Goal: Task Accomplishment & Management: Manage account settings

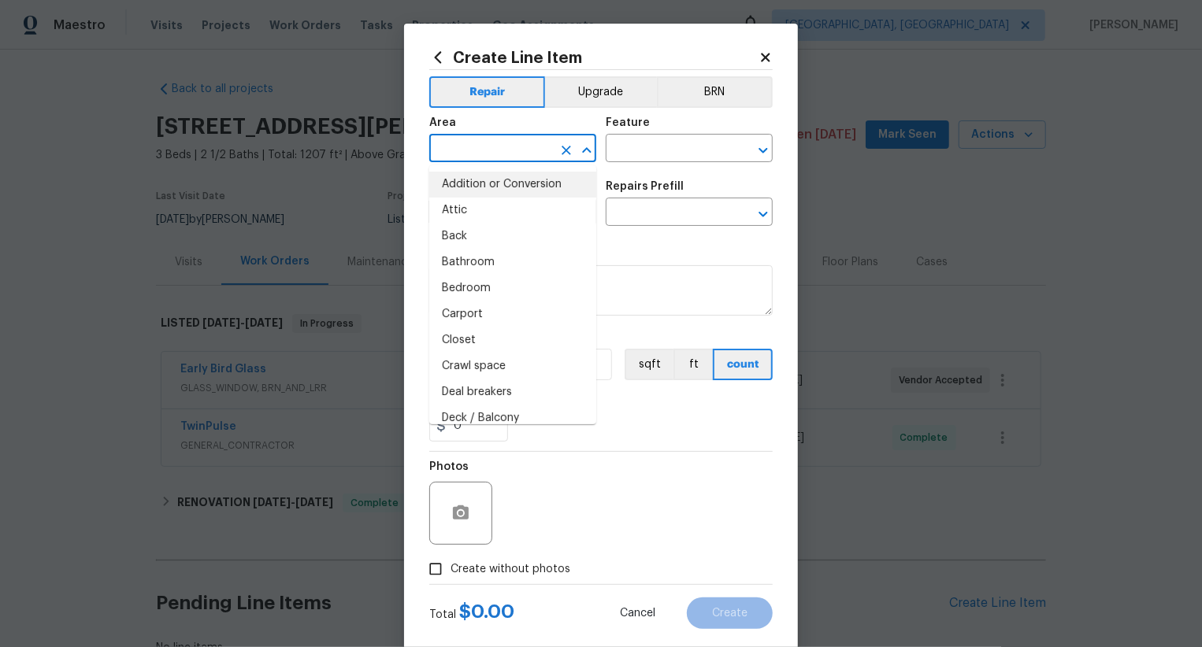
scroll to position [114, 0]
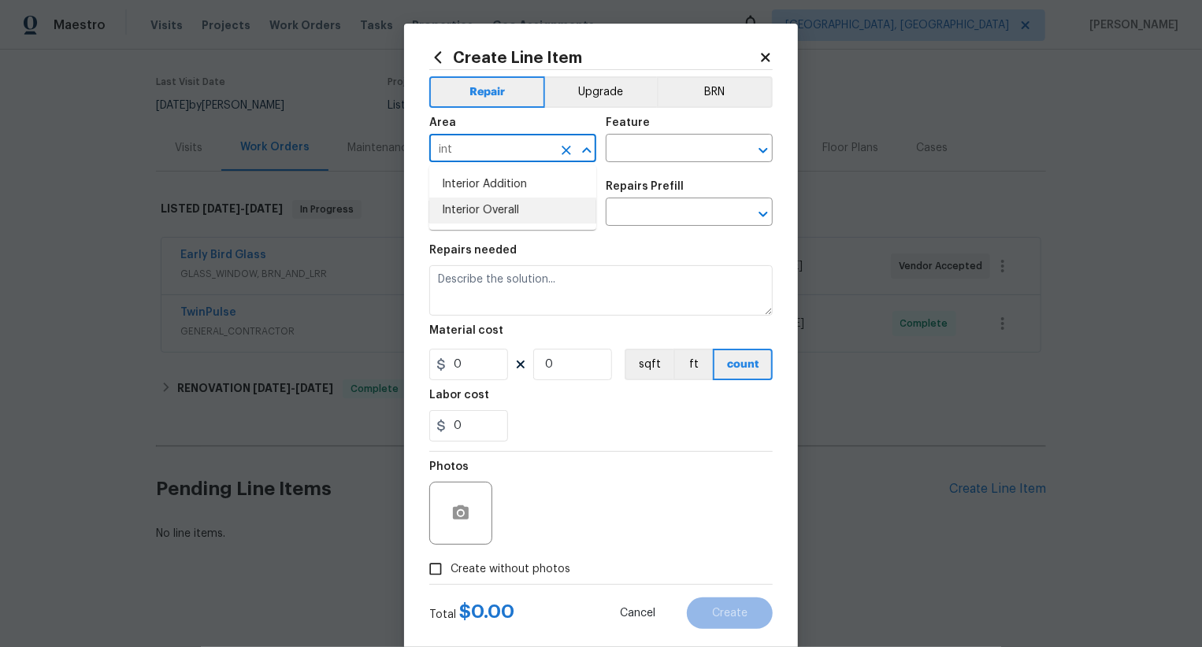
click at [514, 210] on li "Interior Overall" at bounding box center [512, 211] width 167 height 26
type input "Interior Overall"
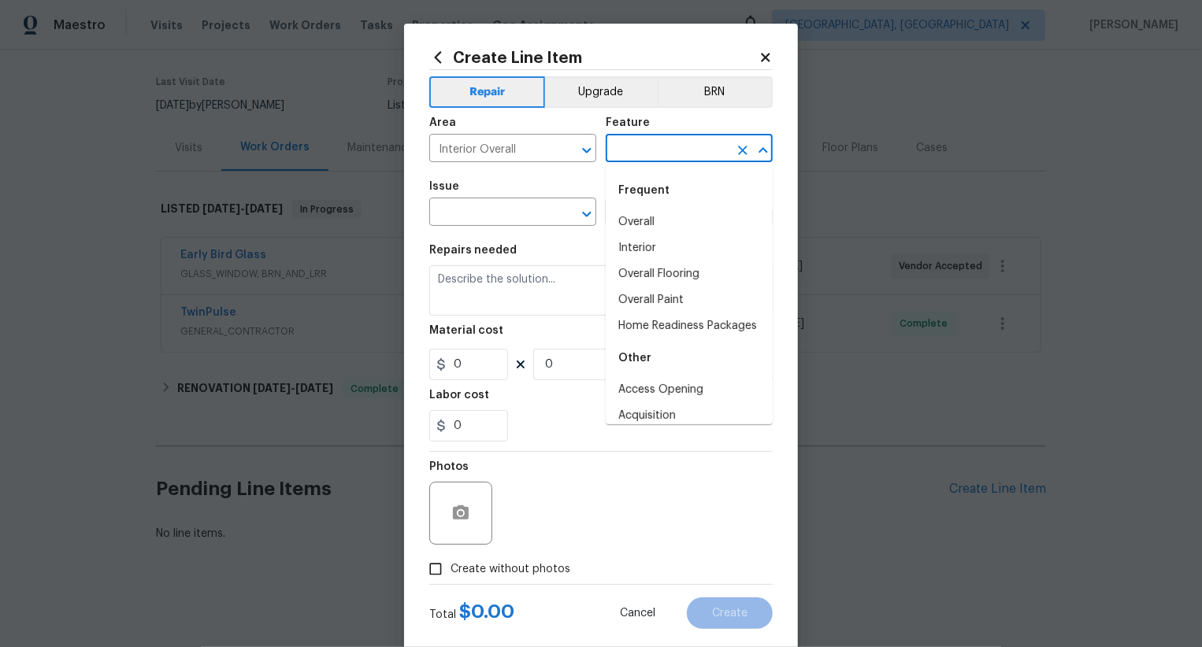
click at [625, 143] on input "text" at bounding box center [667, 150] width 123 height 24
click at [656, 232] on li "Overall" at bounding box center [689, 222] width 167 height 26
type input "Overall"
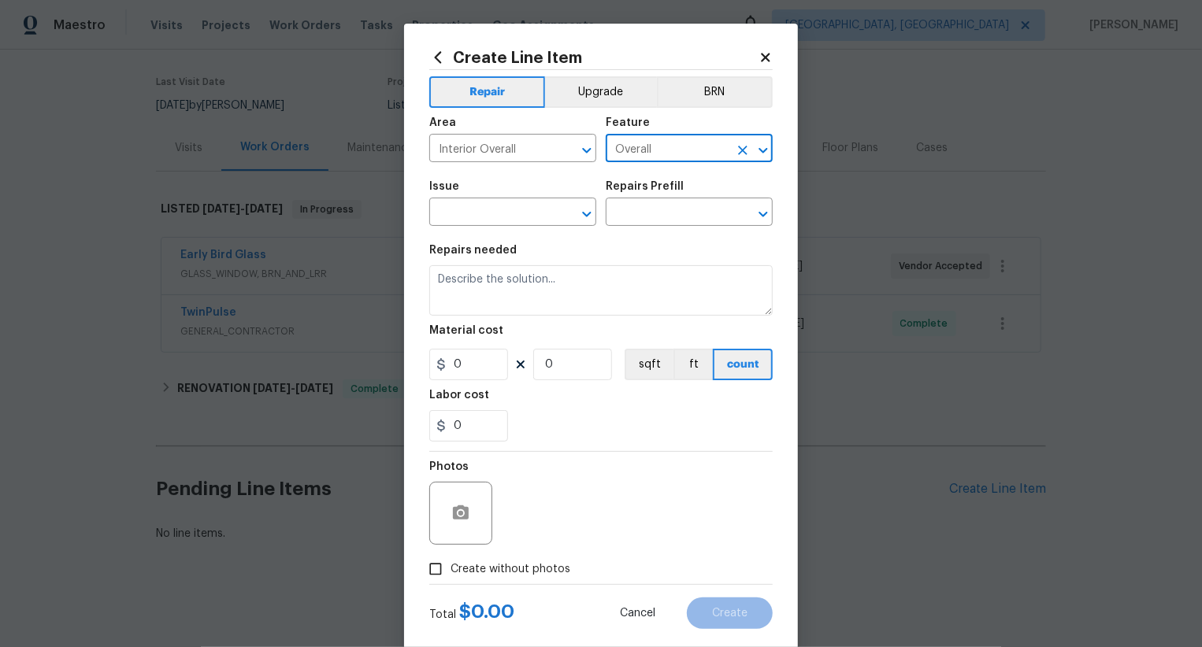
click at [510, 196] on div "Issue" at bounding box center [512, 191] width 167 height 20
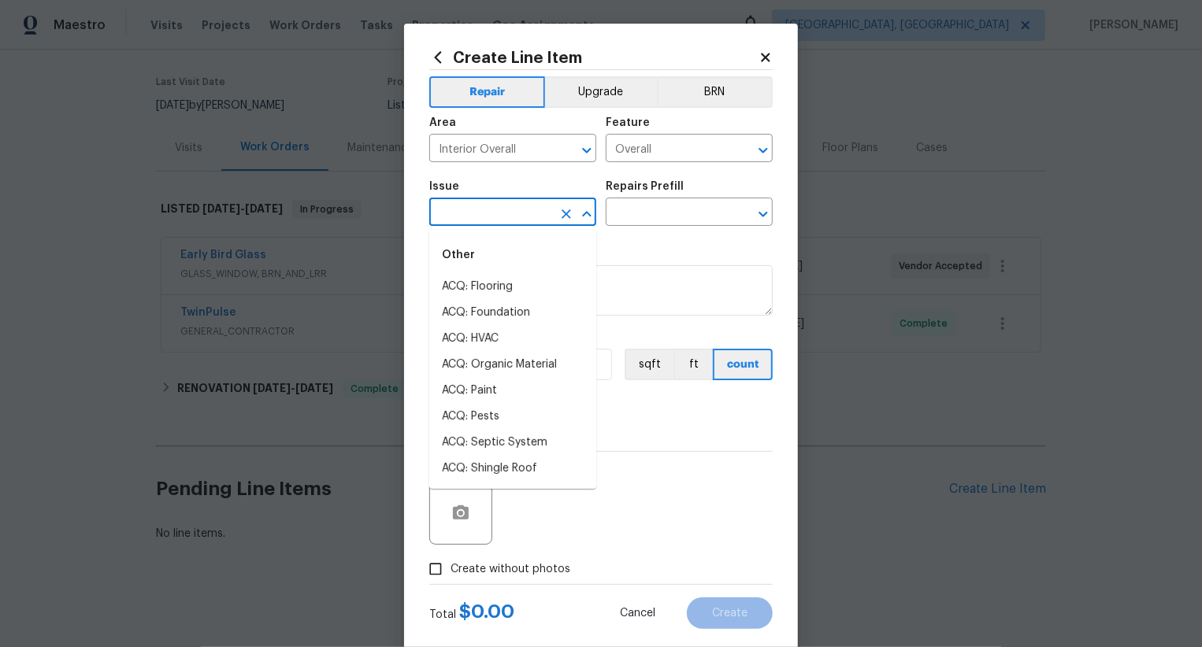
click at [510, 213] on input "text" at bounding box center [490, 214] width 123 height 24
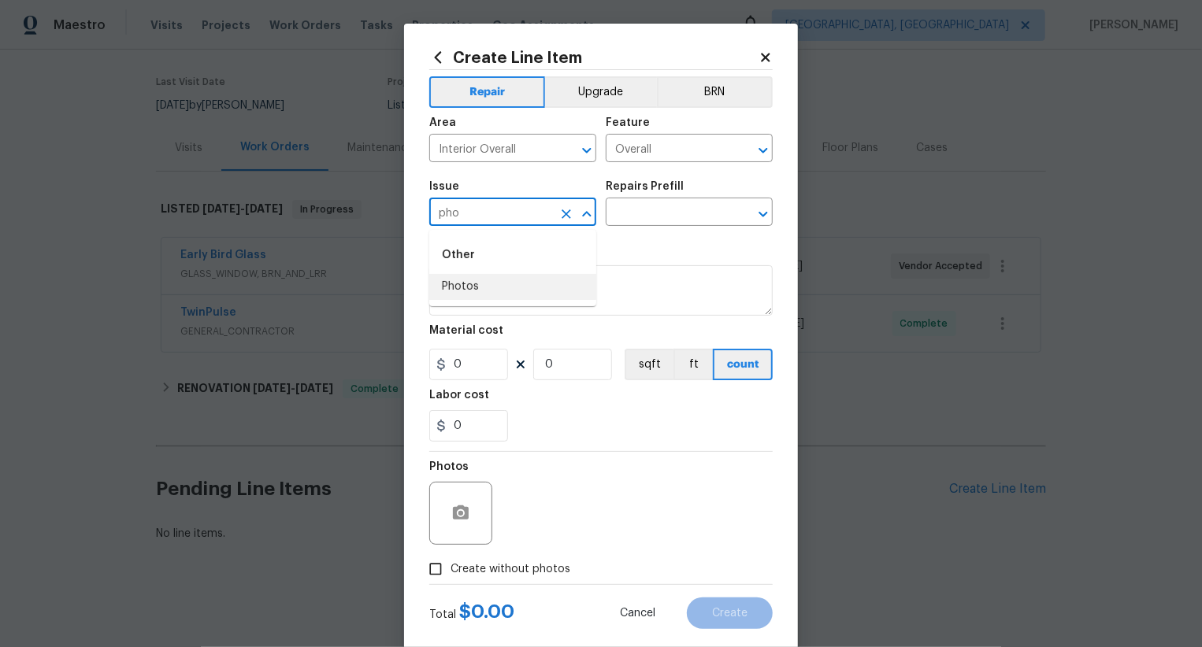
click at [509, 287] on li "Photos" at bounding box center [512, 287] width 167 height 26
type input "Photos"
click at [649, 231] on div "Issue Photos ​ Repairs Prefill ​" at bounding box center [600, 204] width 343 height 64
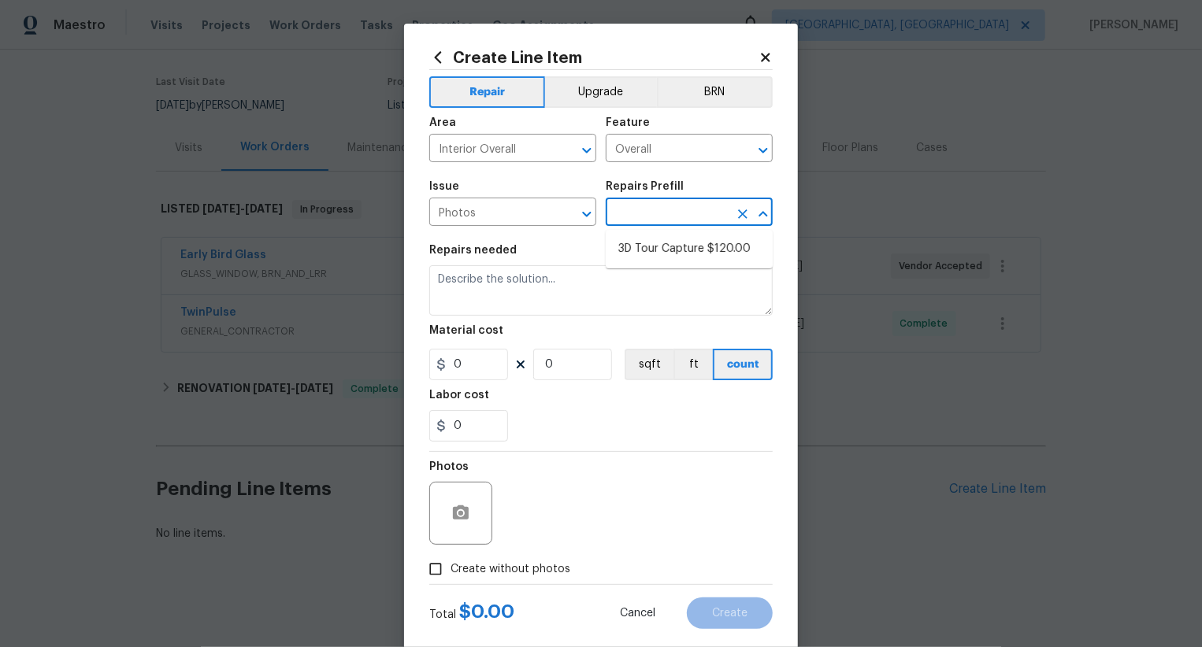
click at [649, 225] on input "text" at bounding box center [667, 214] width 123 height 24
click at [649, 222] on input "text" at bounding box center [667, 214] width 123 height 24
click at [651, 216] on input "text" at bounding box center [667, 214] width 123 height 24
click at [653, 243] on li "3D Tour Capture $120.00" at bounding box center [689, 249] width 167 height 26
type input "3D Tour Capture $120.00"
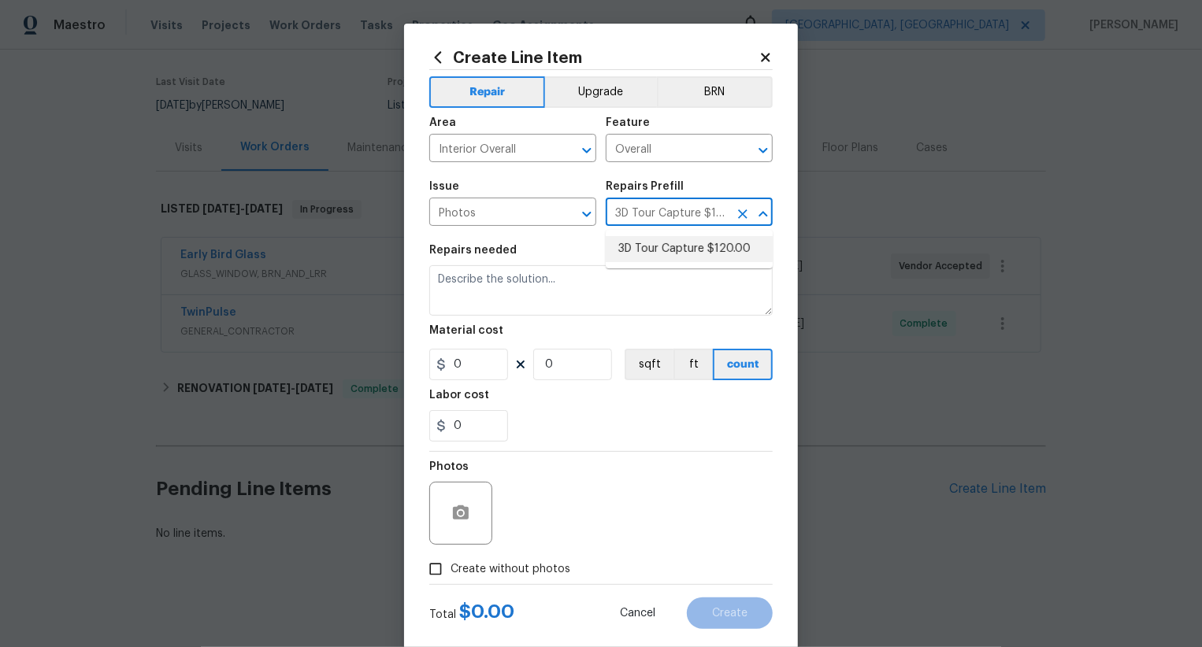
type input "1"
type input "120"
click at [515, 576] on span "Create without photos" at bounding box center [510, 570] width 120 height 17
click at [450, 576] on input "Create without photos" at bounding box center [436, 569] width 30 height 30
checkbox input "true"
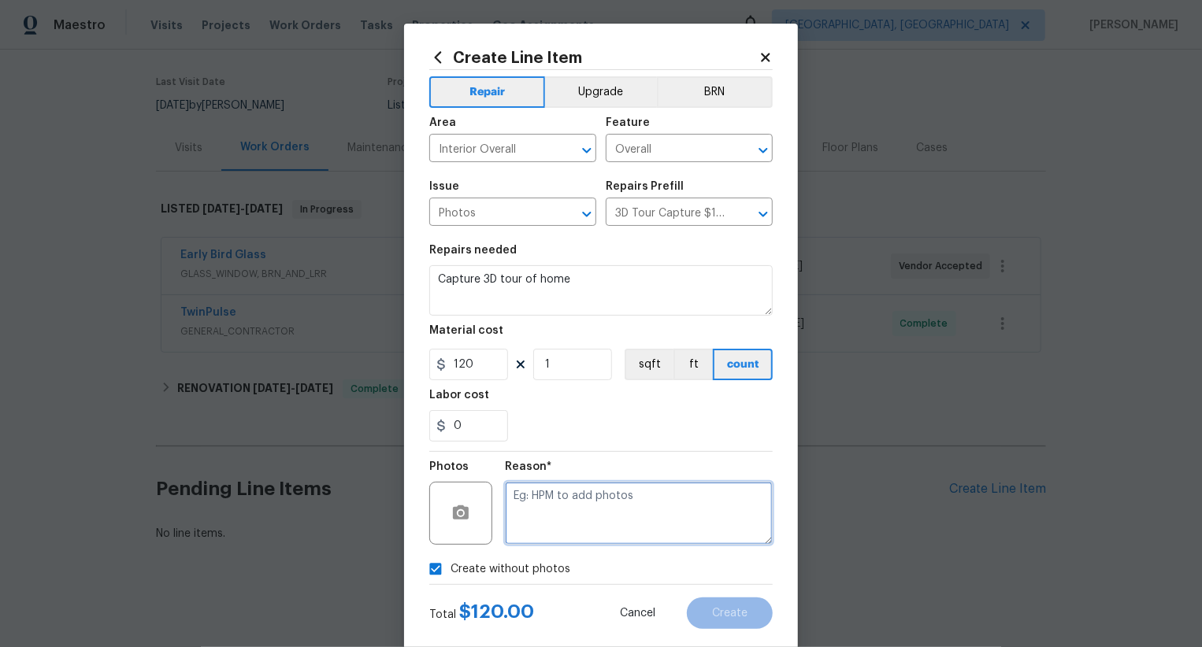
click at [584, 532] on textarea at bounding box center [639, 513] width 268 height 63
type textarea ".."
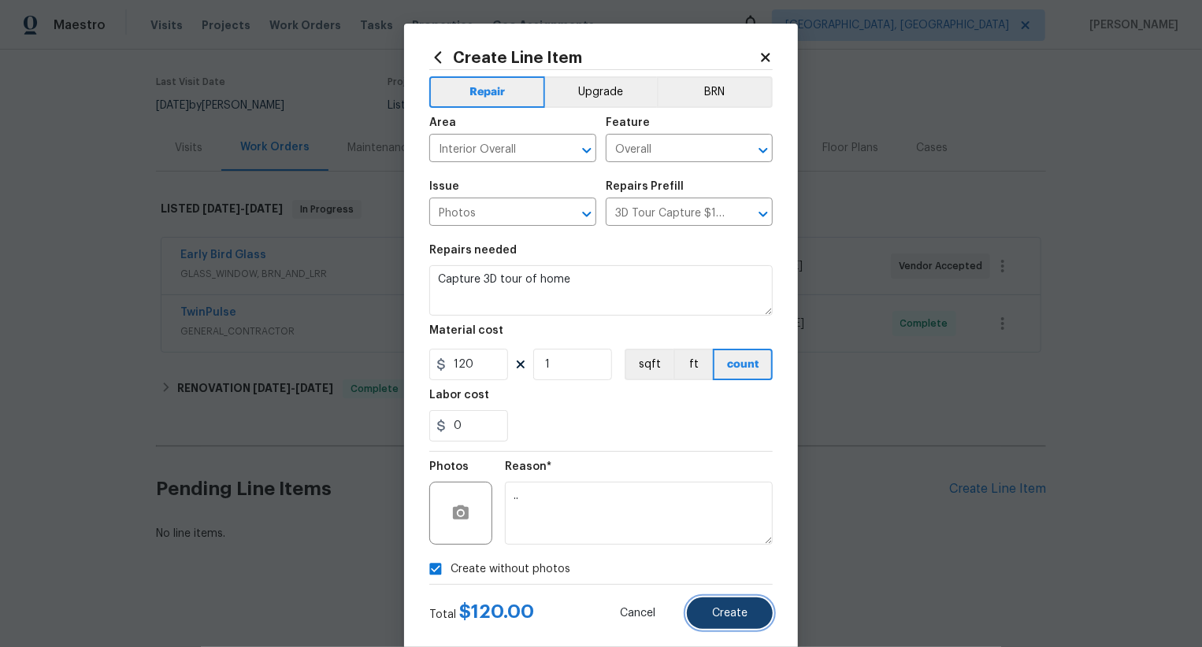
click at [729, 613] on span "Create" at bounding box center [729, 614] width 35 height 12
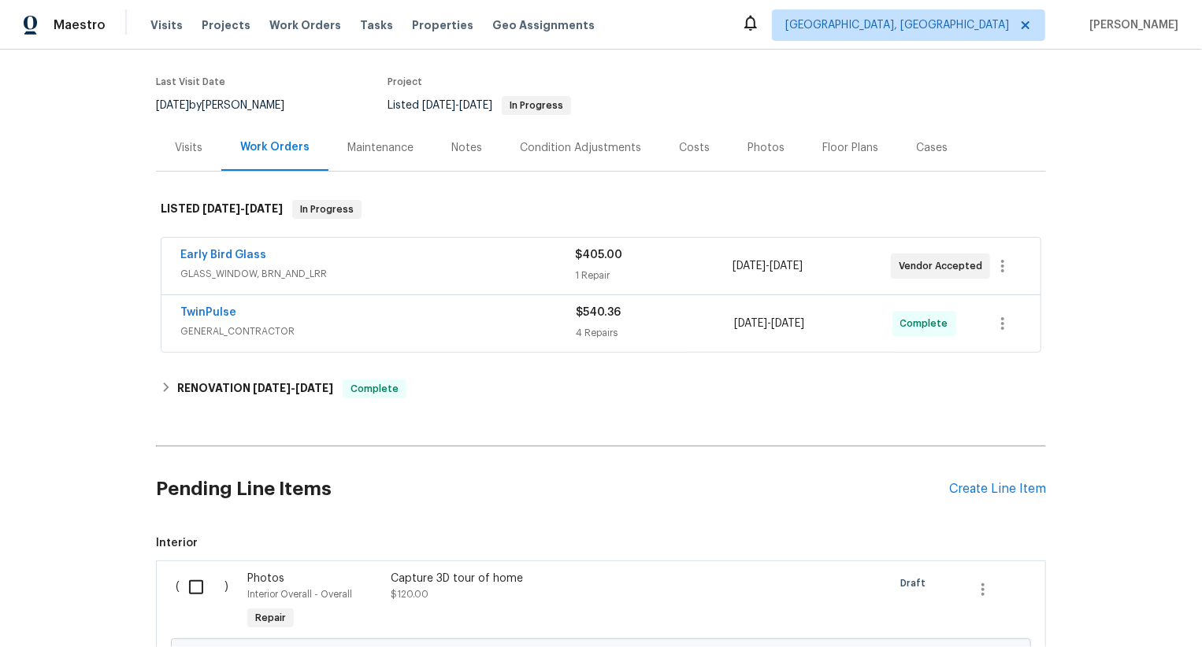
scroll to position [295, 0]
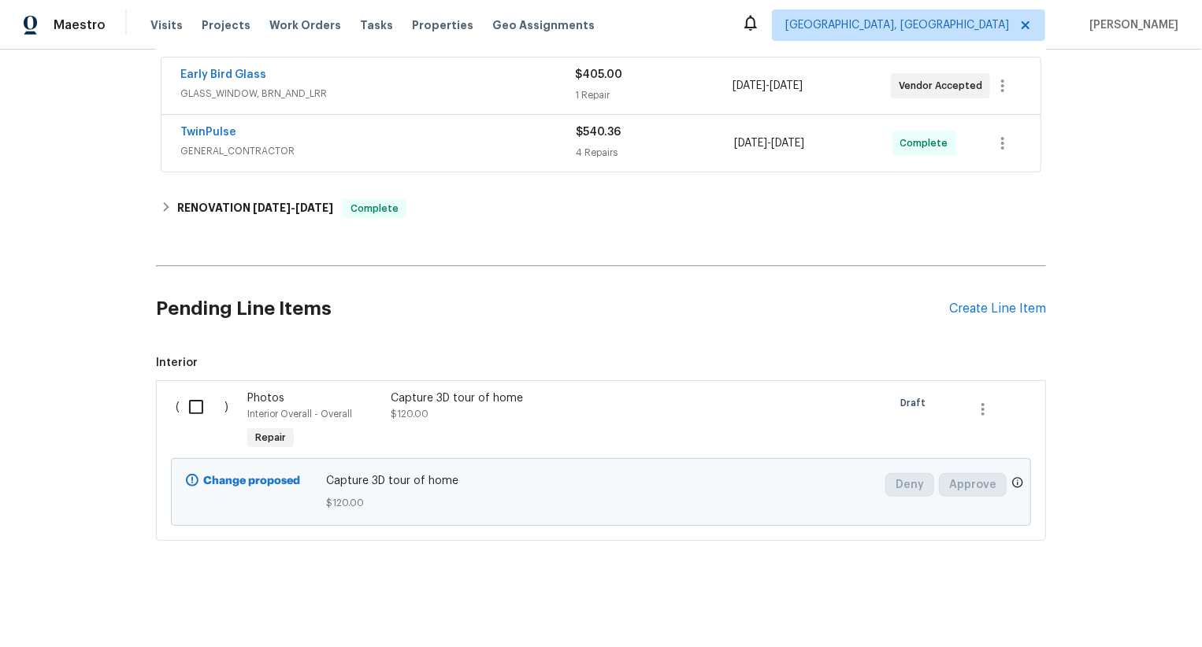
click at [202, 417] on input "checkbox" at bounding box center [202, 407] width 45 height 33
checkbox input "true"
click at [1120, 599] on span "Create Work Order" at bounding box center [1111, 609] width 105 height 20
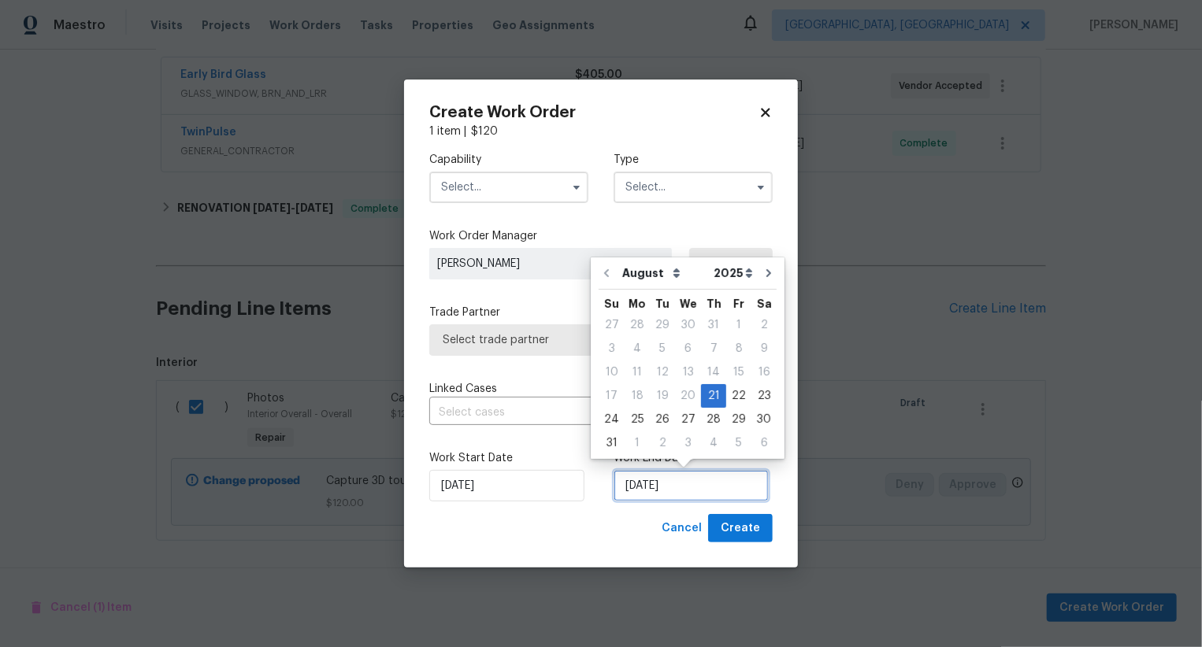
click at [666, 493] on input "[DATE]" at bounding box center [691, 486] width 155 height 32
click at [726, 400] on div "22" at bounding box center [738, 396] width 25 height 22
type input "[DATE]"
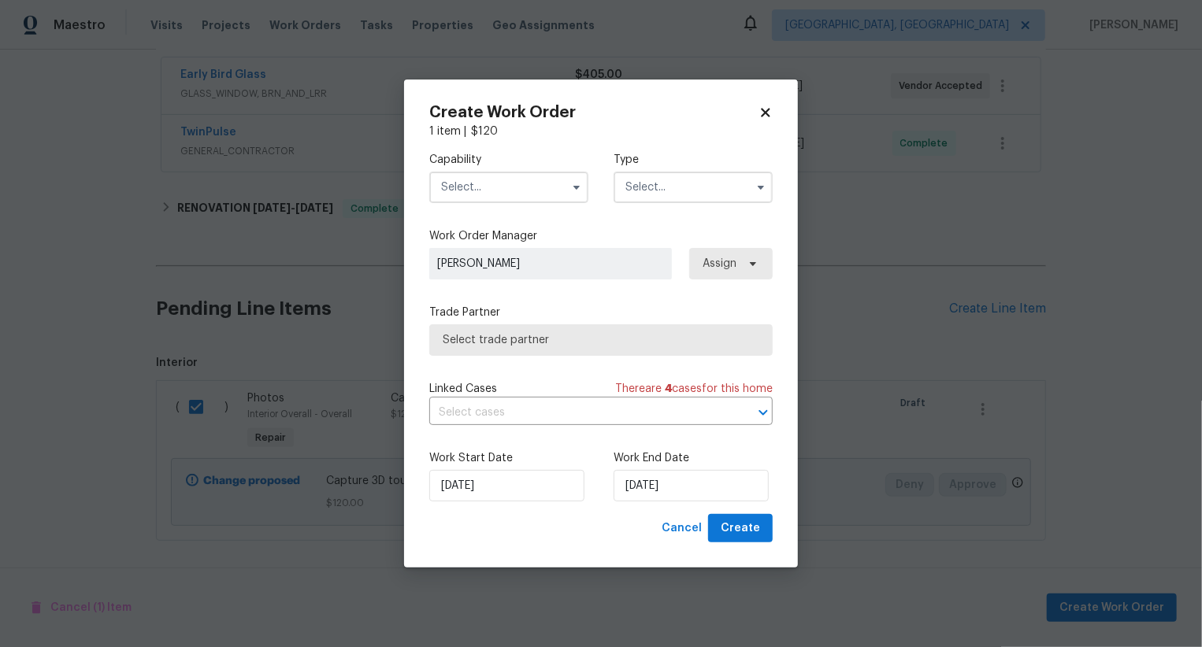
click at [513, 183] on input "text" at bounding box center [508, 188] width 159 height 32
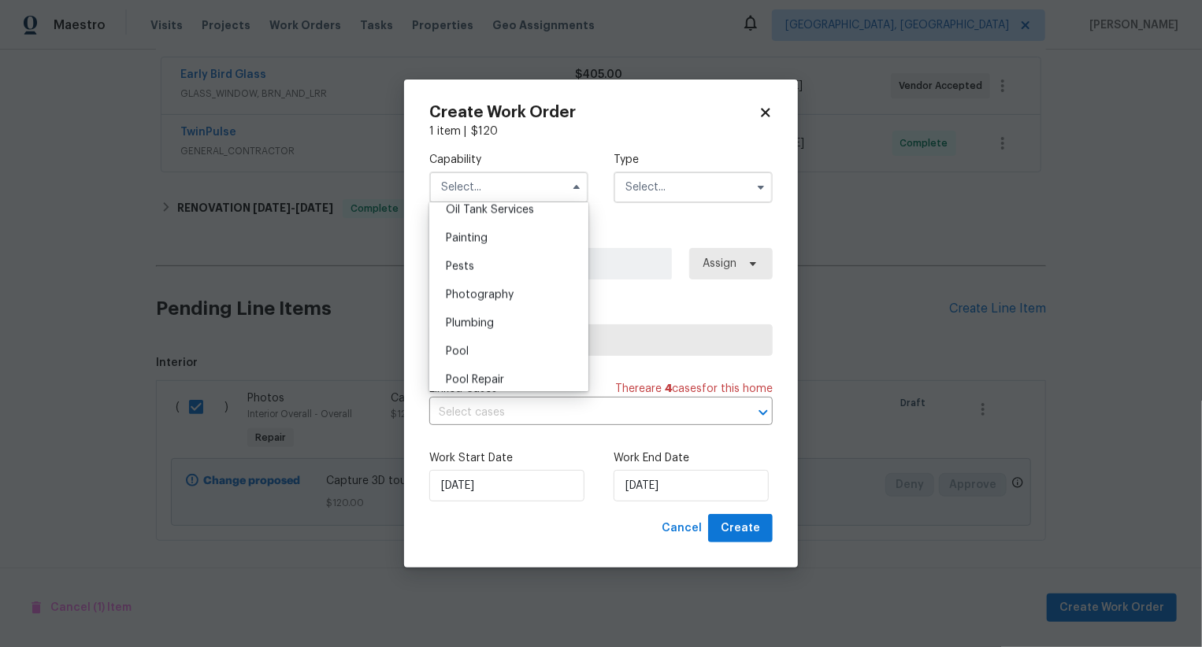
scroll to position [1292, 0]
click at [517, 311] on div "Photography" at bounding box center [508, 309] width 151 height 28
type input "Photography"
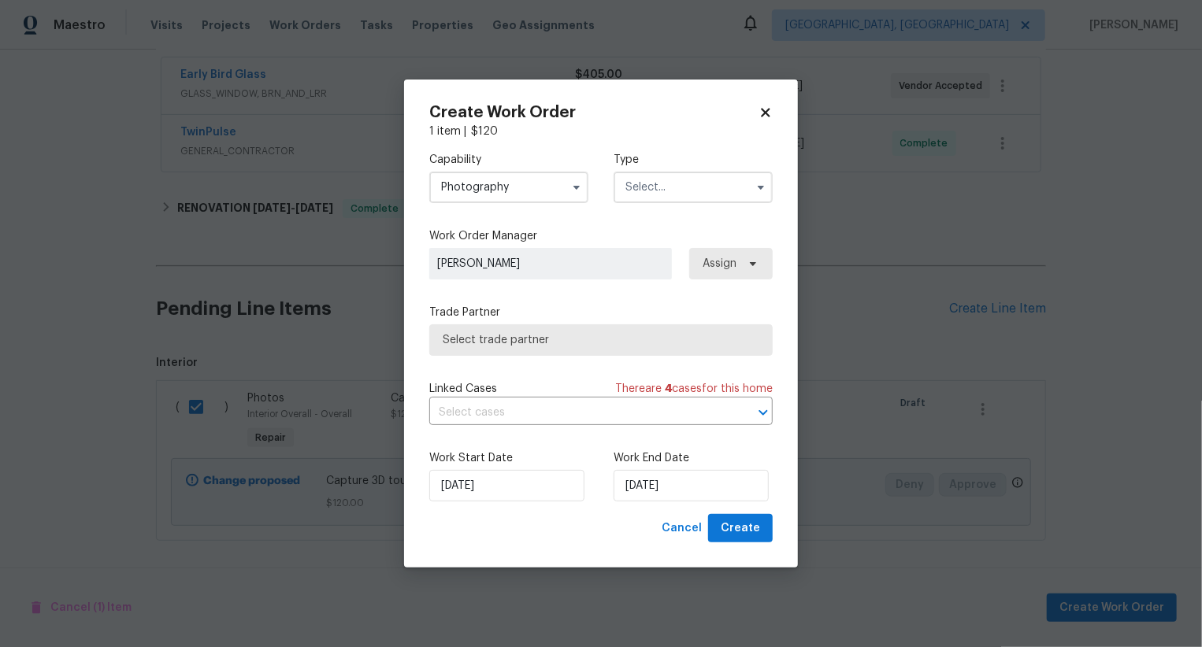
click at [656, 202] on input "text" at bounding box center [693, 188] width 159 height 32
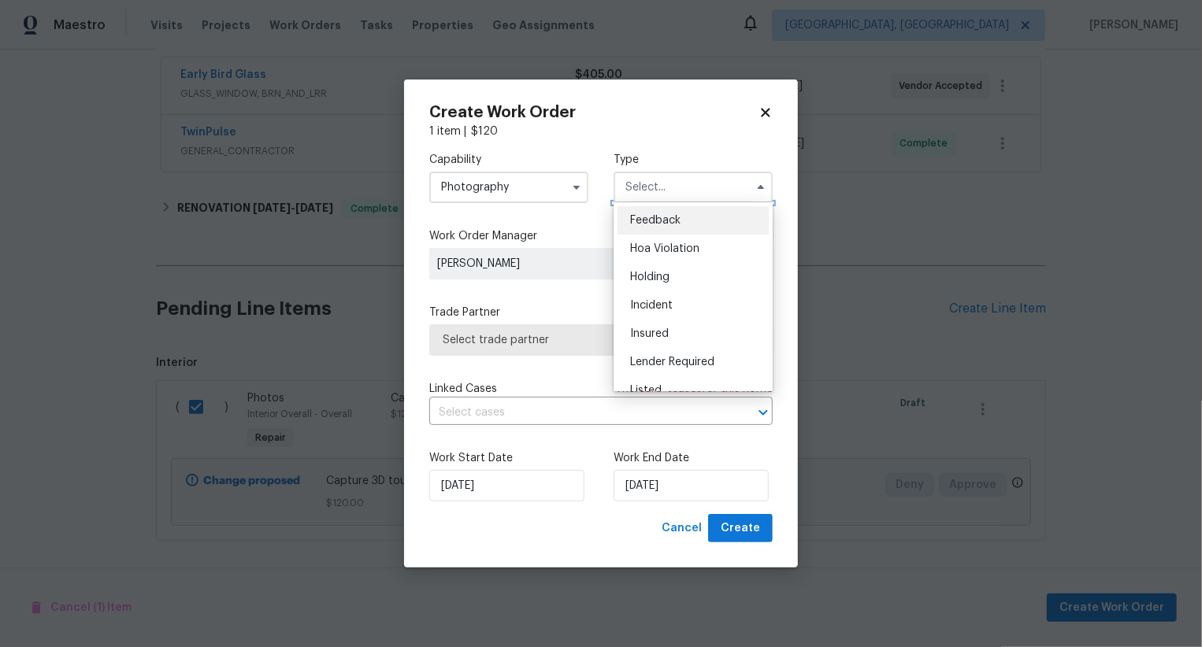
click at [662, 178] on input "text" at bounding box center [693, 188] width 159 height 32
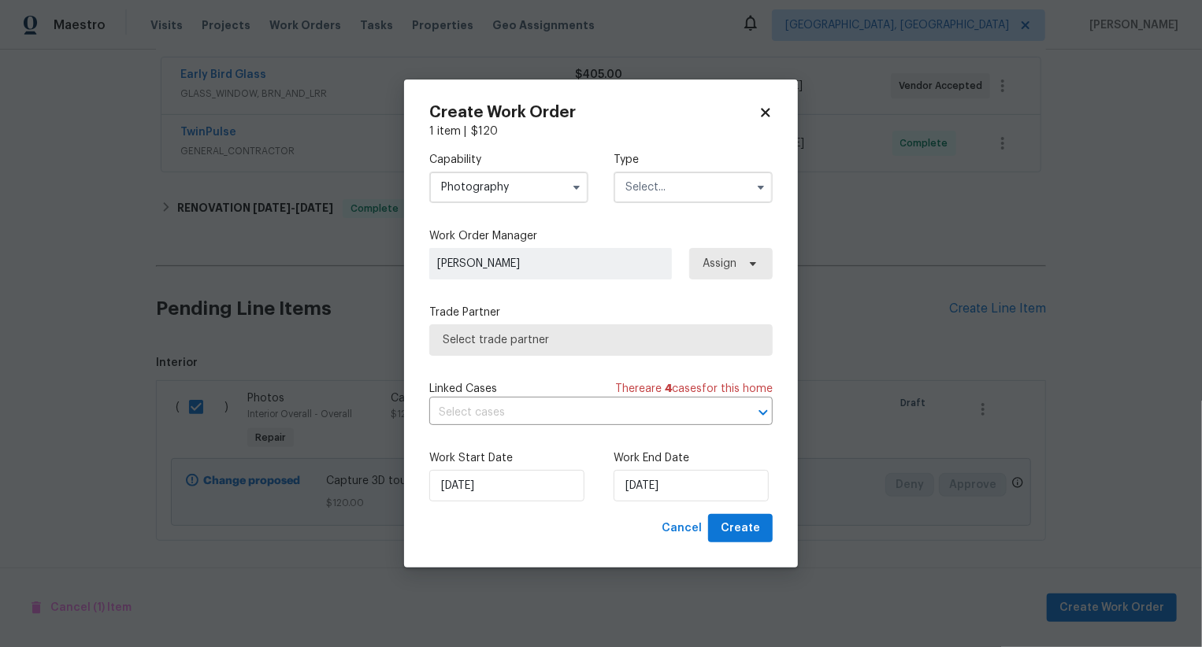
click at [662, 178] on input "text" at bounding box center [693, 188] width 159 height 32
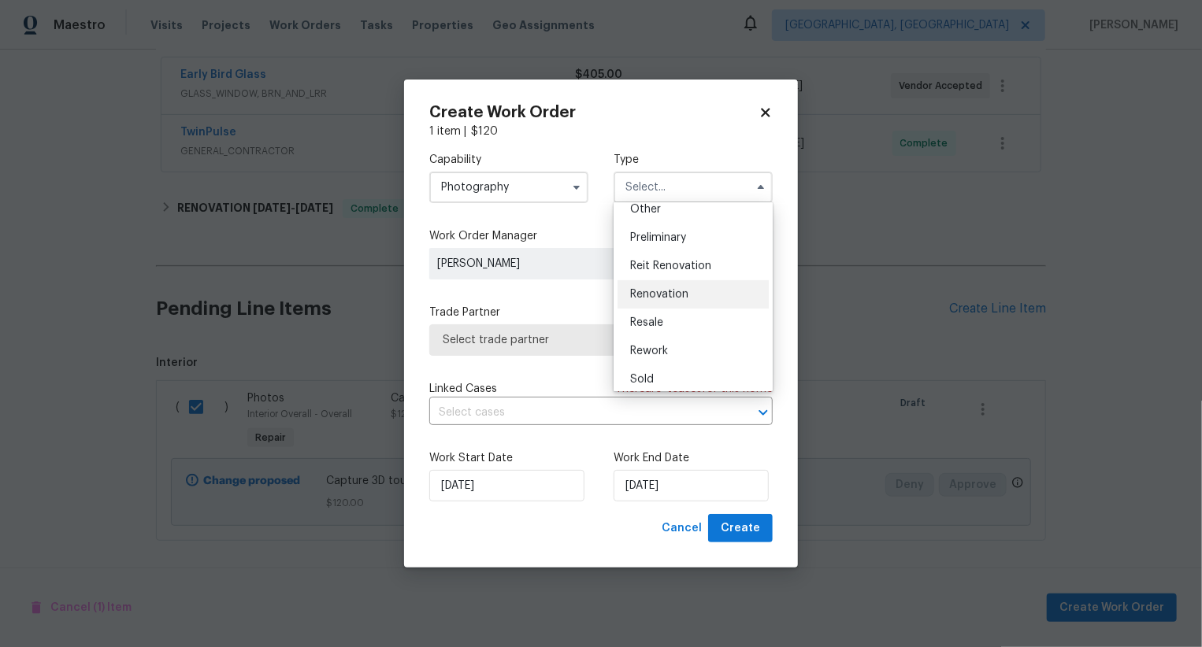
scroll to position [321, 0]
click at [675, 220] on div "Other" at bounding box center [692, 212] width 151 height 28
type input "Other"
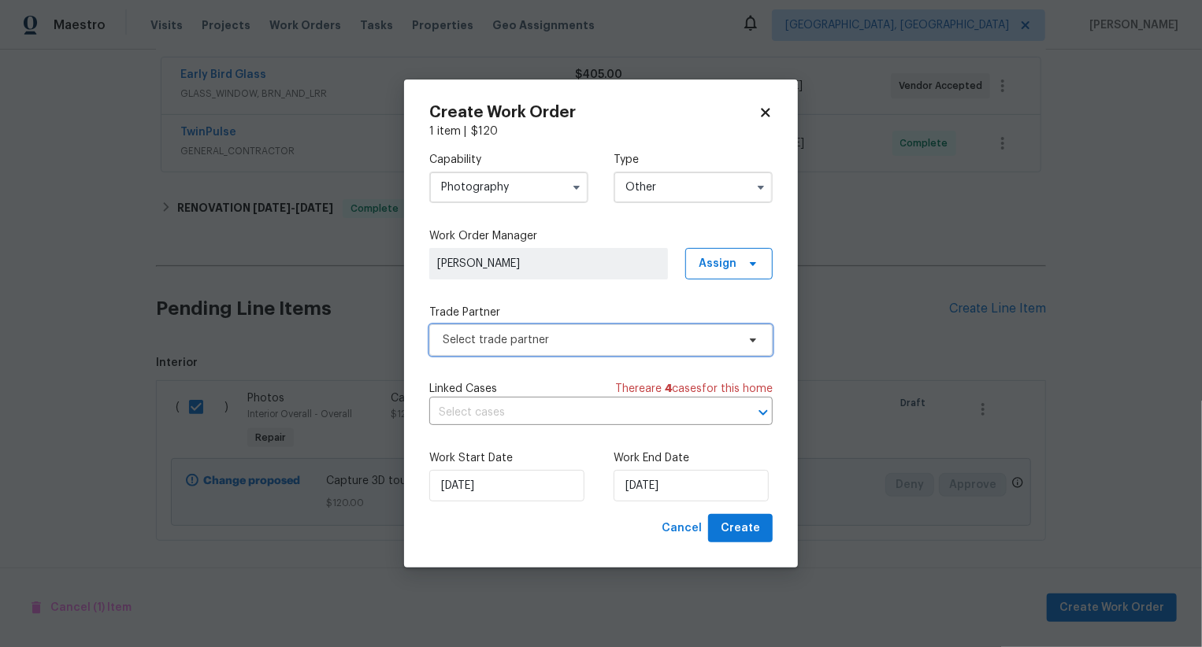
click at [603, 337] on span "Select trade partner" at bounding box center [590, 340] width 294 height 16
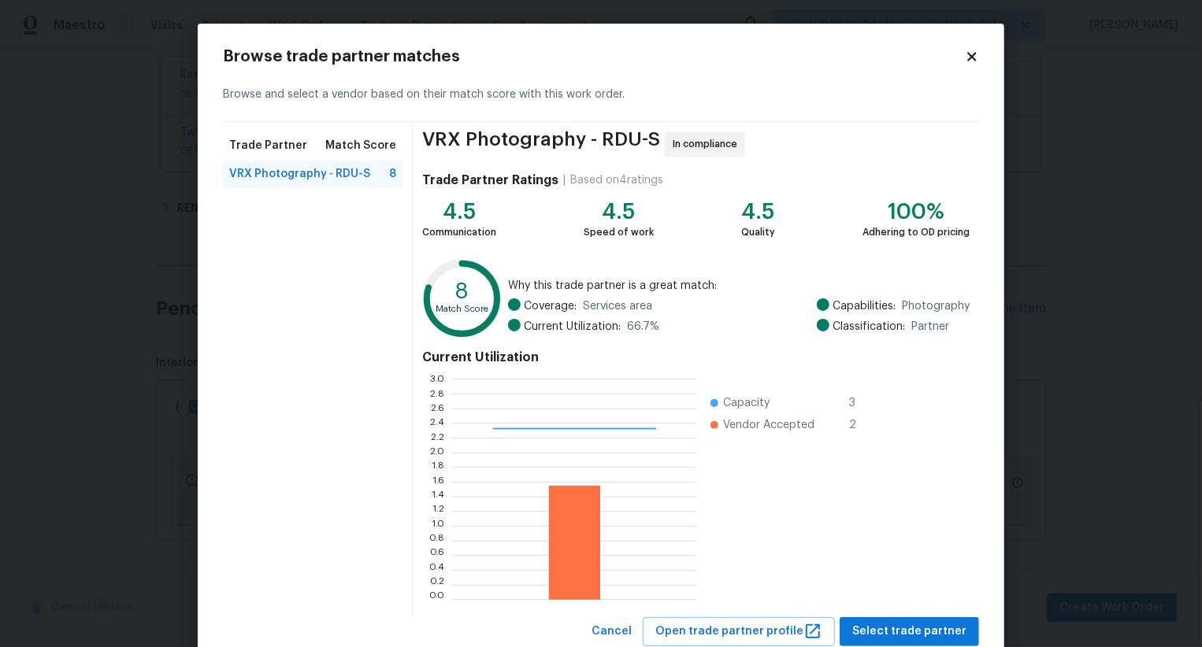
scroll to position [47, 0]
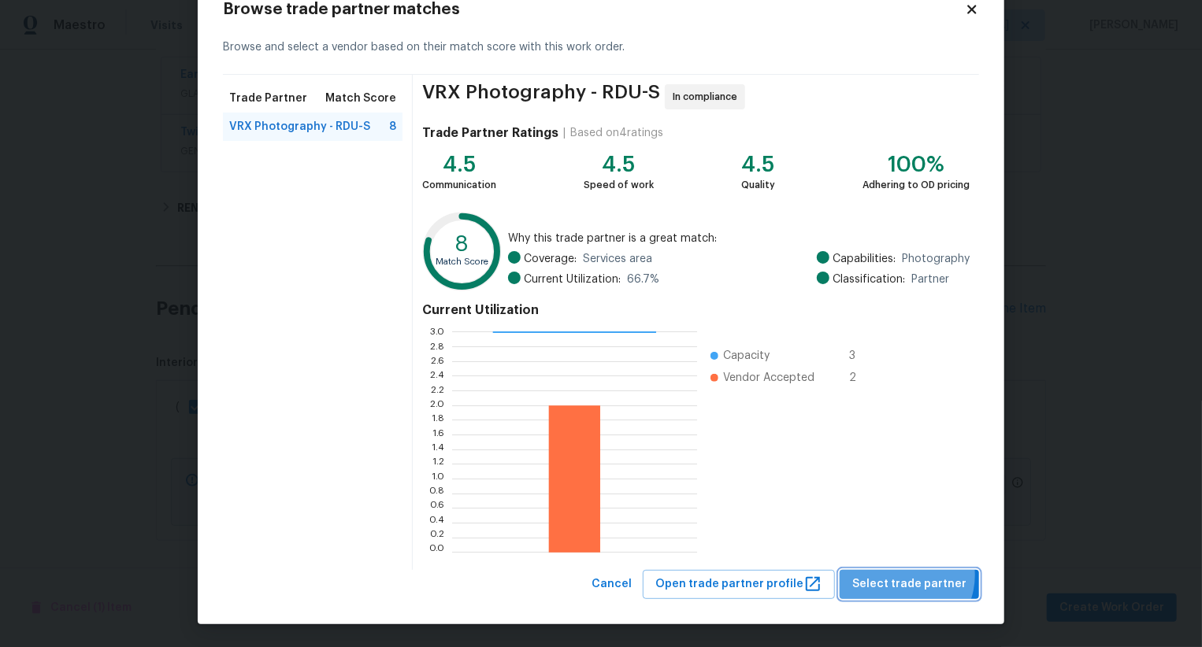
click at [908, 575] on span "Select trade partner" at bounding box center [909, 585] width 114 height 20
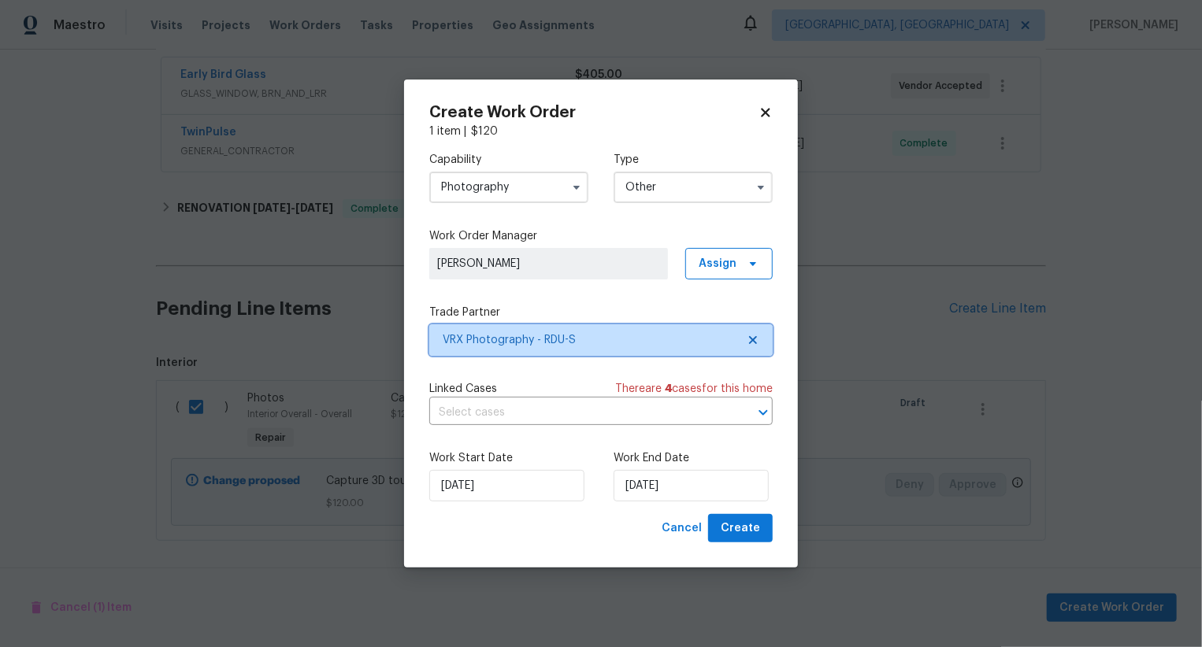
scroll to position [0, 0]
click at [757, 531] on span "Create" at bounding box center [740, 529] width 39 height 20
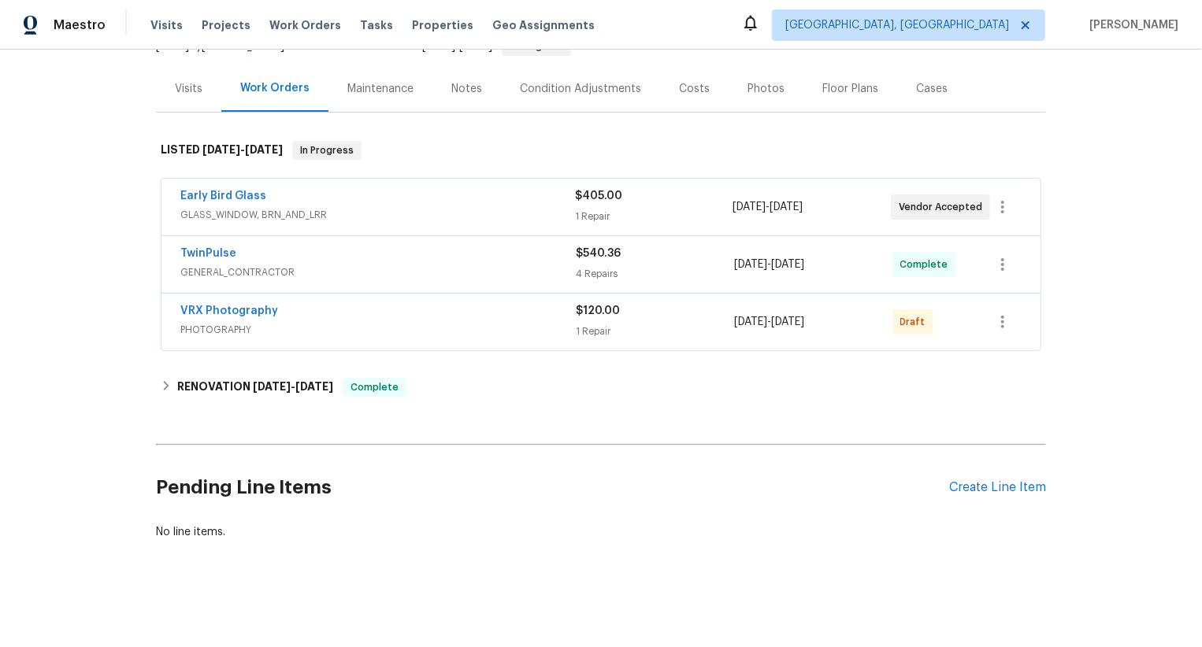
scroll to position [172, 0]
click at [1004, 319] on icon "button" at bounding box center [1002, 323] width 19 height 19
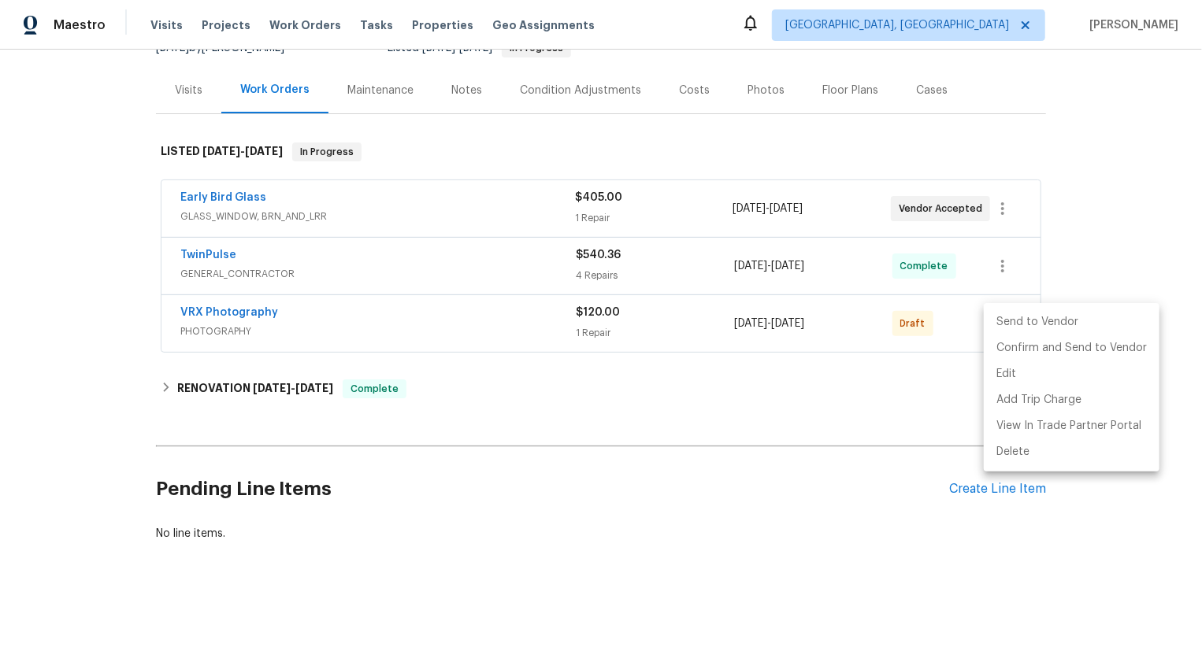
click at [1004, 319] on li "Send to Vendor" at bounding box center [1072, 323] width 176 height 26
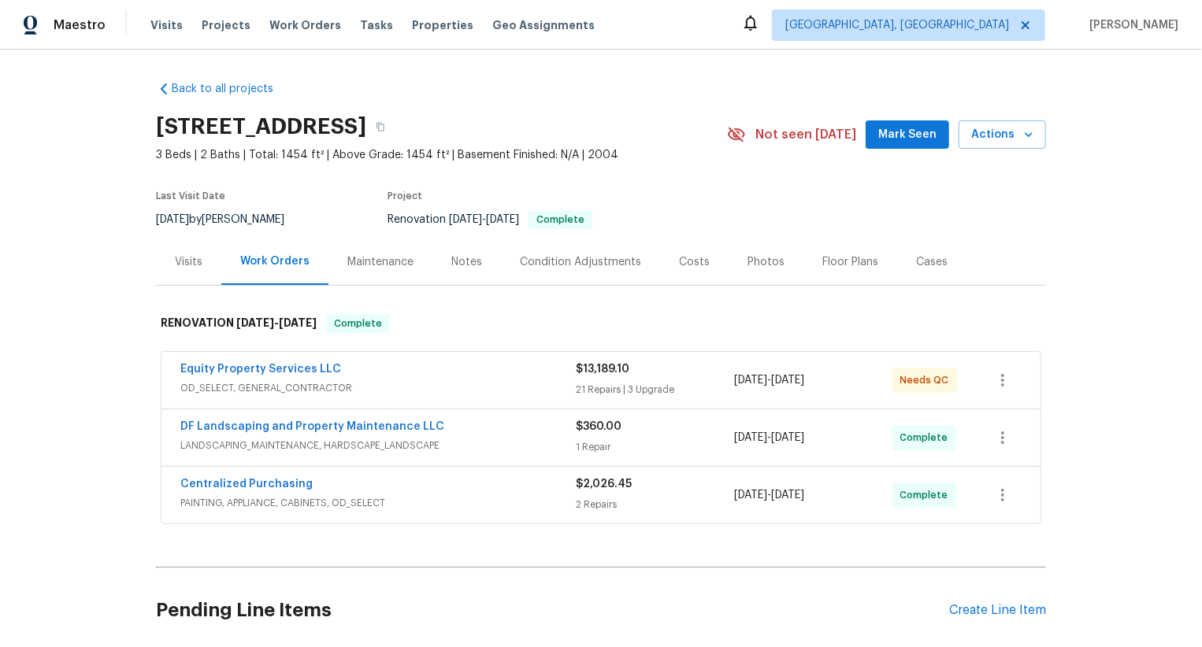
scroll to position [122, 0]
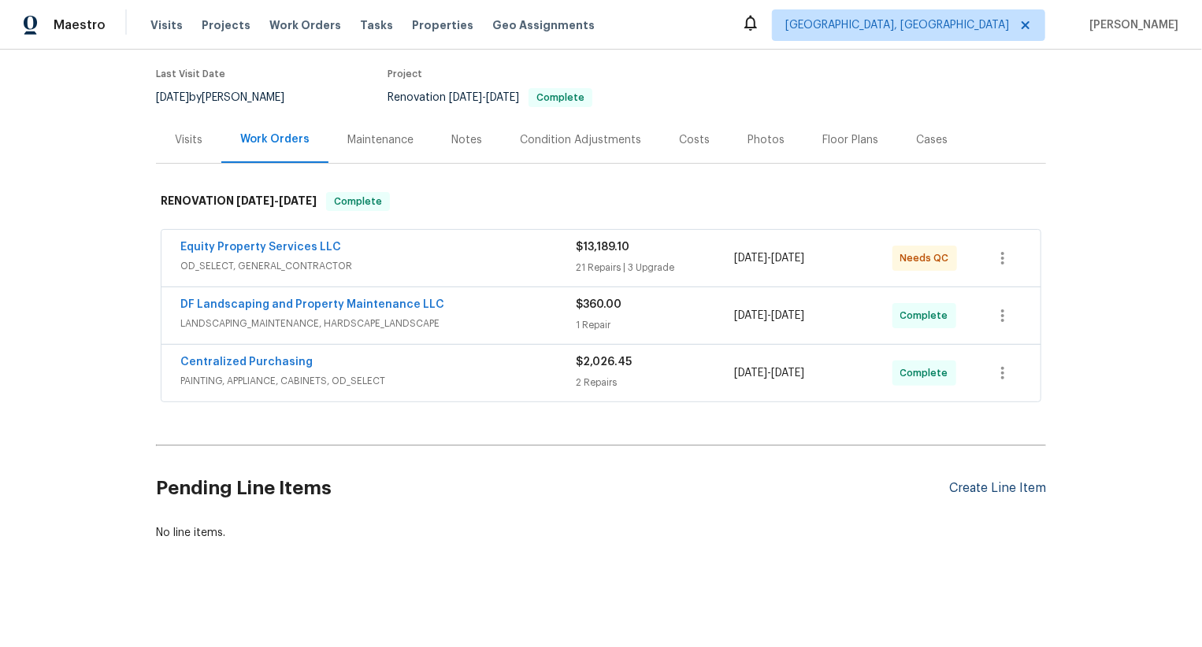
click at [1011, 486] on div "Create Line Item" at bounding box center [997, 488] width 97 height 15
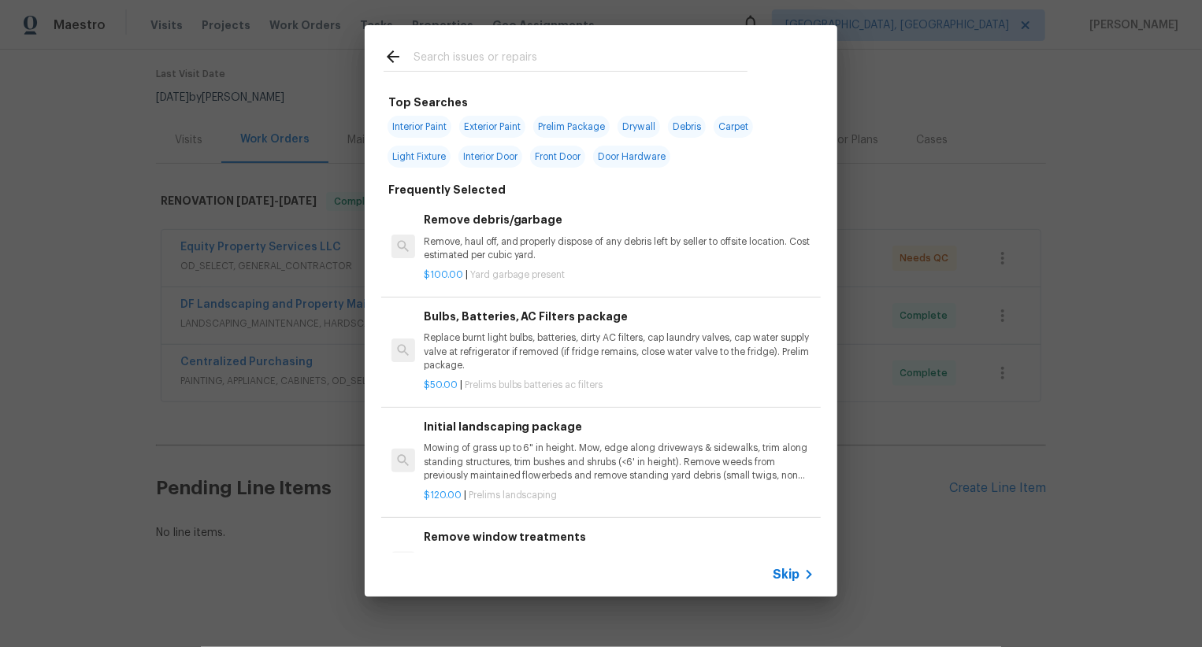
click at [787, 580] on span "Skip" at bounding box center [786, 575] width 27 height 16
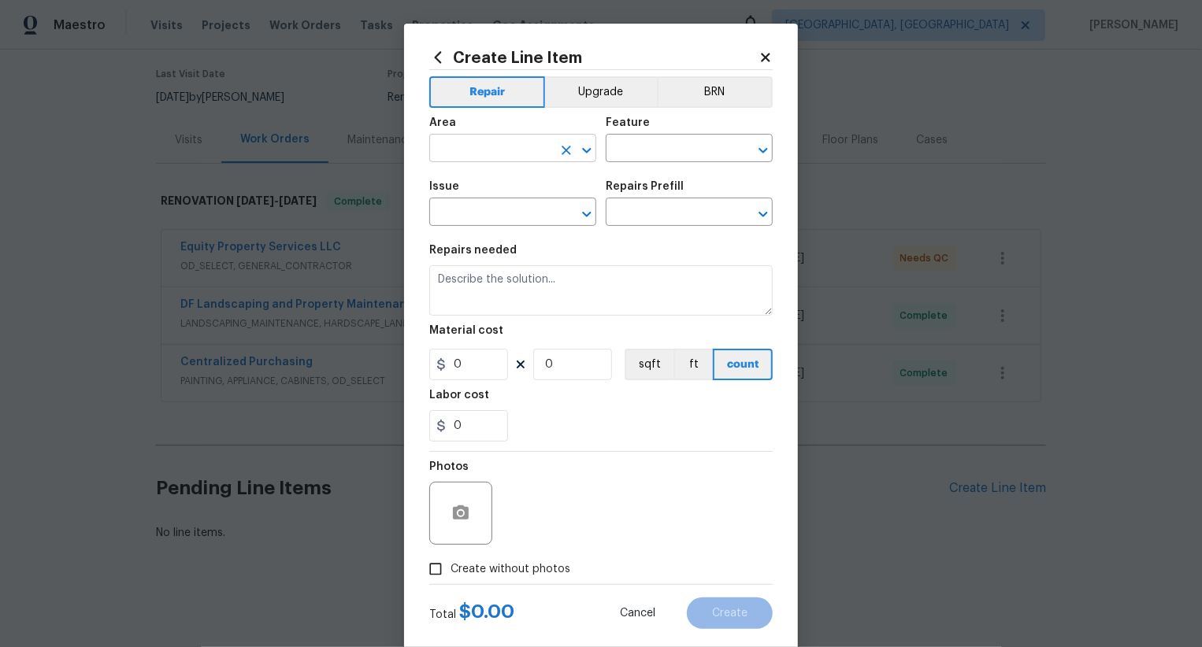
click at [487, 149] on input "text" at bounding box center [490, 150] width 123 height 24
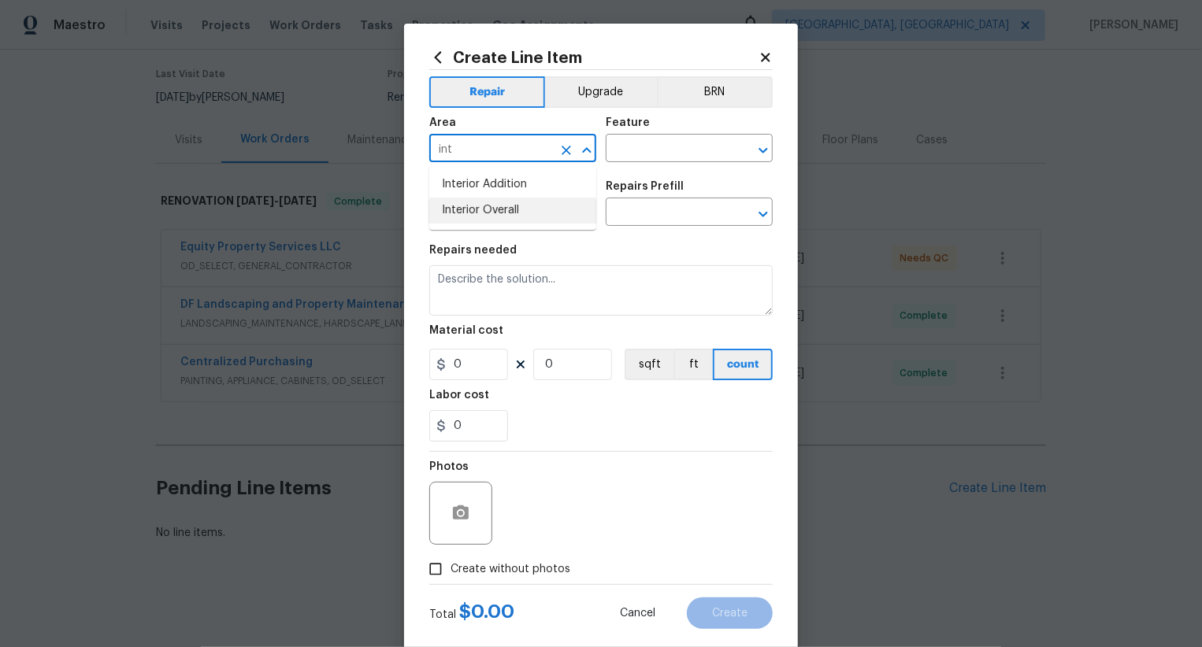
click at [482, 212] on li "Interior Overall" at bounding box center [512, 211] width 167 height 26
type input "Interior Overall"
click at [666, 156] on input "text" at bounding box center [667, 150] width 123 height 24
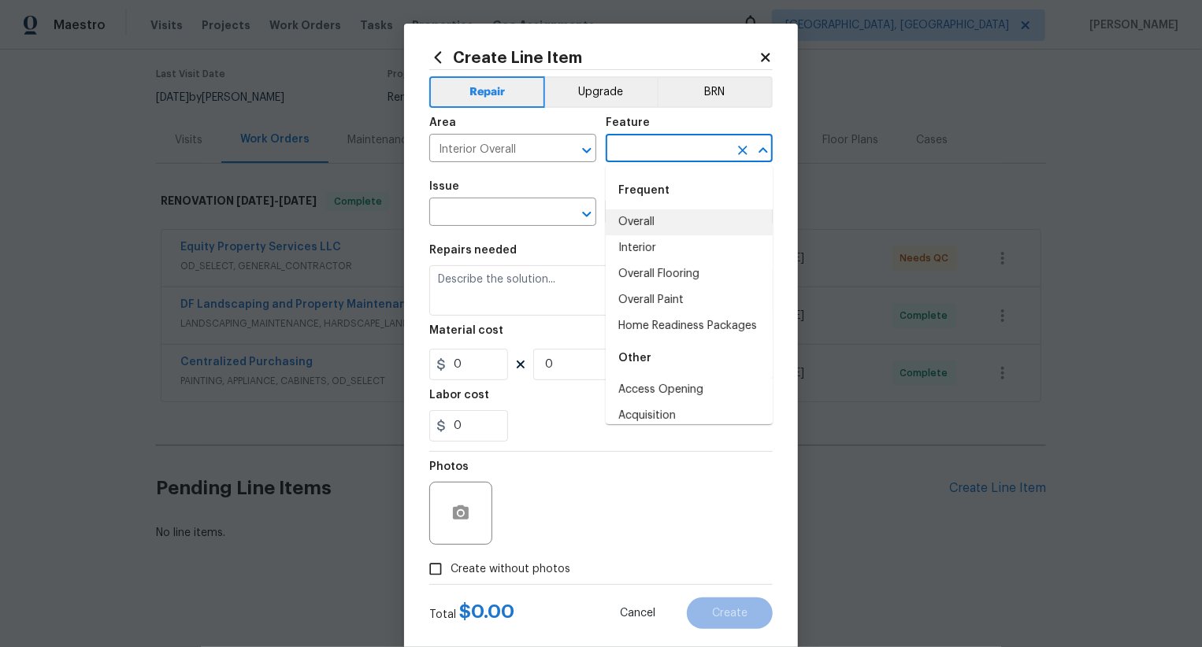
click at [649, 215] on li "Overall" at bounding box center [689, 222] width 167 height 26
type input "Overall"
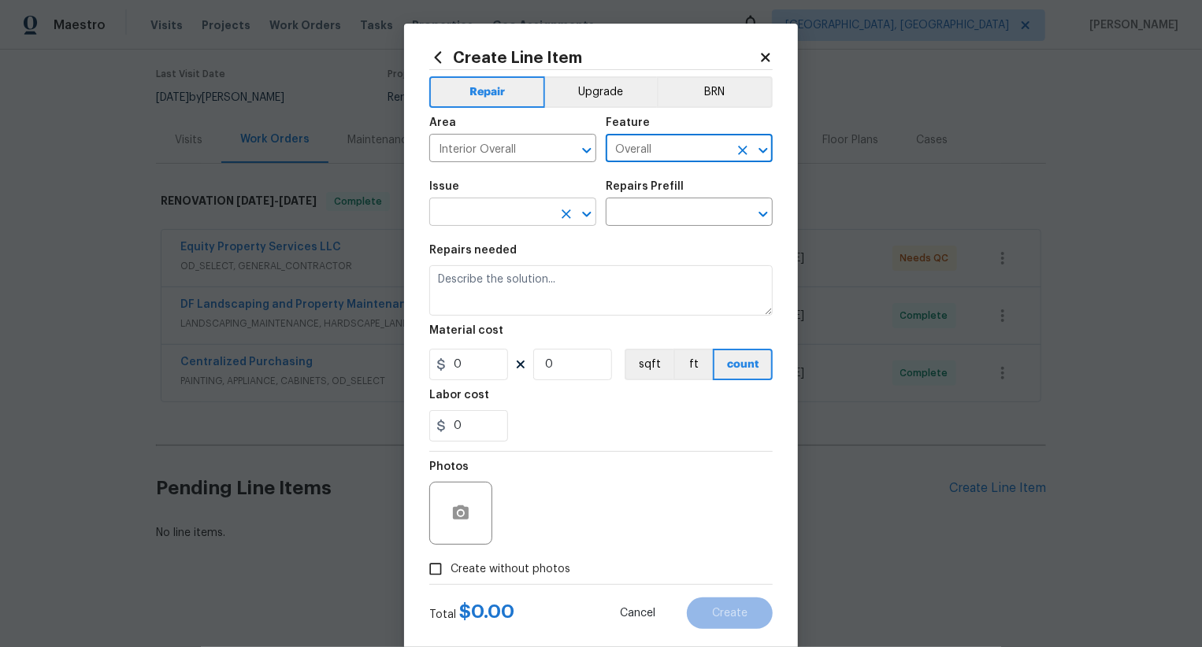
click at [516, 216] on input "text" at bounding box center [490, 214] width 123 height 24
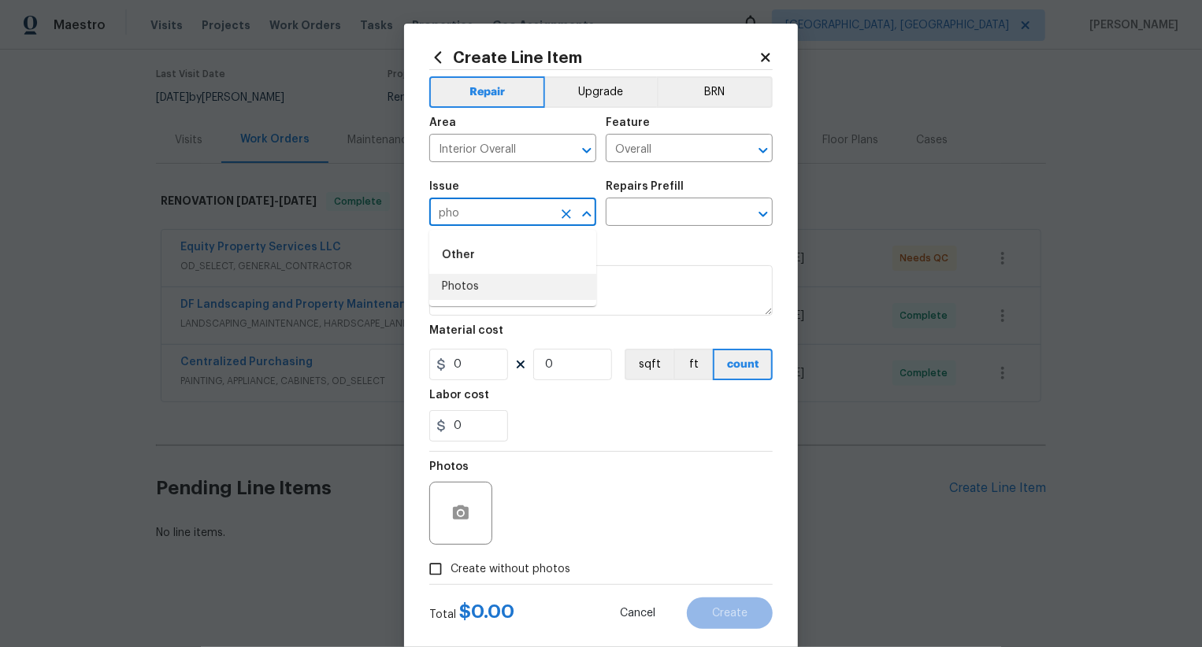
click at [523, 300] on ul "Other Photos" at bounding box center [512, 268] width 167 height 76
click at [523, 295] on li "Photos" at bounding box center [512, 287] width 167 height 26
type input "Photos"
click at [633, 223] on input "text" at bounding box center [667, 214] width 123 height 24
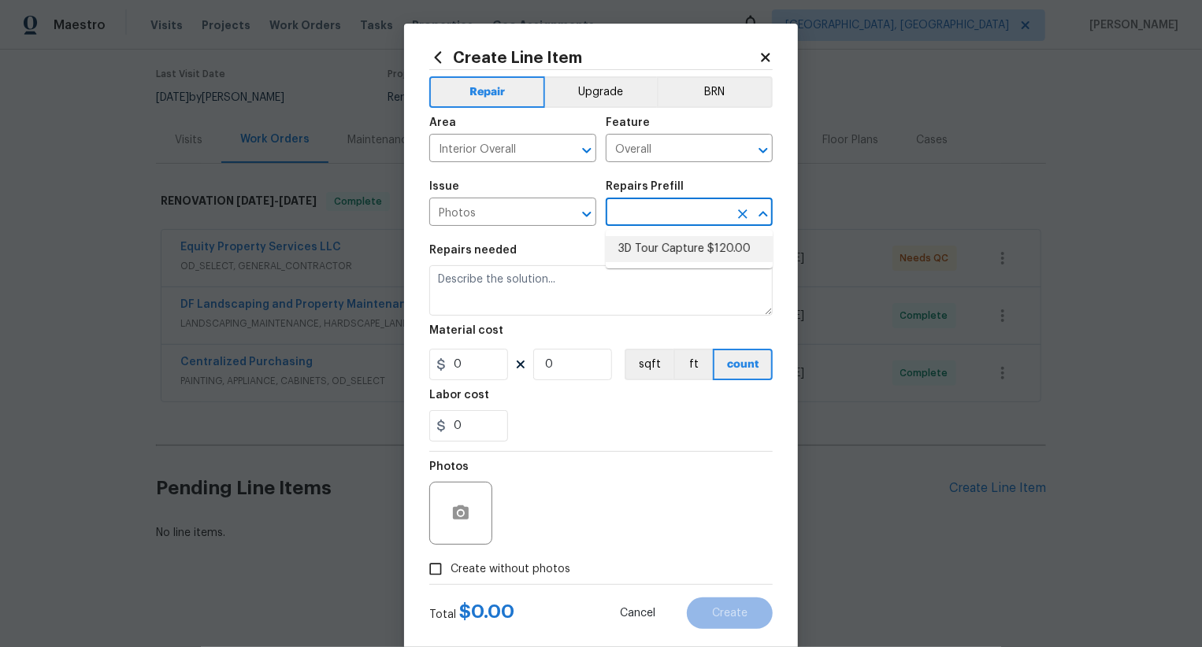
click at [643, 247] on li "3D Tour Capture $120.00" at bounding box center [689, 249] width 167 height 26
type input "3D Tour Capture $120.00"
type textarea "Capture 3D tour of home"
type input "120"
type input "1"
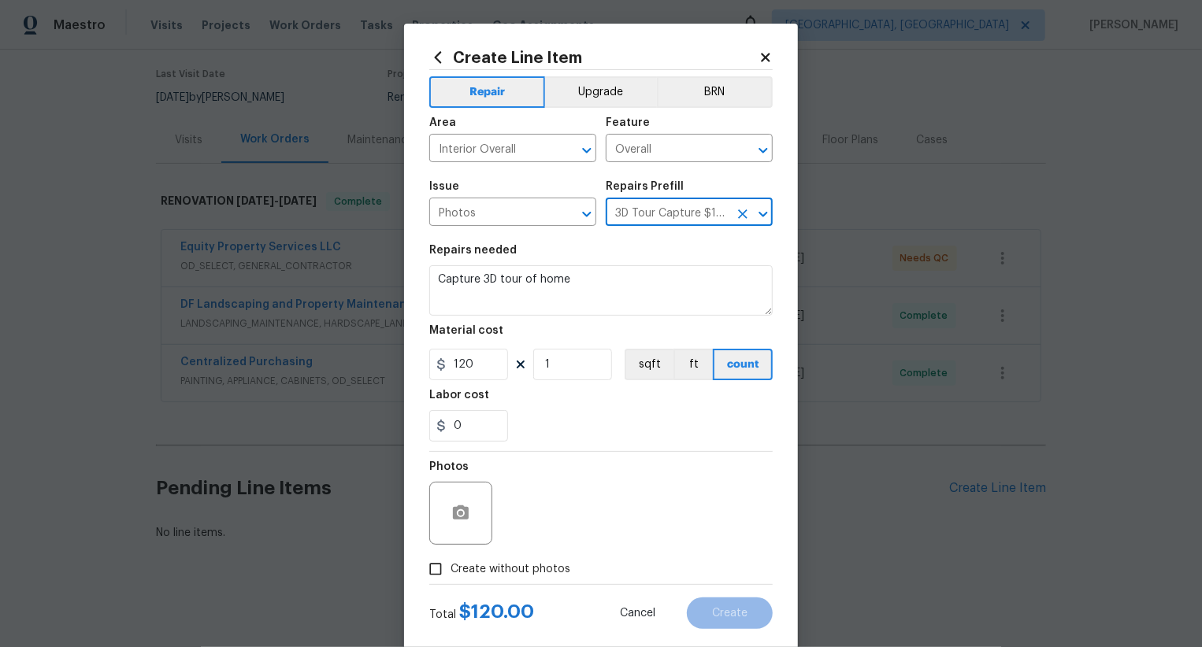
scroll to position [31, 0]
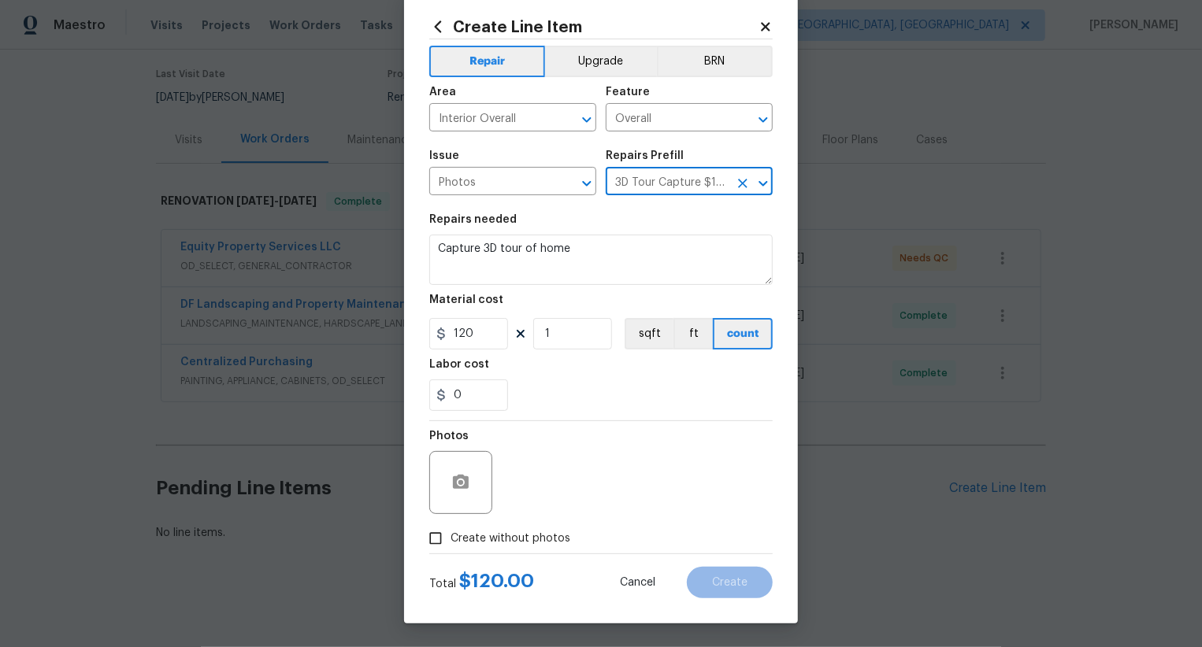
click at [502, 532] on span "Create without photos" at bounding box center [510, 539] width 120 height 17
click at [450, 532] on input "Create without photos" at bounding box center [436, 539] width 30 height 30
checkbox input "true"
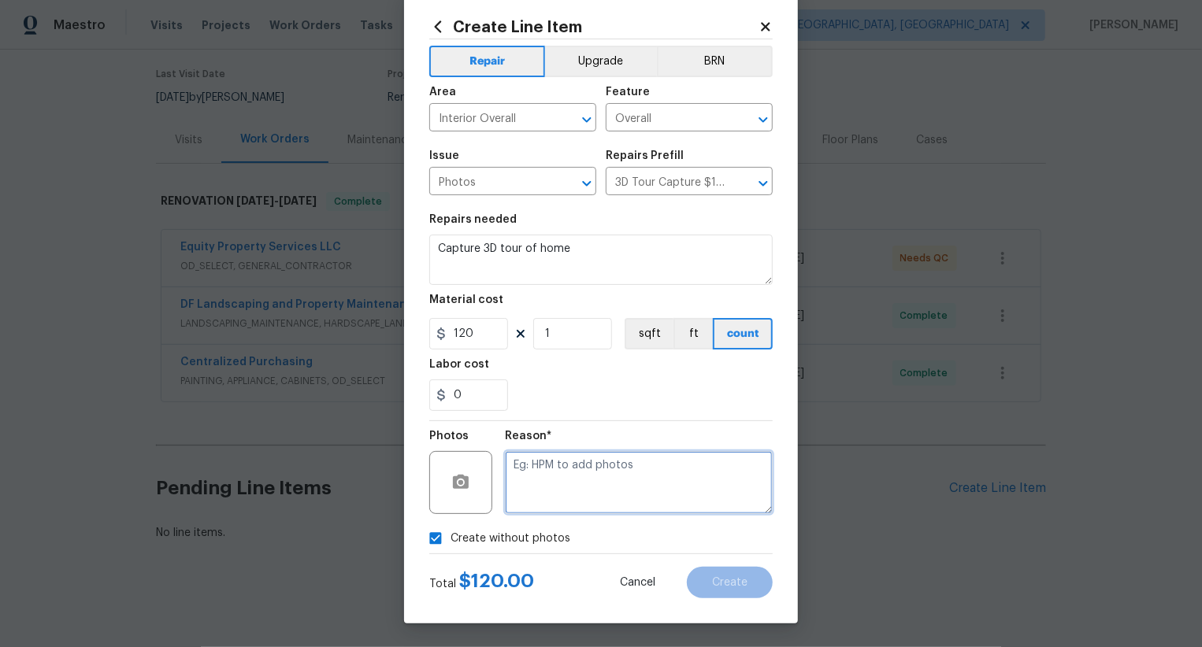
click at [559, 485] on textarea at bounding box center [639, 482] width 268 height 63
type textarea ".."
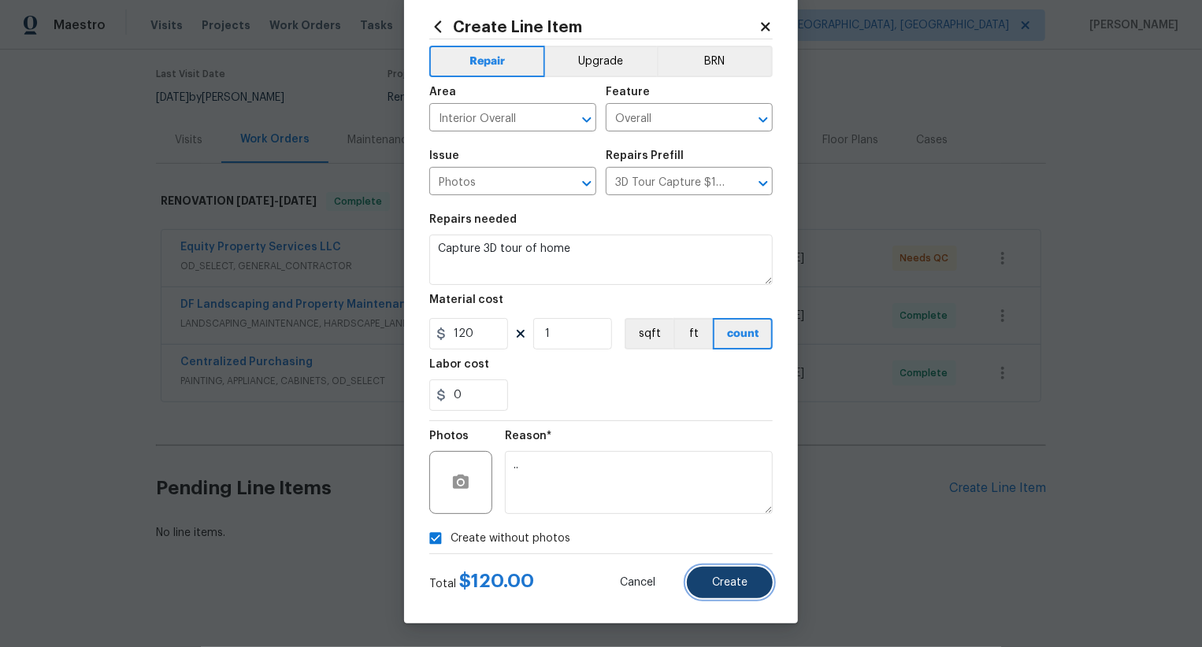
click at [721, 581] on span "Create" at bounding box center [729, 583] width 35 height 12
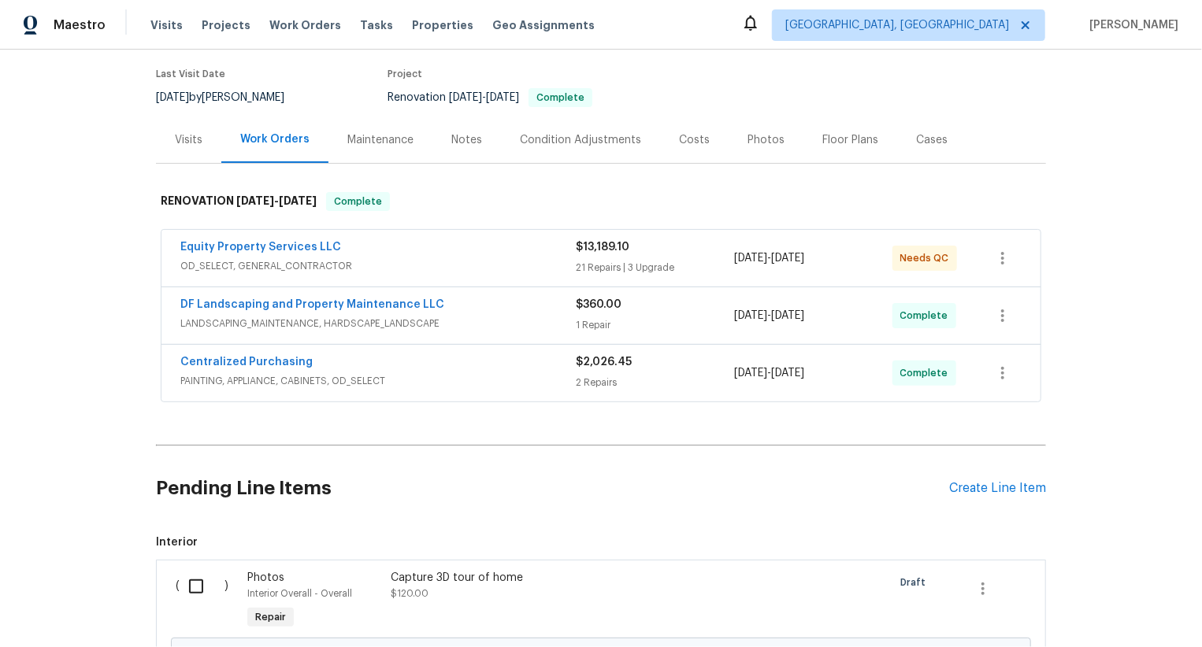
scroll to position [301, 0]
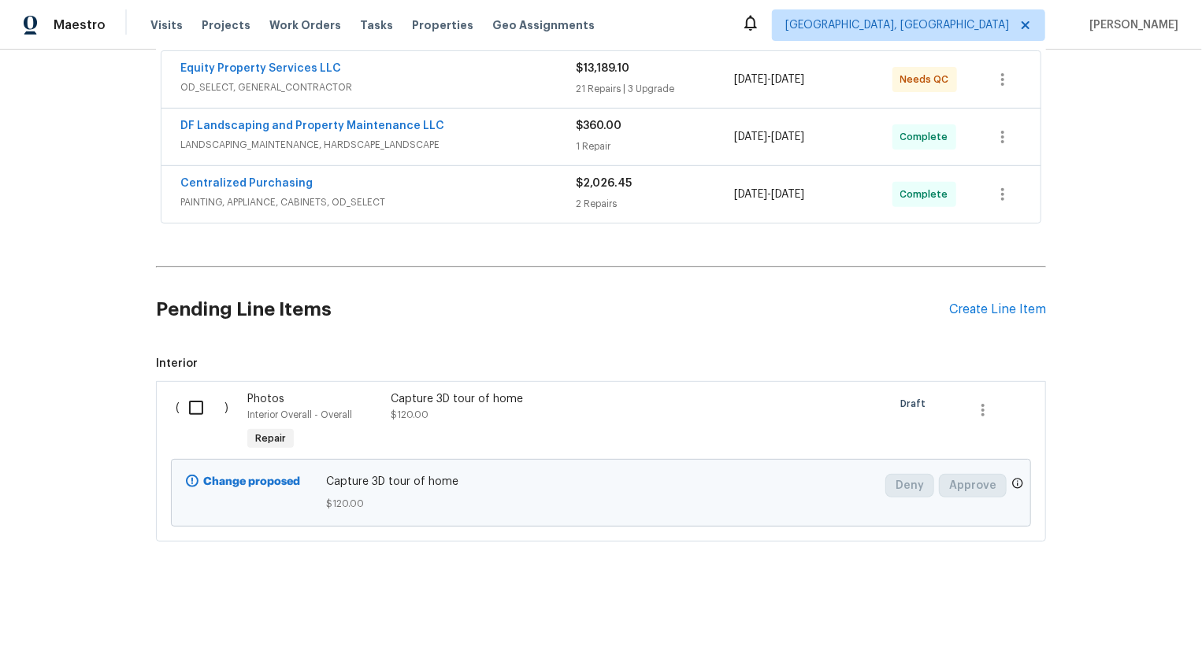
click at [210, 415] on input "checkbox" at bounding box center [202, 407] width 45 height 33
checkbox input "true"
click at [1110, 612] on span "Create Work Order" at bounding box center [1111, 609] width 105 height 20
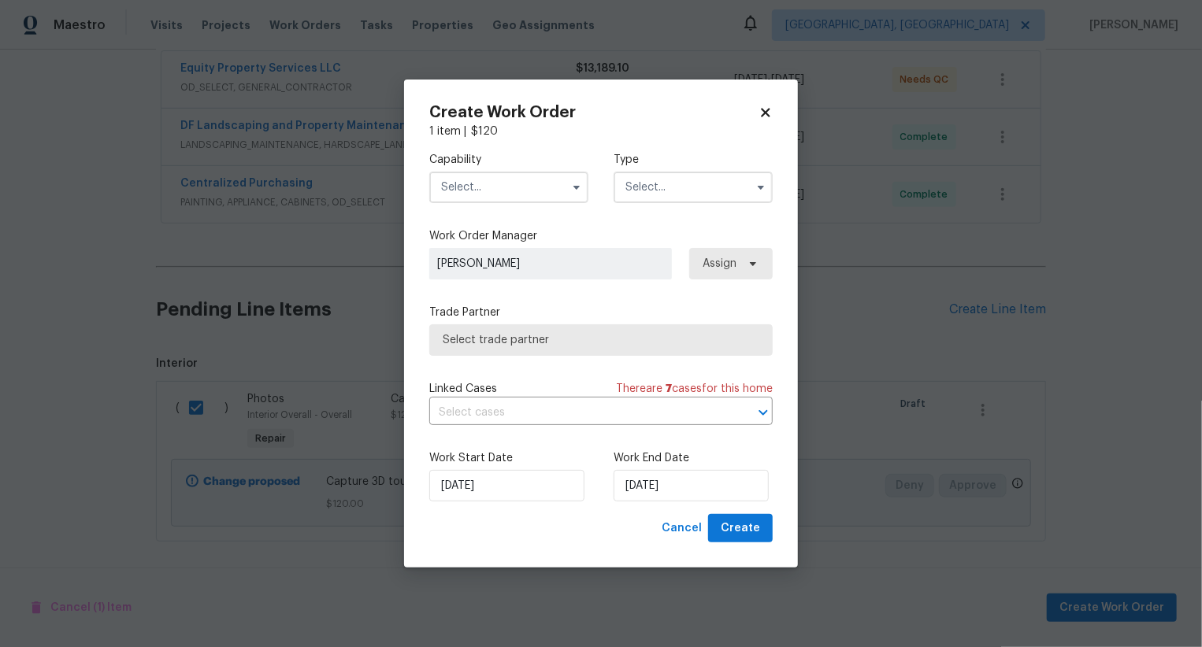
click at [647, 468] on div "Work End Date 21/08/2025" at bounding box center [693, 475] width 159 height 51
click at [640, 479] on input "[DATE]" at bounding box center [691, 486] width 155 height 32
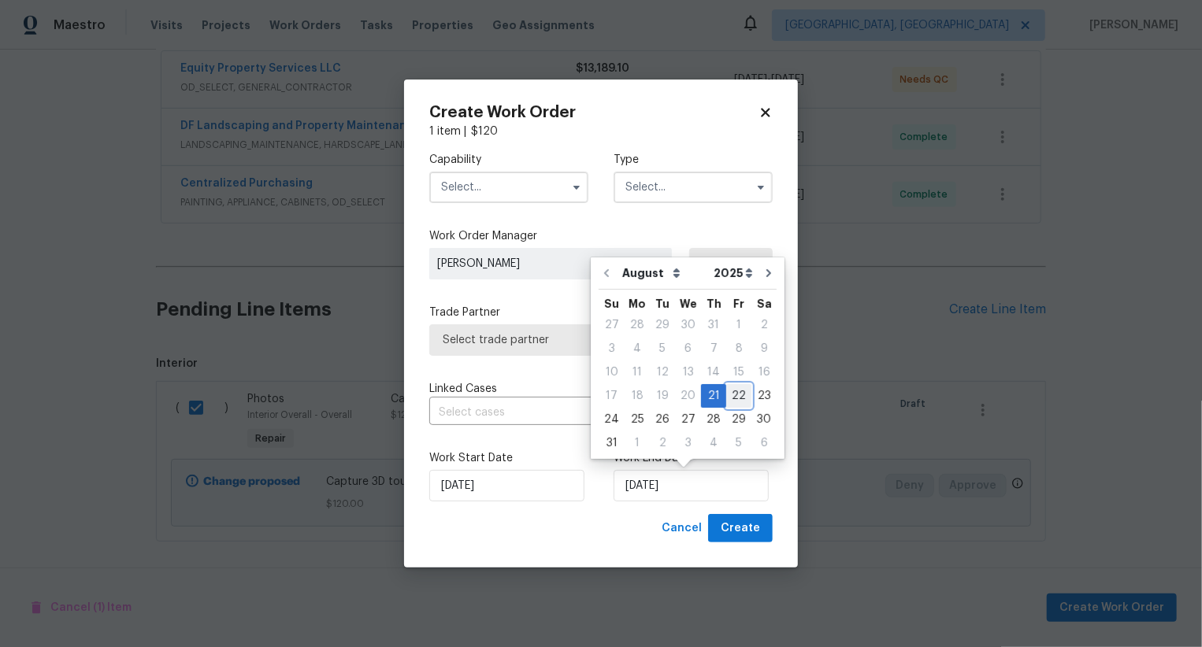
click at [726, 399] on div "22" at bounding box center [738, 396] width 25 height 22
type input "[DATE]"
click at [666, 488] on input "[DATE]" at bounding box center [691, 486] width 155 height 32
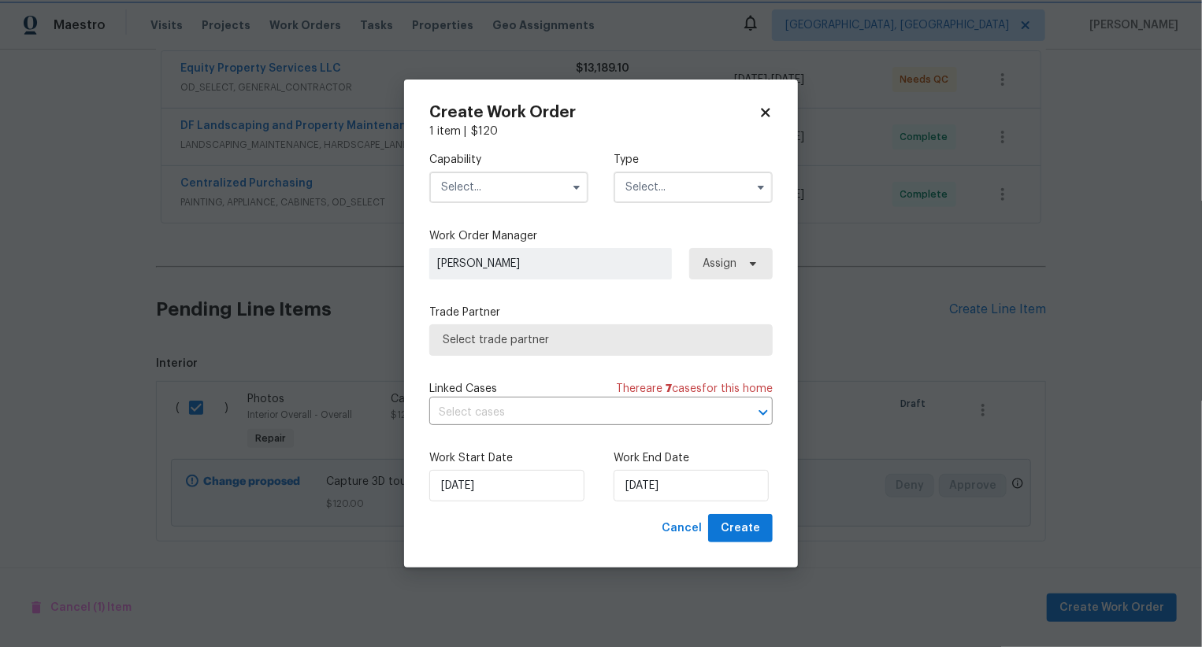
click at [634, 518] on div "Cancel Create" at bounding box center [600, 528] width 343 height 29
click at [531, 198] on input "text" at bounding box center [508, 188] width 159 height 32
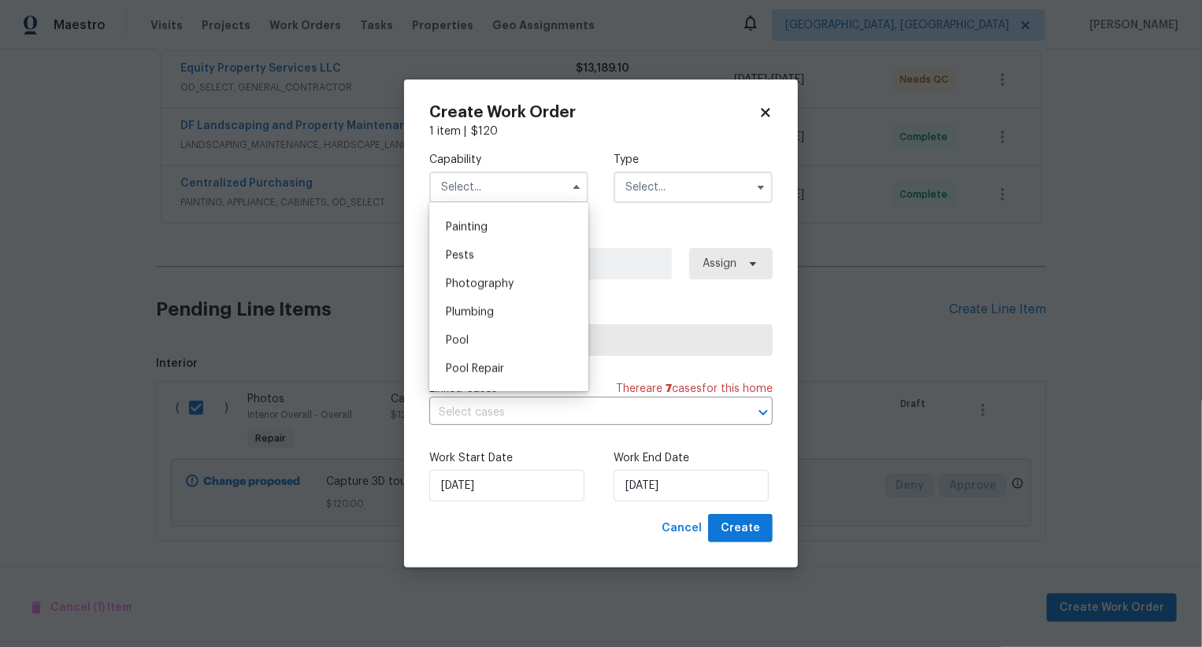
scroll to position [1309, 0]
click at [534, 297] on div "Photography" at bounding box center [508, 291] width 151 height 28
type input "Photography"
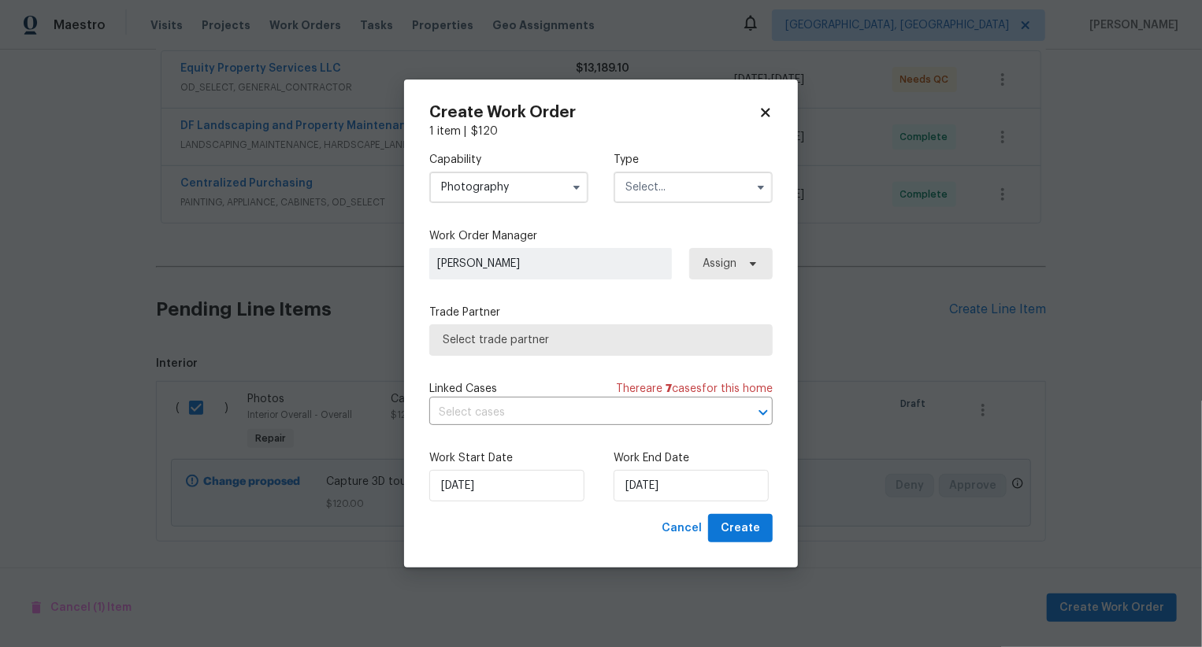
click at [673, 187] on input "text" at bounding box center [693, 188] width 159 height 32
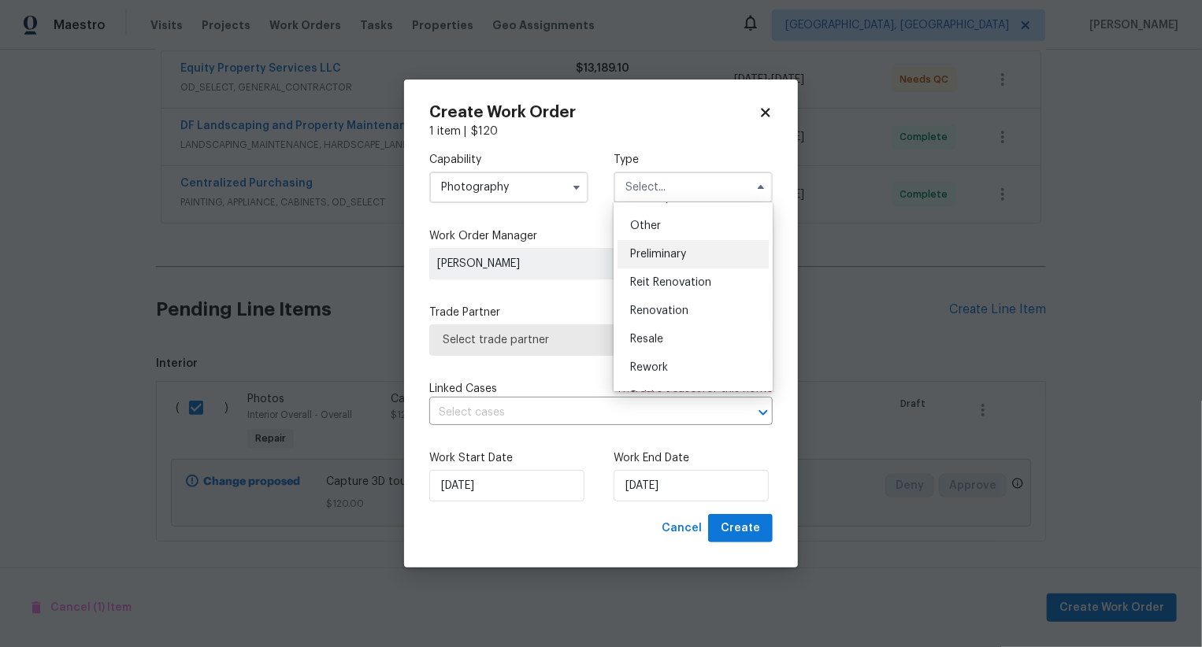
scroll to position [306, 0]
click at [671, 229] on div "Other" at bounding box center [692, 227] width 151 height 28
type input "Other"
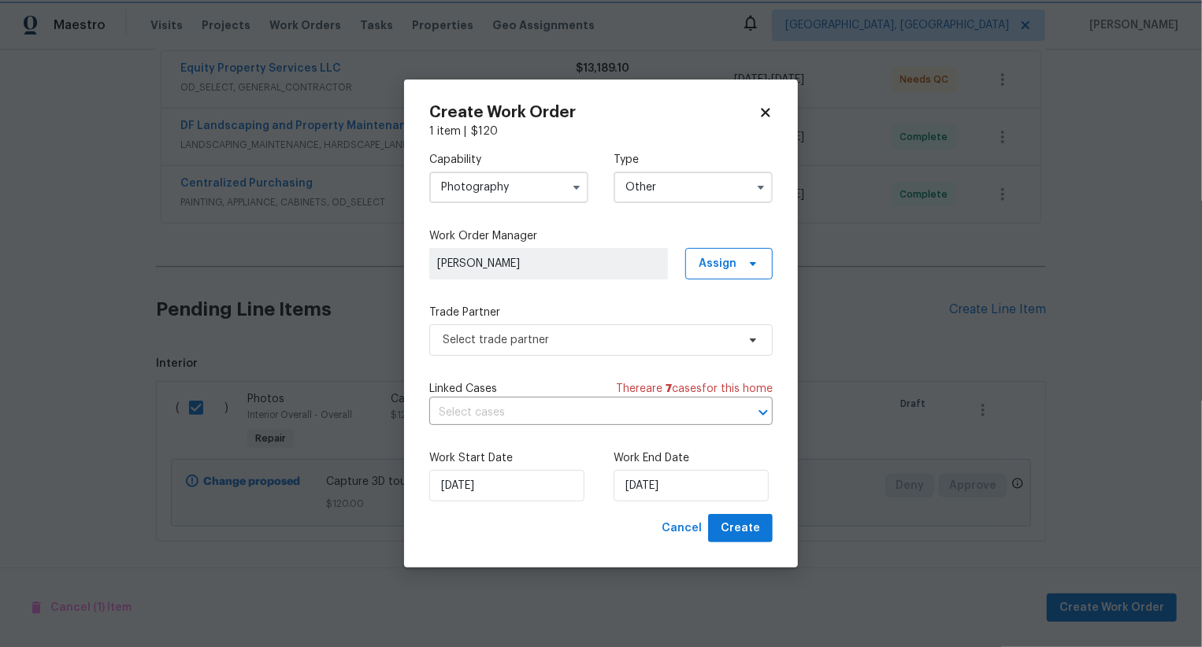
scroll to position [0, 0]
click at [632, 332] on span "Select trade partner" at bounding box center [590, 340] width 294 height 16
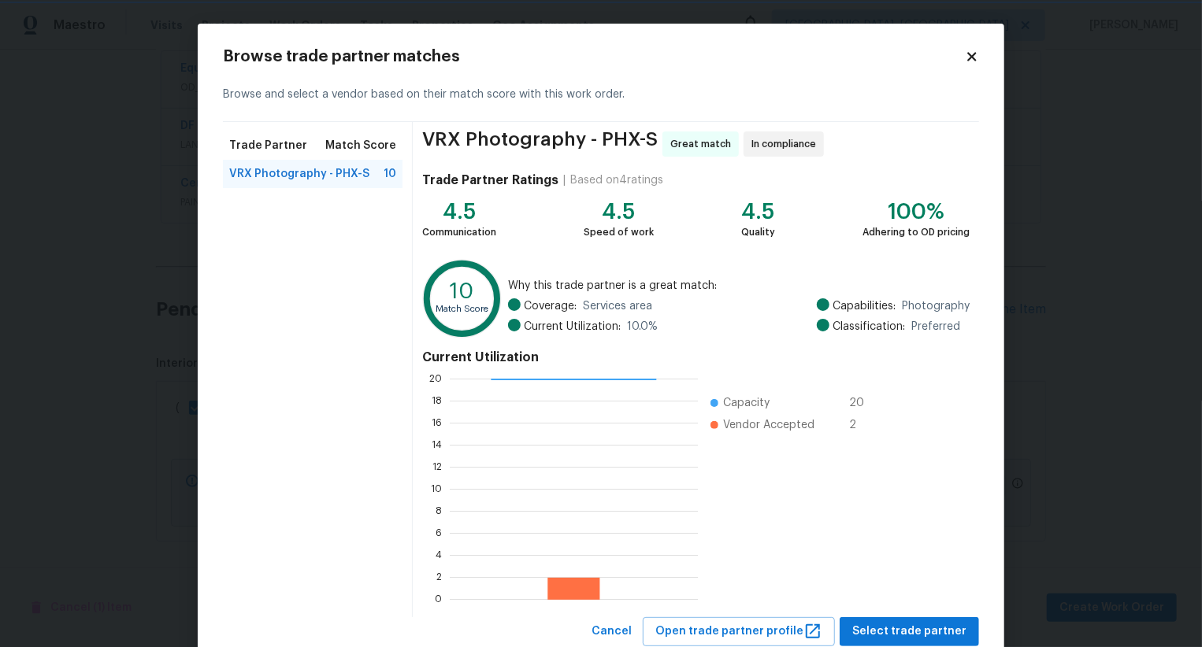
scroll to position [47, 0]
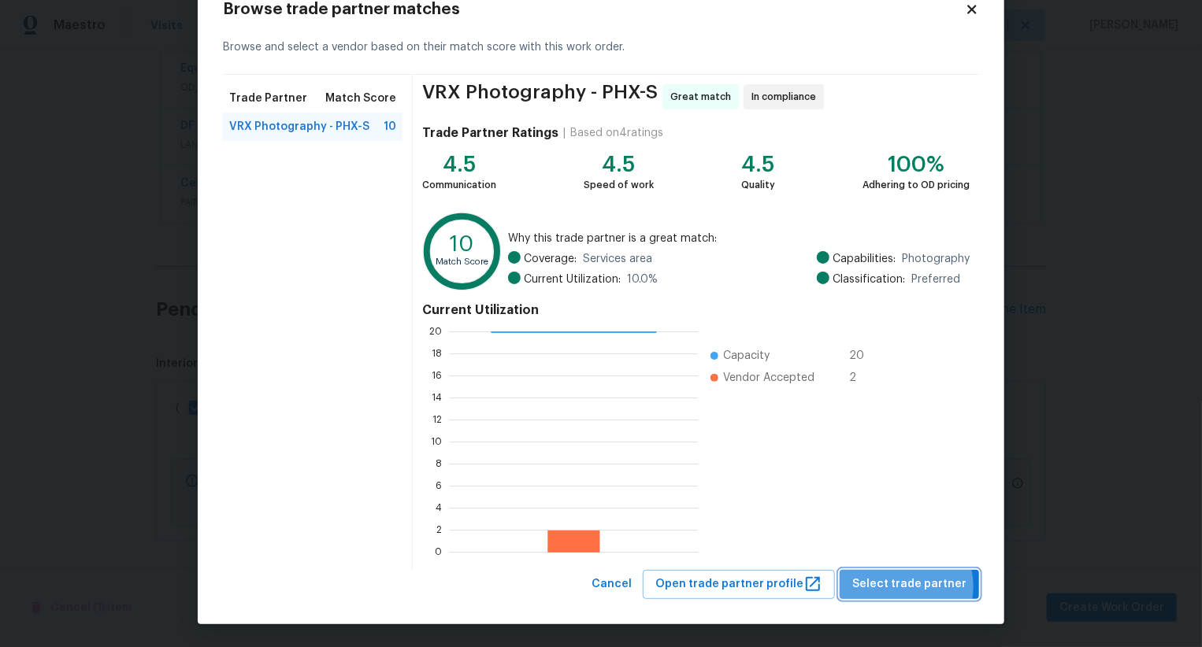
click at [910, 586] on span "Select trade partner" at bounding box center [909, 585] width 114 height 20
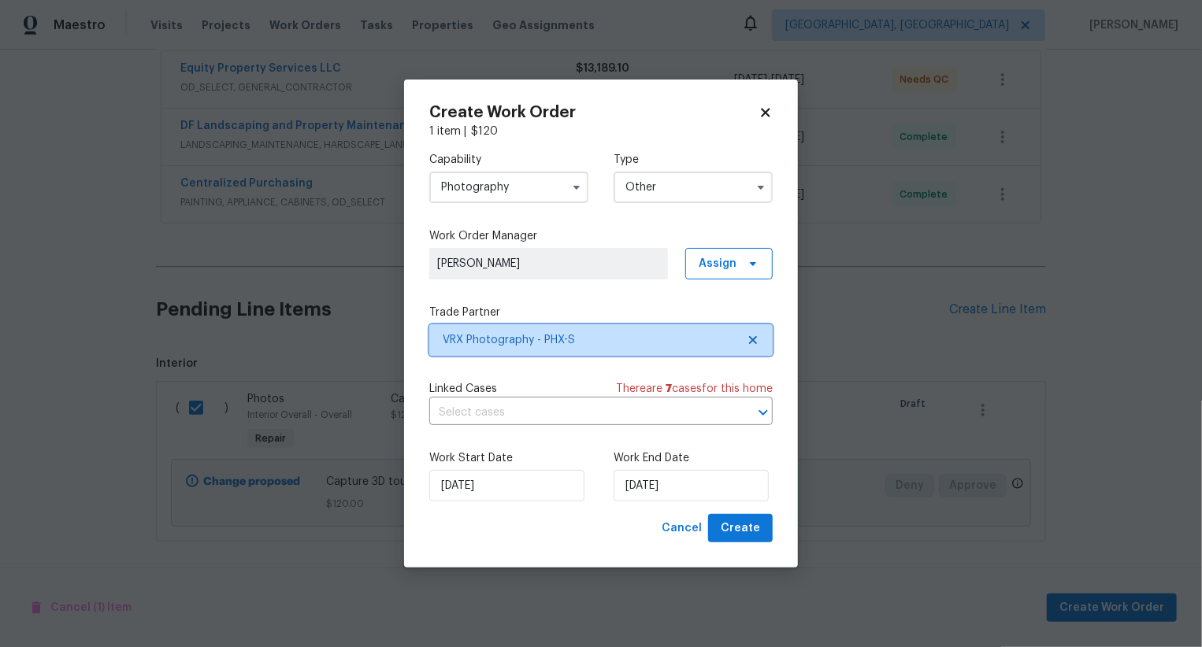
scroll to position [0, 0]
click at [753, 531] on span "Create" at bounding box center [740, 529] width 39 height 20
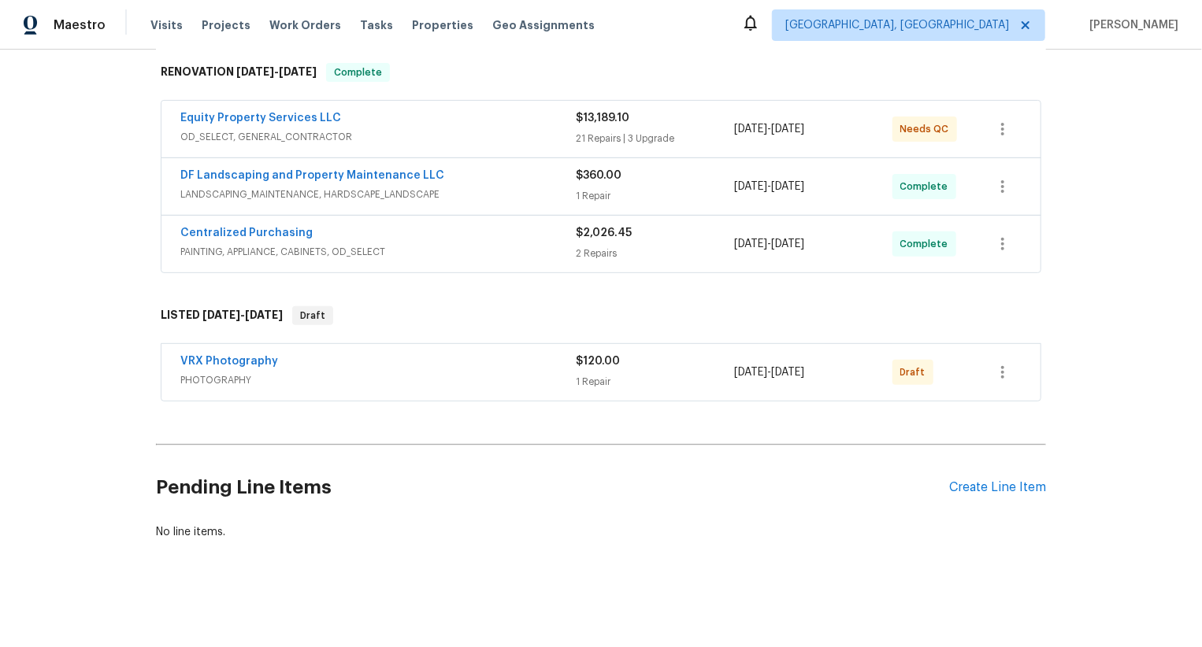
scroll to position [250, 0]
click at [992, 365] on button "button" at bounding box center [1003, 374] width 38 height 38
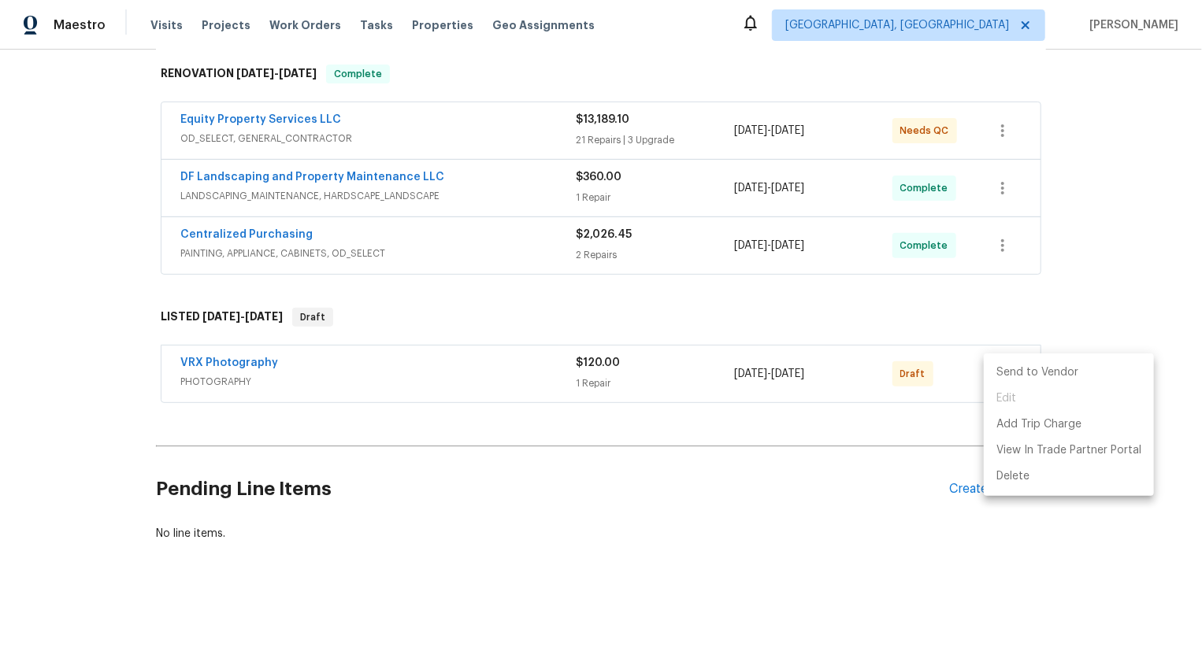
click at [992, 365] on li "Send to Vendor" at bounding box center [1069, 373] width 170 height 26
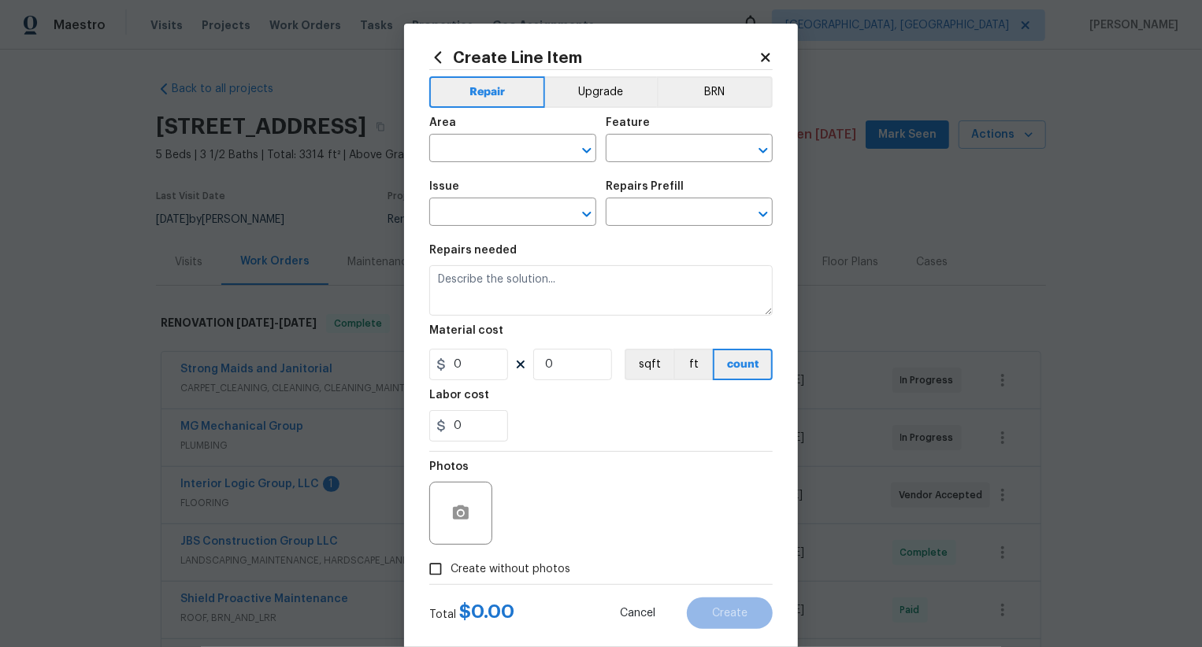
scroll to position [31, 0]
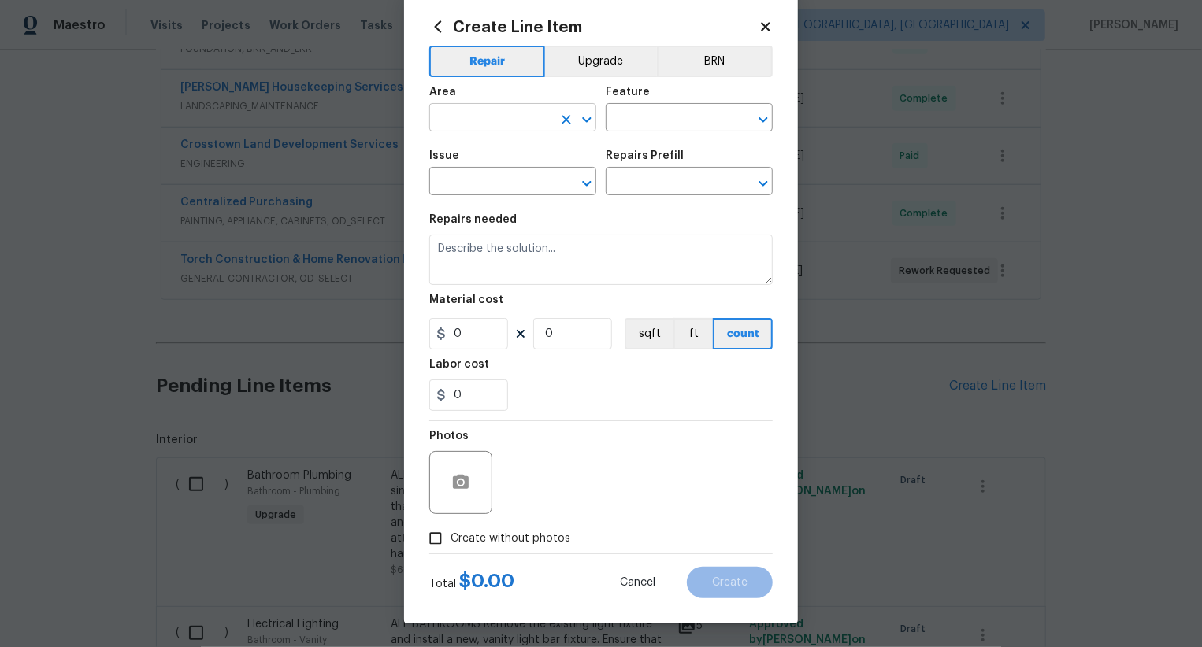
click at [499, 114] on input "text" at bounding box center [490, 119] width 123 height 24
click at [518, 167] on li "Interior Overall" at bounding box center [512, 180] width 167 height 26
type input "Interior Overall"
click at [672, 120] on input "text" at bounding box center [667, 119] width 123 height 24
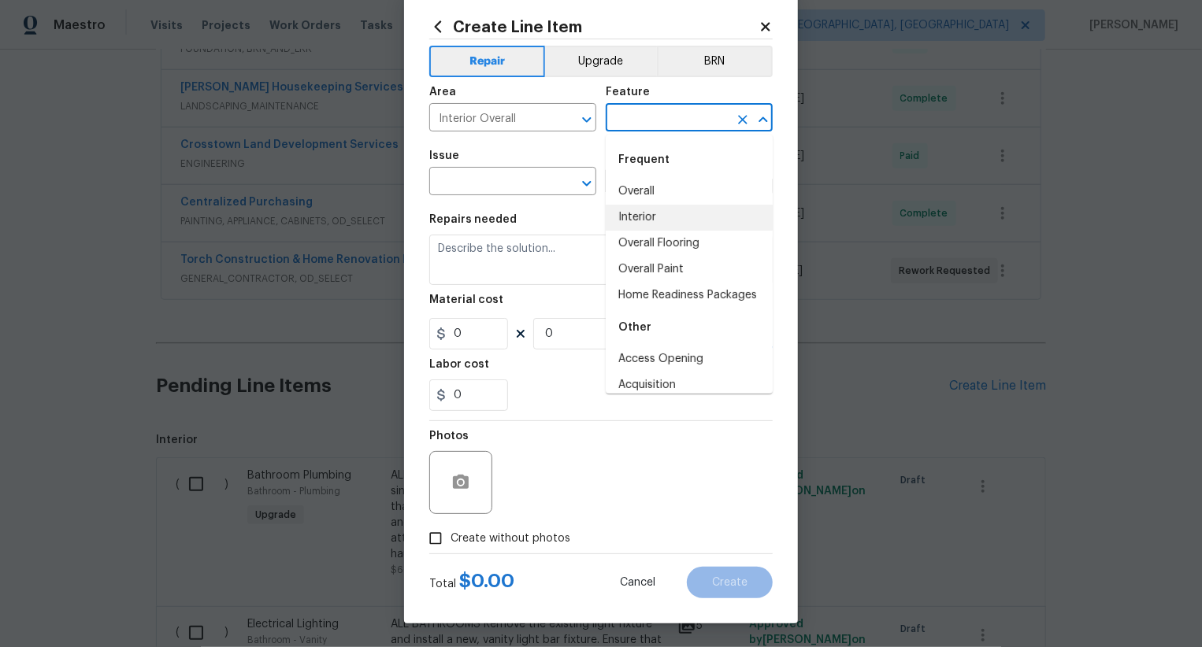
click at [637, 254] on li "Overall Flooring" at bounding box center [689, 244] width 167 height 26
type input "Overall Flooring"
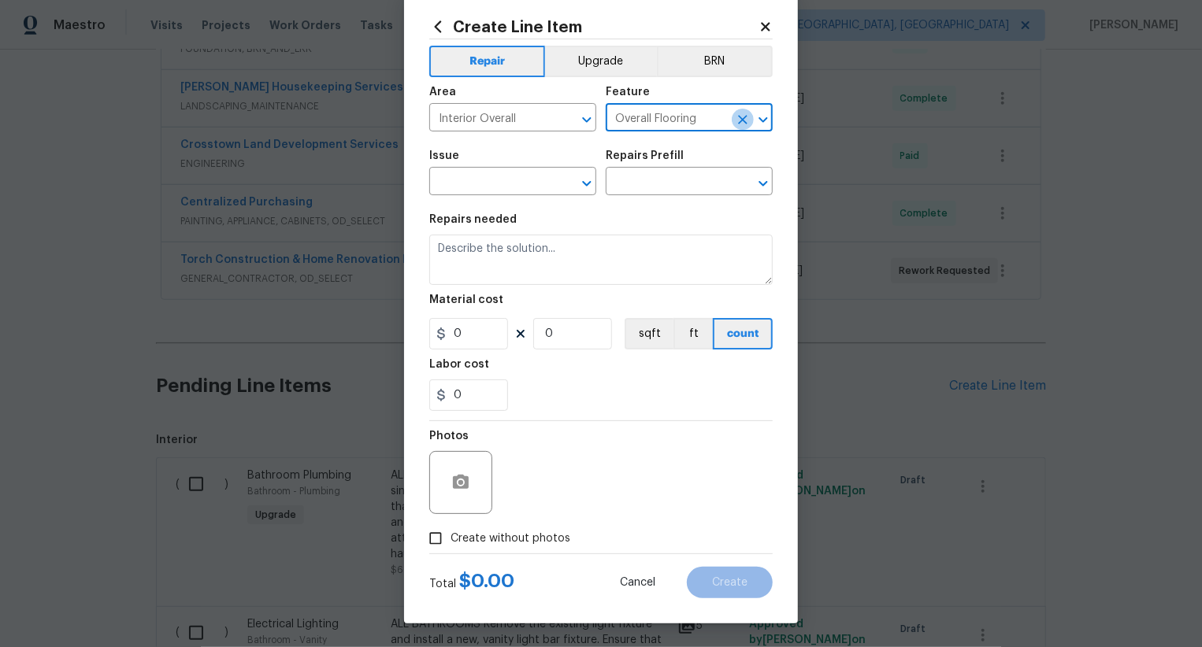
click at [737, 121] on icon "Clear" at bounding box center [743, 120] width 16 height 16
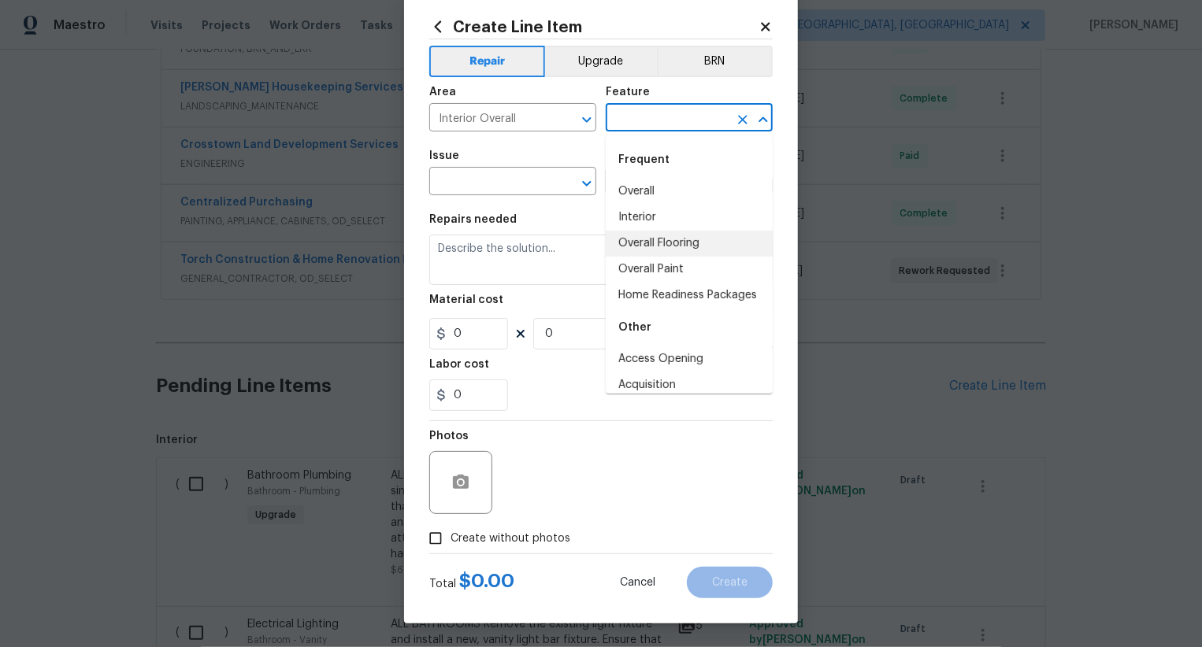
click at [657, 128] on input "text" at bounding box center [667, 119] width 123 height 24
click at [636, 195] on li "Overall" at bounding box center [689, 192] width 167 height 26
type input "Overall"
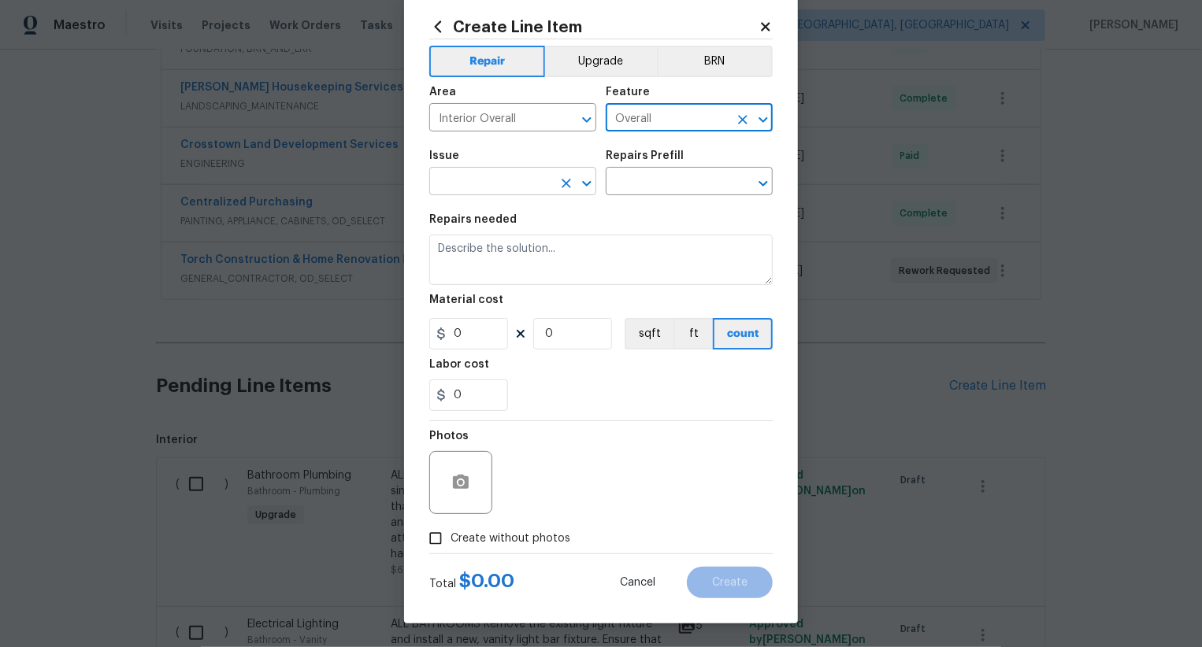
click at [501, 195] on body "Maestro Visits Projects Work Orders Tasks Properties Geo Assignments Albuquerqu…" at bounding box center [601, 323] width 1202 height 647
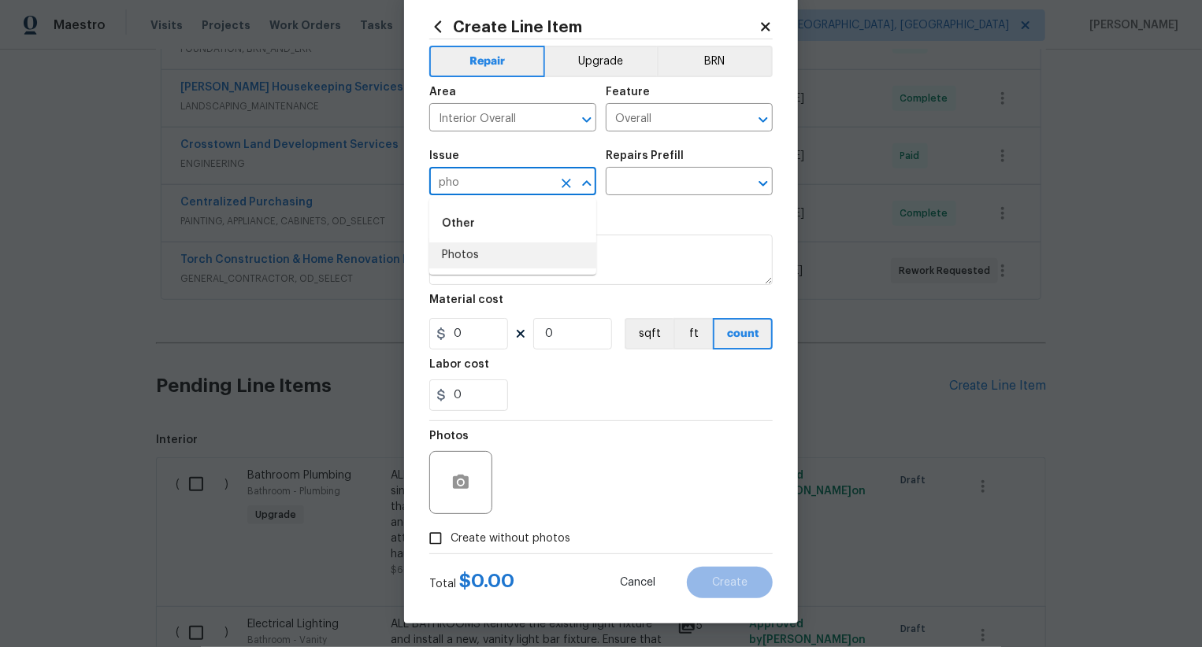
click at [502, 258] on li "Photos" at bounding box center [512, 256] width 167 height 26
type input "Photos"
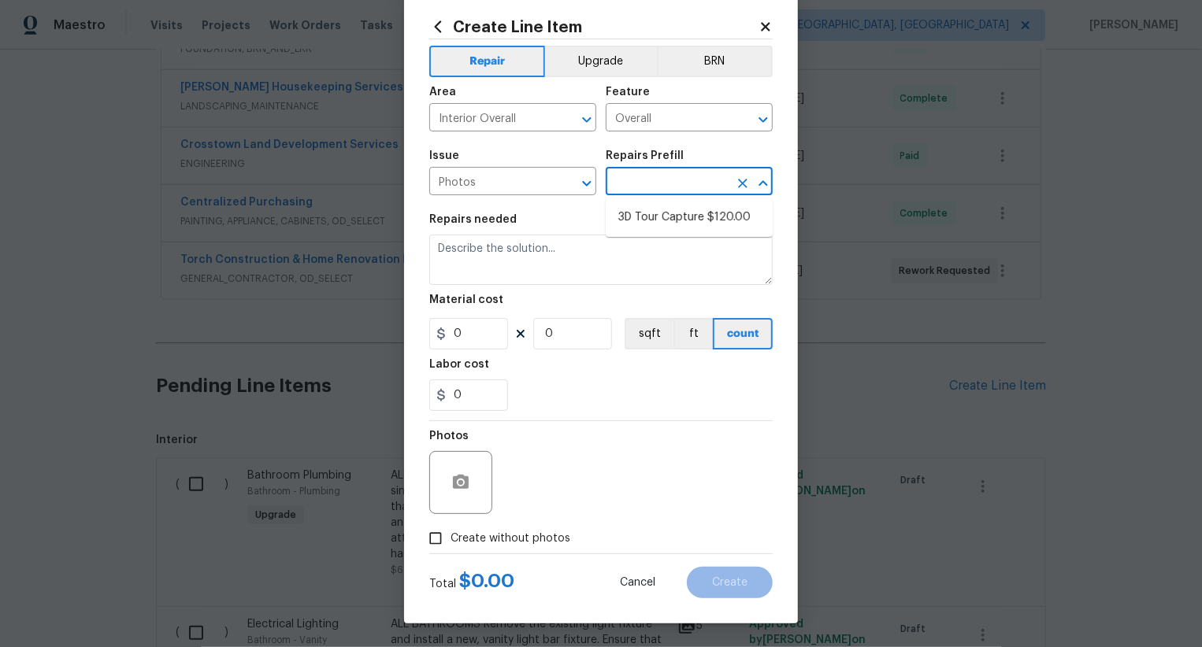
click at [654, 186] on input "text" at bounding box center [667, 183] width 123 height 24
click at [654, 206] on li "3D Tour Capture $120.00" at bounding box center [689, 218] width 167 height 26
type input "3D Tour Capture $120.00"
type input "120"
type input "1"
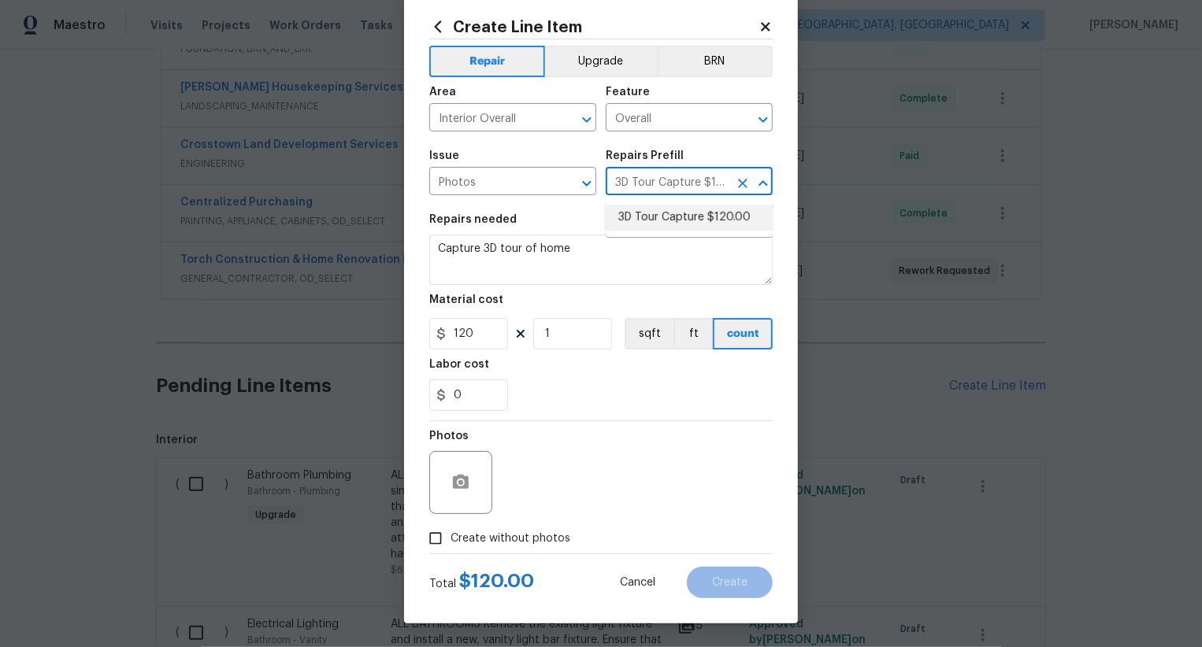
click at [668, 226] on li "3D Tour Capture $120.00" at bounding box center [689, 218] width 167 height 26
click at [532, 531] on span "Create without photos" at bounding box center [510, 539] width 120 height 17
click at [450, 530] on input "Create without photos" at bounding box center [436, 539] width 30 height 30
checkbox input "true"
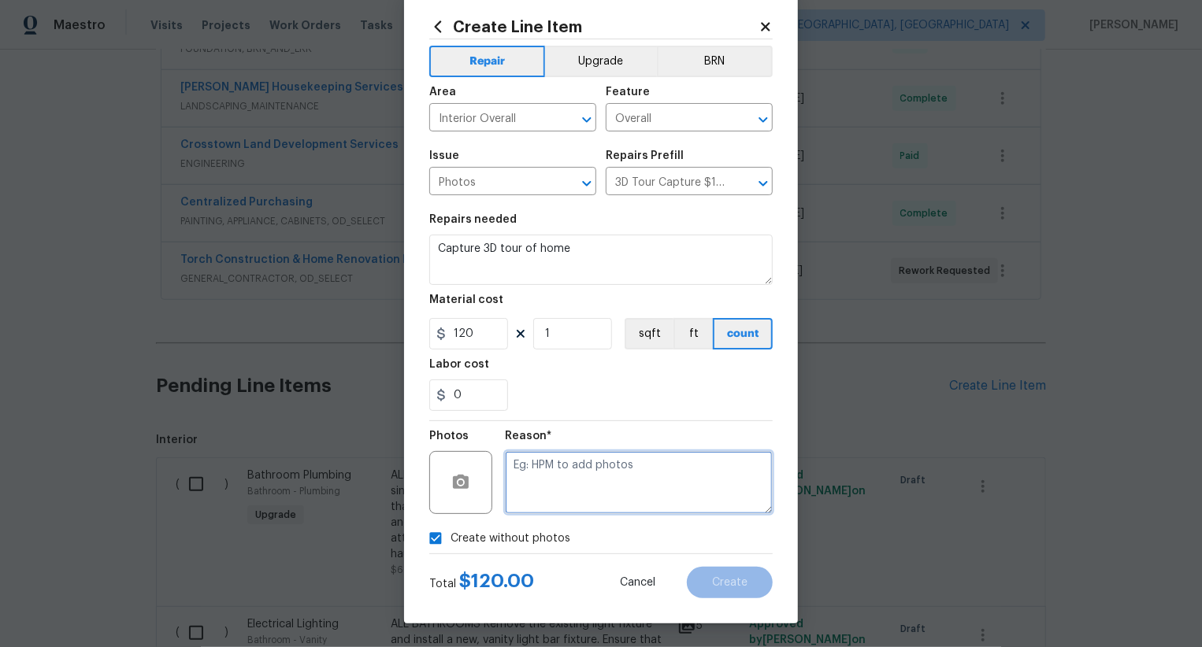
click at [606, 487] on textarea at bounding box center [639, 482] width 268 height 63
type textarea ".."
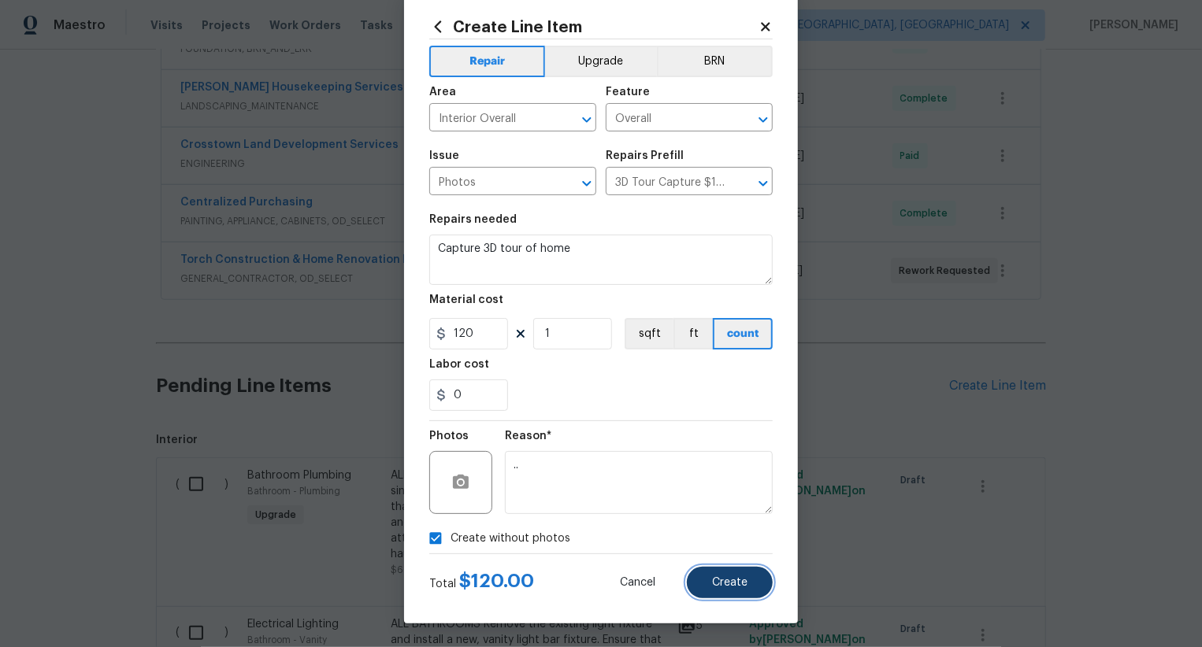
click at [724, 585] on span "Create" at bounding box center [729, 583] width 35 height 12
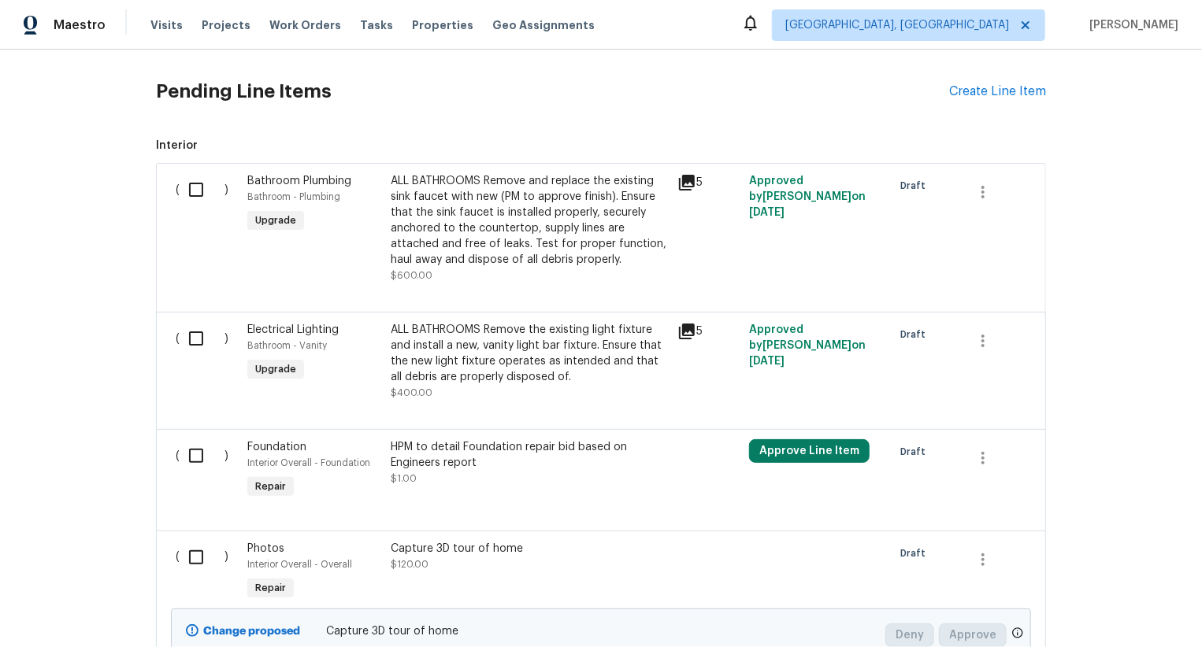
scroll to position [1205, 0]
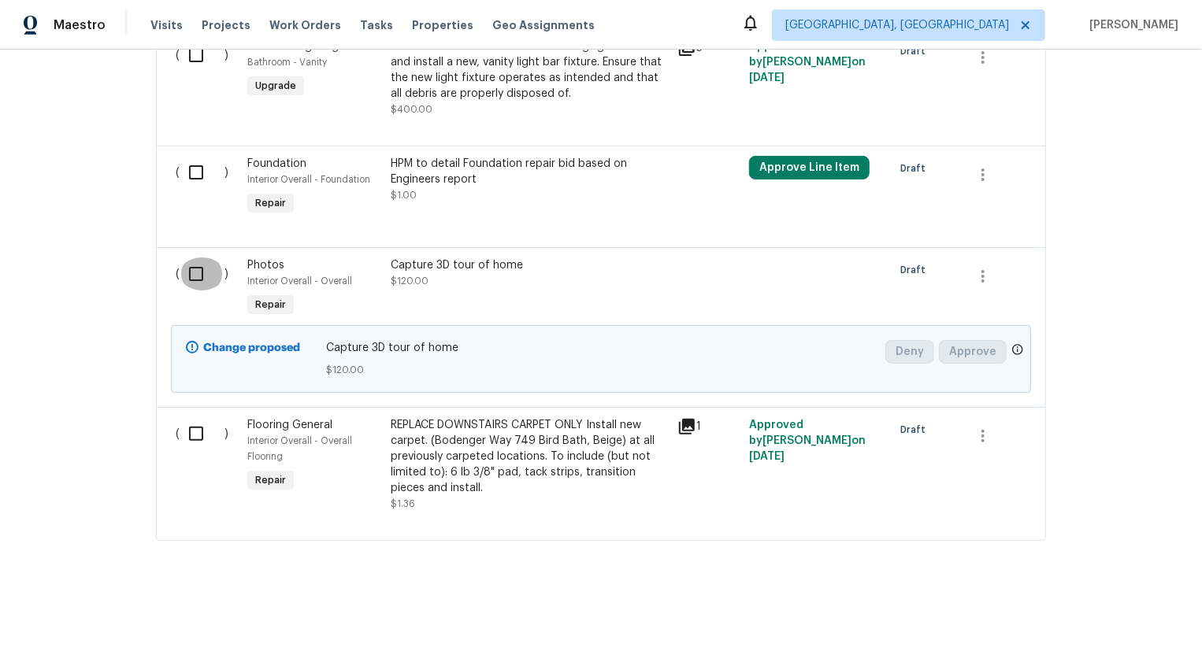
click at [194, 282] on input "checkbox" at bounding box center [202, 274] width 45 height 33
checkbox input "true"
click at [1097, 606] on span "Create Work Order" at bounding box center [1111, 609] width 105 height 20
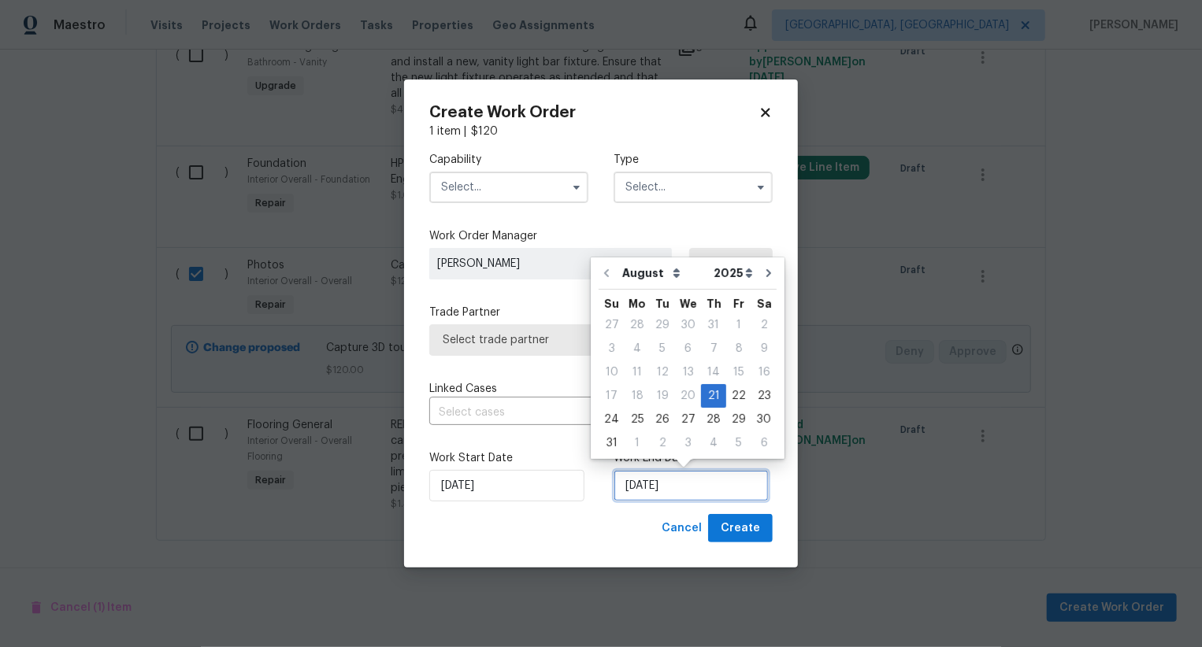
click at [670, 488] on input "[DATE]" at bounding box center [691, 486] width 155 height 32
click at [737, 386] on div "22" at bounding box center [738, 396] width 25 height 22
type input "[DATE]"
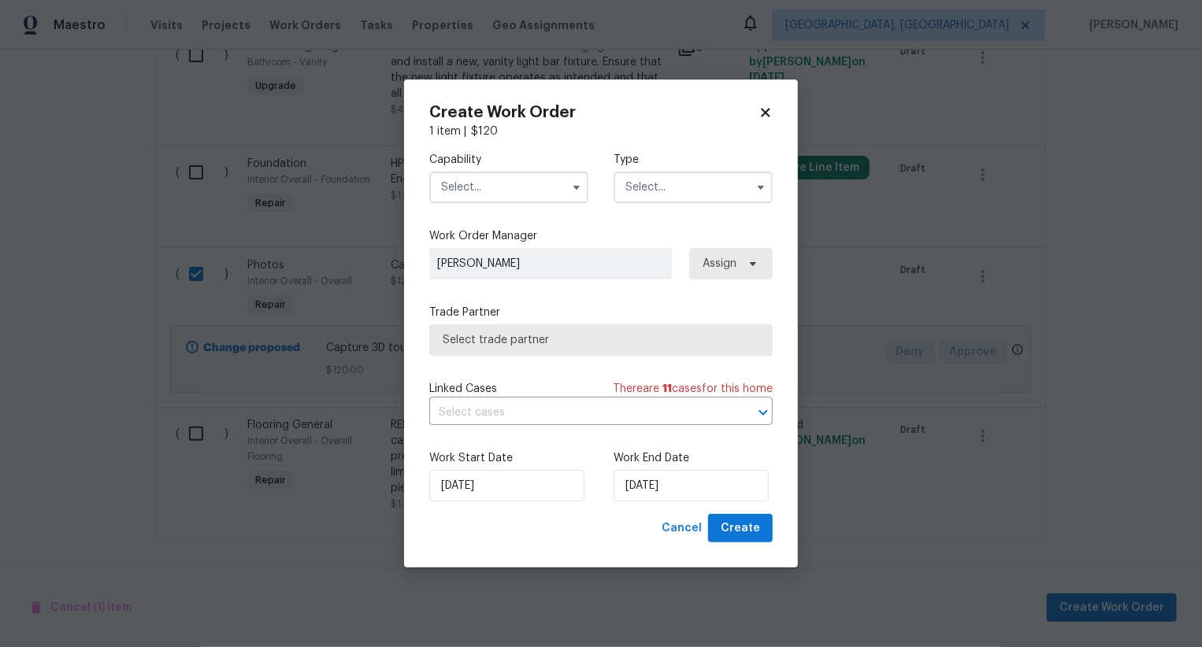
click at [547, 180] on input "text" at bounding box center [508, 188] width 159 height 32
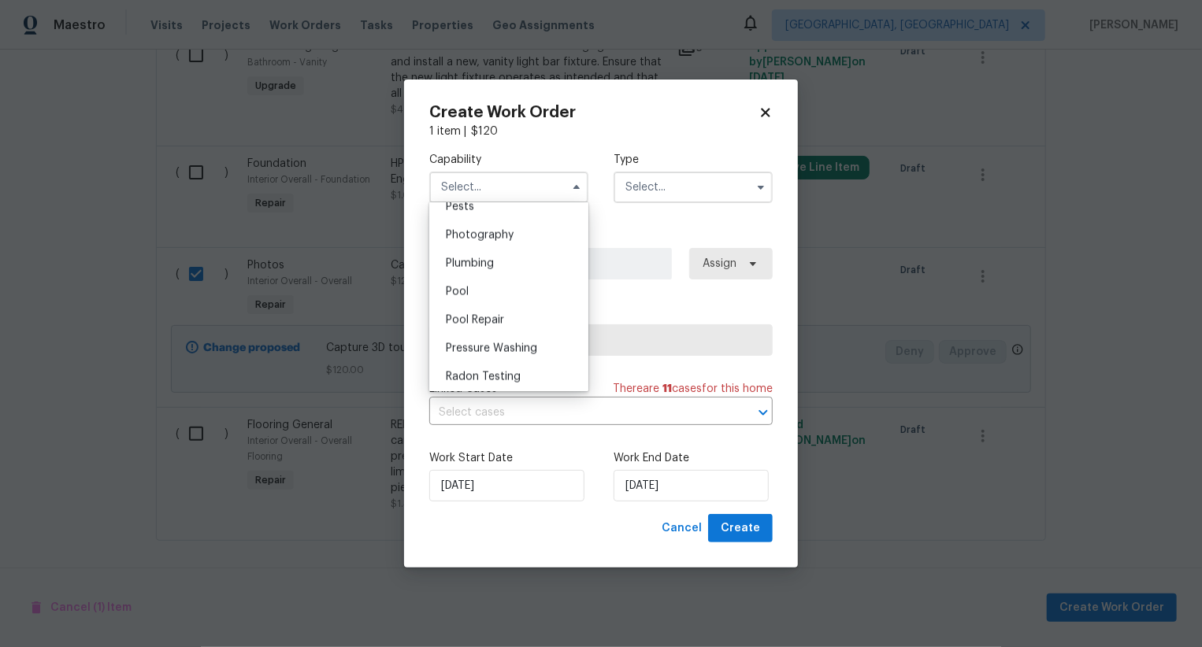
scroll to position [1347, 0]
click at [553, 254] on div "Photography" at bounding box center [508, 253] width 151 height 28
type input "Photography"
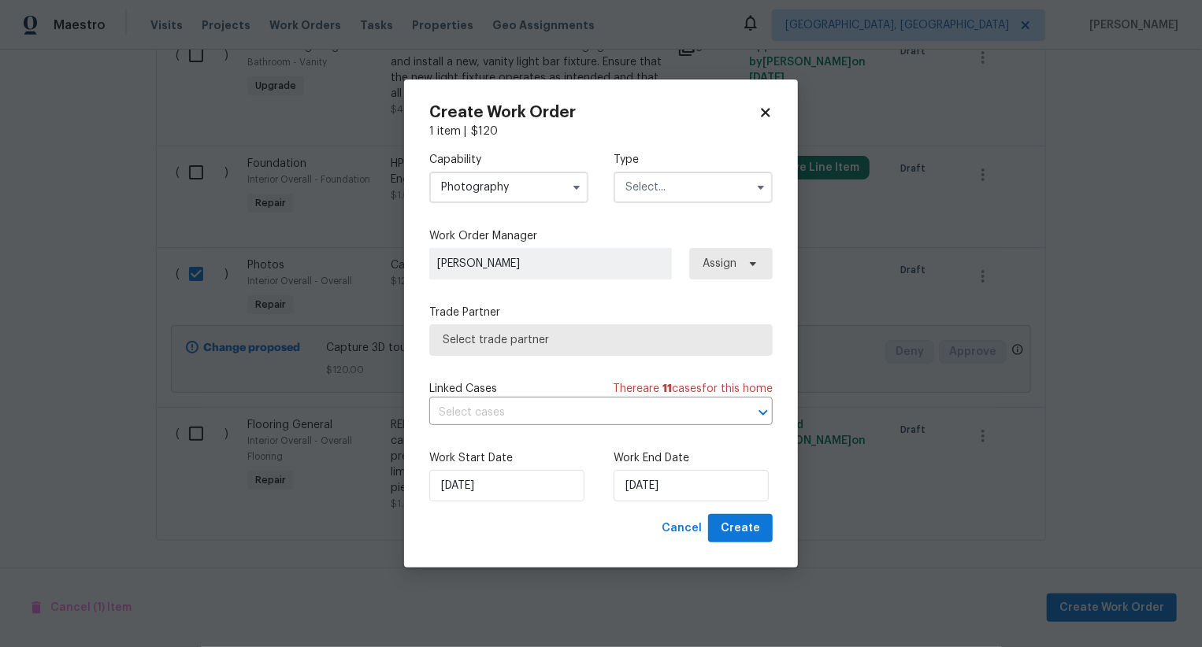
click at [684, 188] on input "text" at bounding box center [693, 188] width 159 height 32
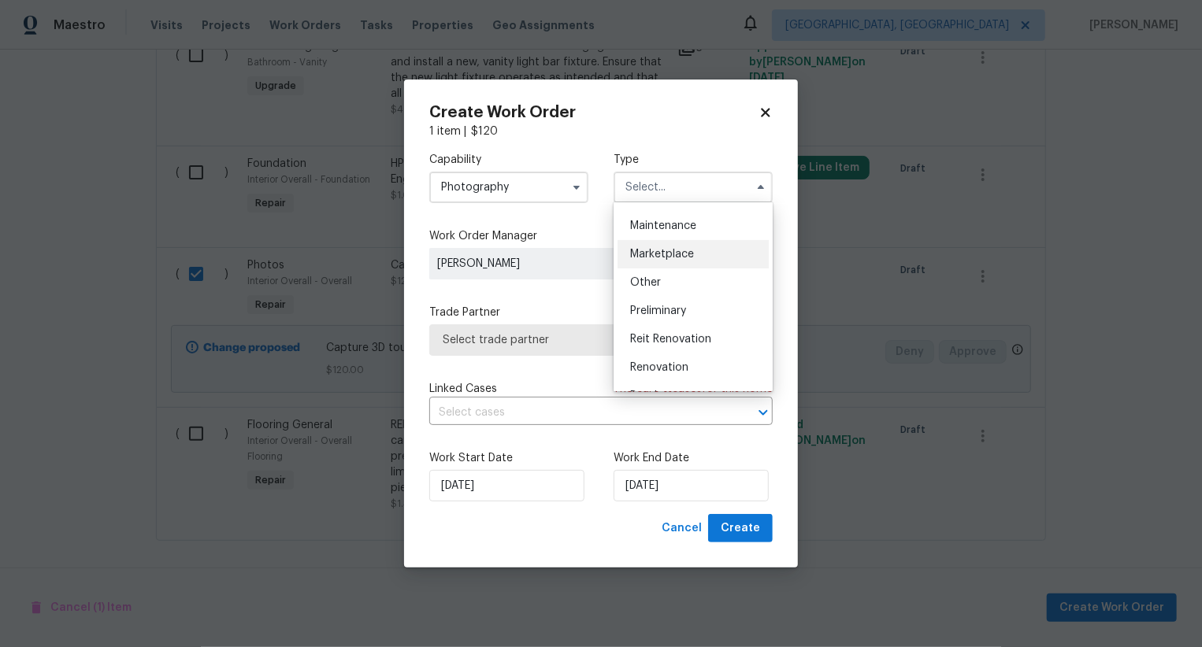
scroll to position [247, 0]
click at [680, 276] on div "Other" at bounding box center [692, 286] width 151 height 28
type input "Other"
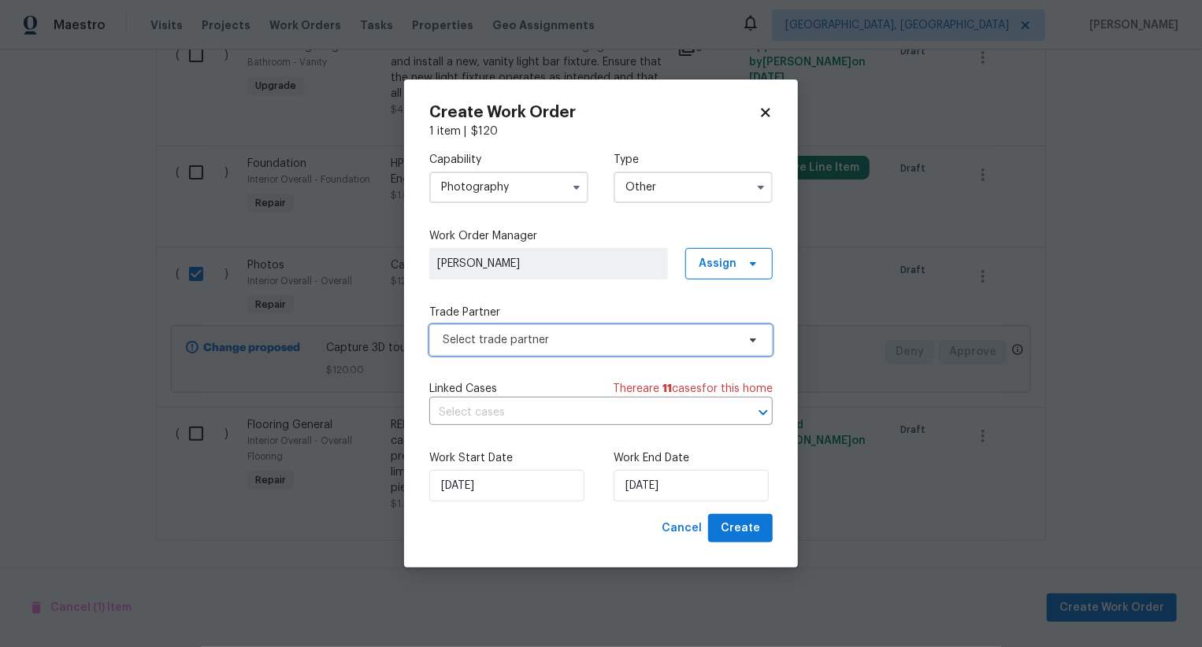
click at [627, 339] on span "Select trade partner" at bounding box center [590, 340] width 294 height 16
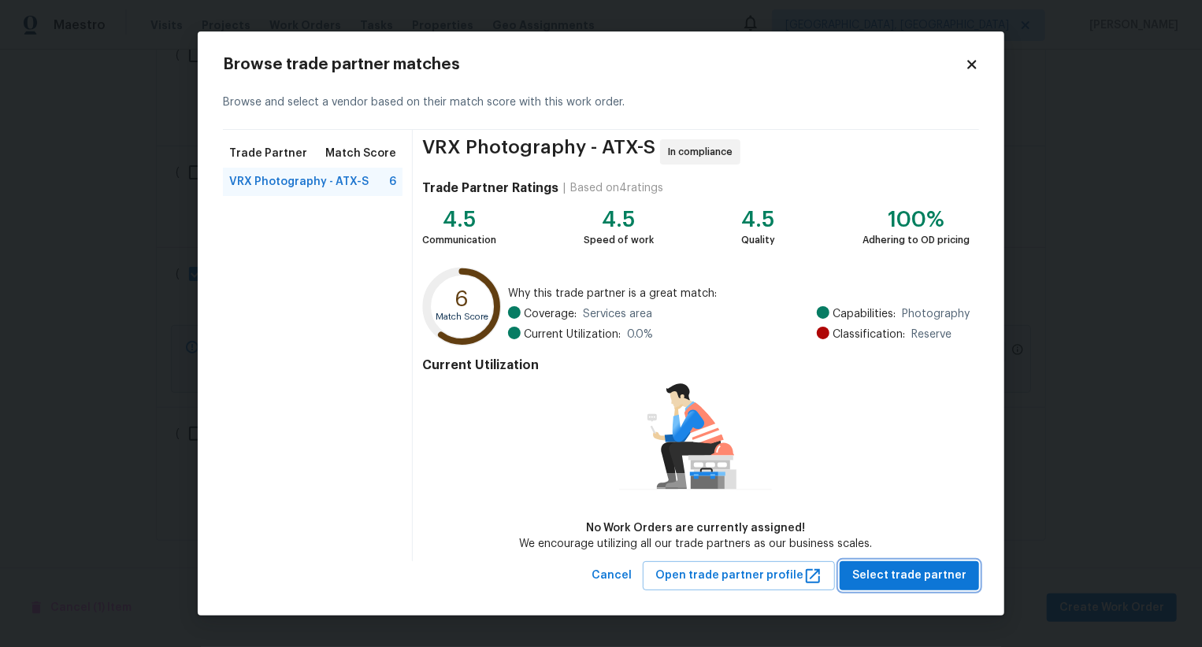
click at [899, 576] on span "Select trade partner" at bounding box center [909, 576] width 114 height 20
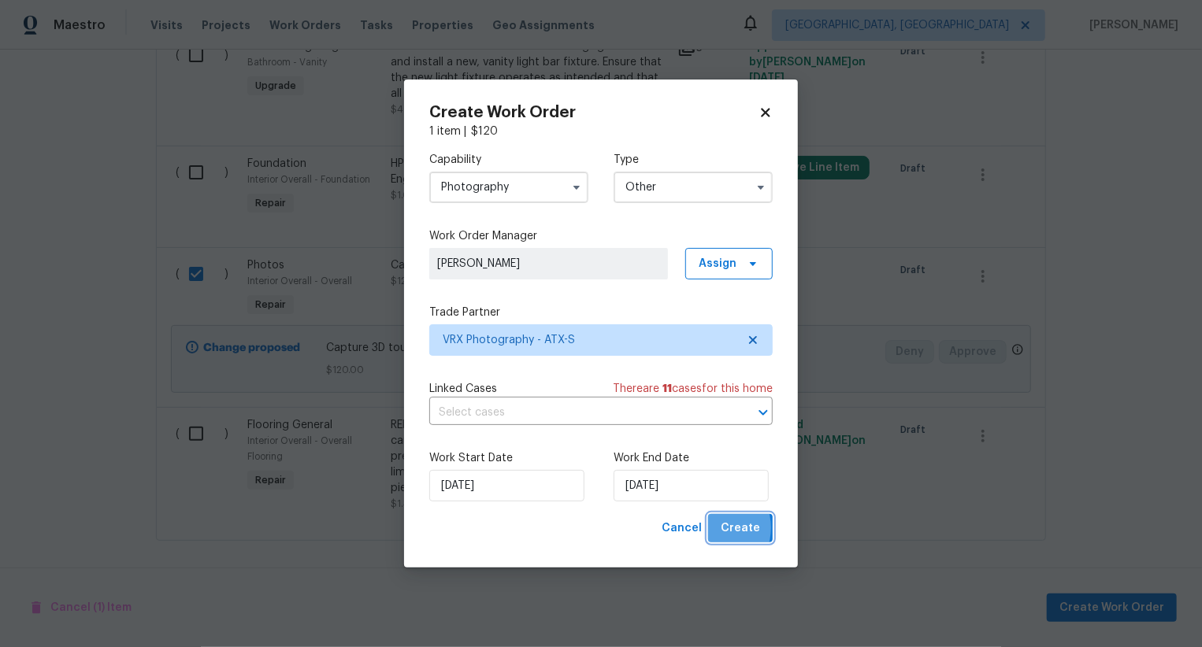
click at [716, 529] on button "Create" at bounding box center [740, 528] width 65 height 29
checkbox input "false"
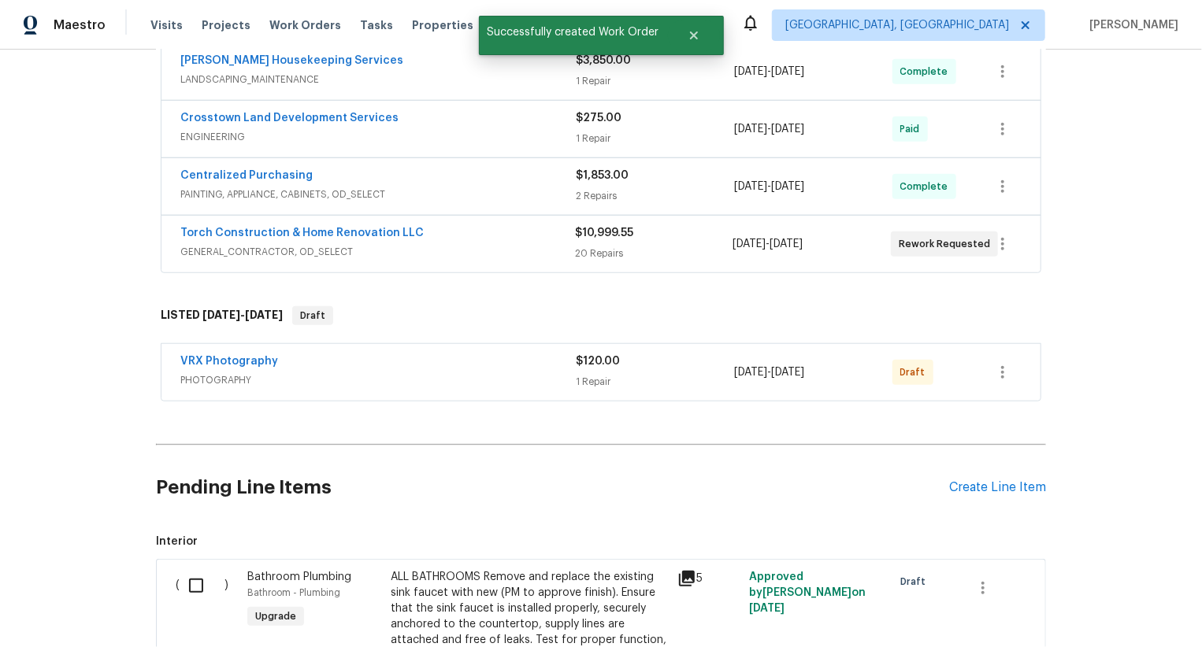
scroll to position [800, 0]
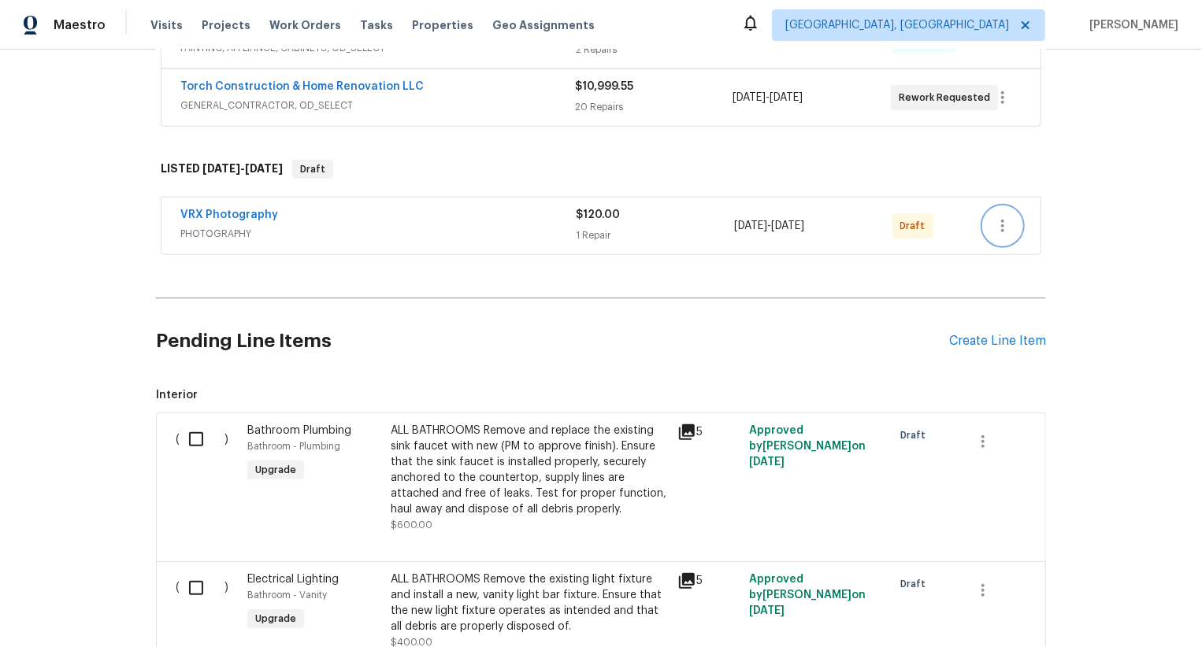
click at [1003, 224] on icon "button" at bounding box center [1002, 226] width 3 height 13
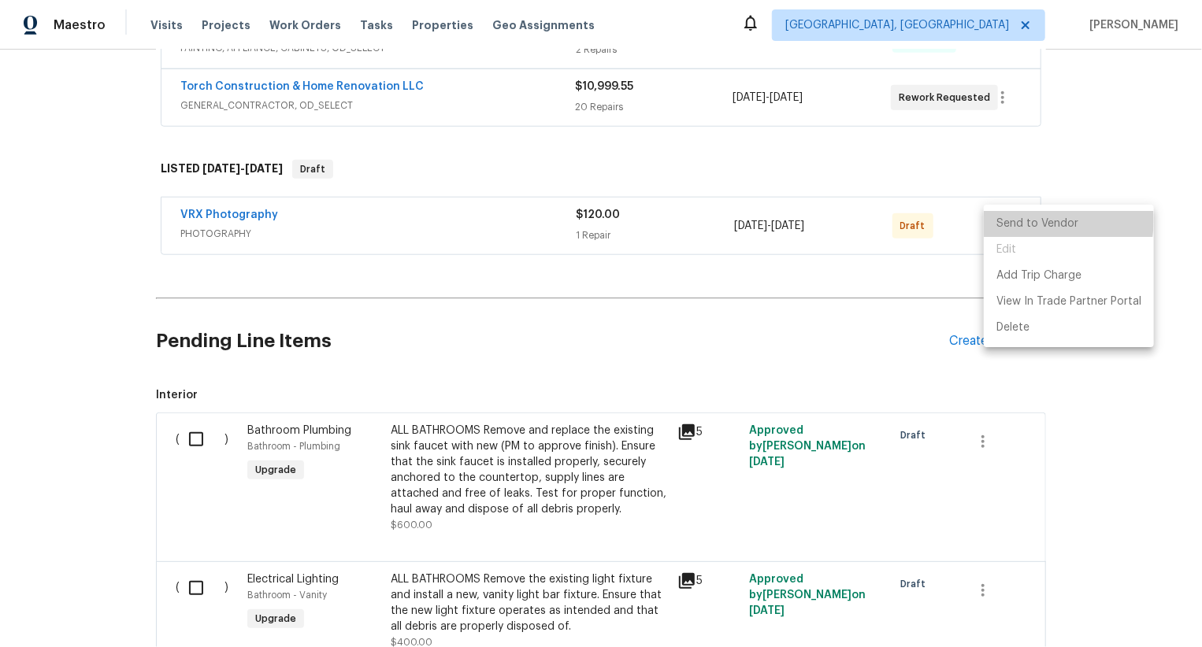
click at [1003, 224] on li "Send to Vendor" at bounding box center [1069, 224] width 170 height 26
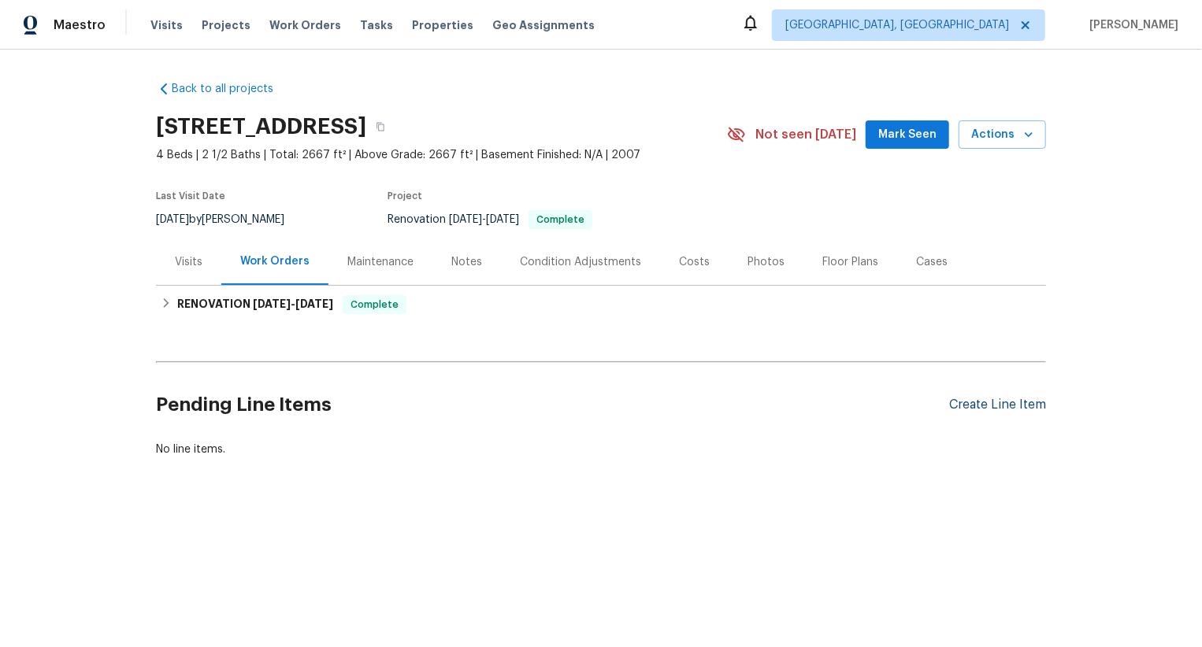
click at [1001, 399] on div "Create Line Item" at bounding box center [997, 405] width 97 height 15
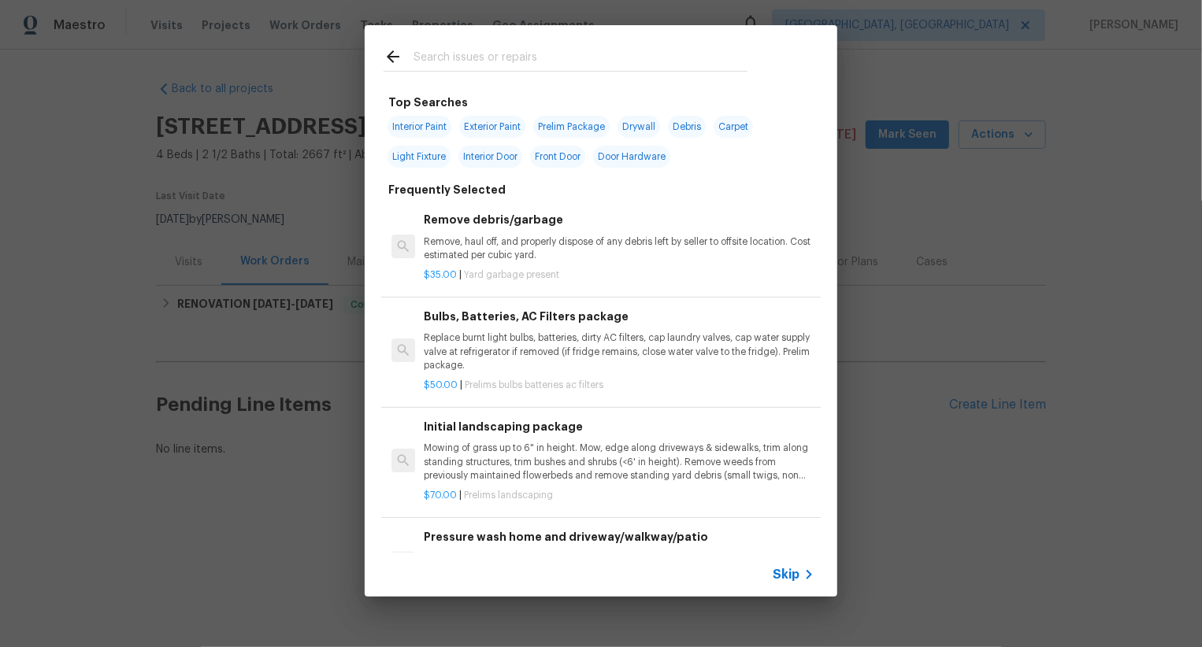
click at [775, 577] on span "Skip" at bounding box center [786, 575] width 27 height 16
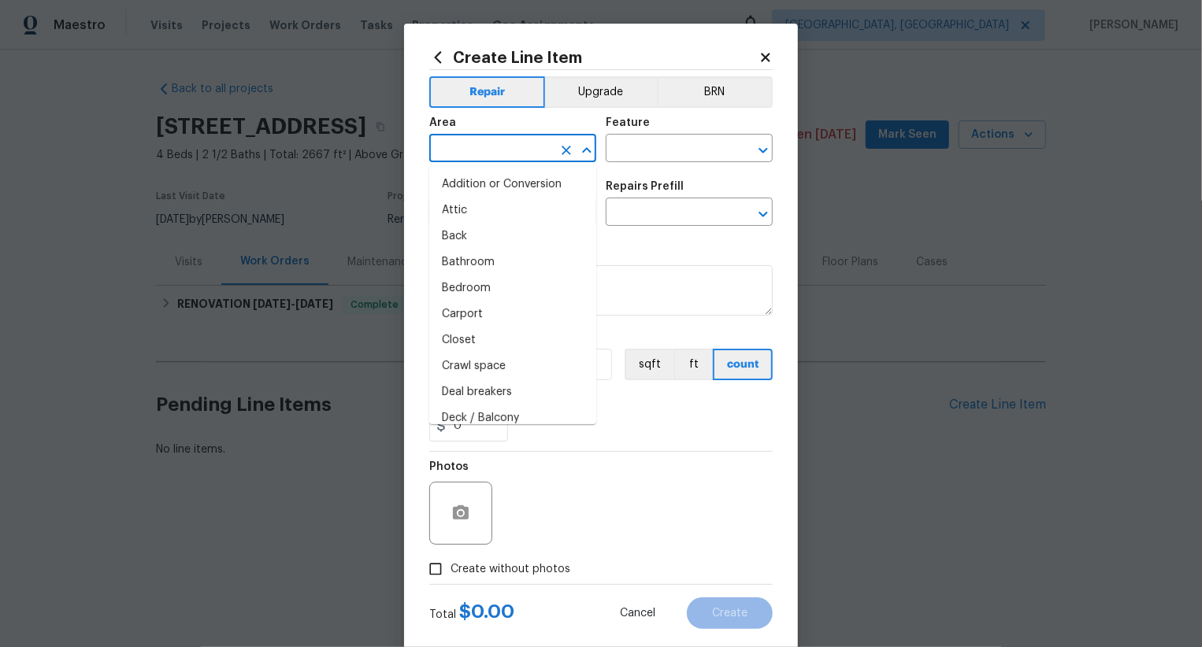
click at [487, 155] on input "text" at bounding box center [490, 150] width 123 height 24
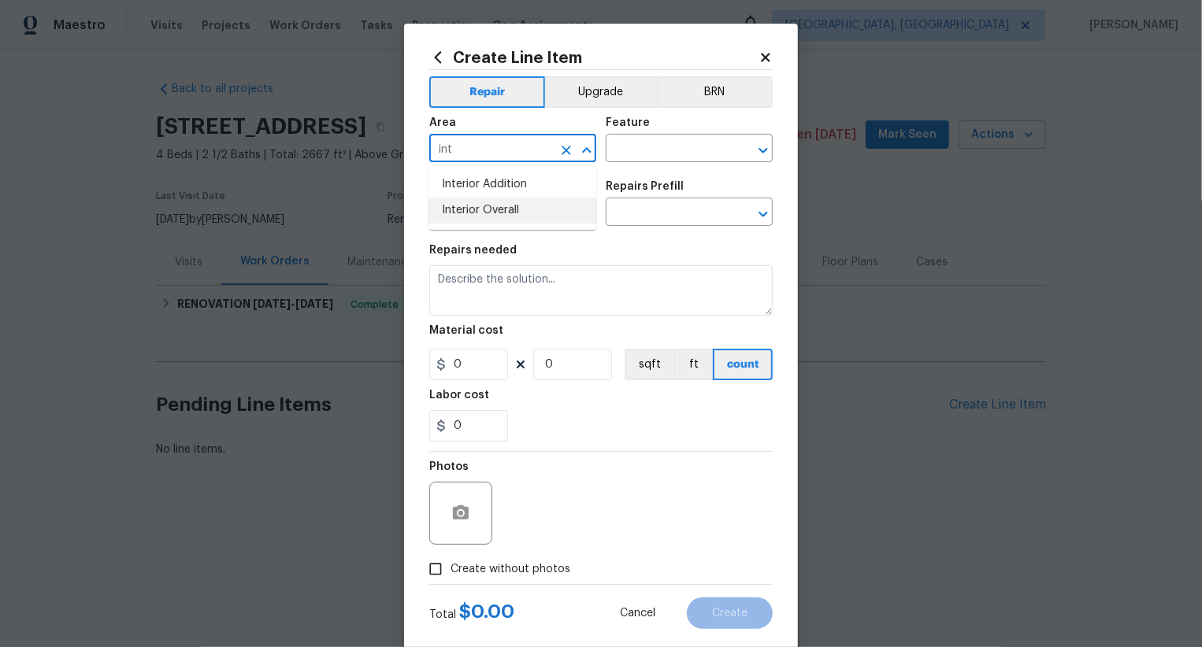
click at [504, 217] on li "Interior Overall" at bounding box center [512, 211] width 167 height 26
type input "Interior Overall"
click at [665, 144] on input "text" at bounding box center [667, 150] width 123 height 24
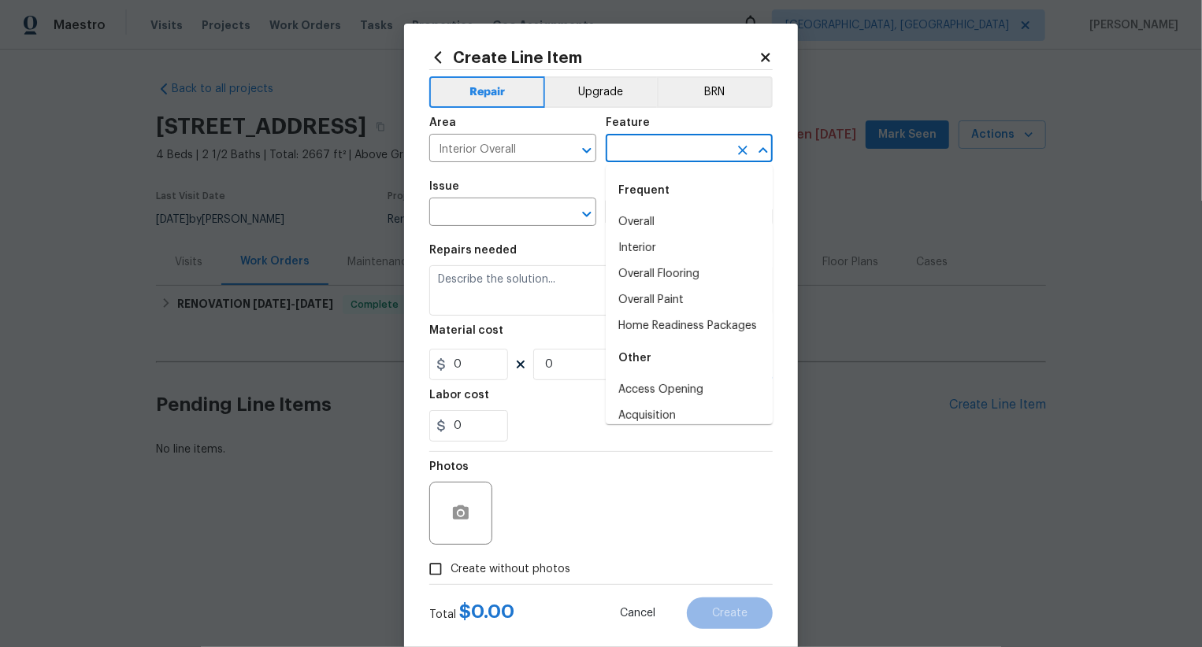
click at [665, 204] on div "Frequent" at bounding box center [689, 191] width 167 height 38
click at [659, 224] on li "Overall" at bounding box center [689, 222] width 167 height 26
type input "Overall"
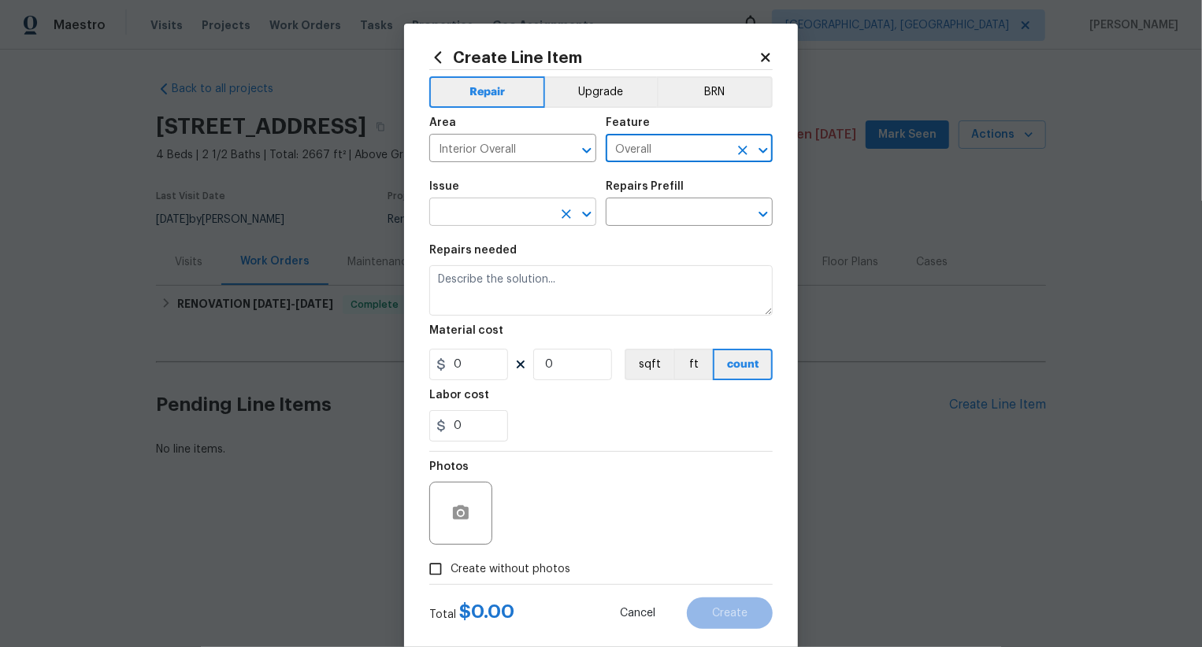
click at [495, 211] on input "text" at bounding box center [490, 214] width 123 height 24
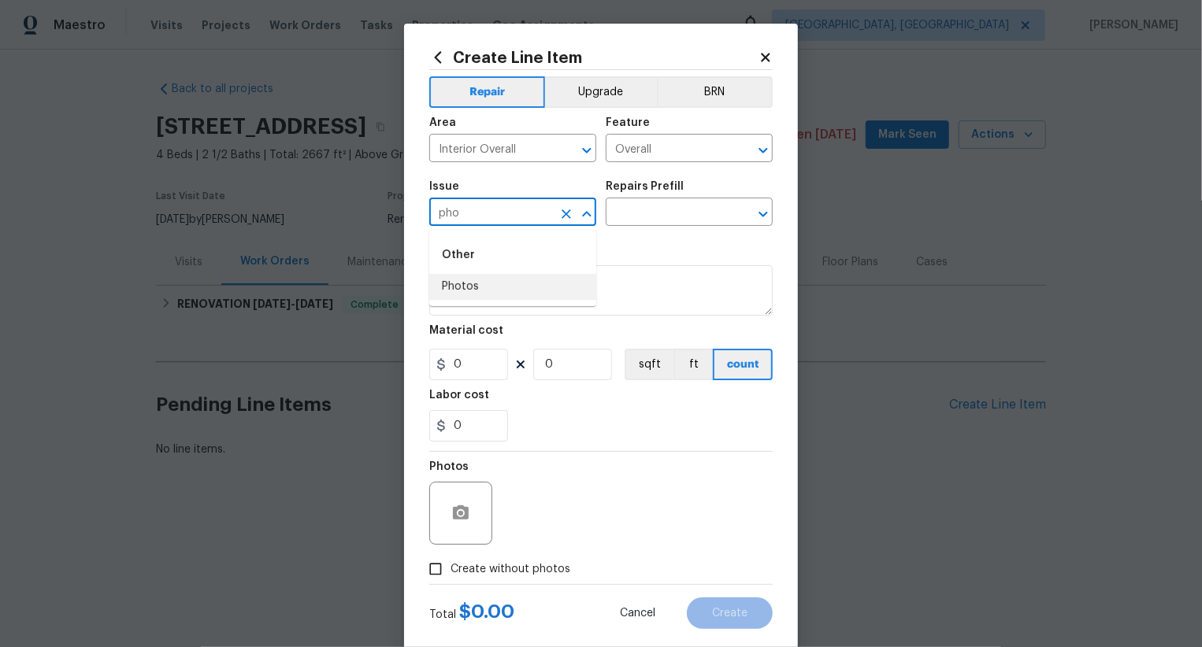
click at [492, 287] on li "Photos" at bounding box center [512, 287] width 167 height 26
type input "Photos"
click at [656, 215] on input "text" at bounding box center [667, 214] width 123 height 24
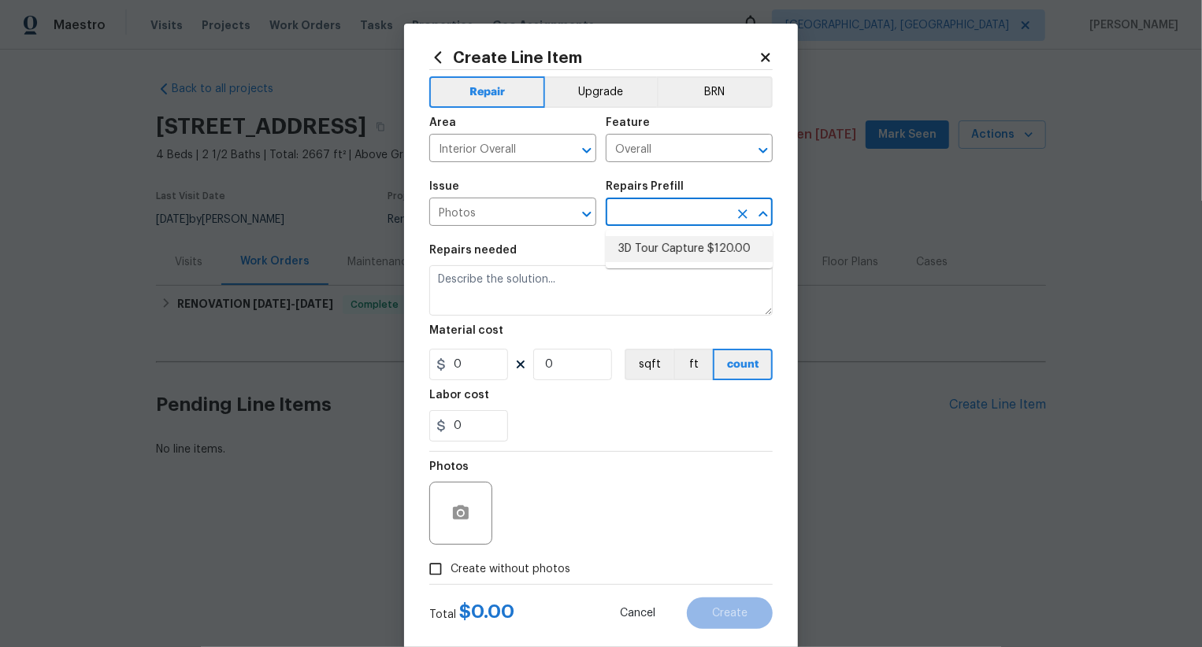
click at [654, 256] on li "3D Tour Capture $120.00" at bounding box center [689, 249] width 167 height 26
type input "3D Tour Capture $120.00"
type textarea "Capture 3D tour of home"
type input "1"
type input "120"
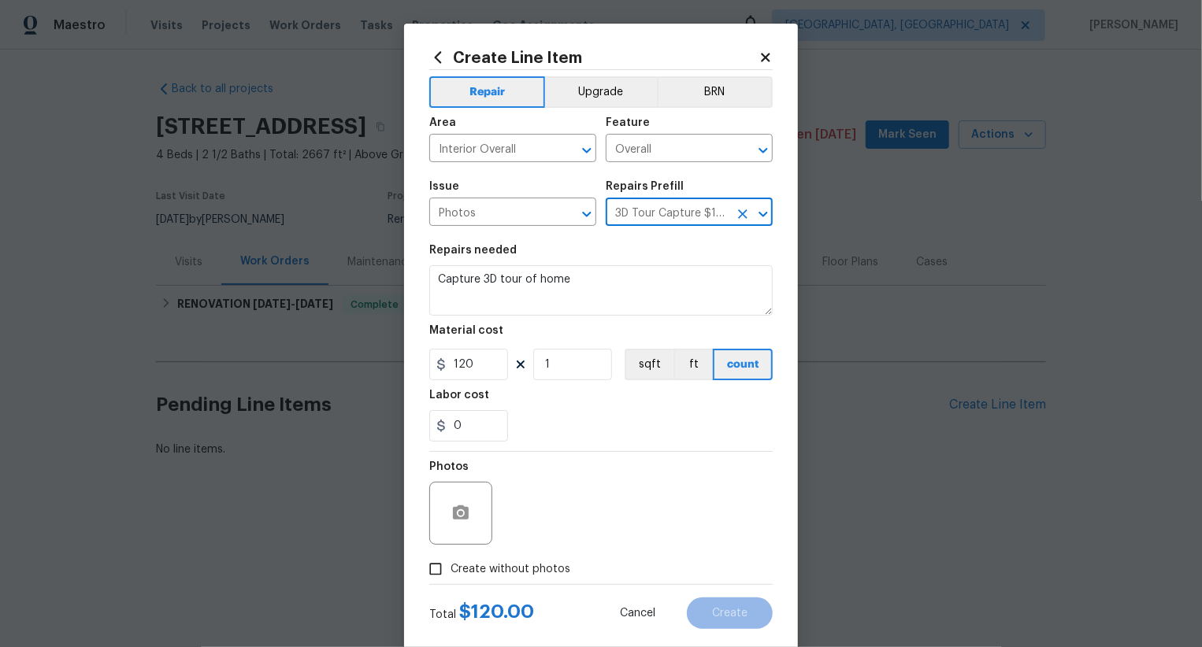
scroll to position [31, 0]
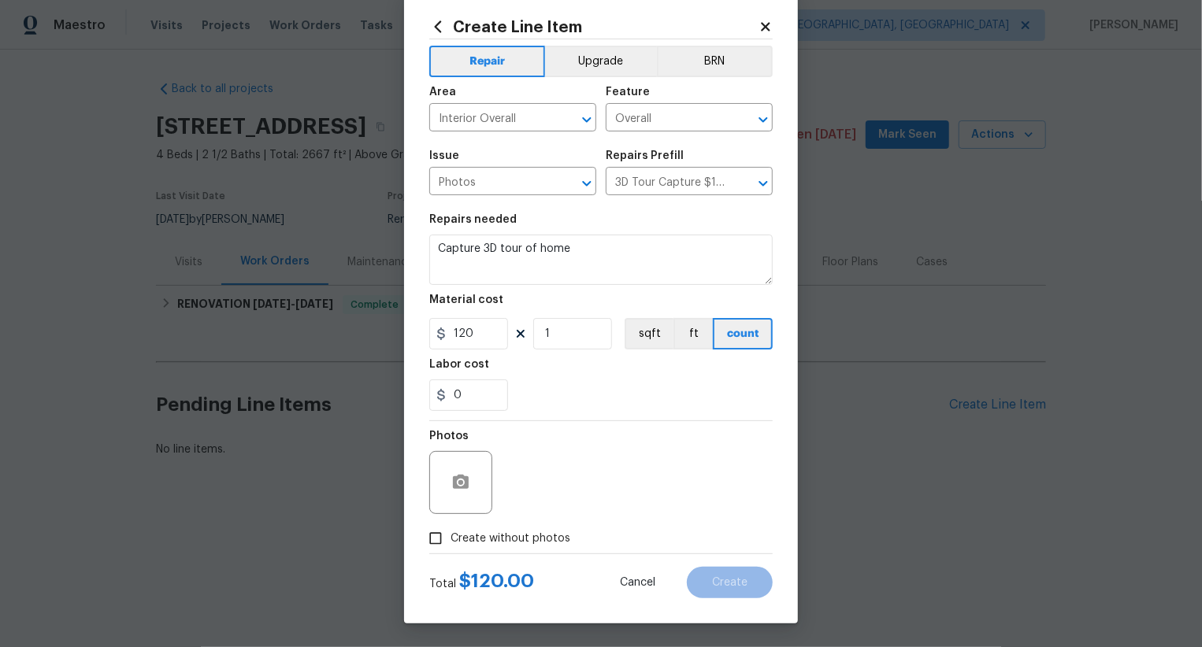
click at [515, 552] on label "Create without photos" at bounding box center [496, 539] width 150 height 30
click at [450, 552] on input "Create without photos" at bounding box center [436, 539] width 30 height 30
click at [521, 539] on span "Create without photos" at bounding box center [510, 539] width 120 height 17
click at [450, 539] on input "Create without photos" at bounding box center [436, 539] width 30 height 30
click at [521, 539] on span "Create without photos" at bounding box center [510, 539] width 120 height 17
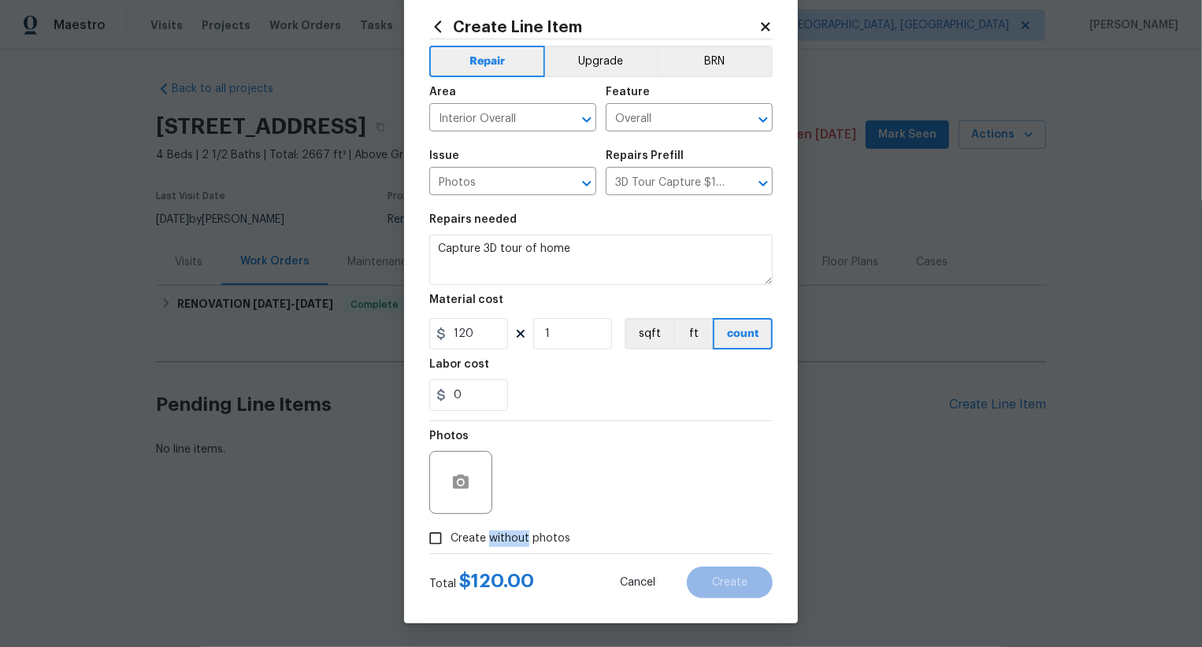
click at [450, 539] on input "Create without photos" at bounding box center [436, 539] width 30 height 30
checkbox input "true"
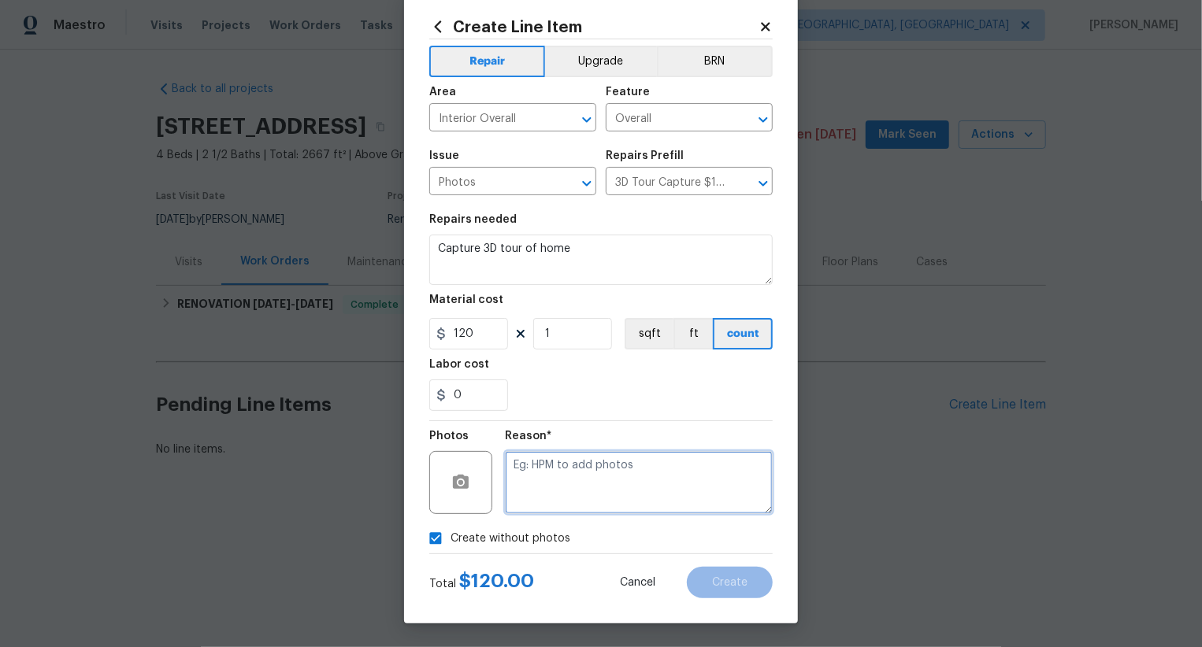
click at [573, 506] on textarea at bounding box center [639, 482] width 268 height 63
type textarea ".."
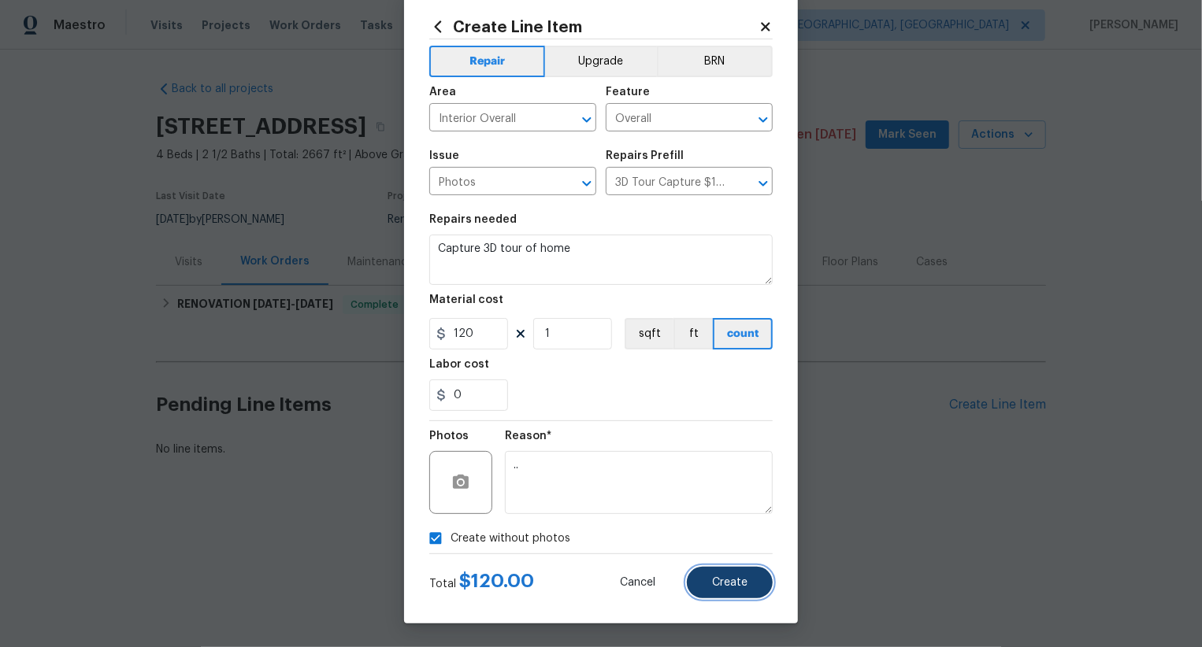
click at [720, 581] on span "Create" at bounding box center [729, 583] width 35 height 12
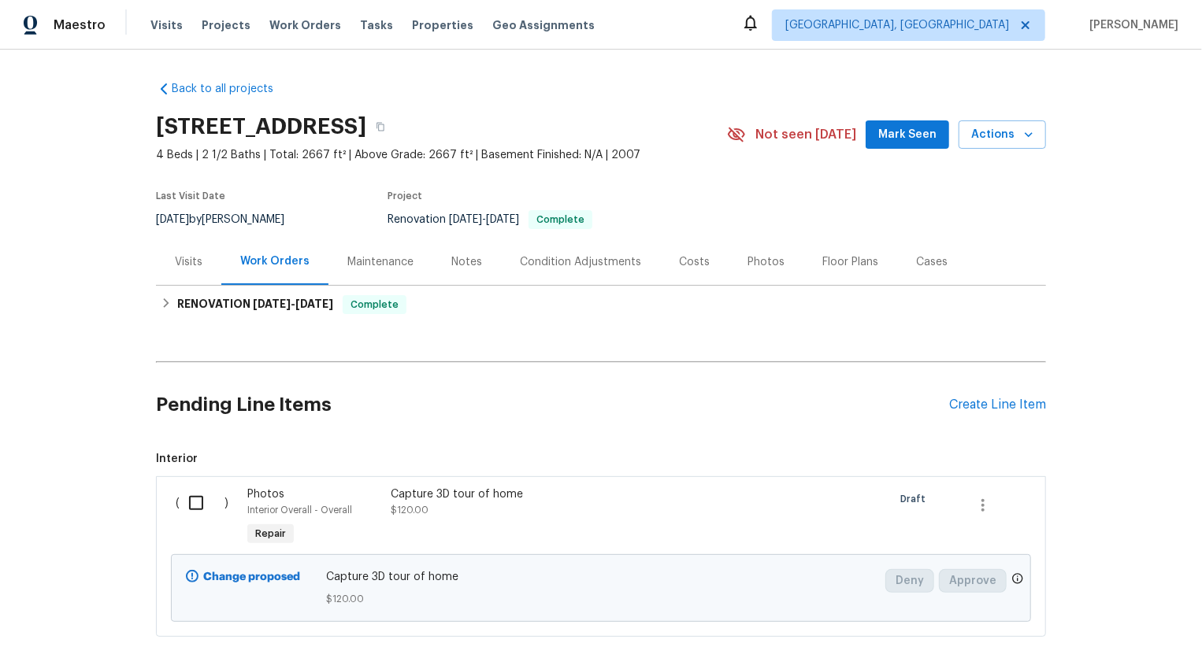
scroll to position [96, 0]
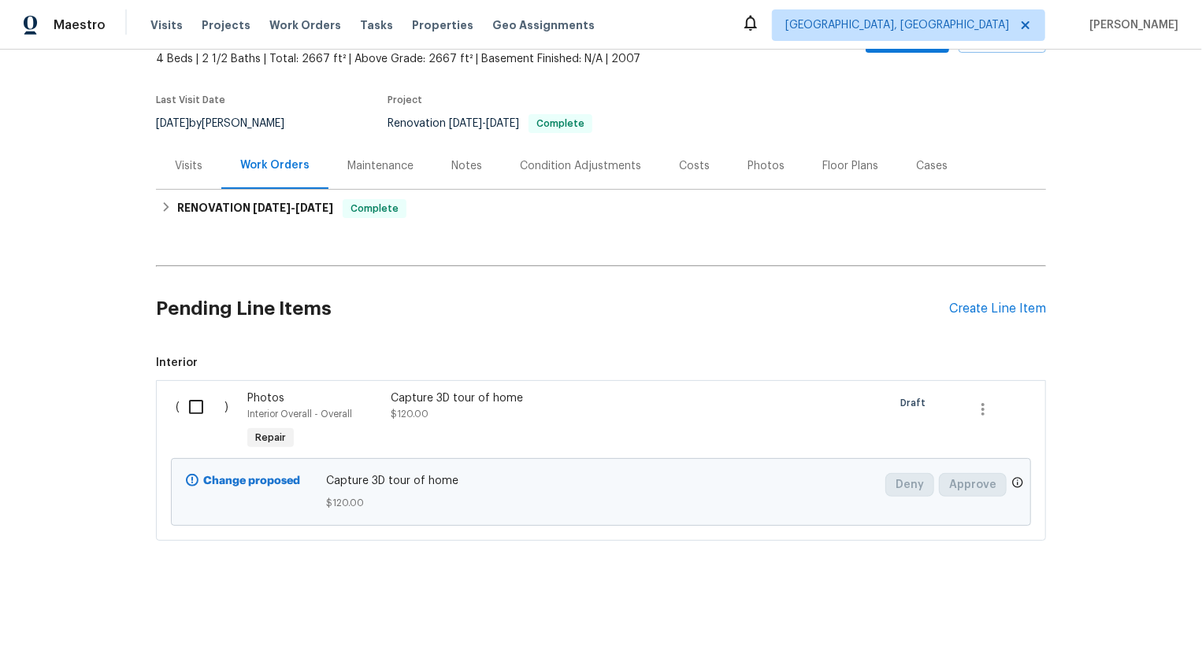
click at [198, 406] on input "checkbox" at bounding box center [202, 407] width 45 height 33
checkbox input "true"
click at [1124, 602] on span "Create Work Order" at bounding box center [1111, 609] width 105 height 20
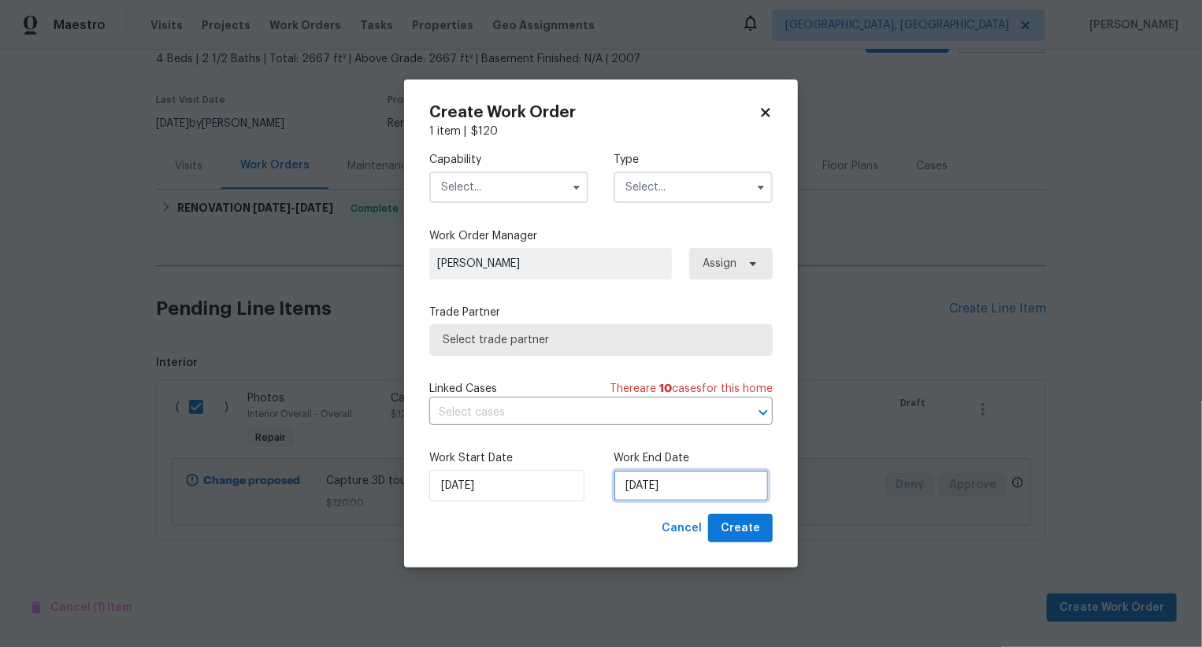
click at [652, 481] on input "[DATE]" at bounding box center [691, 486] width 155 height 32
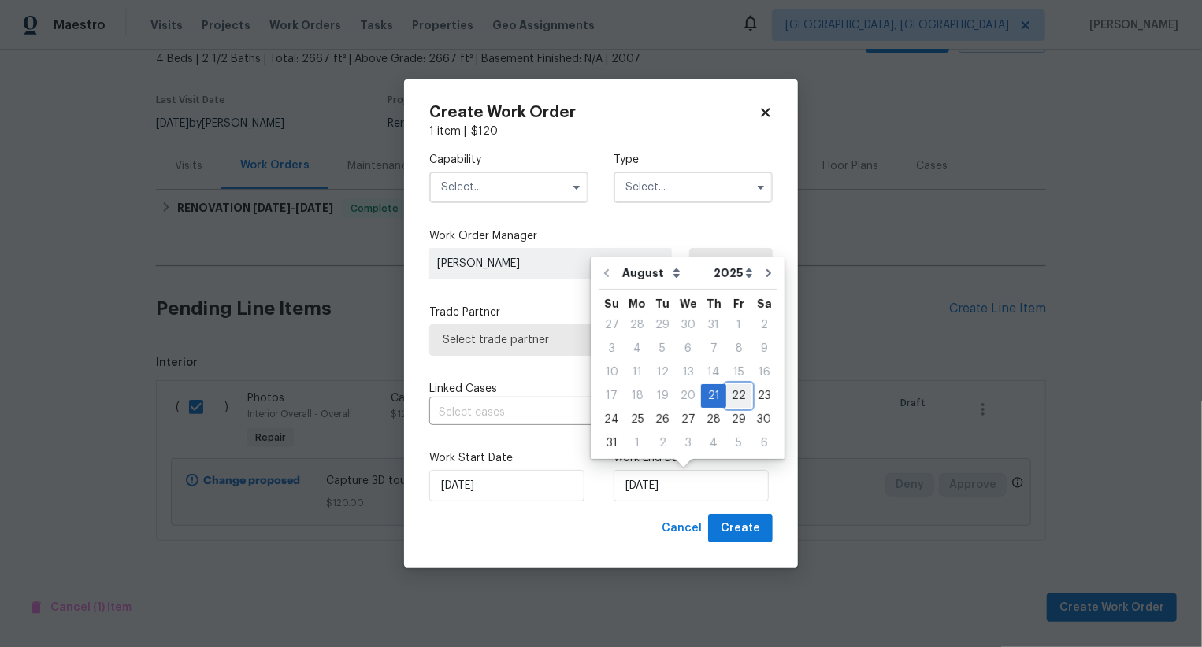
click at [733, 391] on div "22" at bounding box center [738, 396] width 25 height 22
type input "[DATE]"
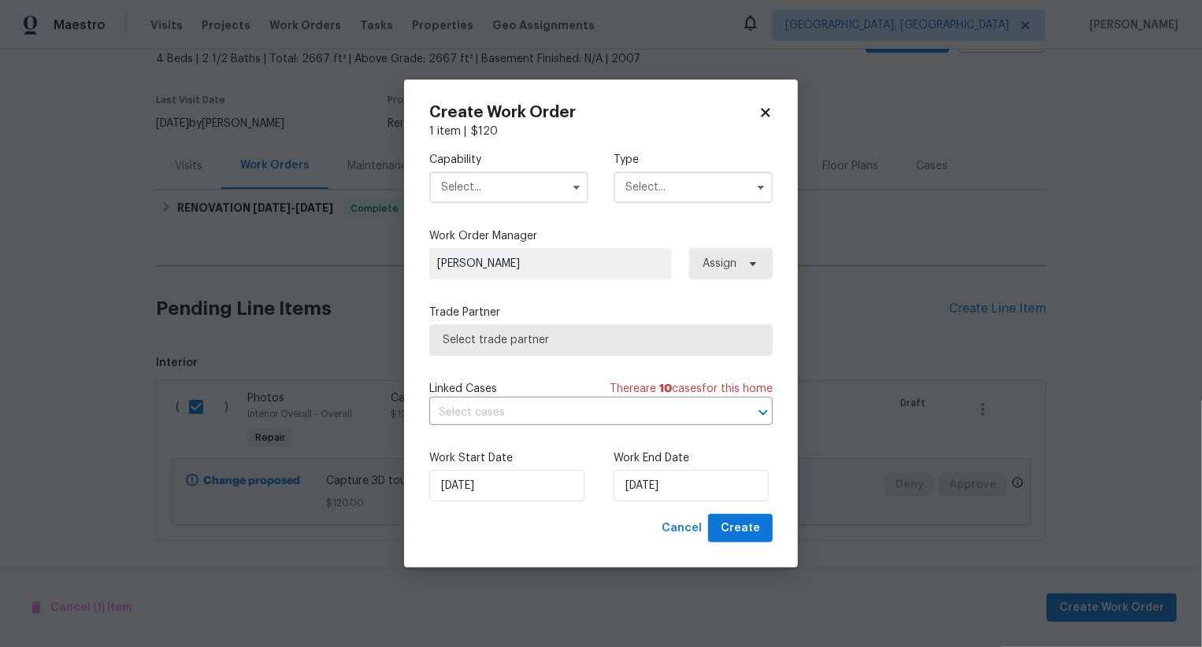
click at [490, 190] on input "text" at bounding box center [508, 188] width 159 height 32
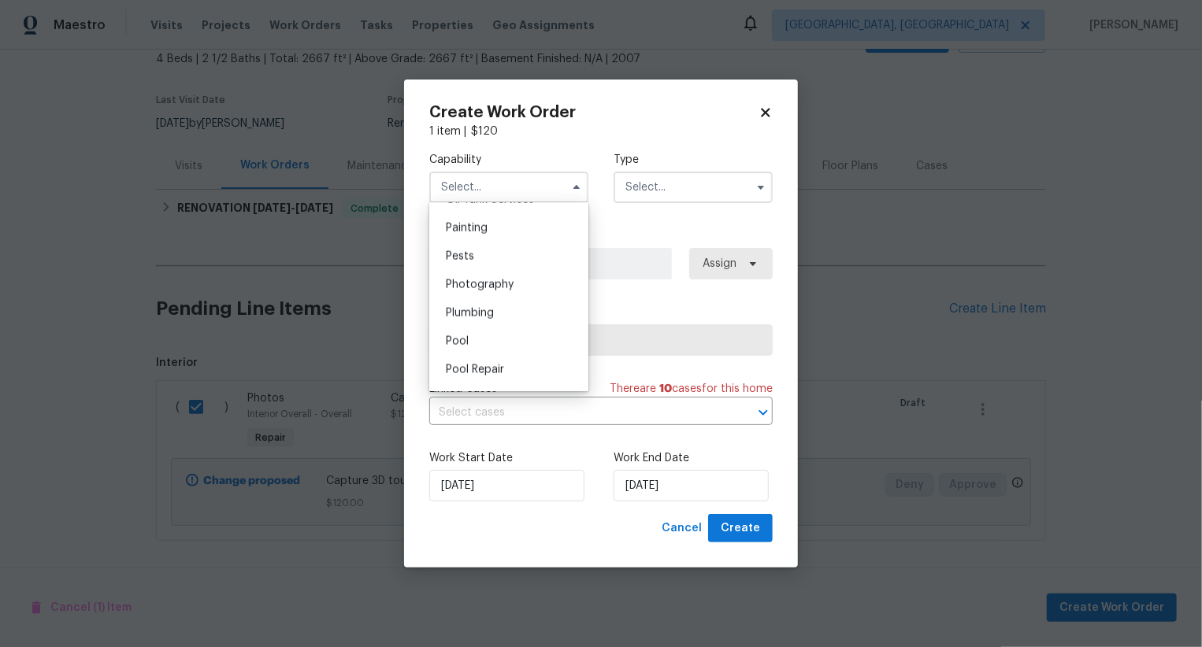
scroll to position [1304, 0]
click at [520, 296] on div "Photography" at bounding box center [508, 296] width 151 height 28
type input "Photography"
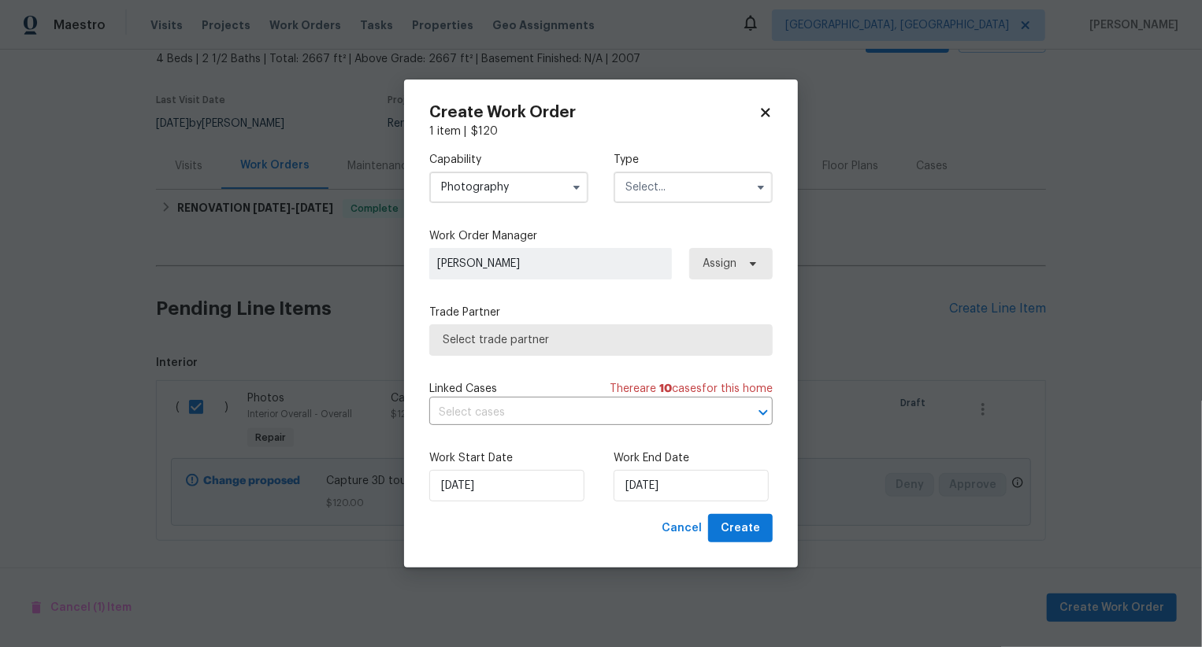
click at [688, 188] on input "text" at bounding box center [693, 188] width 159 height 32
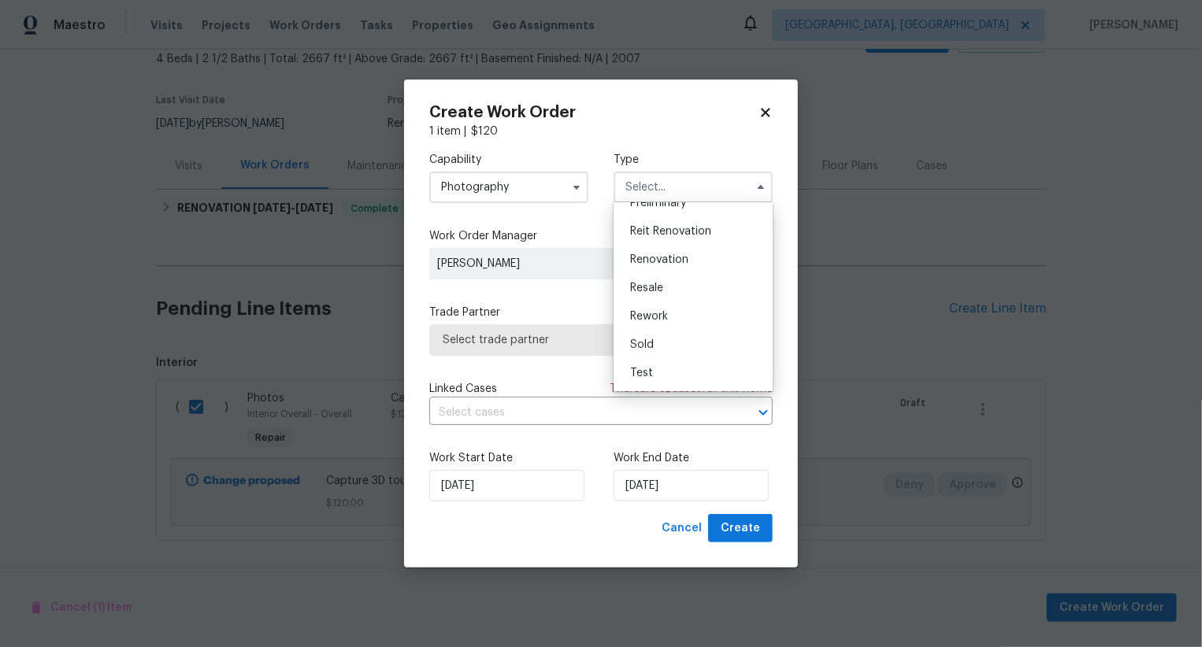
scroll to position [280, 0]
click at [682, 254] on div "Other" at bounding box center [692, 252] width 151 height 28
type input "Other"
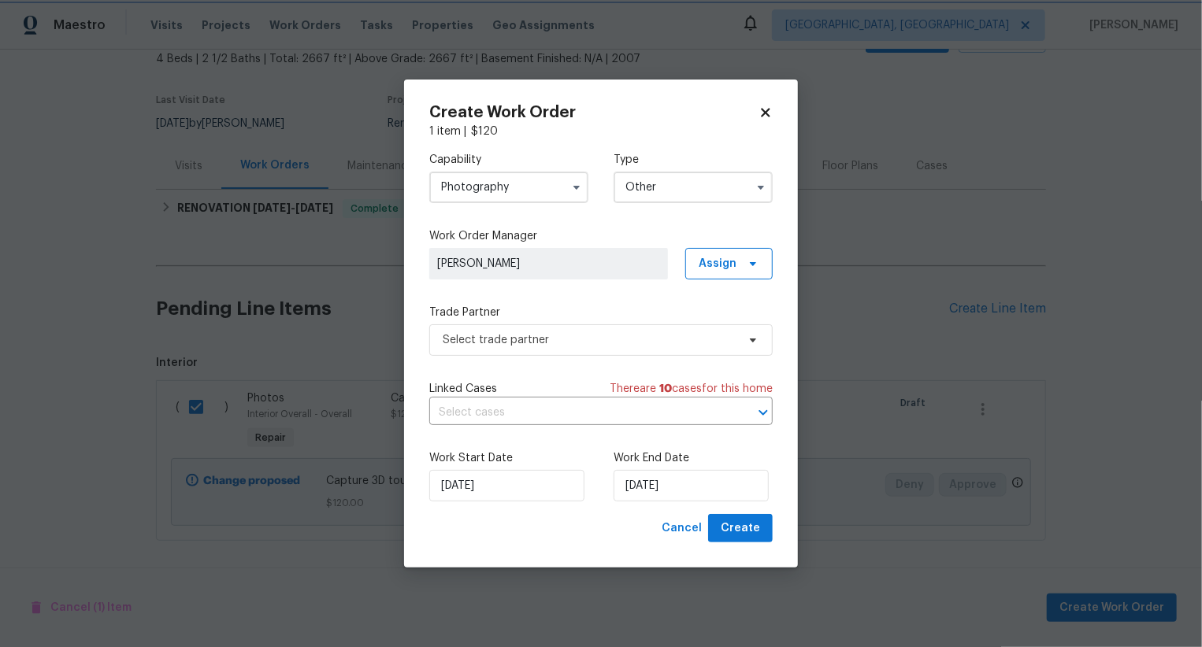
scroll to position [0, 0]
click at [603, 343] on span "Select trade partner" at bounding box center [590, 340] width 294 height 16
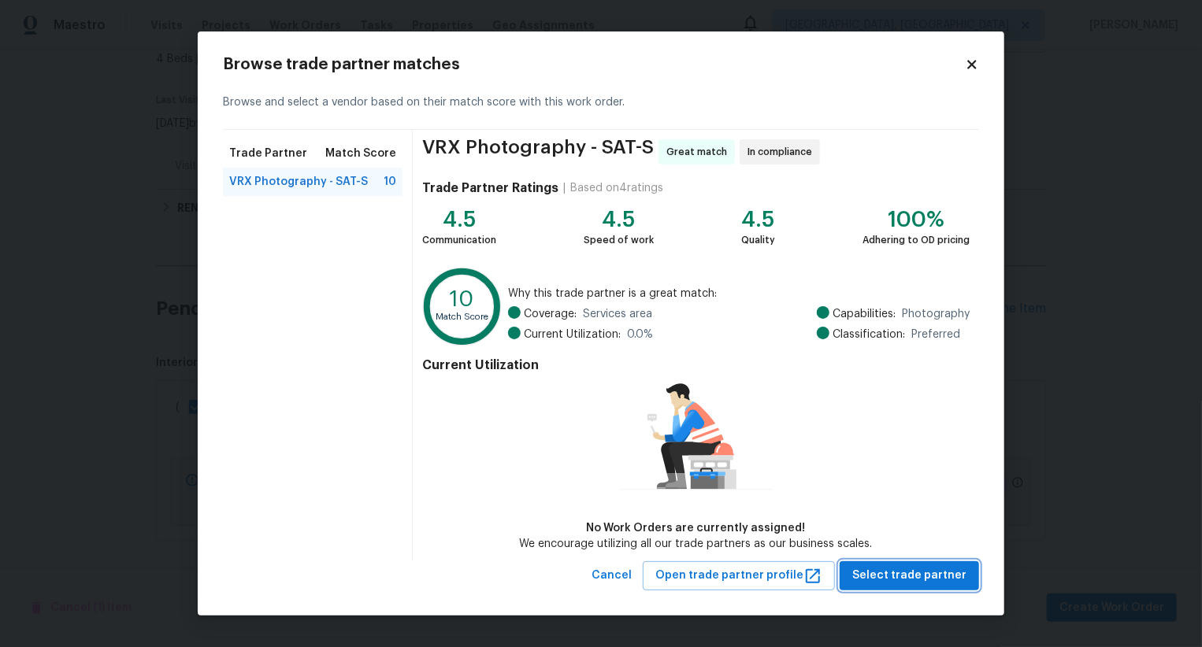
click at [918, 581] on span "Select trade partner" at bounding box center [909, 576] width 114 height 20
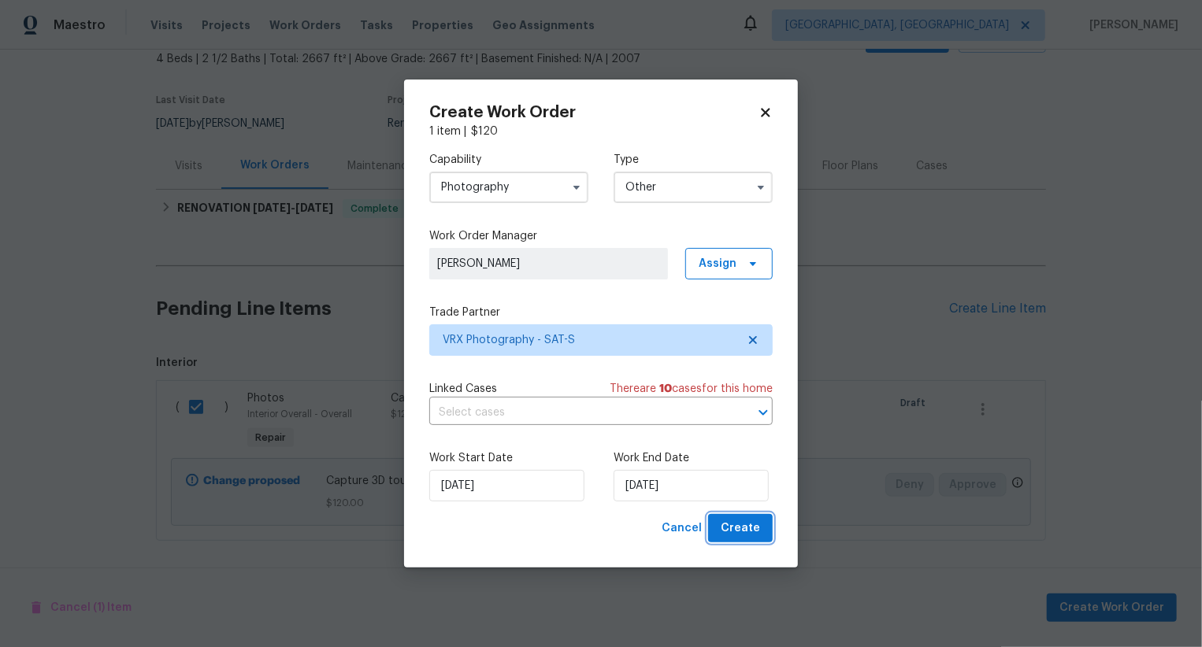
click at [766, 532] on button "Create" at bounding box center [740, 528] width 65 height 29
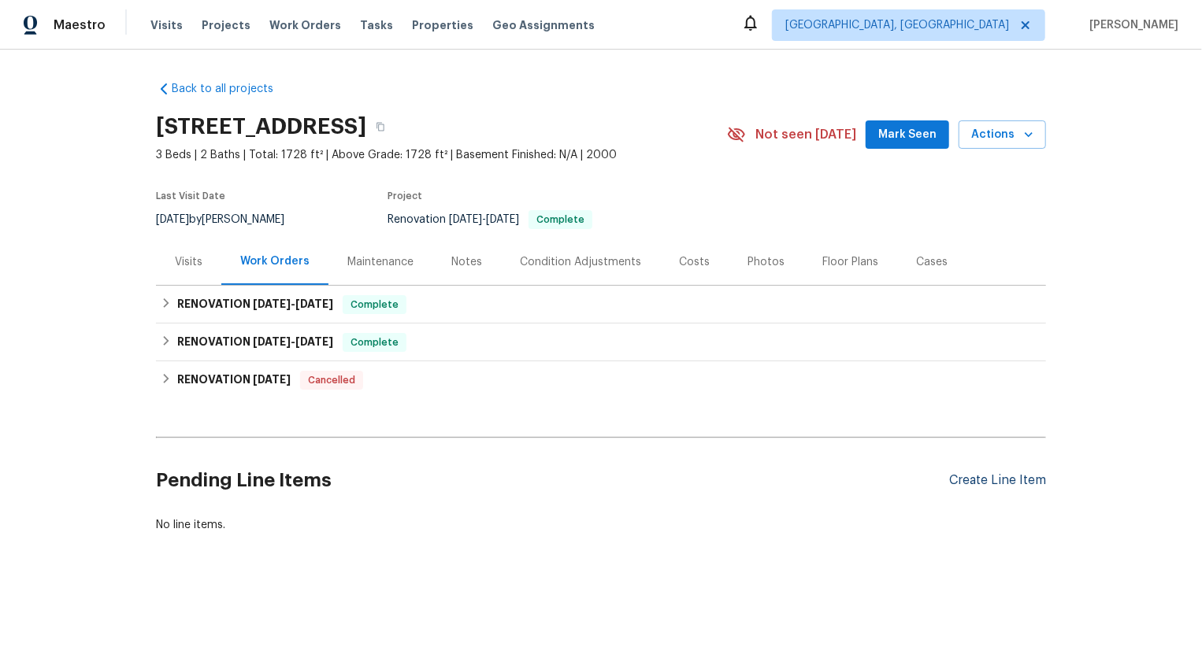
click at [1008, 480] on div "Create Line Item" at bounding box center [997, 480] width 97 height 15
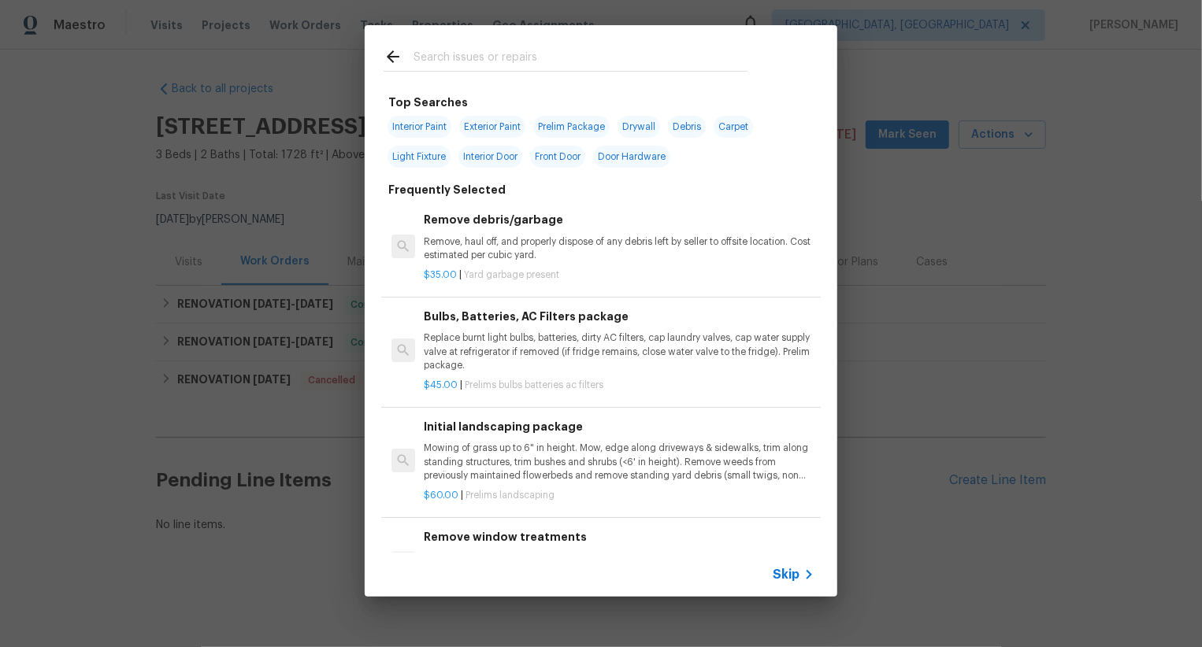
click at [777, 575] on span "Skip" at bounding box center [786, 575] width 27 height 16
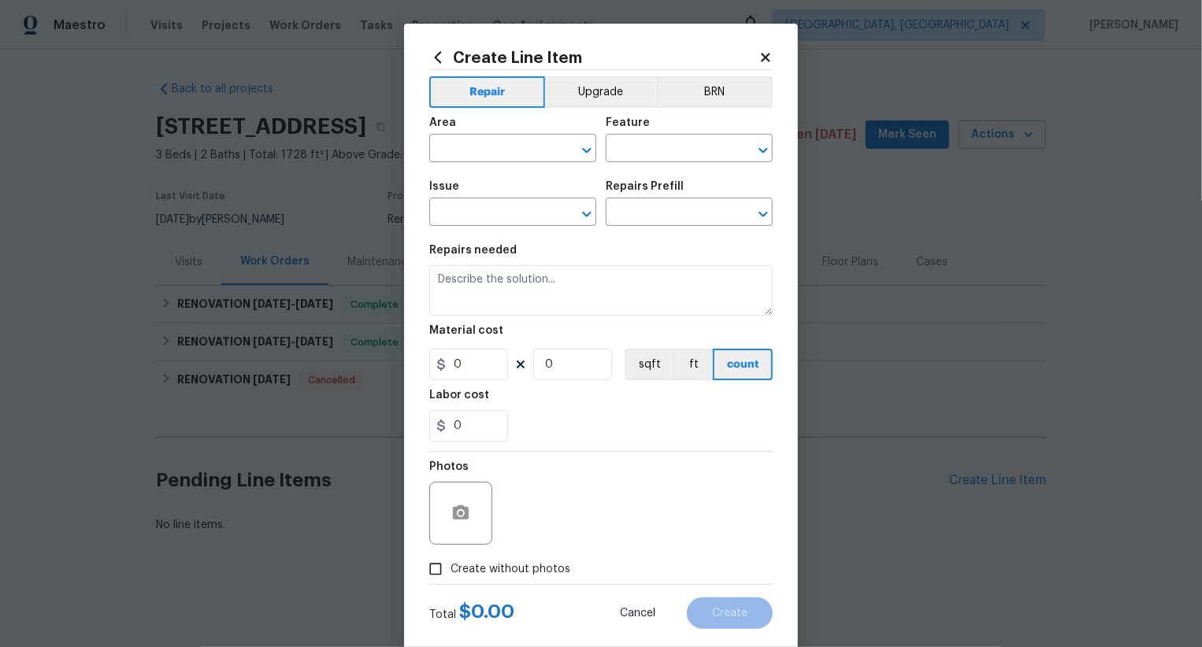
click at [450, 136] on div "Area" at bounding box center [512, 127] width 167 height 20
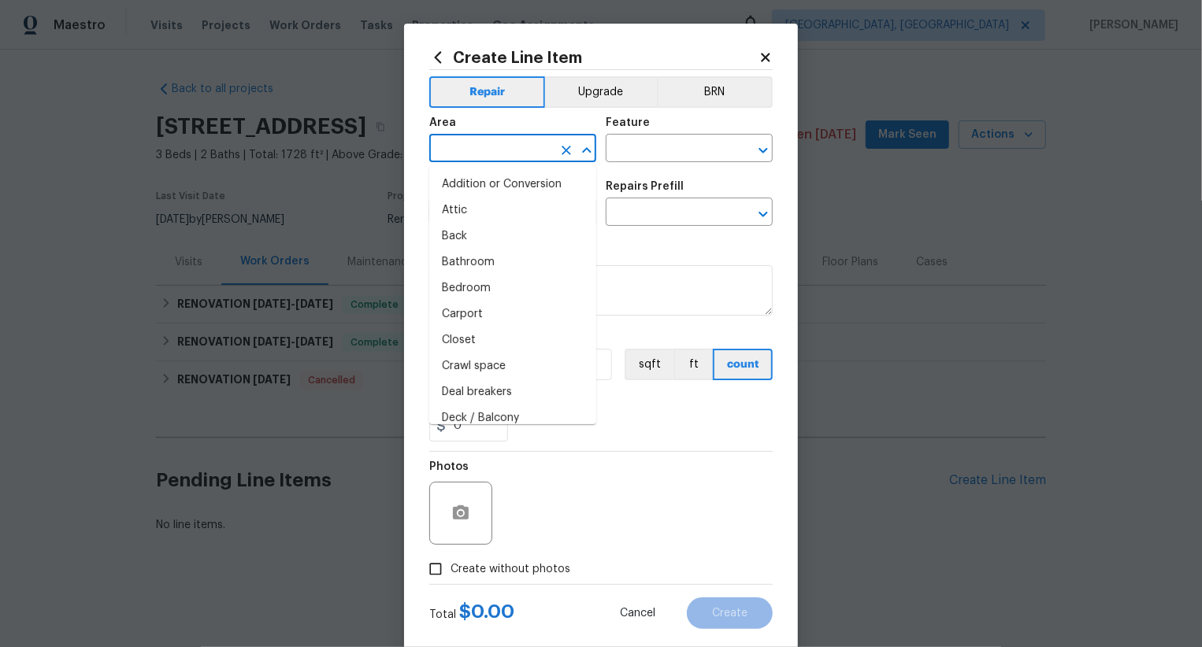
click at [465, 155] on input "text" at bounding box center [490, 150] width 123 height 24
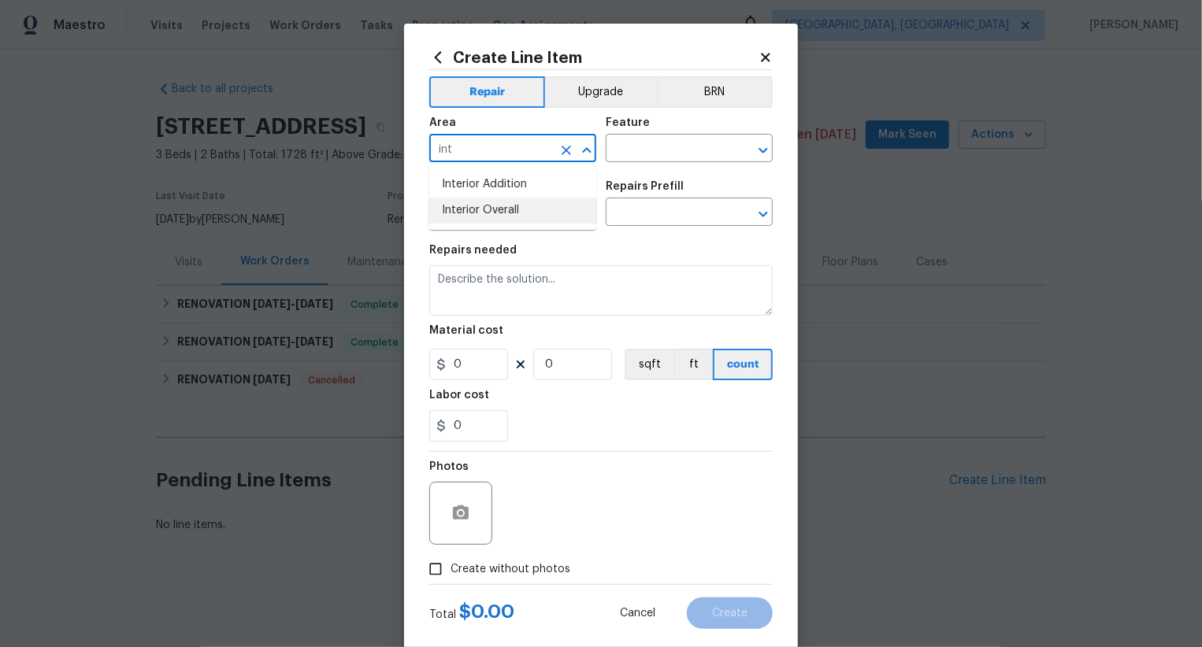
click at [485, 217] on li "Interior Overall" at bounding box center [512, 211] width 167 height 26
type input "Interior Overall"
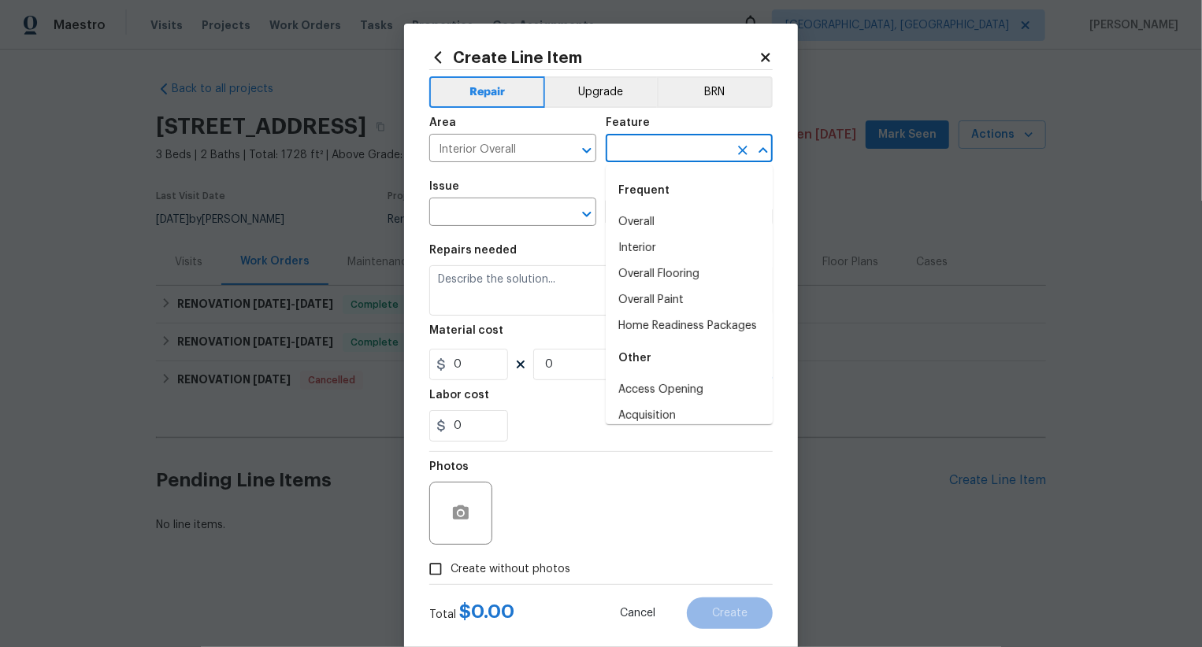
click at [655, 154] on input "text" at bounding box center [667, 150] width 123 height 24
click at [654, 215] on li "Overall" at bounding box center [689, 222] width 167 height 26
type input "Overall"
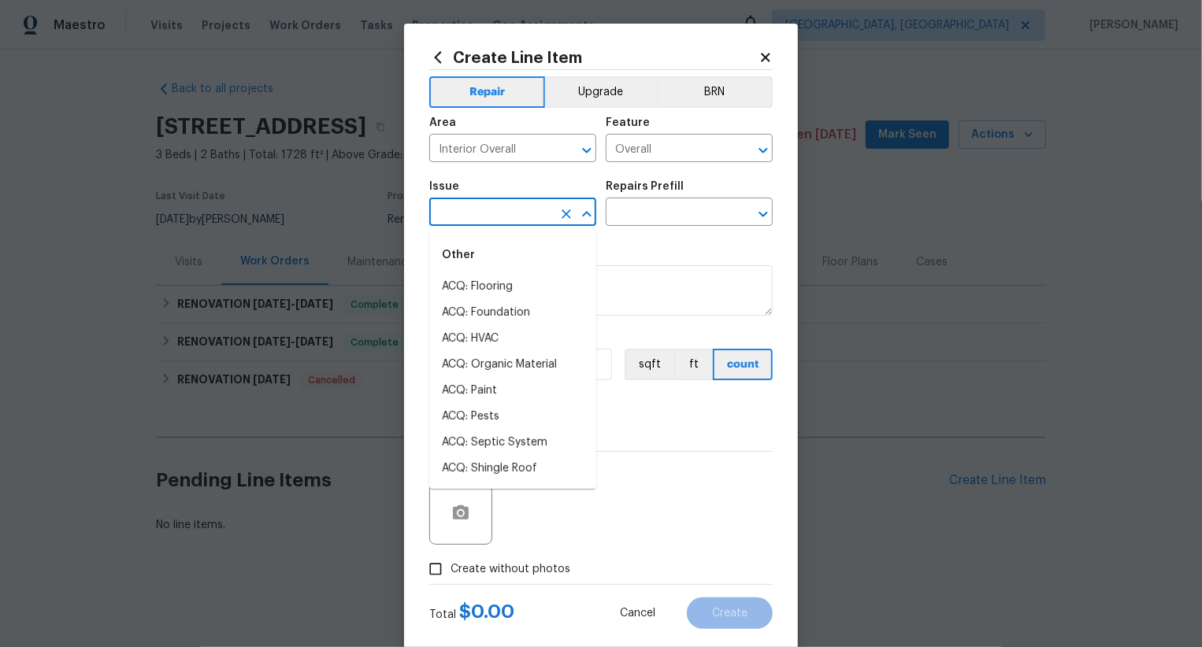
click at [543, 215] on input "text" at bounding box center [490, 214] width 123 height 24
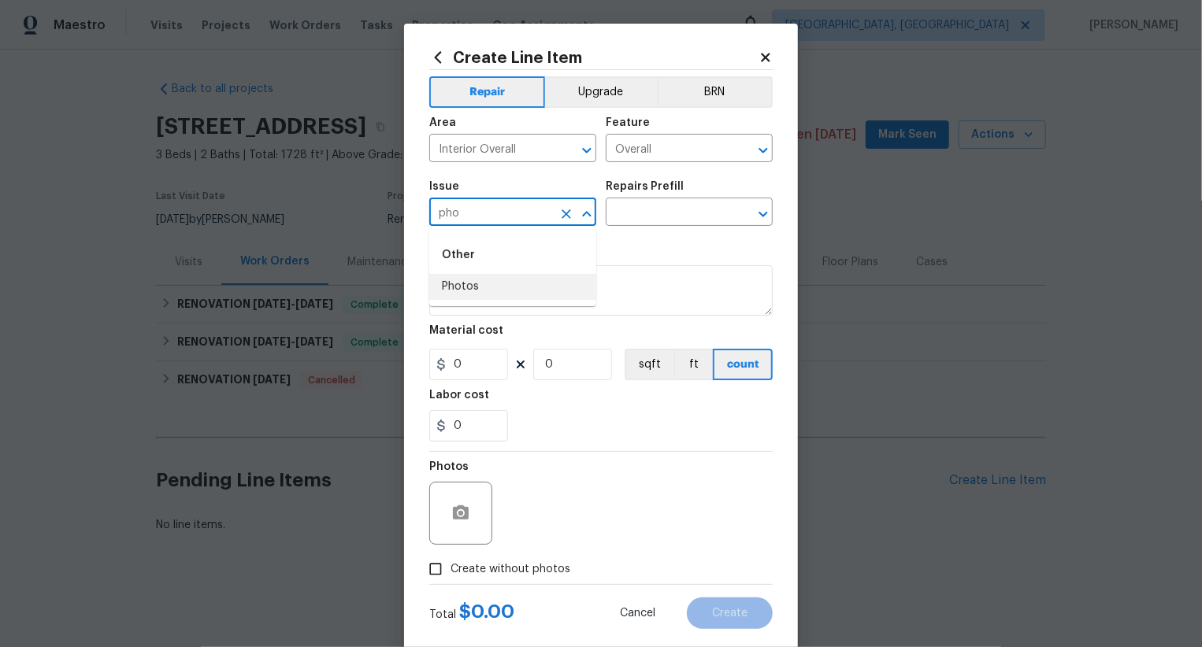
click at [530, 281] on li "Photos" at bounding box center [512, 287] width 167 height 26
type input "Photos"
click at [641, 217] on input "text" at bounding box center [667, 214] width 123 height 24
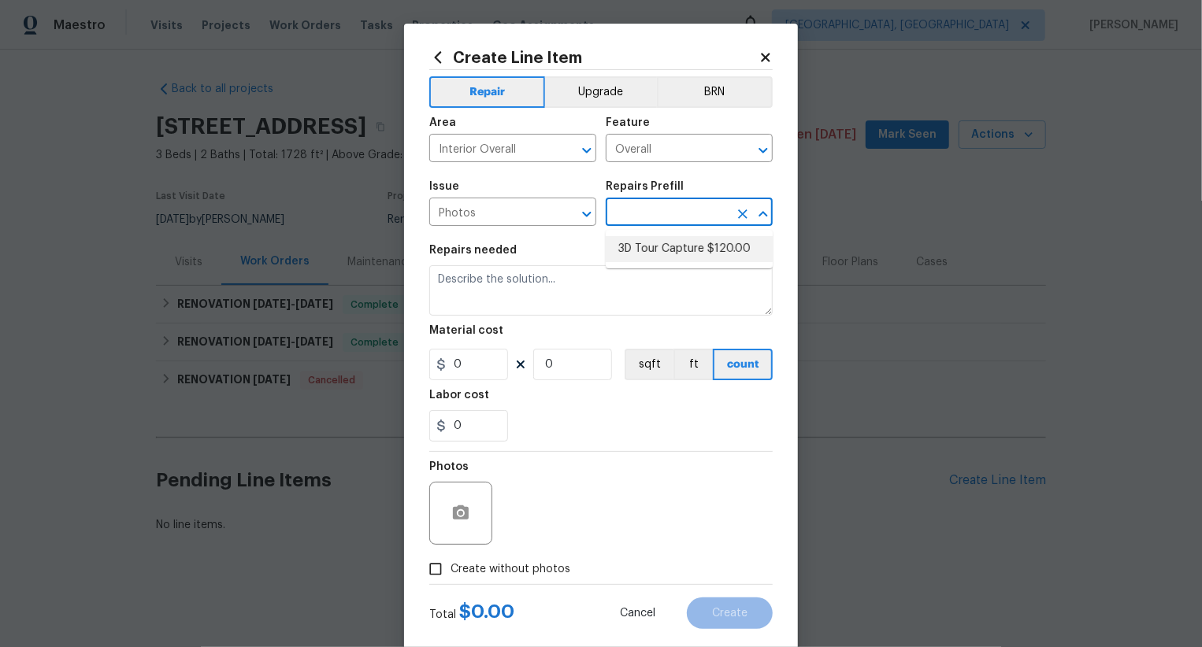
click at [662, 254] on li "3D Tour Capture $120.00" at bounding box center [689, 249] width 167 height 26
type input "3D Tour Capture $120.00"
type textarea "Capture 3D tour of home"
type input "1"
type input "120"
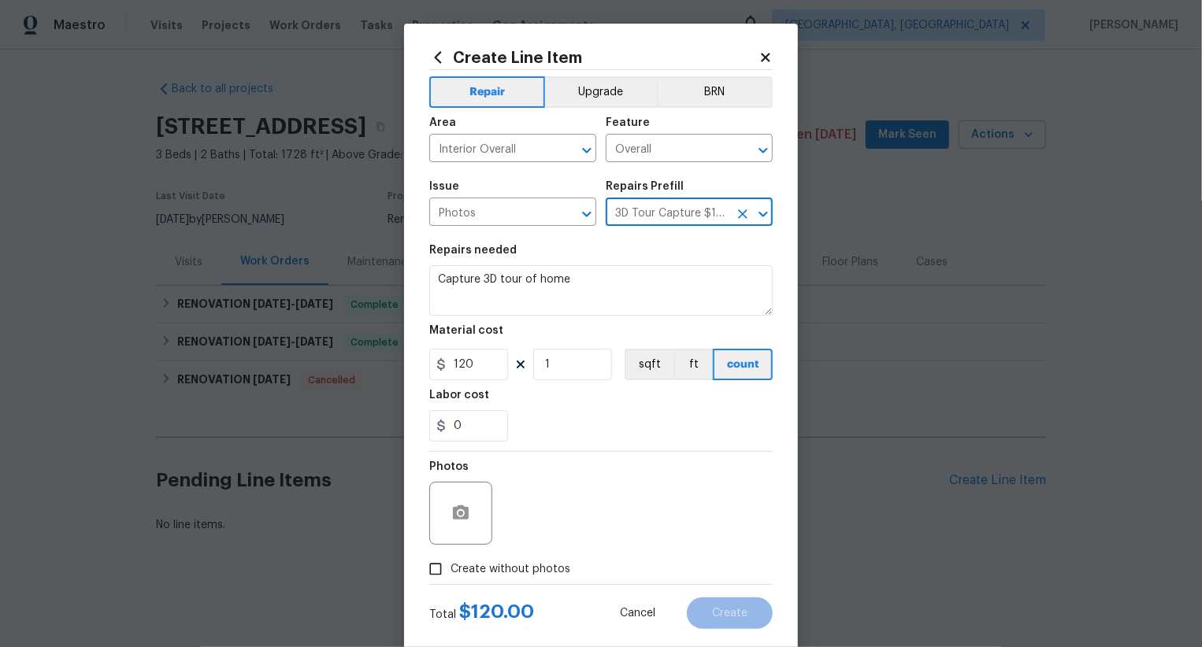
scroll to position [31, 0]
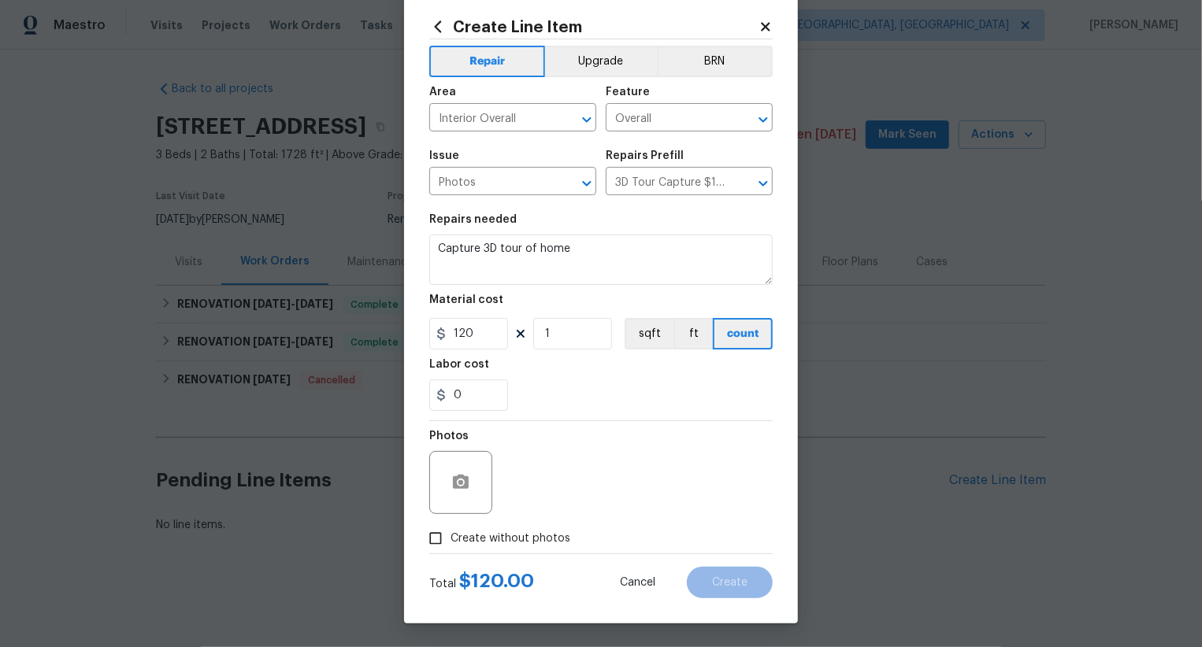
click at [521, 542] on span "Create without photos" at bounding box center [510, 539] width 120 height 17
click at [450, 542] on input "Create without photos" at bounding box center [436, 539] width 30 height 30
checkbox input "true"
click at [602, 485] on textarea at bounding box center [639, 482] width 268 height 63
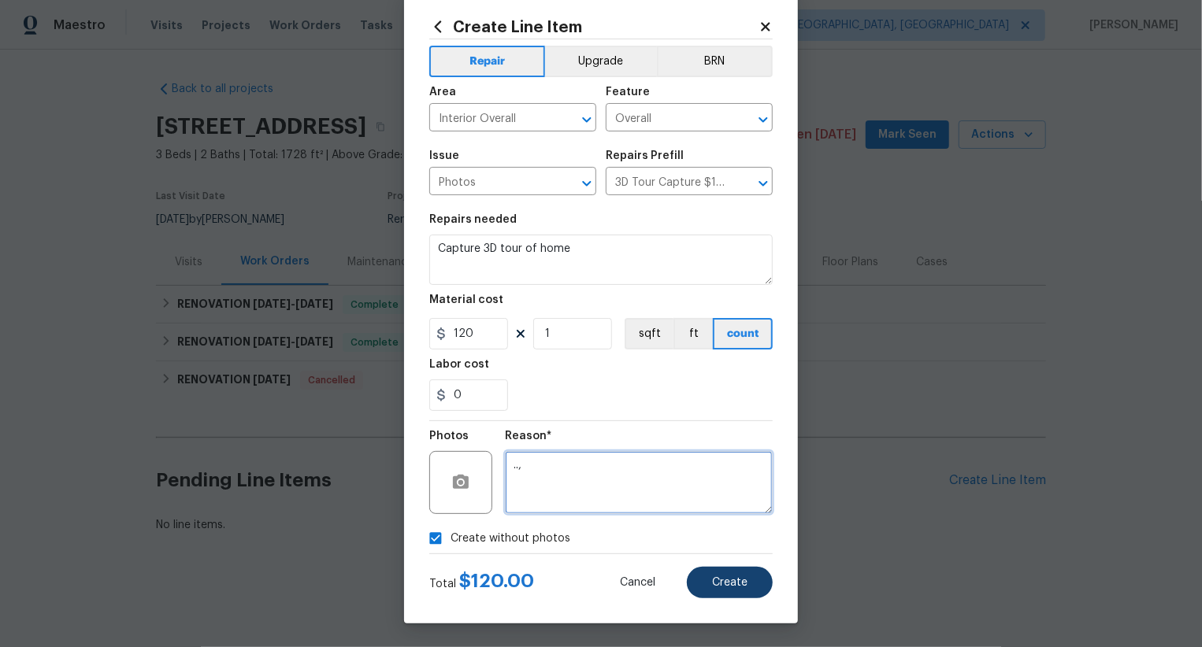
type textarea "..,"
click at [726, 576] on button "Create" at bounding box center [730, 583] width 86 height 32
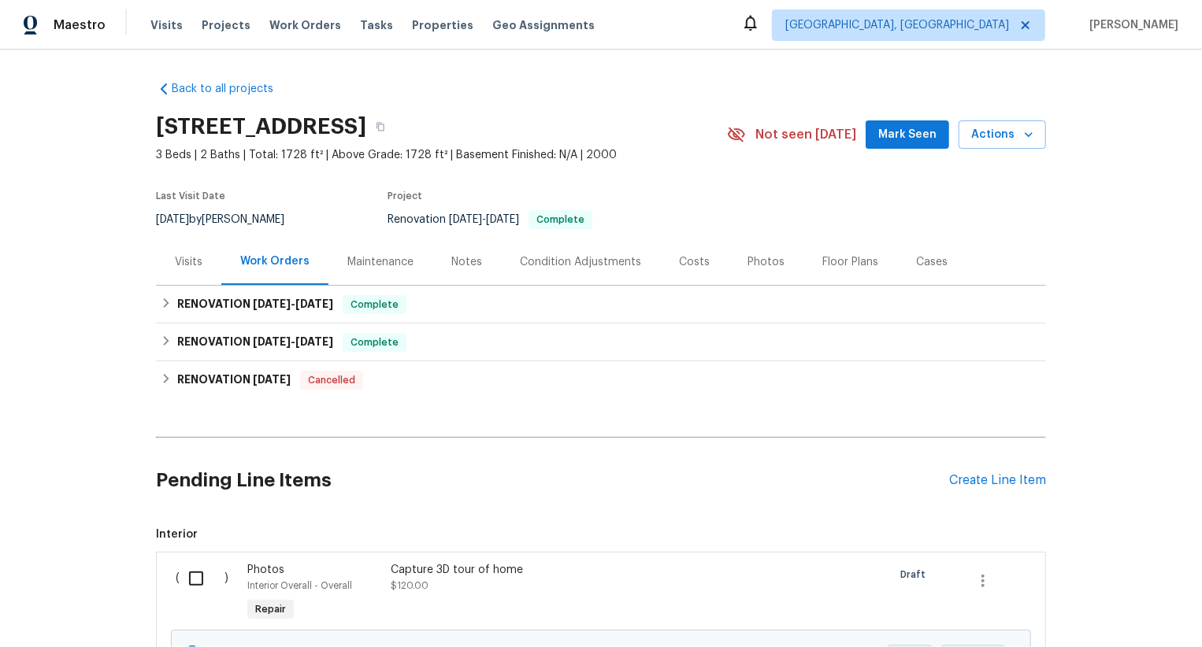
scroll to position [172, 0]
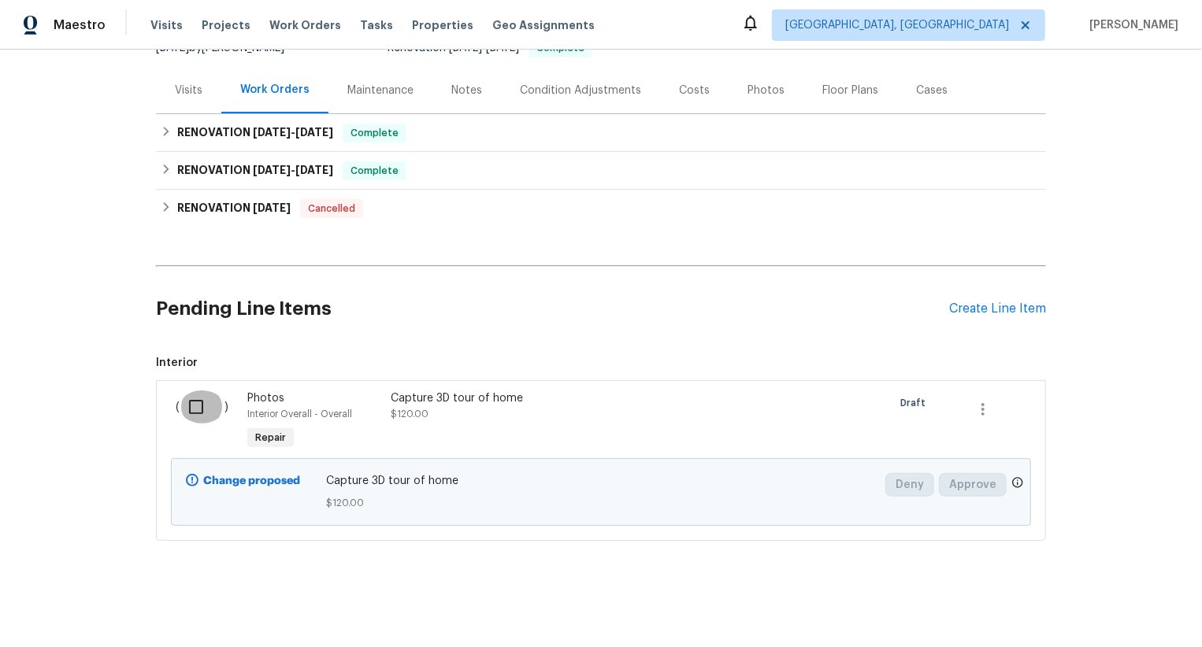
click at [195, 411] on input "checkbox" at bounding box center [202, 407] width 45 height 33
checkbox input "true"
click at [1077, 608] on span "Create Work Order" at bounding box center [1111, 609] width 105 height 20
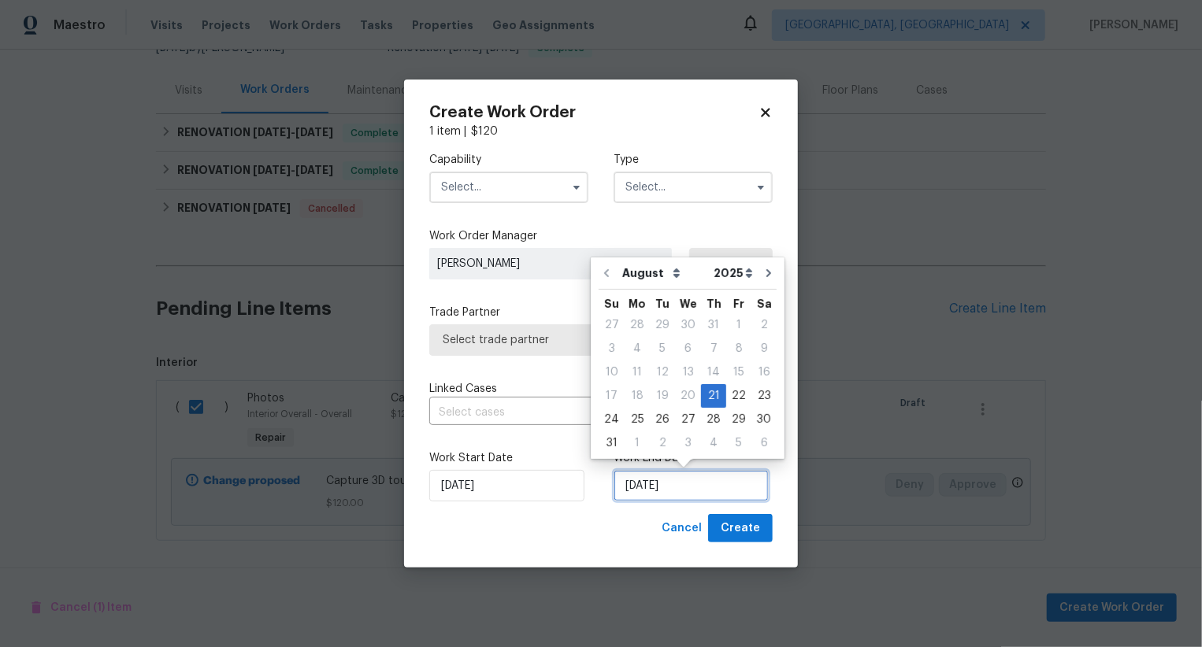
click at [641, 489] on input "[DATE]" at bounding box center [691, 486] width 155 height 32
click at [736, 395] on div "22" at bounding box center [738, 396] width 25 height 22
type input "[DATE]"
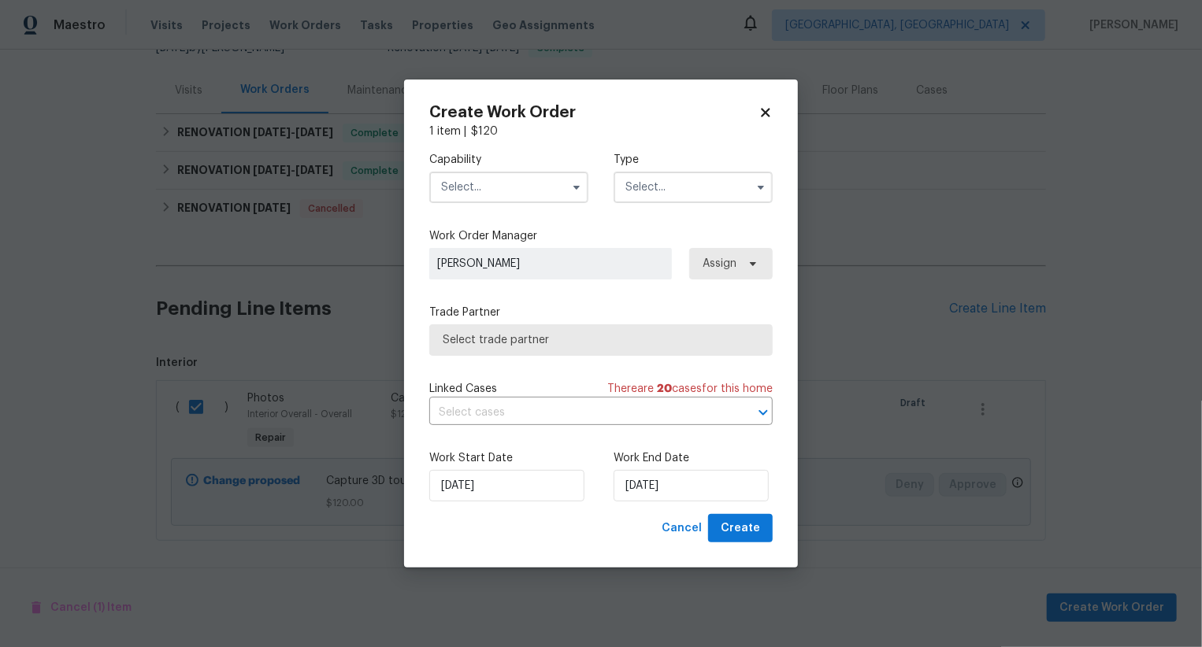
click at [496, 172] on input "text" at bounding box center [508, 188] width 159 height 32
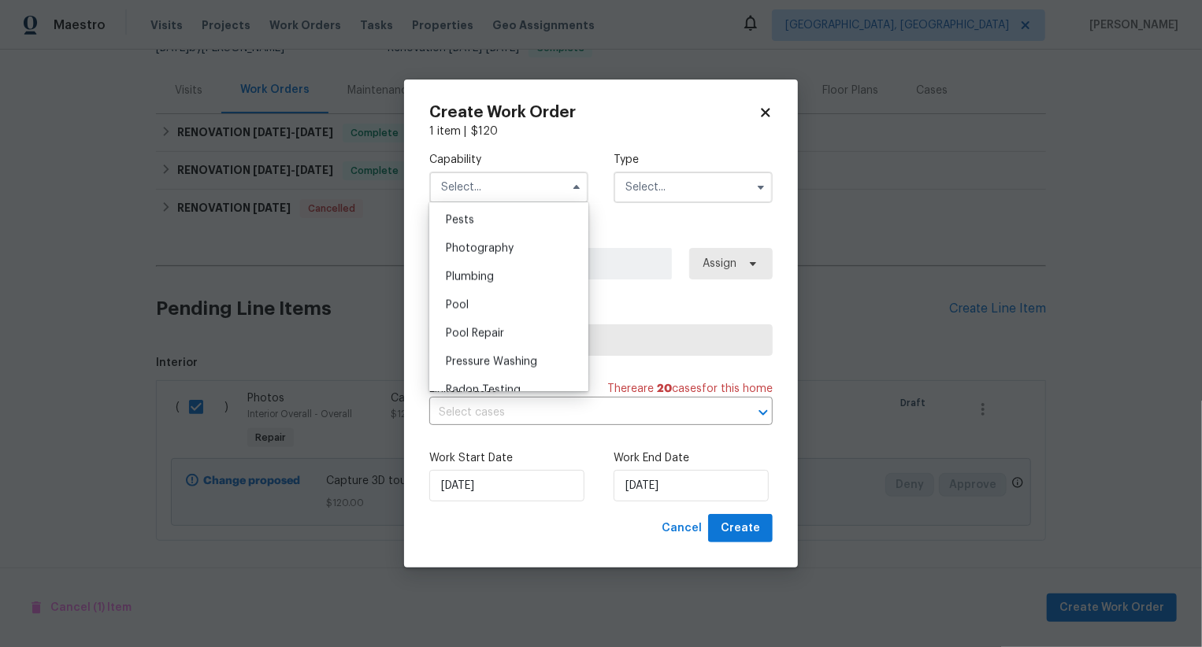
scroll to position [1282, 0]
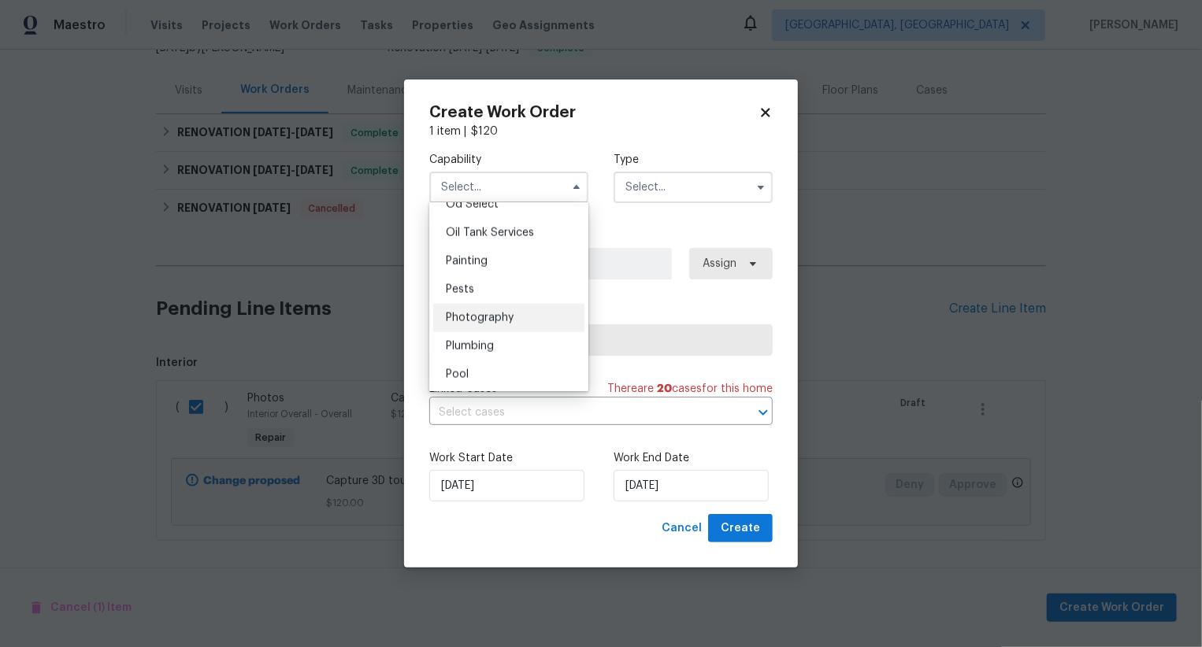
click at [507, 321] on span "Photography" at bounding box center [480, 318] width 68 height 11
type input "Photography"
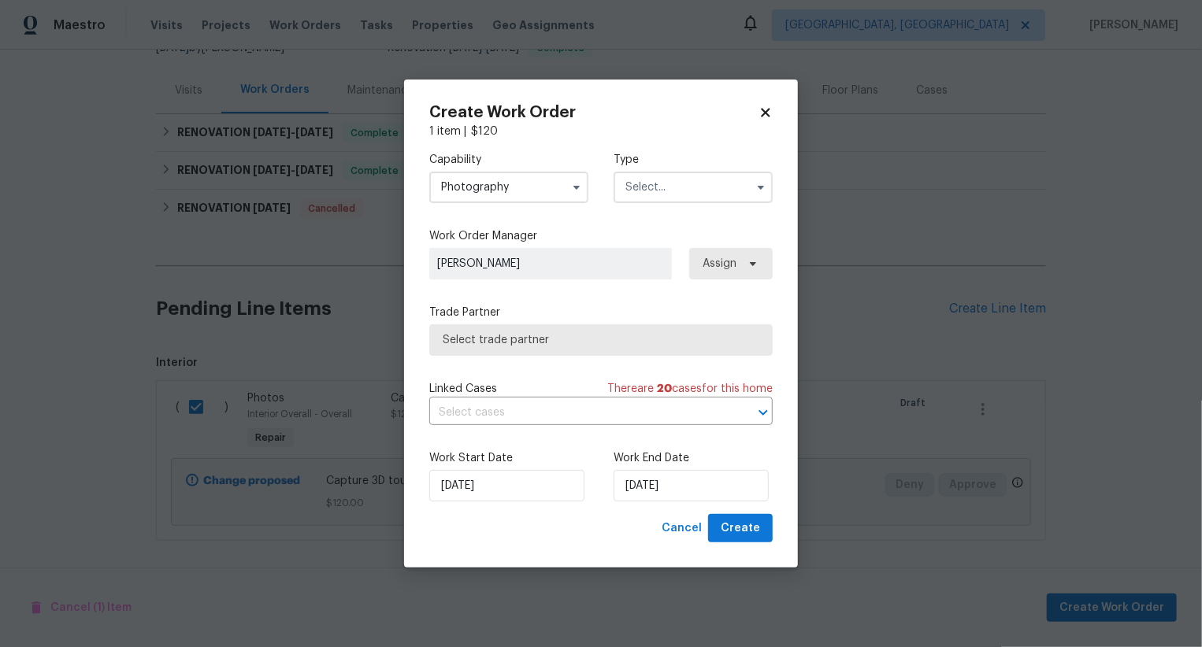
click at [660, 191] on input "text" at bounding box center [693, 188] width 159 height 32
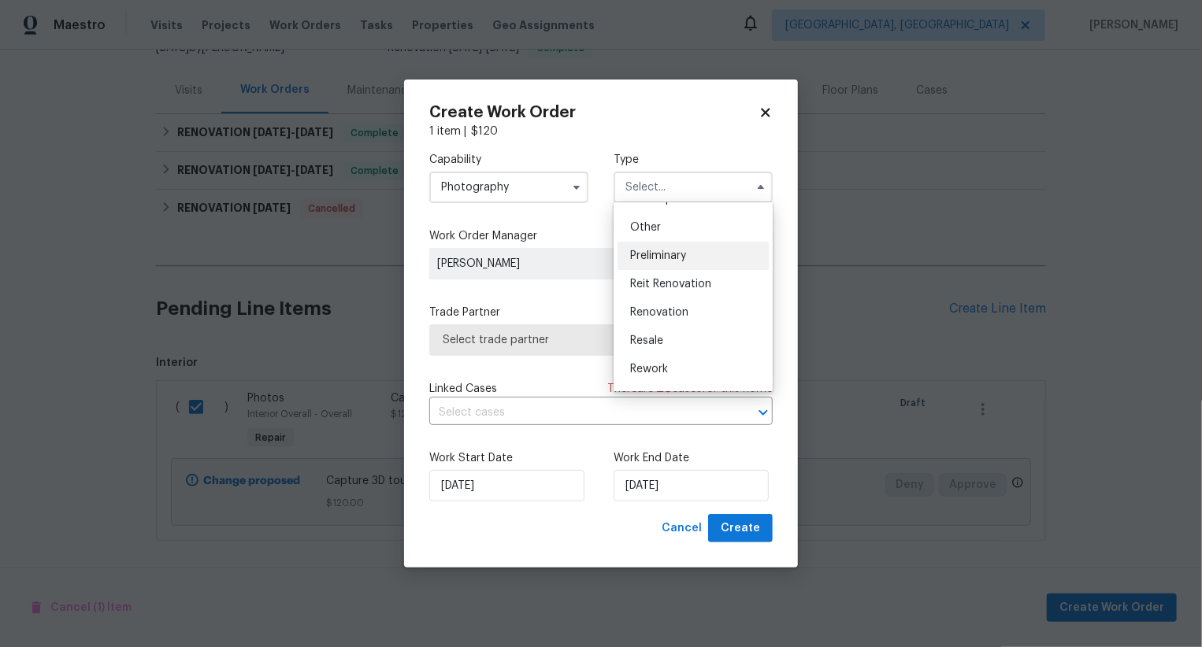
scroll to position [304, 0]
click at [665, 229] on div "Other" at bounding box center [692, 228] width 151 height 28
type input "Other"
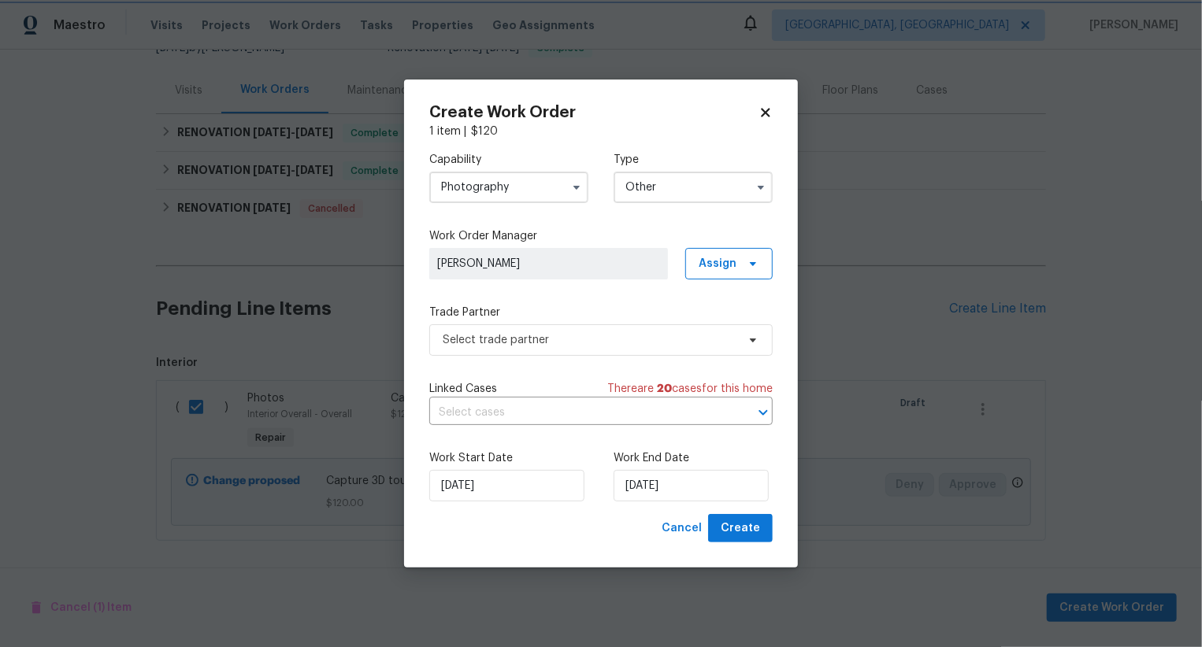
scroll to position [0, 0]
click at [605, 347] on span "Select trade partner" at bounding box center [600, 340] width 343 height 32
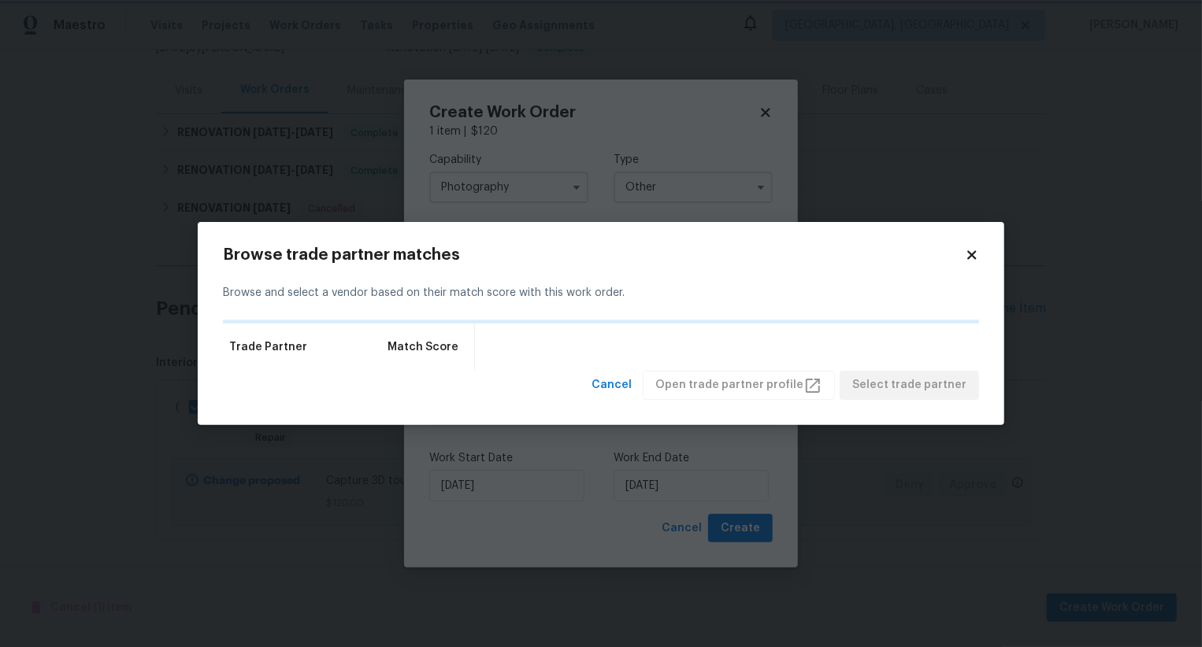
click at [617, 108] on body "Maestro Visits Projects Work Orders Tasks Properties Geo Assignments Albuquerqu…" at bounding box center [601, 323] width 1202 height 647
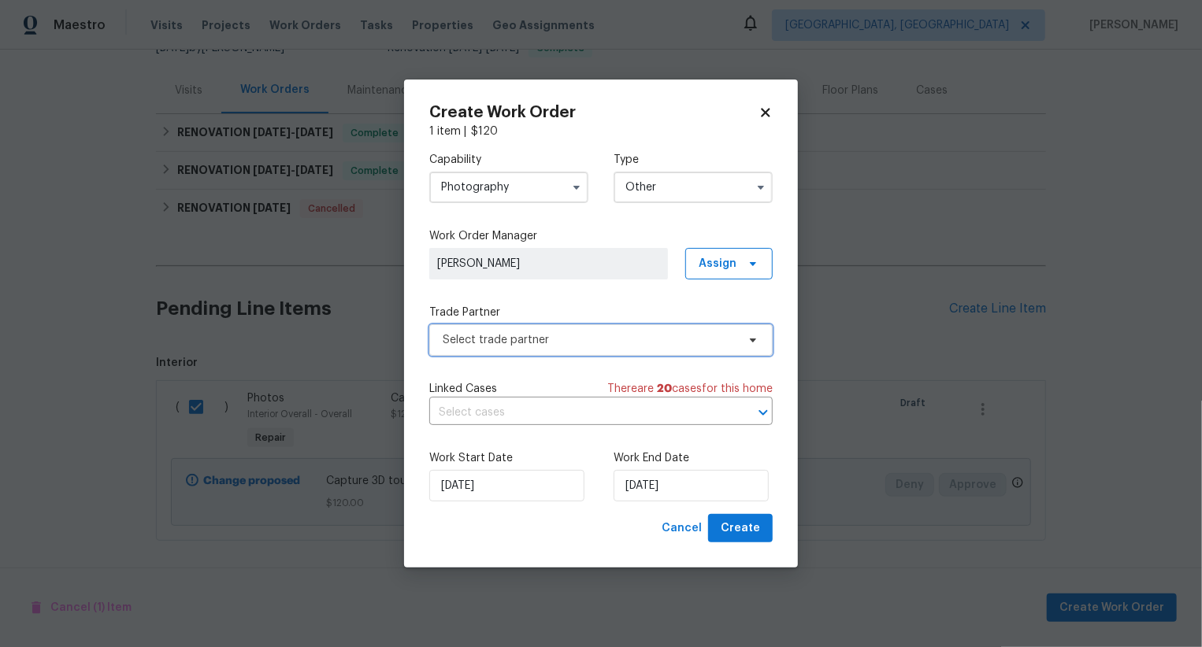
click at [569, 342] on span "Select trade partner" at bounding box center [590, 340] width 294 height 16
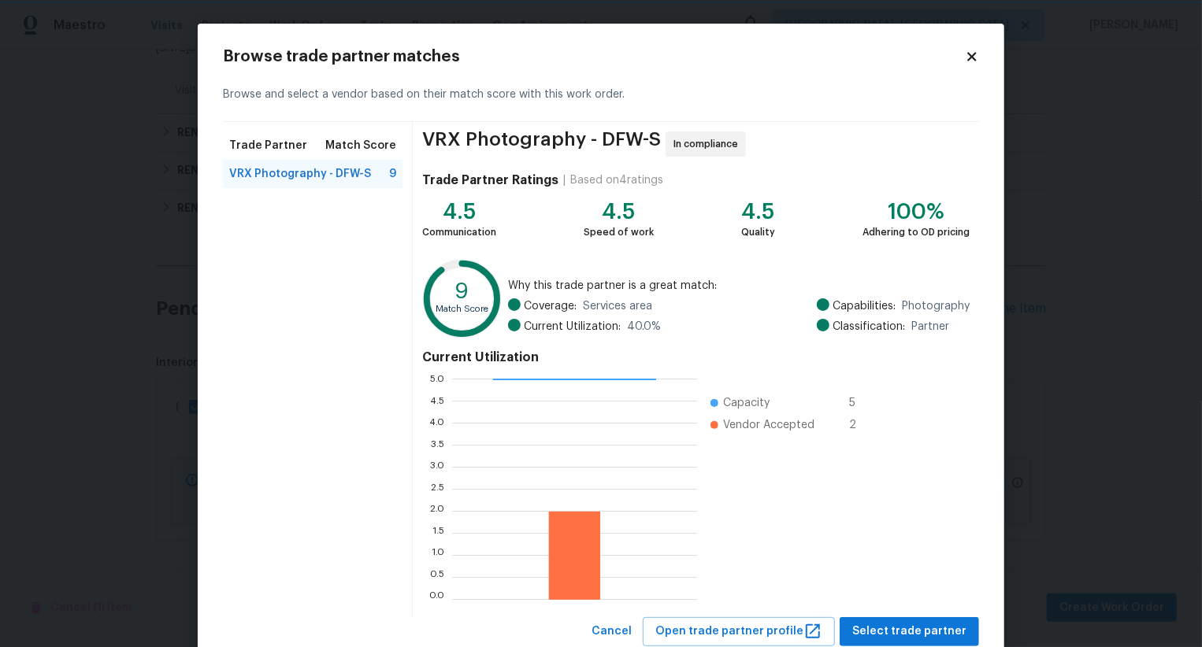
scroll to position [47, 0]
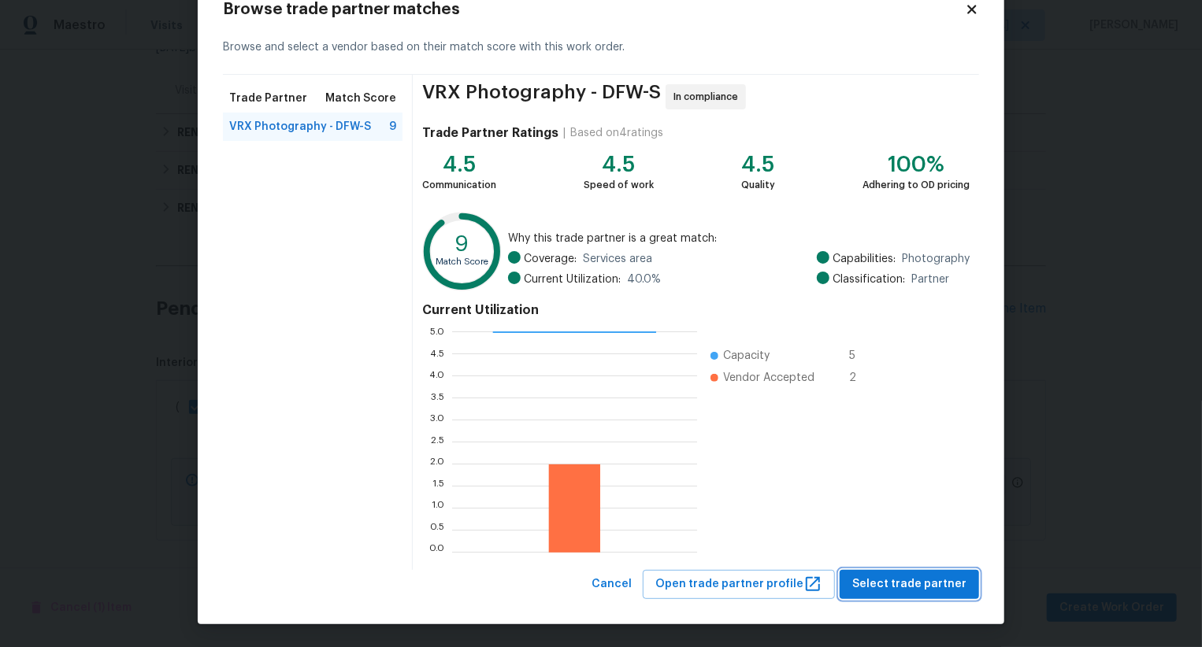
click at [909, 578] on span "Select trade partner" at bounding box center [909, 585] width 114 height 20
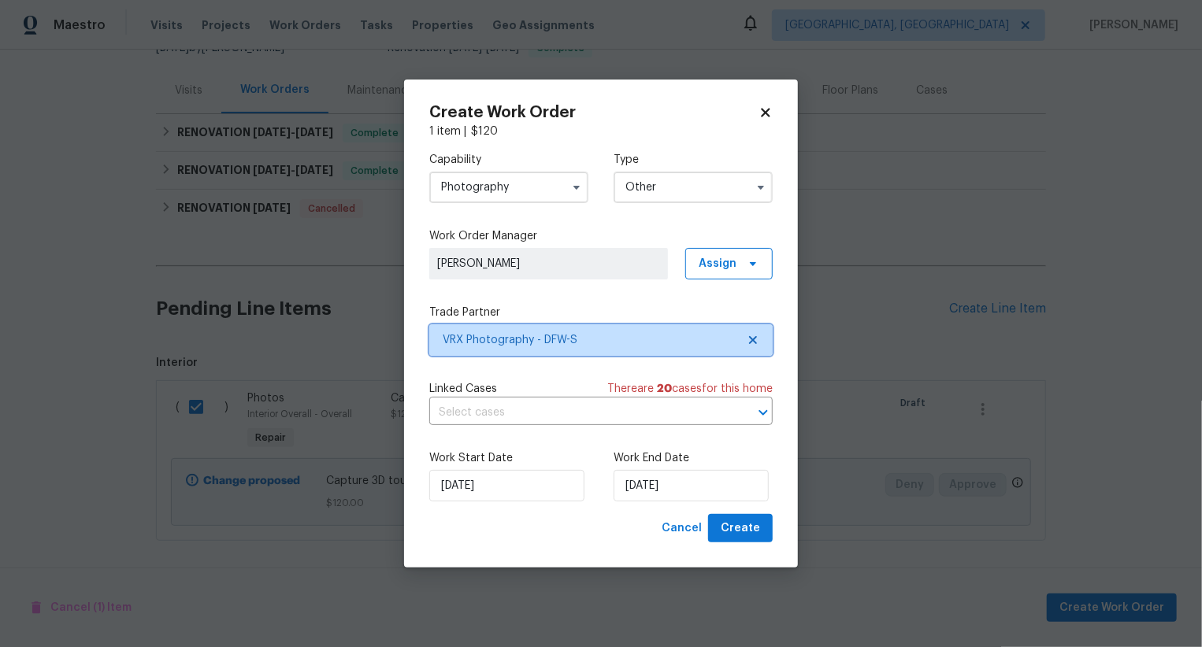
scroll to position [0, 0]
click at [752, 530] on span "Create" at bounding box center [740, 529] width 39 height 20
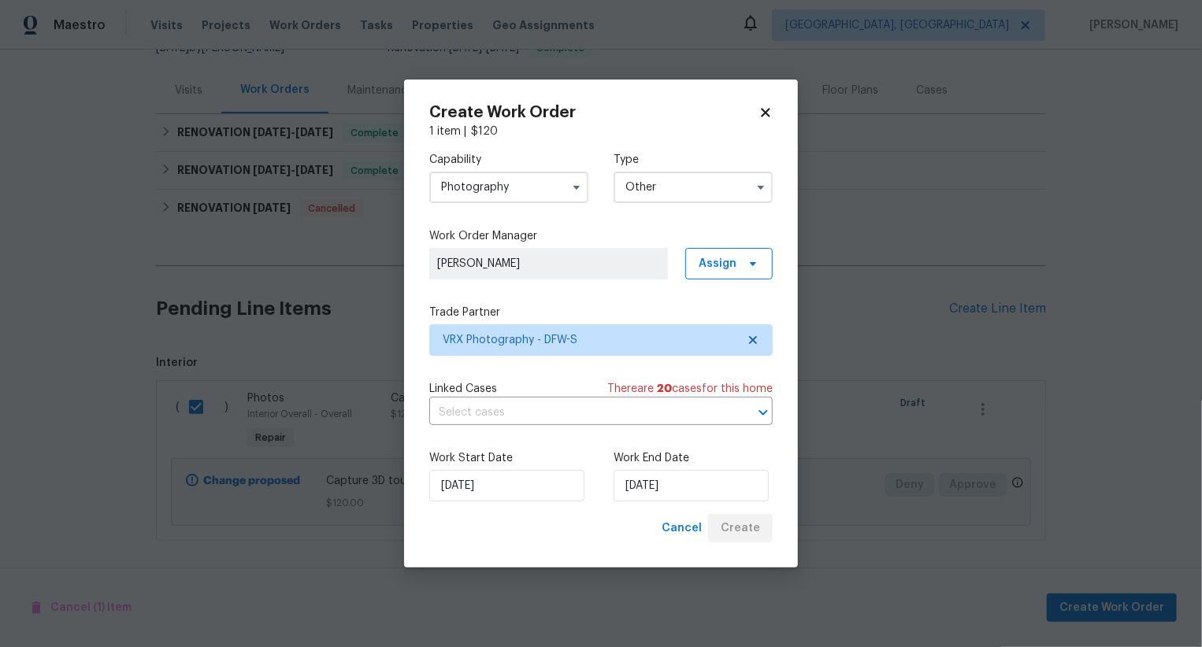
checkbox input "false"
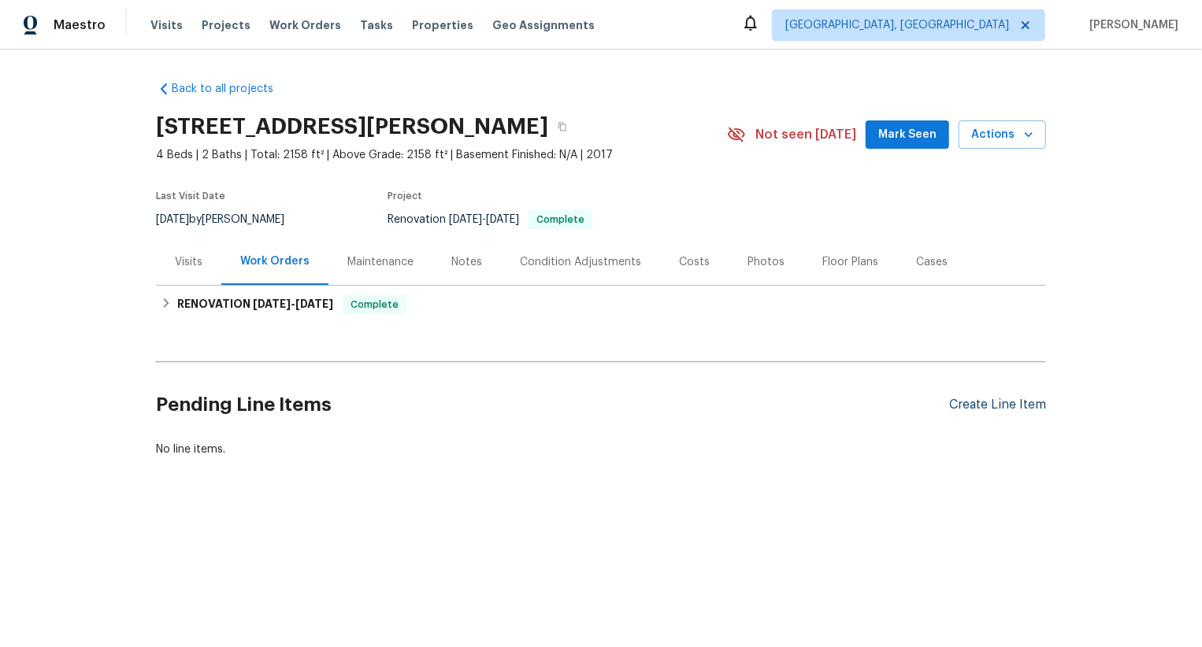
click at [986, 403] on div "Create Line Item" at bounding box center [997, 405] width 97 height 15
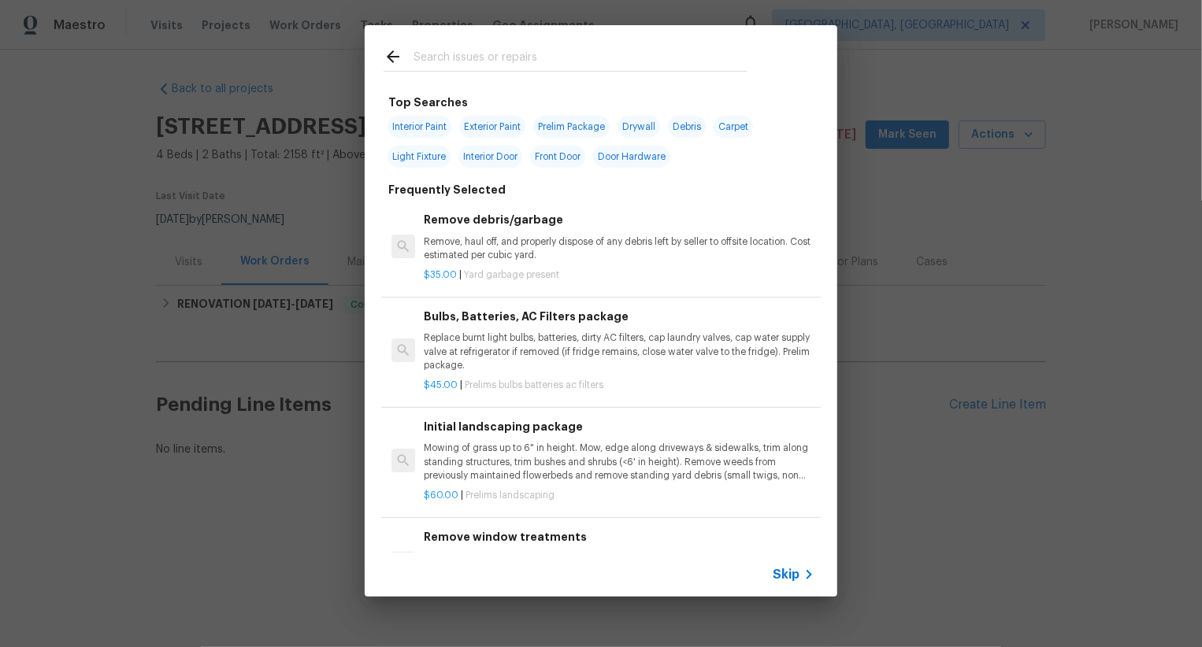
click at [784, 576] on span "Skip" at bounding box center [786, 575] width 27 height 16
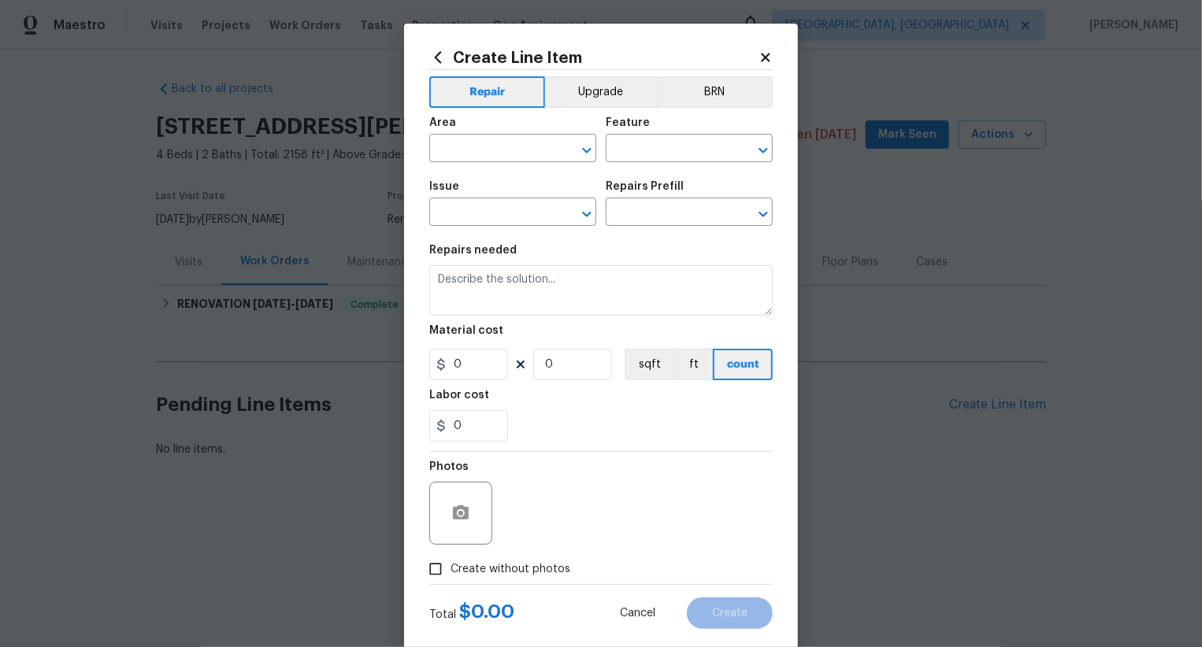
click at [462, 137] on div "Area" at bounding box center [512, 127] width 167 height 20
click at [466, 154] on input "text" at bounding box center [490, 150] width 123 height 24
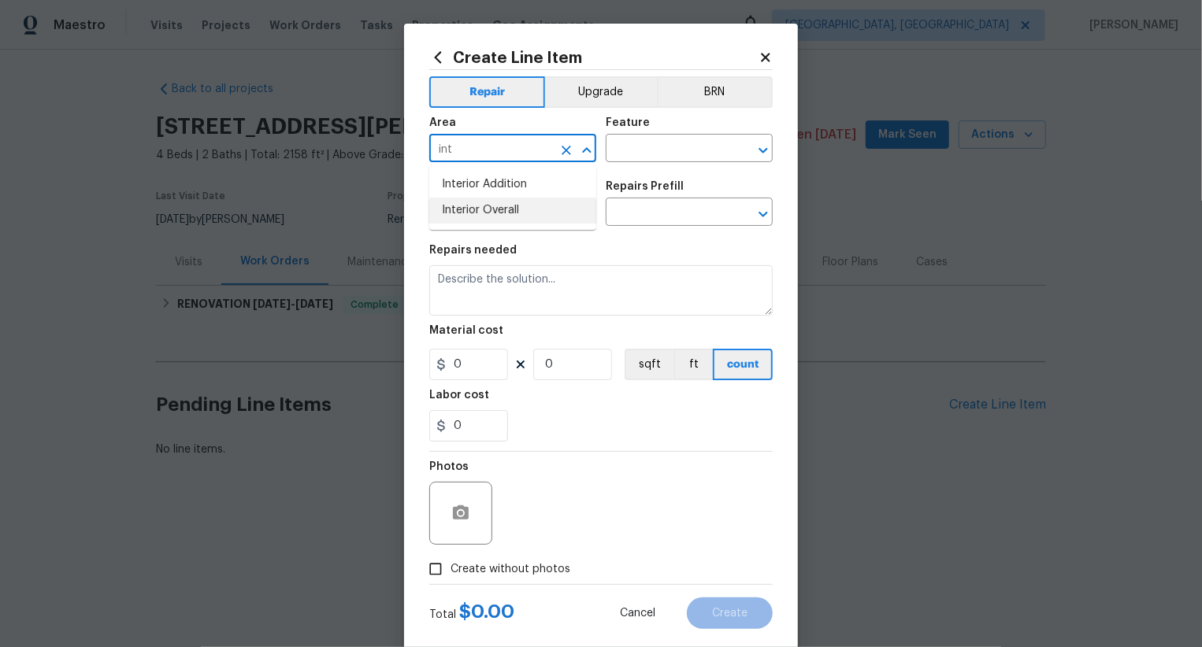
click at [488, 209] on li "Interior Overall" at bounding box center [512, 211] width 167 height 26
type input "Interior Overall"
click at [660, 141] on input "text" at bounding box center [667, 150] width 123 height 24
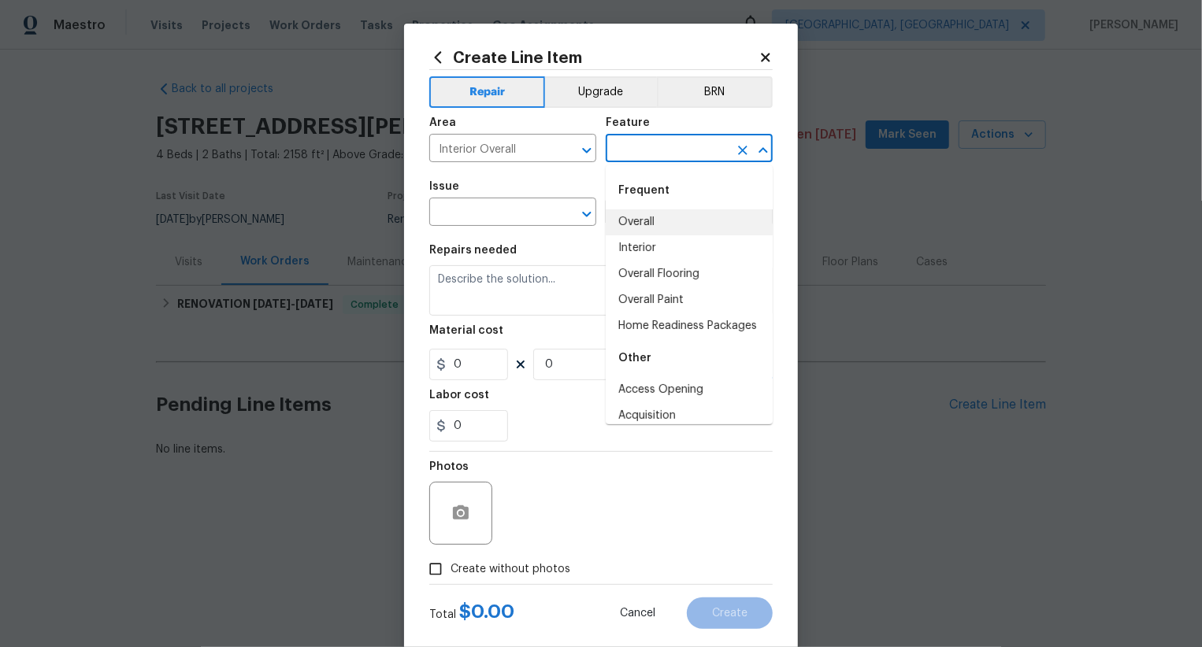
click at [659, 218] on li "Overall" at bounding box center [689, 222] width 167 height 26
type input "Overall"
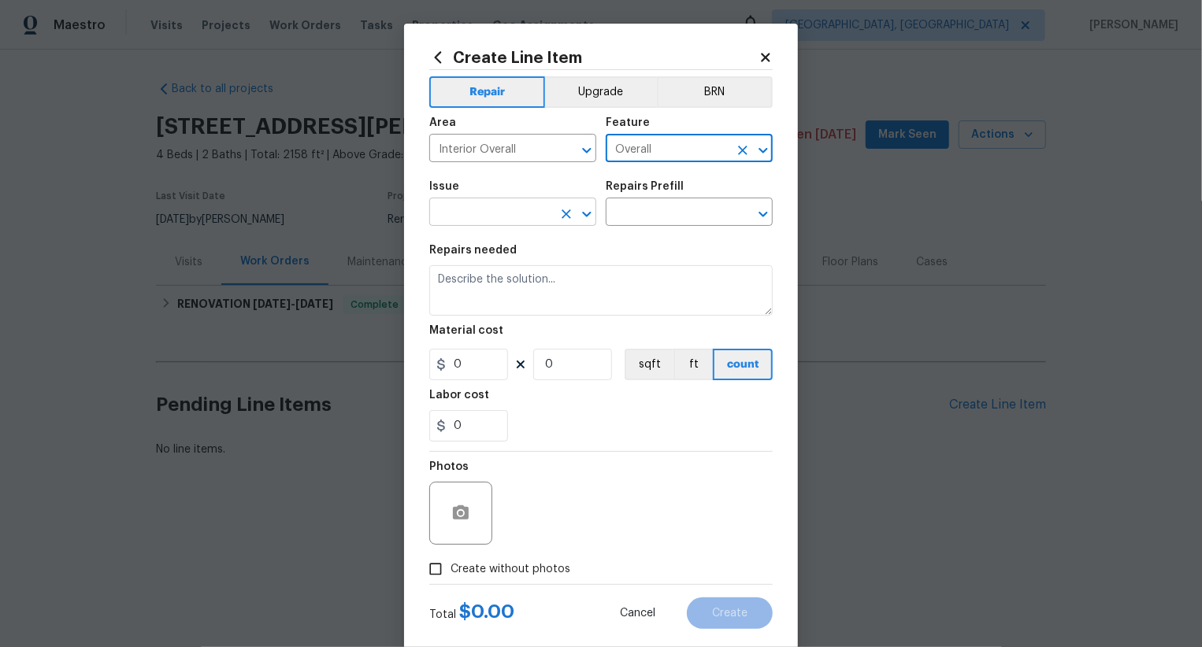
click at [522, 217] on input "text" at bounding box center [490, 214] width 123 height 24
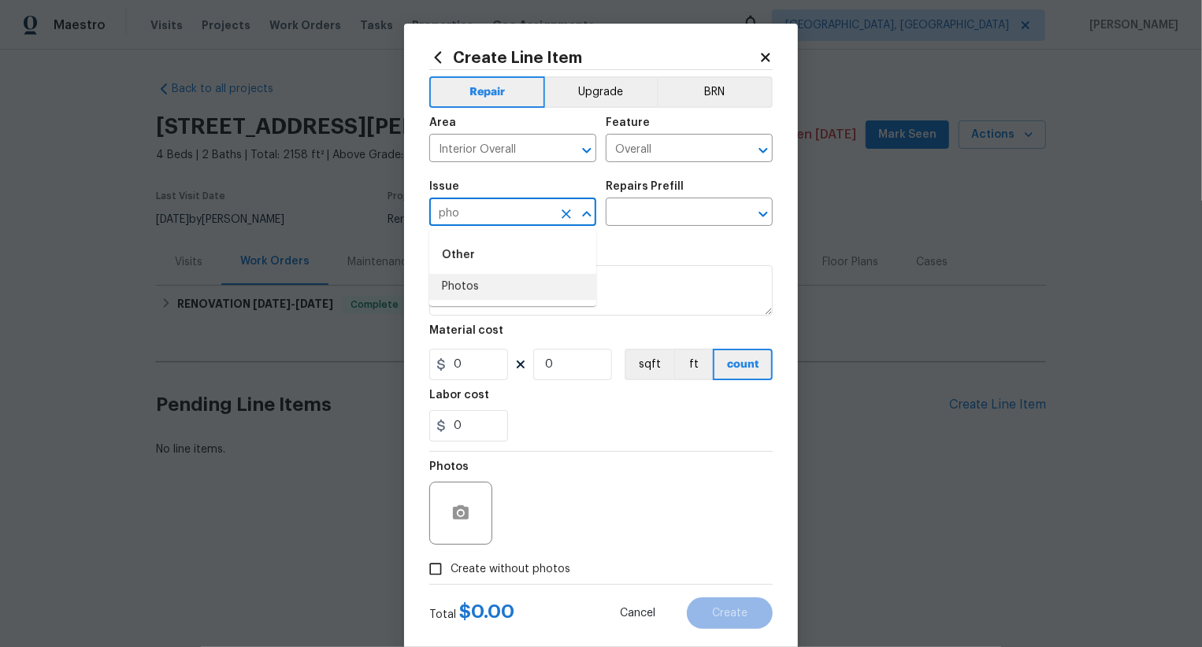
click at [521, 291] on li "Photos" at bounding box center [512, 287] width 167 height 26
type input "Photos"
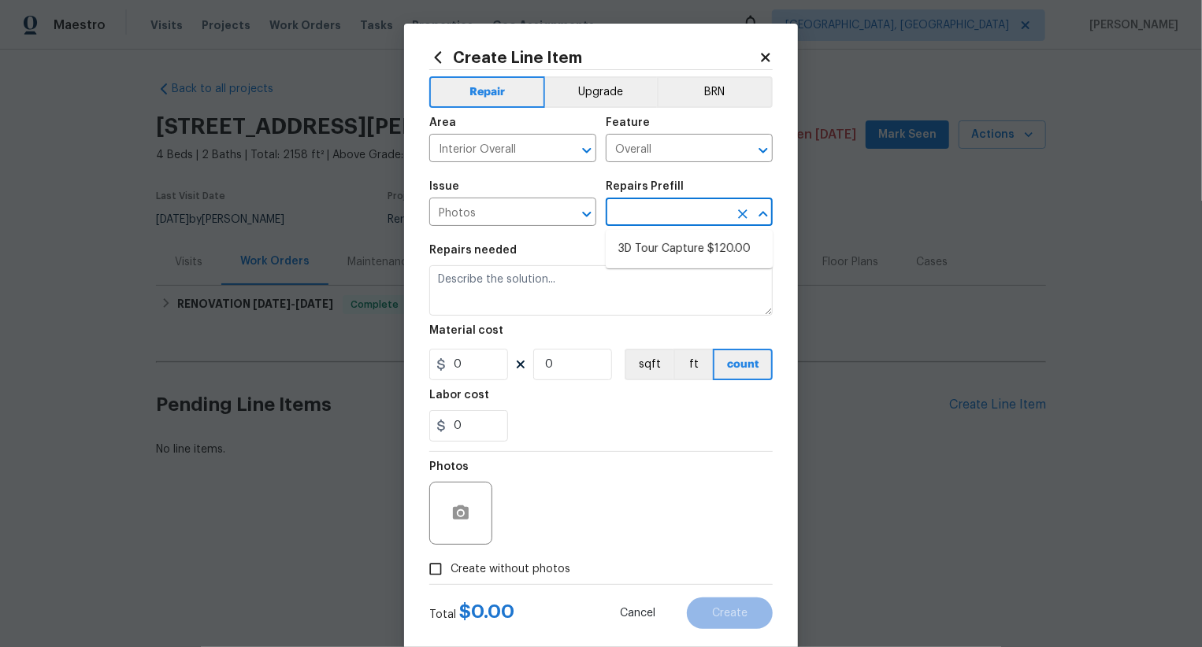
click at [659, 214] on input "text" at bounding box center [667, 214] width 123 height 24
click at [659, 244] on li "3D Tour Capture $120.00" at bounding box center [689, 249] width 167 height 26
type input "3D Tour Capture $120.00"
type textarea "Capture 3D tour of home"
type input "1"
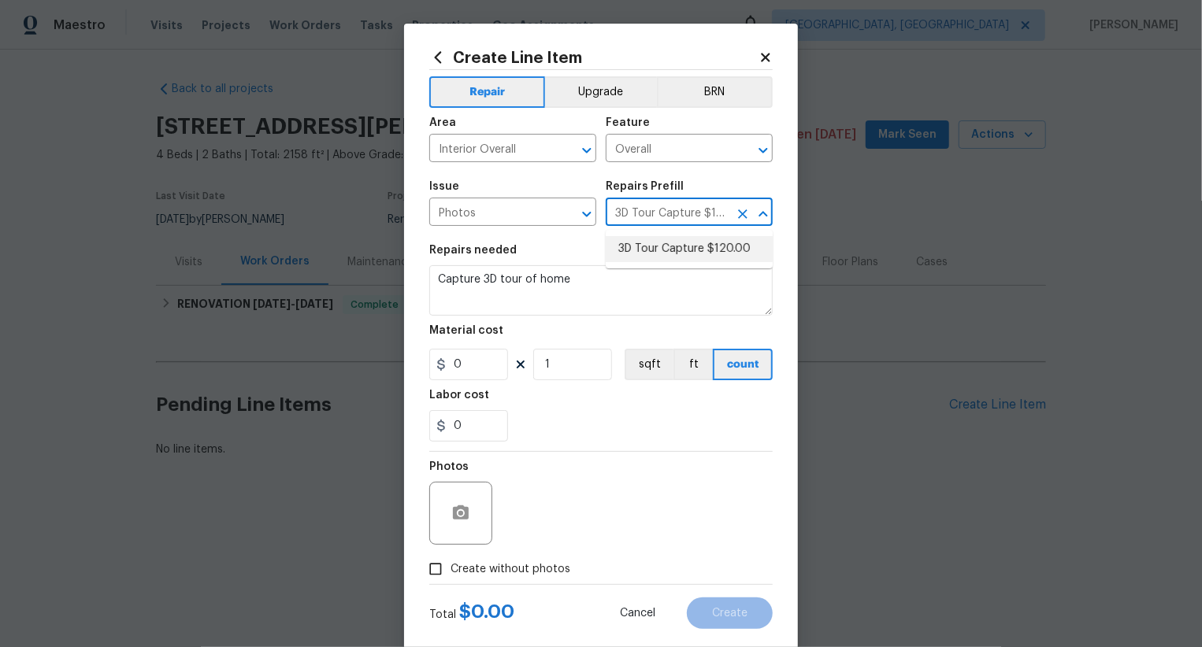
type input "120"
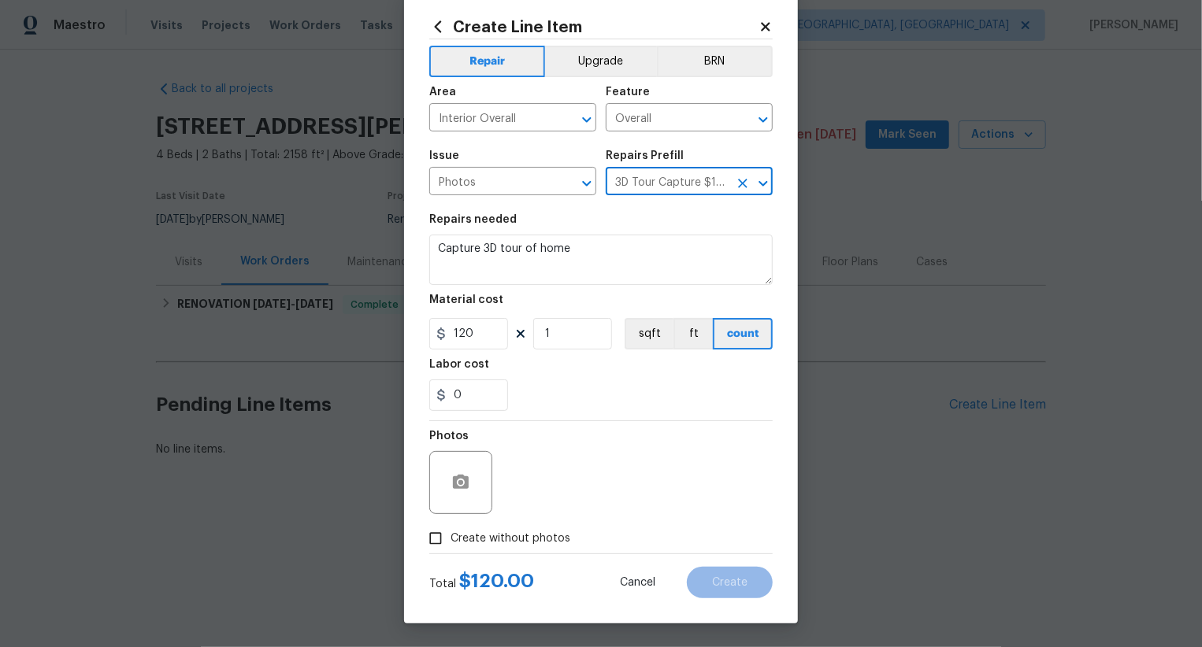
click at [502, 545] on span "Create without photos" at bounding box center [510, 539] width 120 height 17
click at [450, 545] on input "Create without photos" at bounding box center [436, 539] width 30 height 30
checkbox input "true"
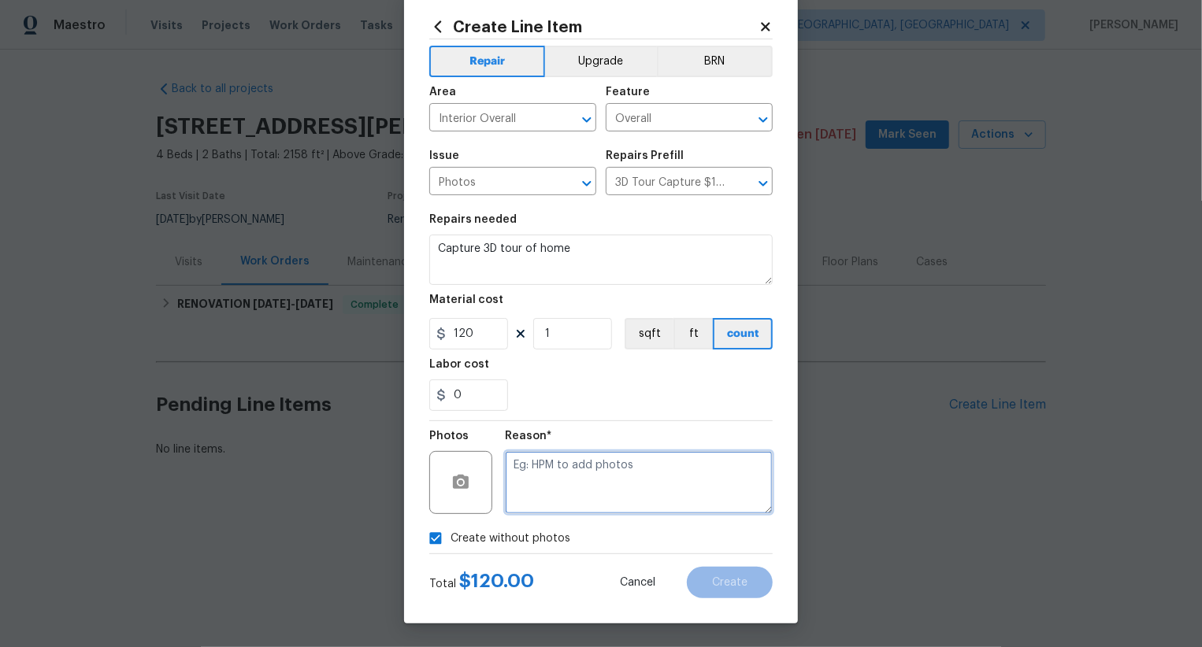
click at [579, 487] on textarea at bounding box center [639, 482] width 268 height 63
type textarea ".."
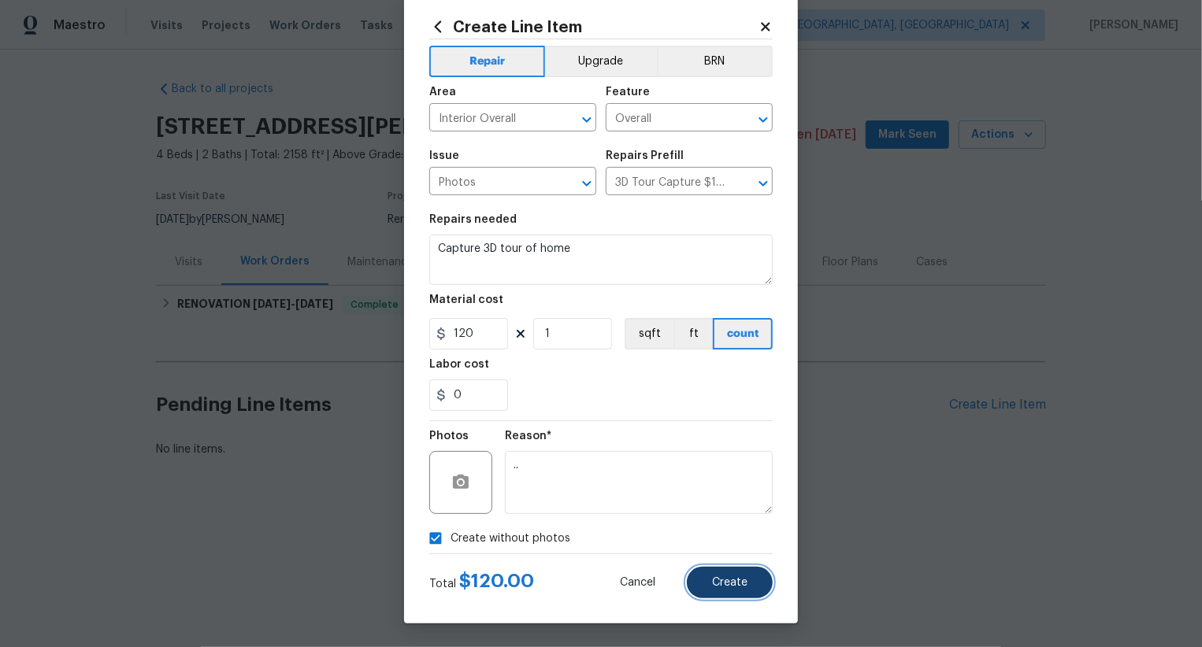
click at [719, 588] on span "Create" at bounding box center [729, 583] width 35 height 12
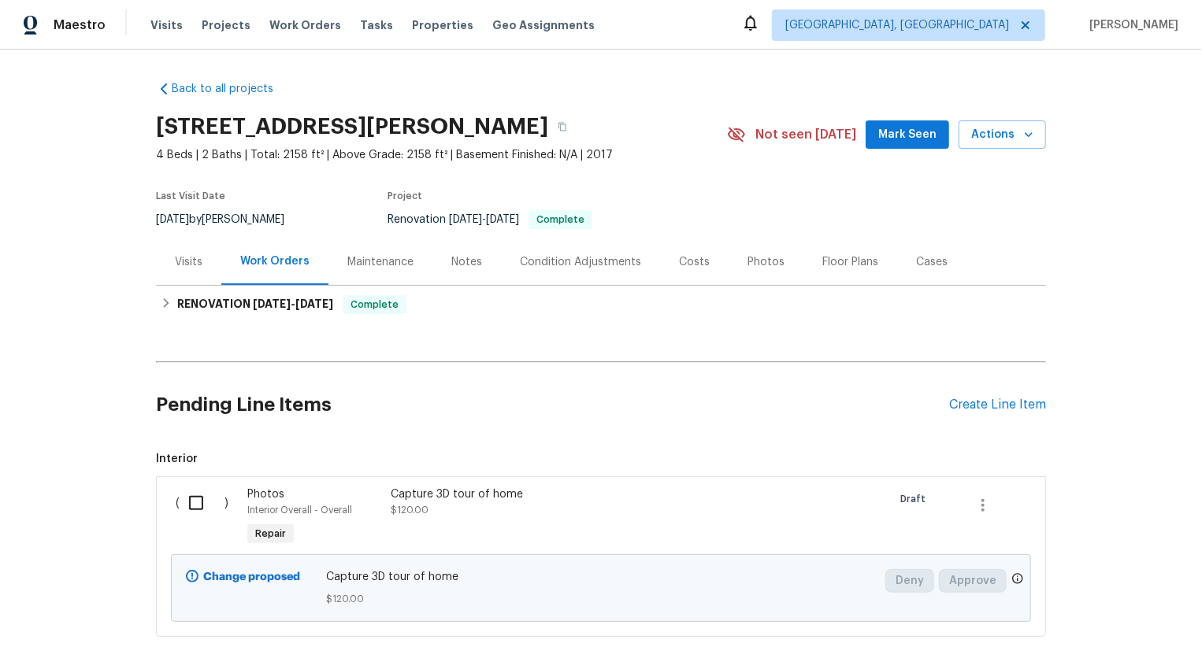
scroll to position [96, 0]
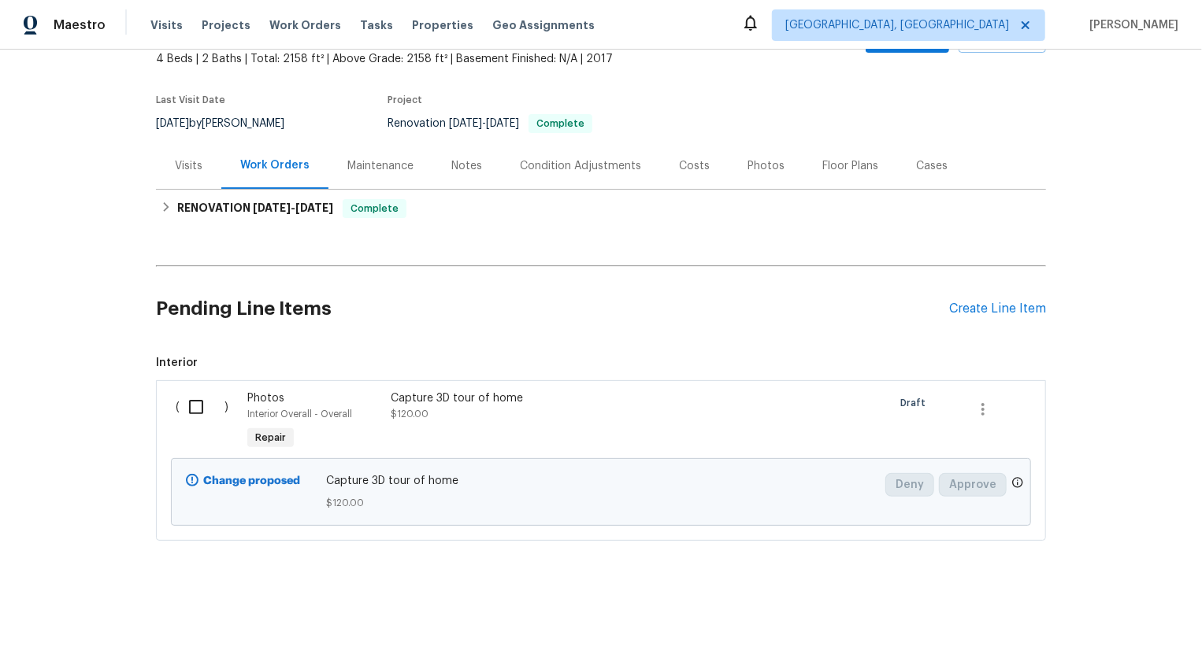
click at [204, 410] on input "checkbox" at bounding box center [202, 407] width 45 height 33
checkbox input "true"
click at [1094, 614] on span "Create Work Order" at bounding box center [1111, 609] width 105 height 20
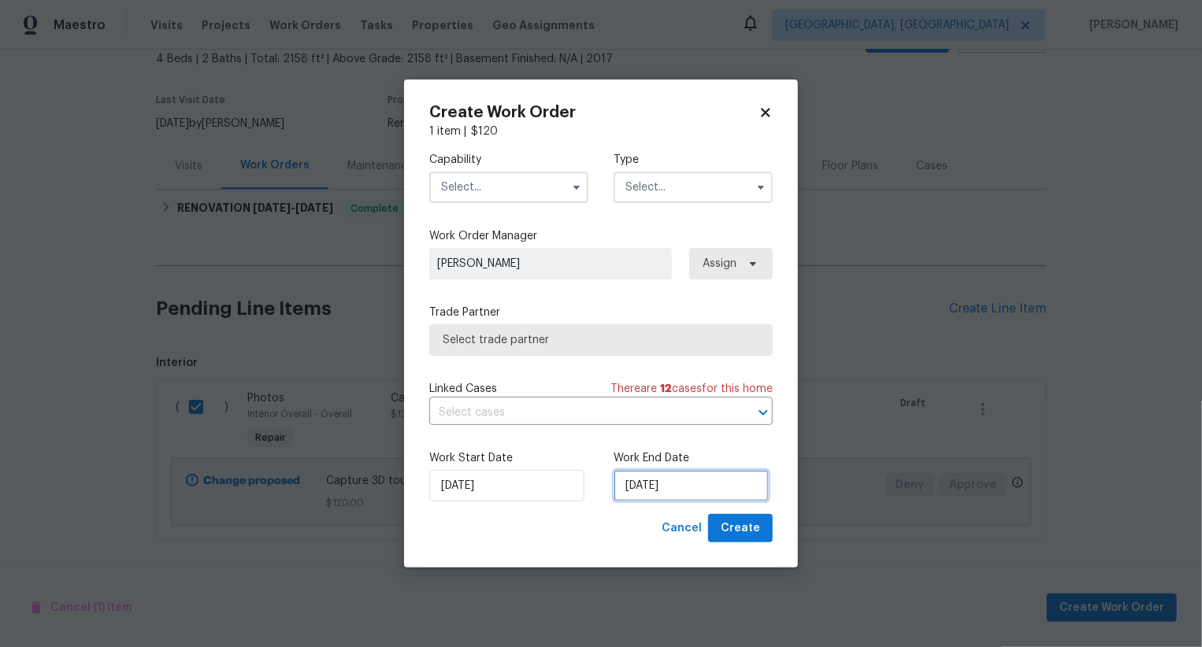
click at [691, 484] on input "[DATE]" at bounding box center [691, 486] width 155 height 32
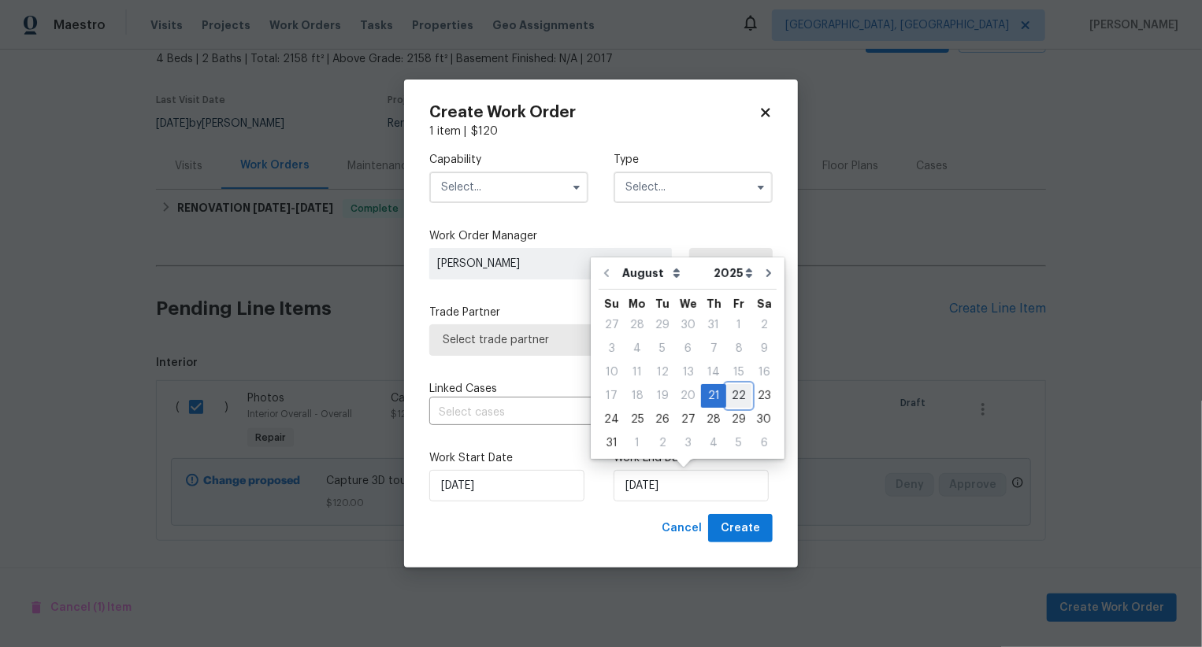
click at [732, 399] on div "22" at bounding box center [738, 396] width 25 height 22
type input "[DATE]"
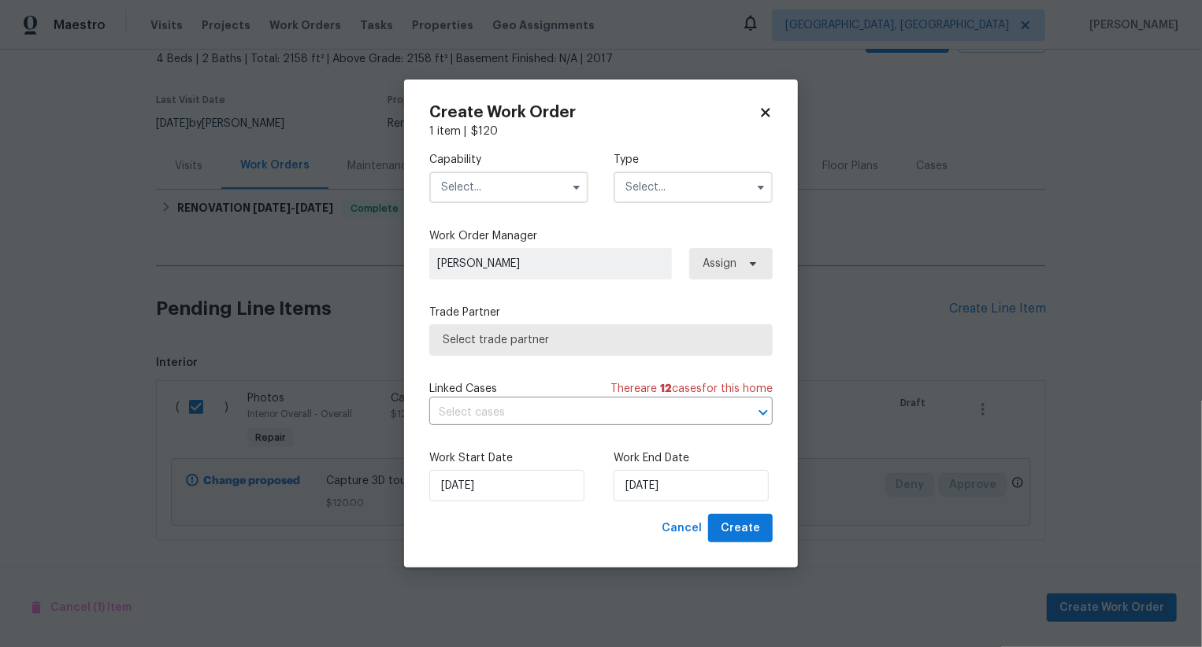
click at [543, 188] on input "text" at bounding box center [508, 188] width 159 height 32
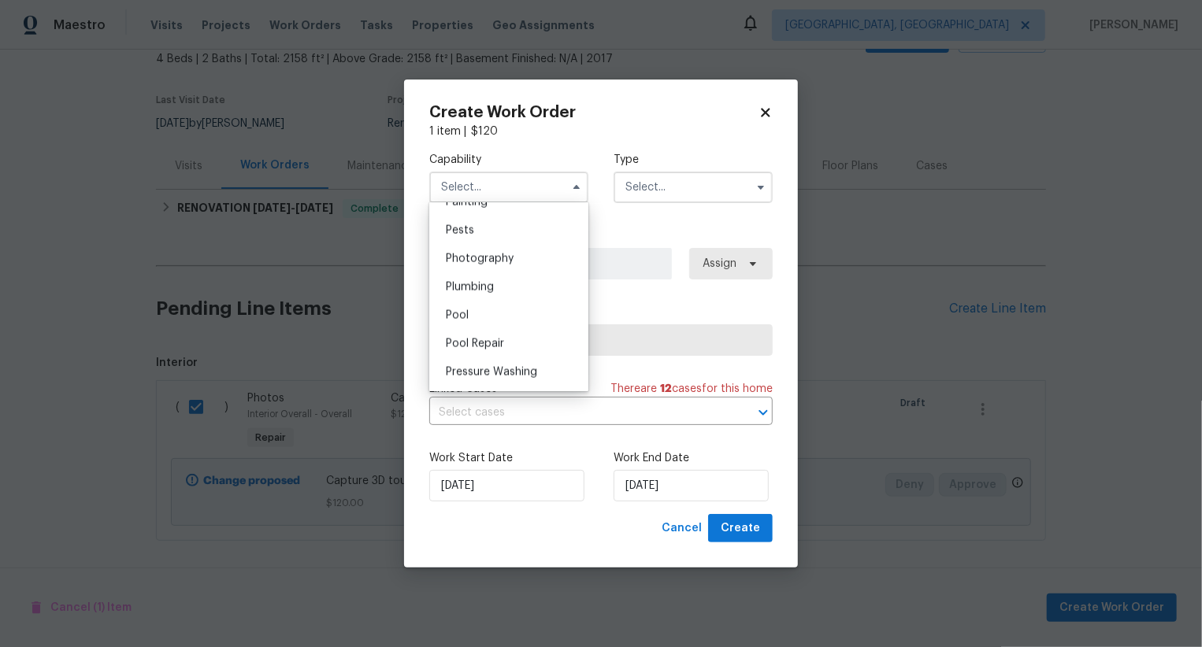
scroll to position [1338, 0]
click at [545, 272] on div "Photography" at bounding box center [508, 262] width 151 height 28
type input "Photography"
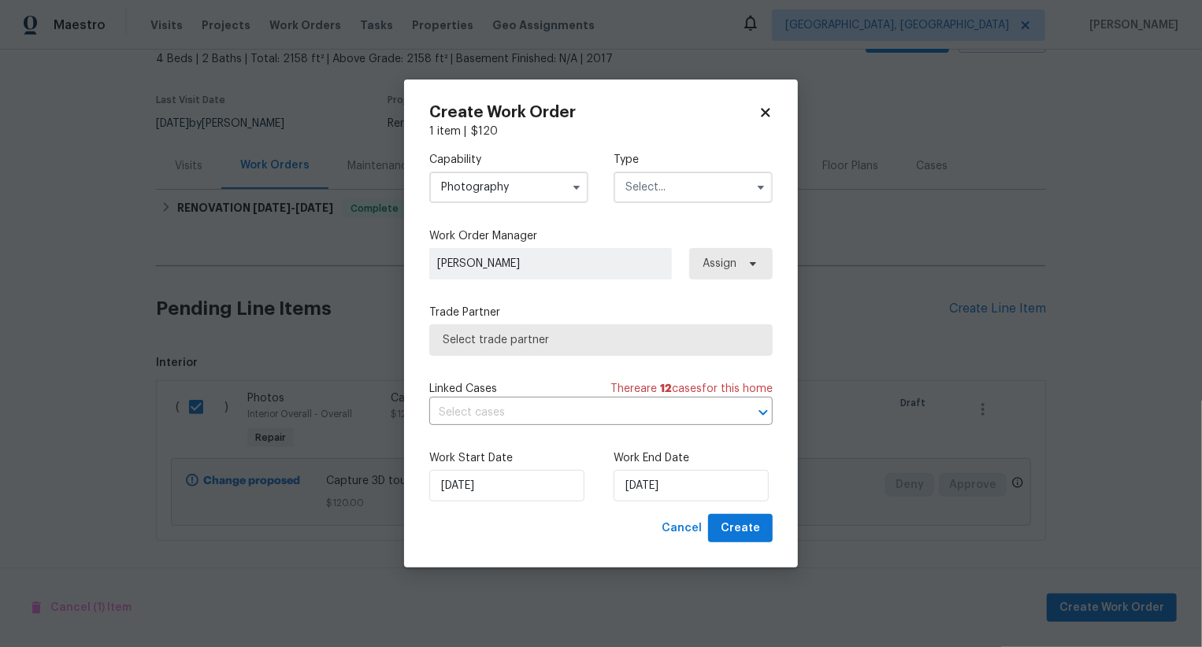
click at [667, 200] on input "text" at bounding box center [693, 188] width 159 height 32
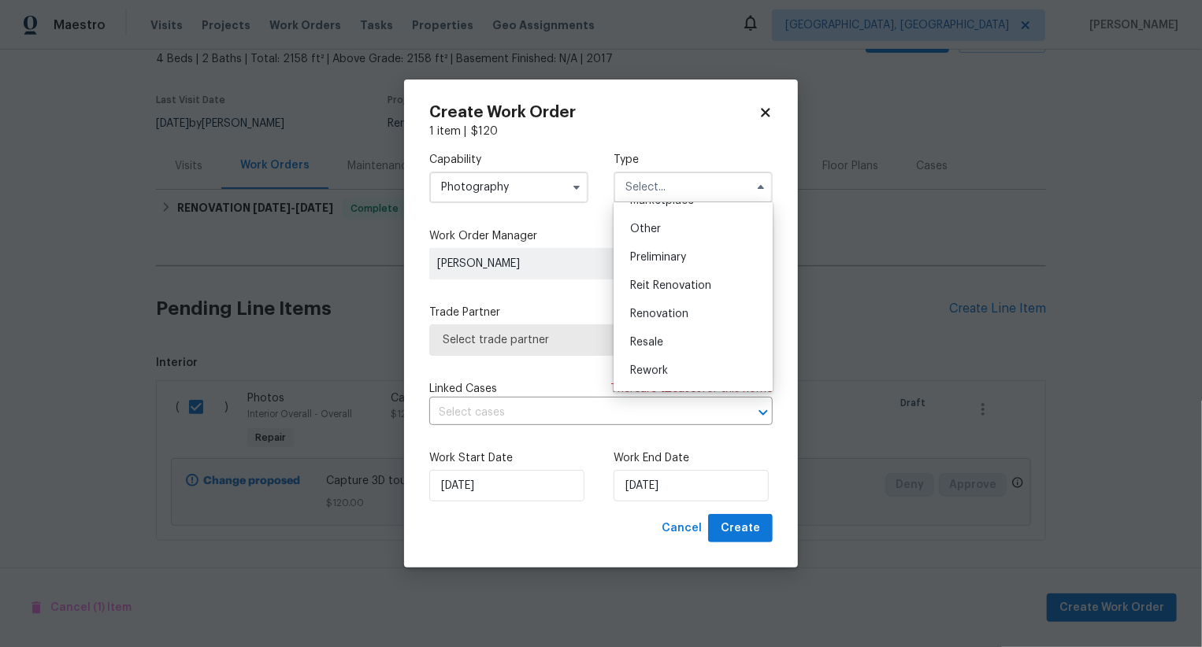
scroll to position [303, 0]
click at [665, 230] on div "Other" at bounding box center [692, 229] width 151 height 28
type input "Other"
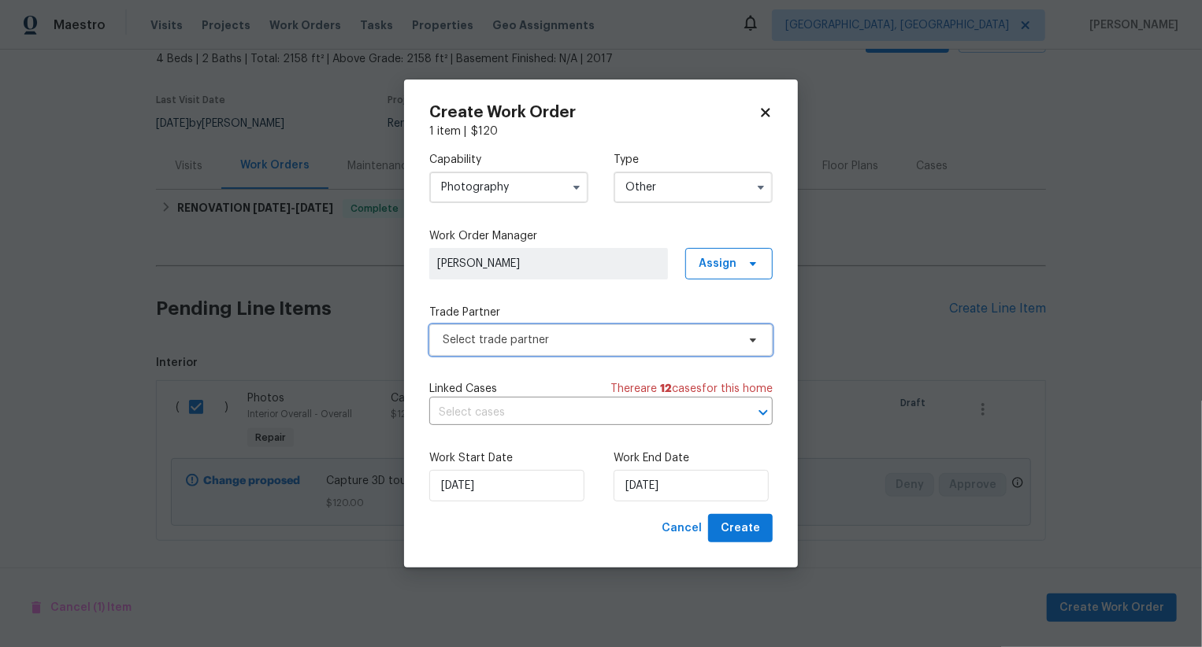
click at [614, 348] on span "Select trade partner" at bounding box center [600, 340] width 343 height 32
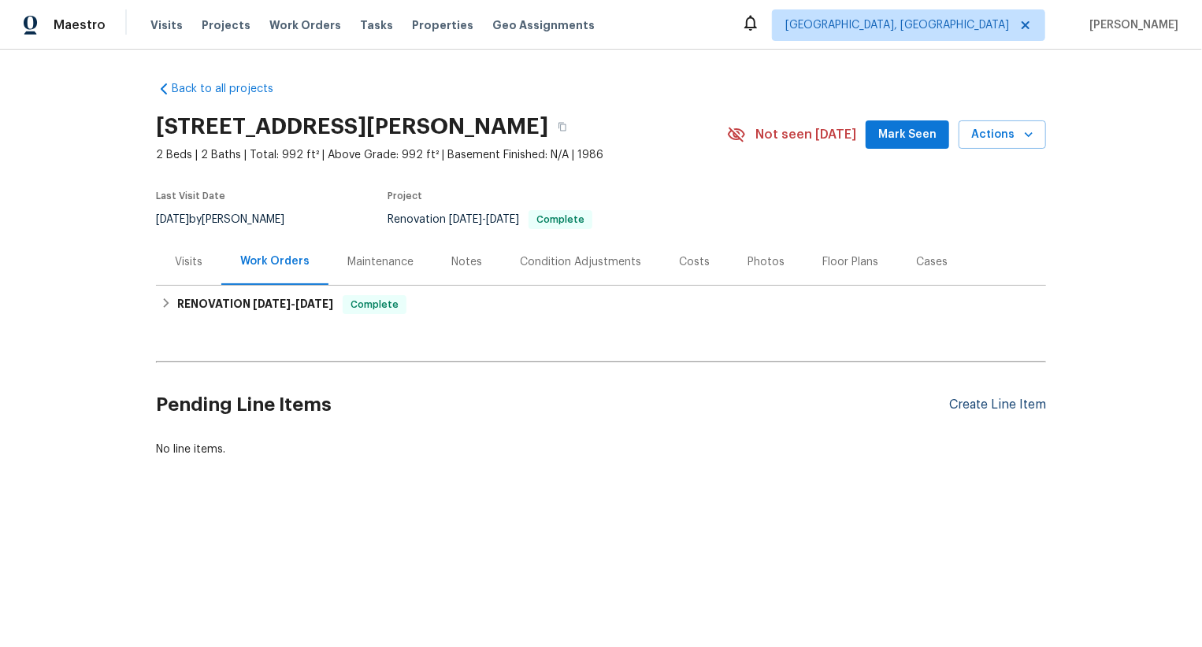
click at [983, 411] on div "Create Line Item" at bounding box center [997, 405] width 97 height 15
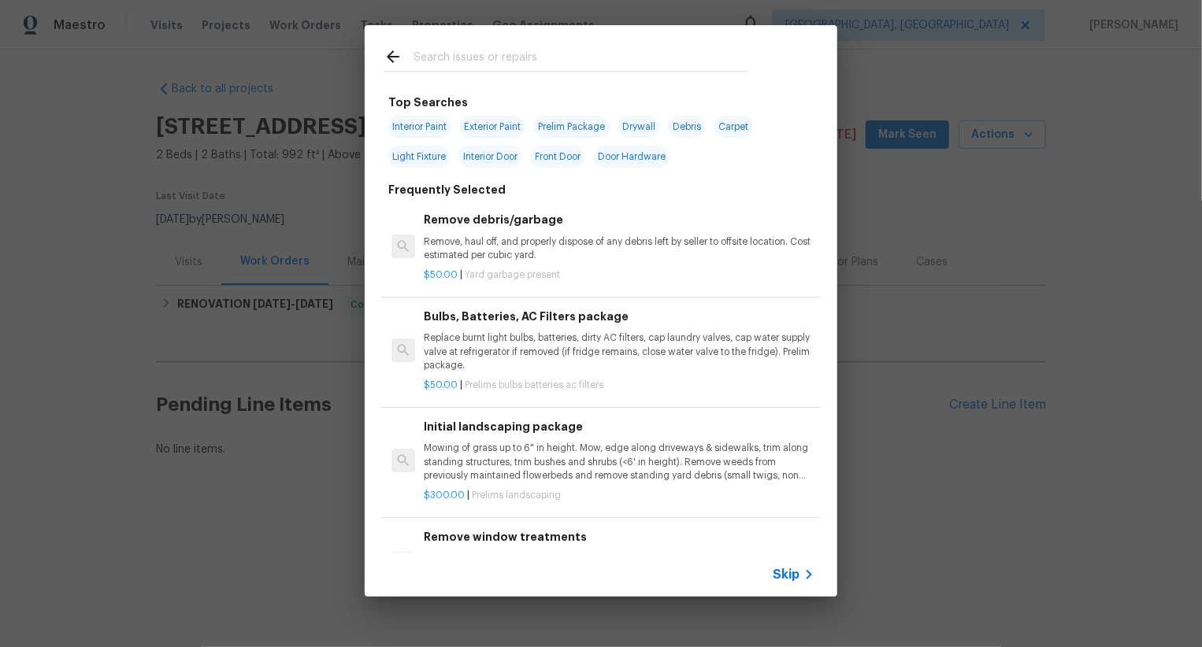
click at [788, 576] on span "Skip" at bounding box center [786, 575] width 27 height 16
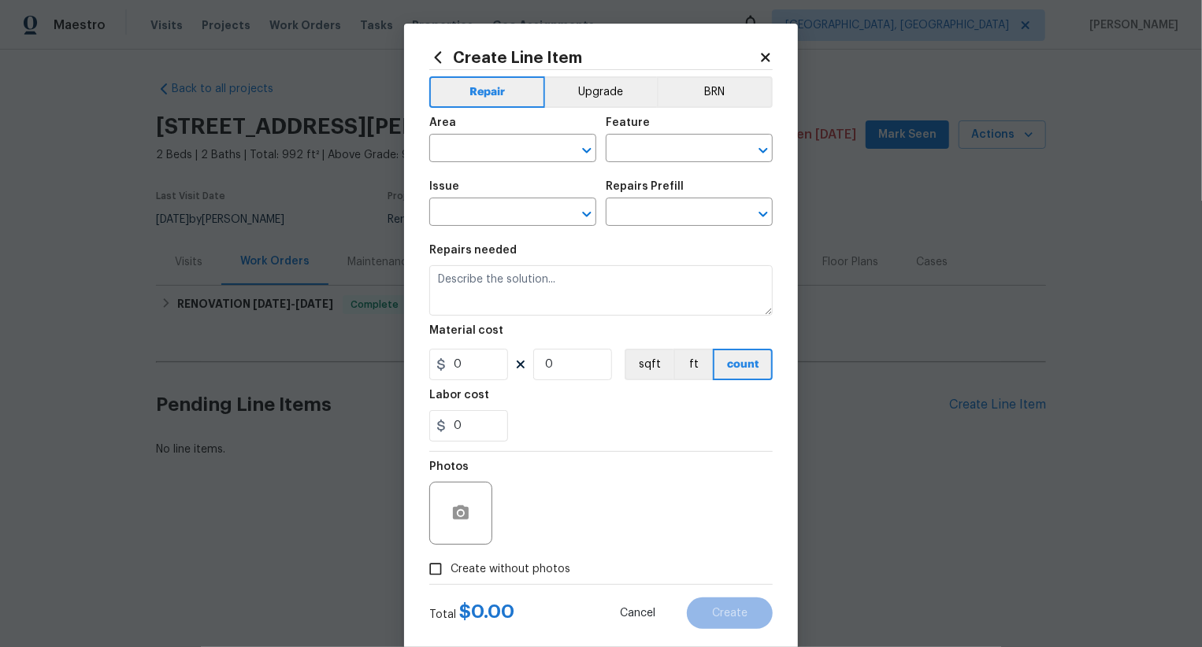
click at [494, 162] on span "Area ​" at bounding box center [512, 140] width 167 height 64
click at [494, 146] on input "text" at bounding box center [490, 150] width 123 height 24
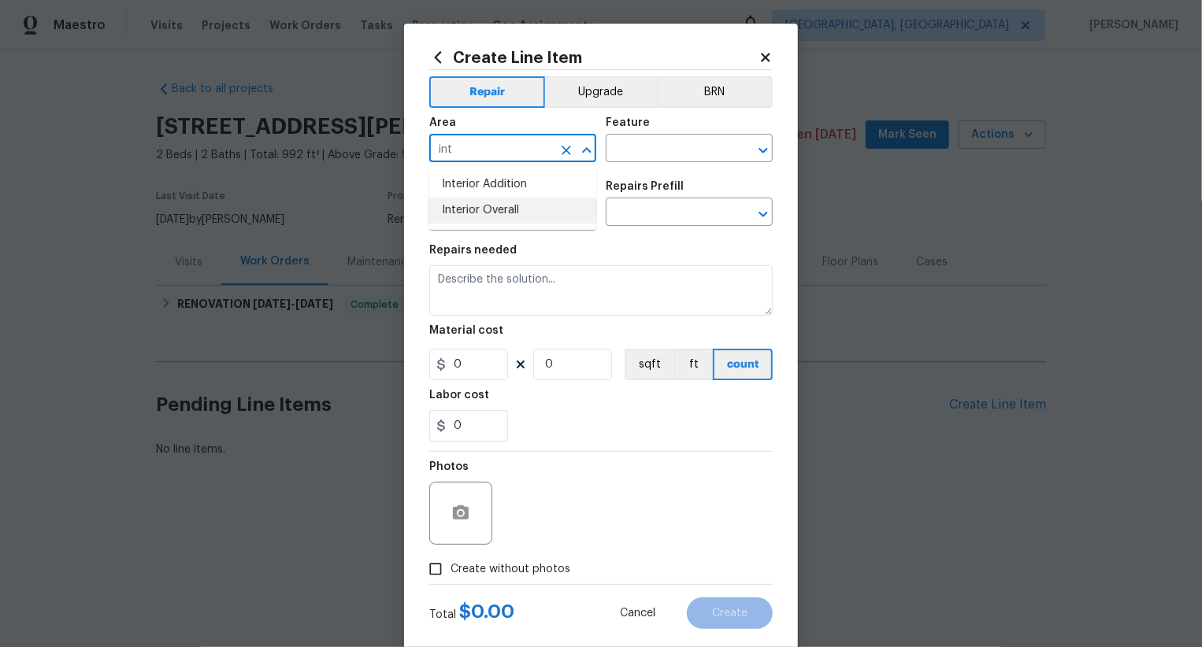
click at [504, 208] on li "Interior Overall" at bounding box center [512, 211] width 167 height 26
type input "Interior Overall"
click at [658, 154] on input "text" at bounding box center [667, 150] width 123 height 24
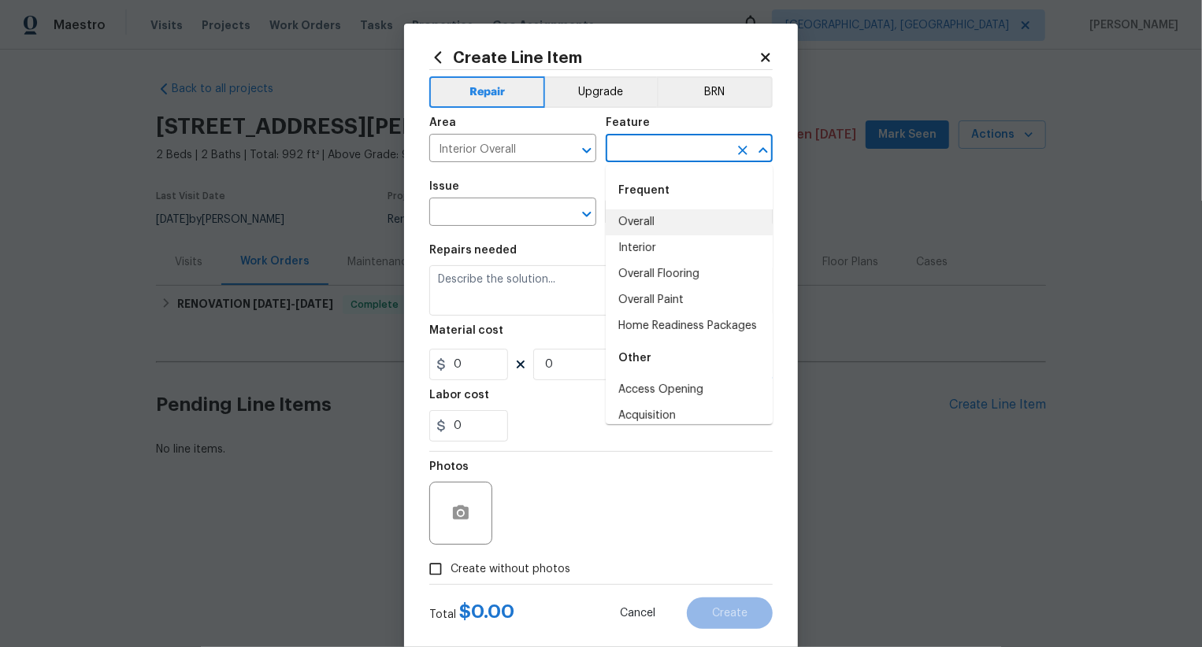
click at [643, 217] on li "Overall" at bounding box center [689, 222] width 167 height 26
type input "Overall"
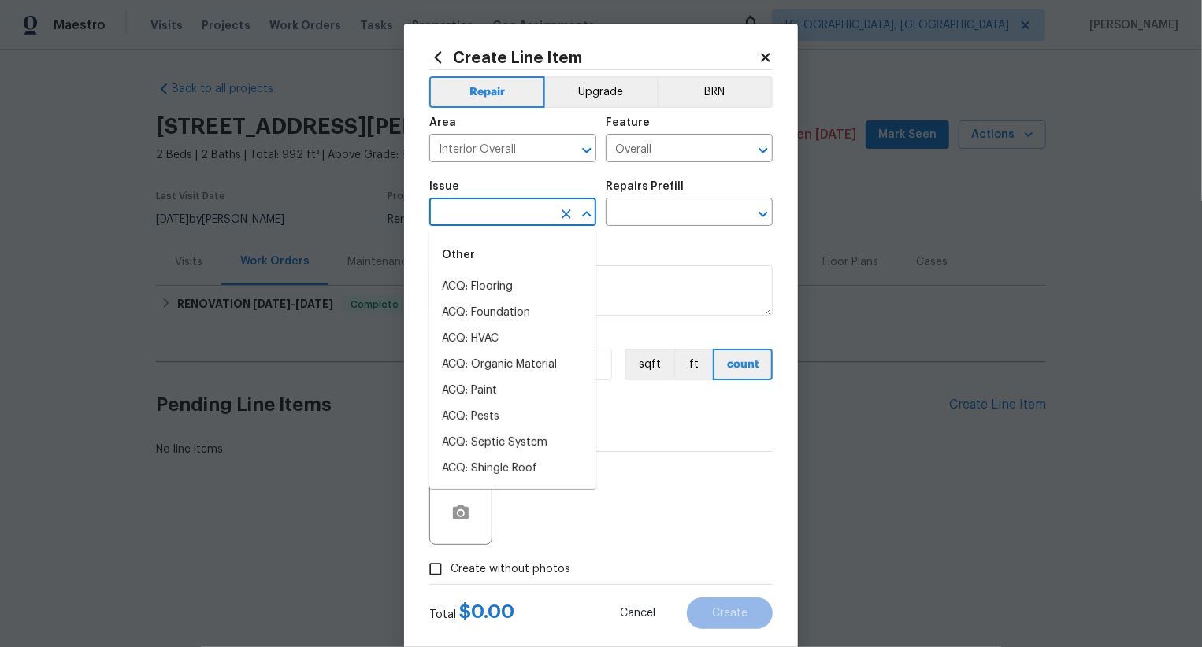
click at [498, 219] on input "text" at bounding box center [490, 214] width 123 height 24
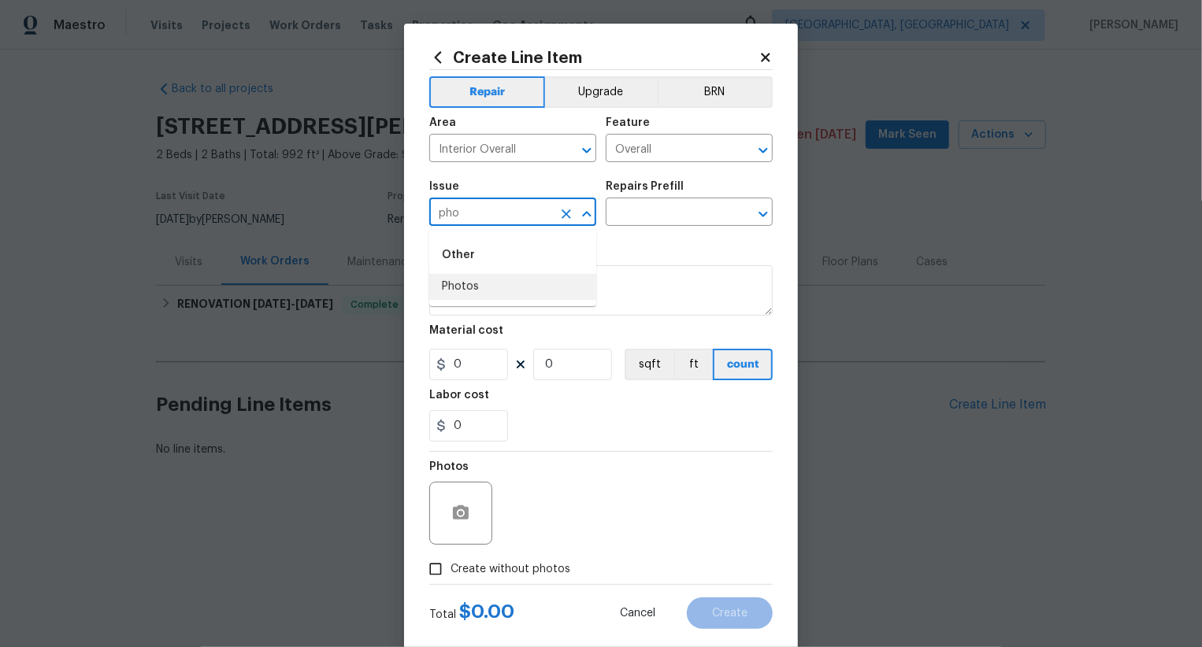
click at [490, 278] on li "Photos" at bounding box center [512, 287] width 167 height 26
type input "Photos"
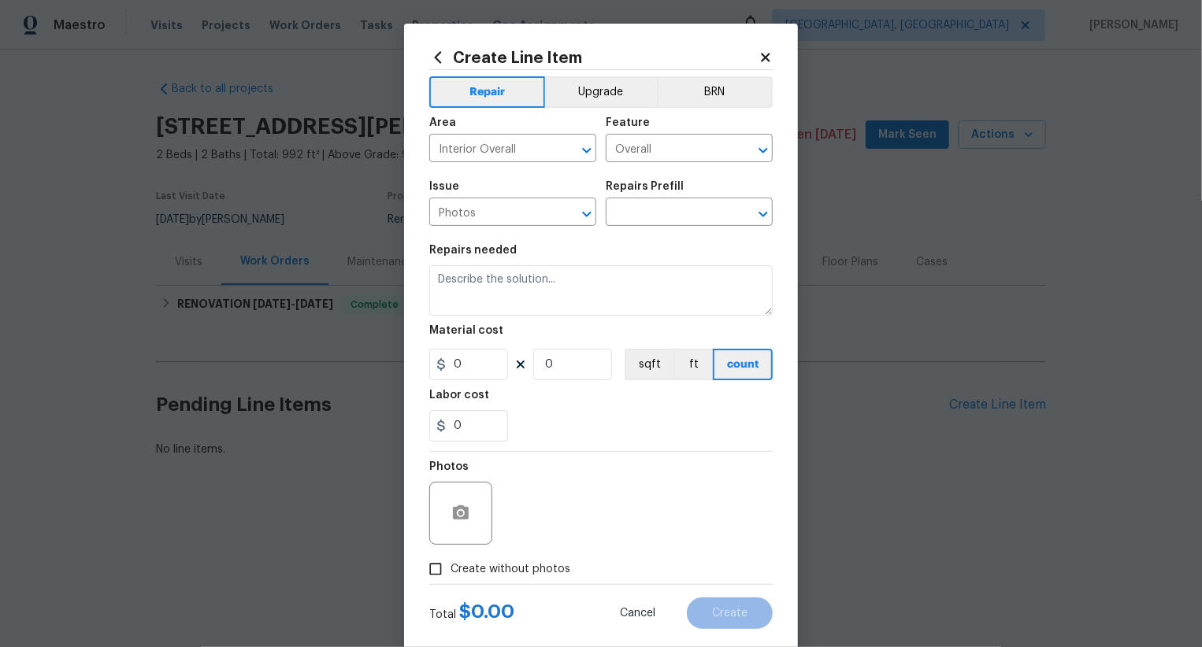
click at [667, 228] on div "Issue Photos ​ Repairs Prefill ​" at bounding box center [600, 204] width 343 height 64
click at [667, 214] on input "text" at bounding box center [667, 214] width 123 height 24
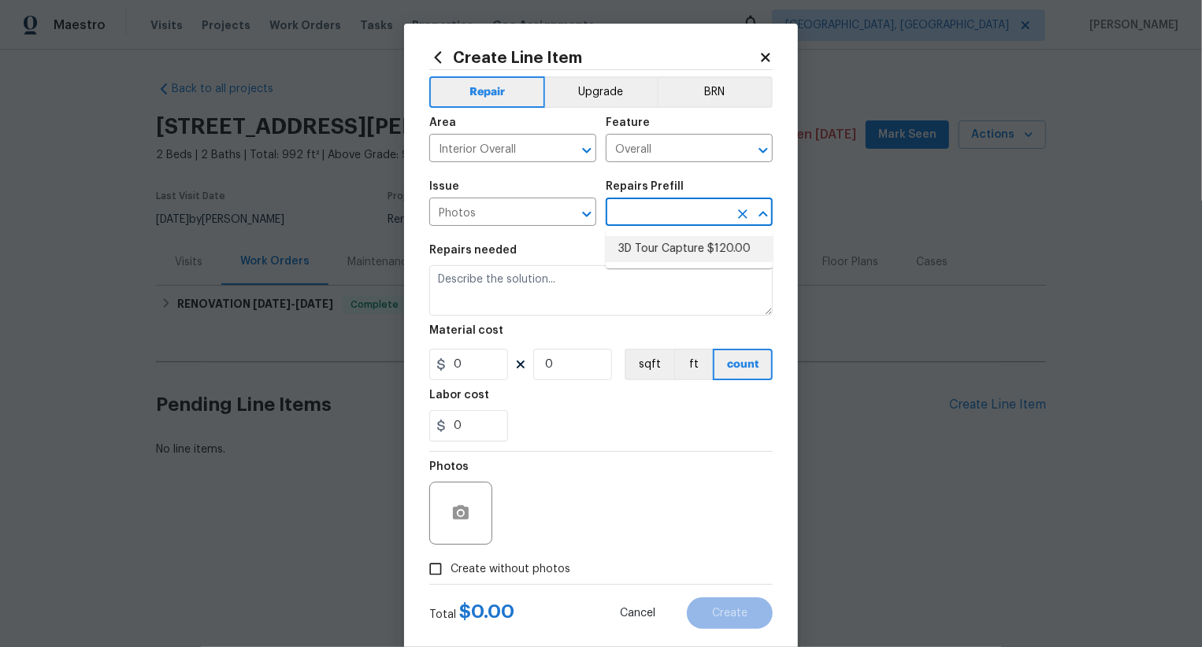
click at [652, 249] on li "3D Tour Capture $120.00" at bounding box center [689, 249] width 167 height 26
type input "3D Tour Capture $120.00"
type textarea "Capture 3D tour of home"
type input "120"
type input "1"
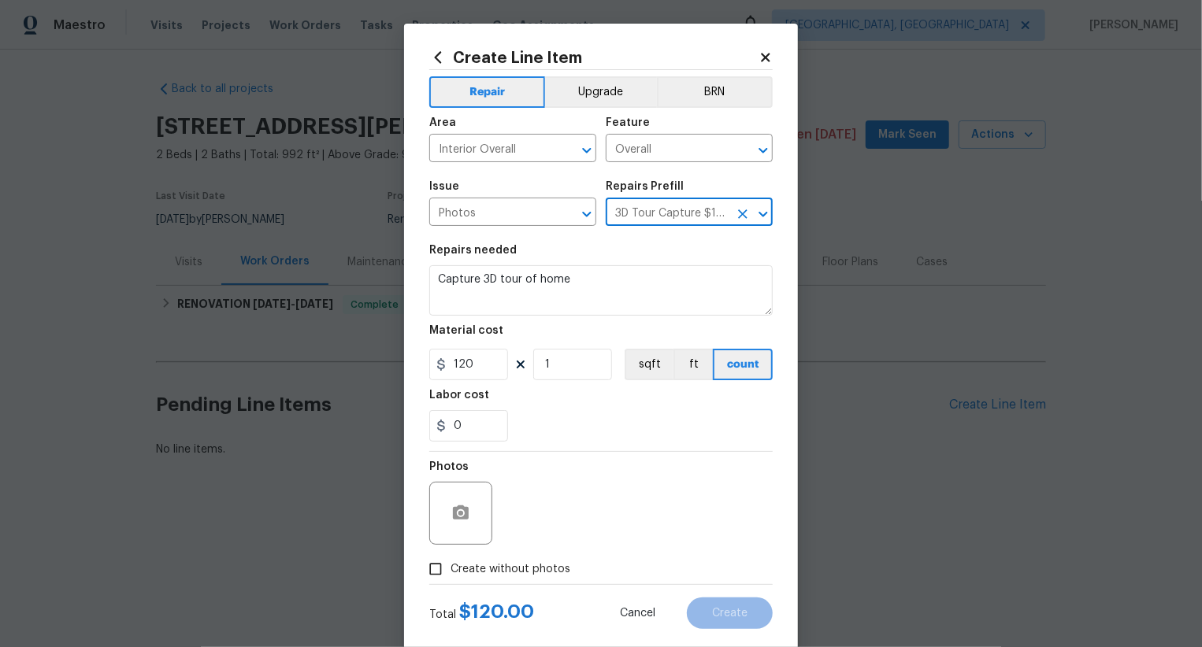
scroll to position [31, 0]
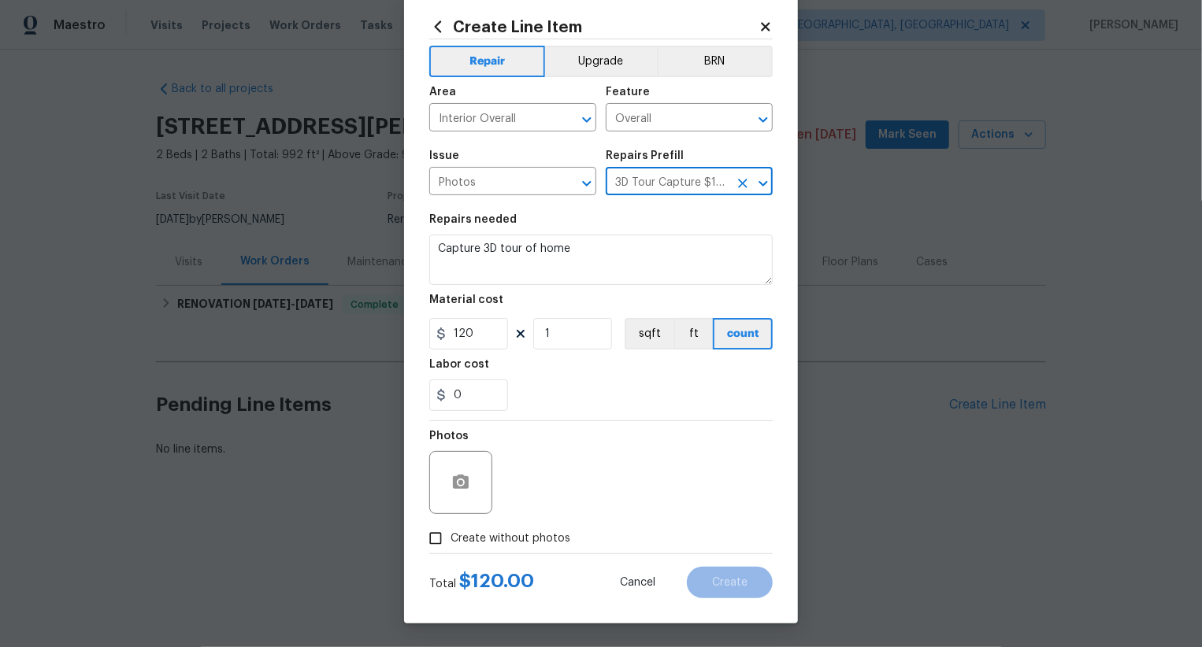
click at [503, 536] on span "Create without photos" at bounding box center [510, 539] width 120 height 17
click at [450, 536] on input "Create without photos" at bounding box center [436, 539] width 30 height 30
checkbox input "true"
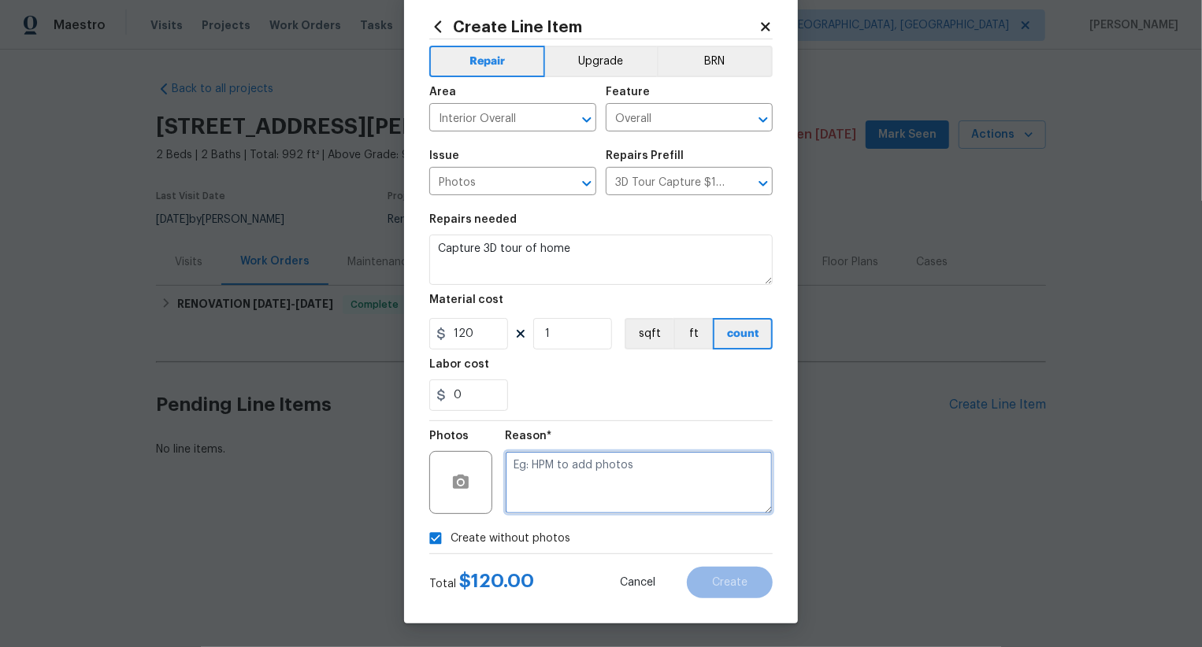
click at [588, 490] on textarea at bounding box center [639, 482] width 268 height 63
type textarea ".."
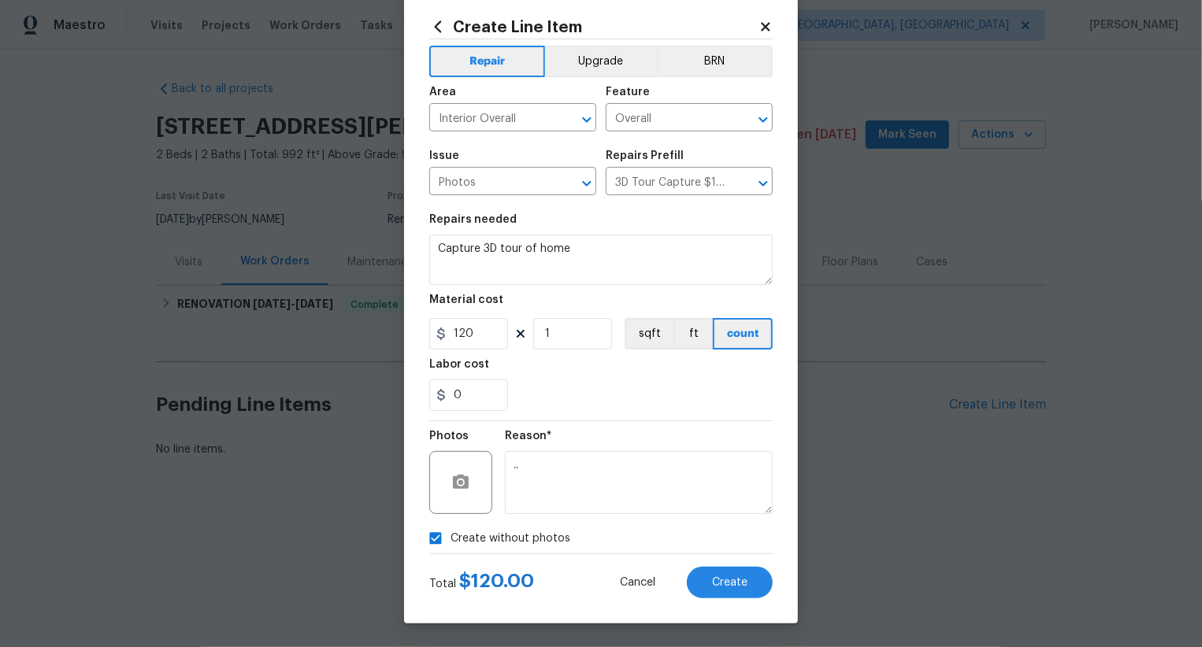
click at [704, 565] on div "Total $ 120.00 Cancel Create" at bounding box center [600, 576] width 343 height 44
click at [705, 592] on button "Create" at bounding box center [730, 583] width 86 height 32
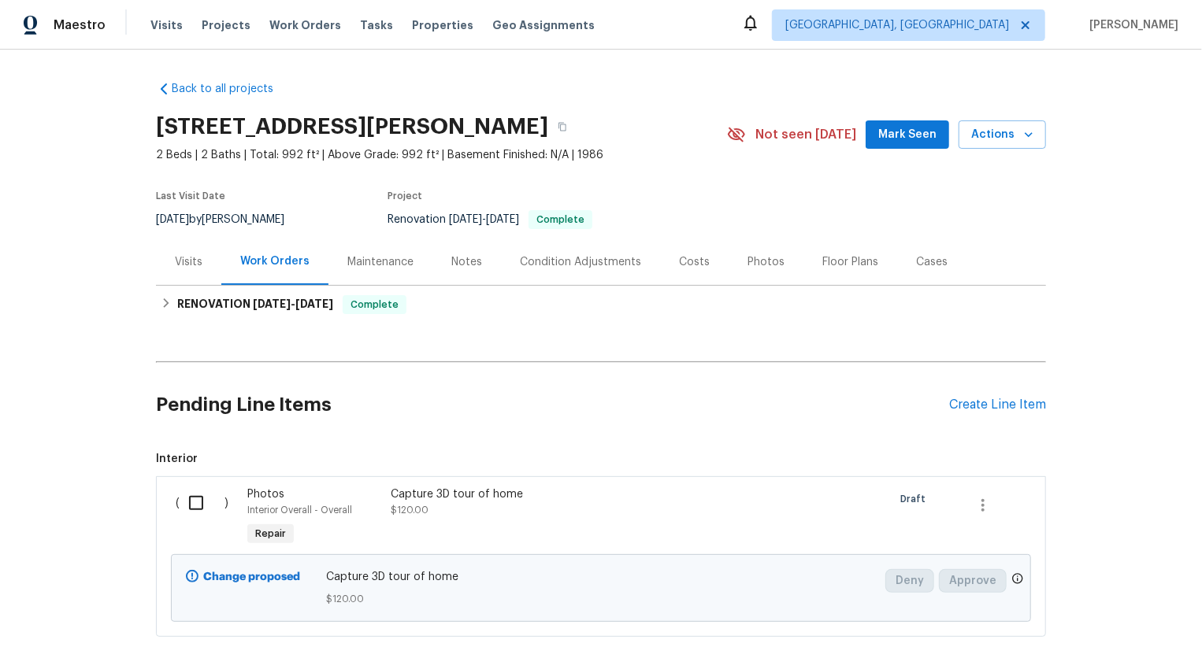
scroll to position [96, 0]
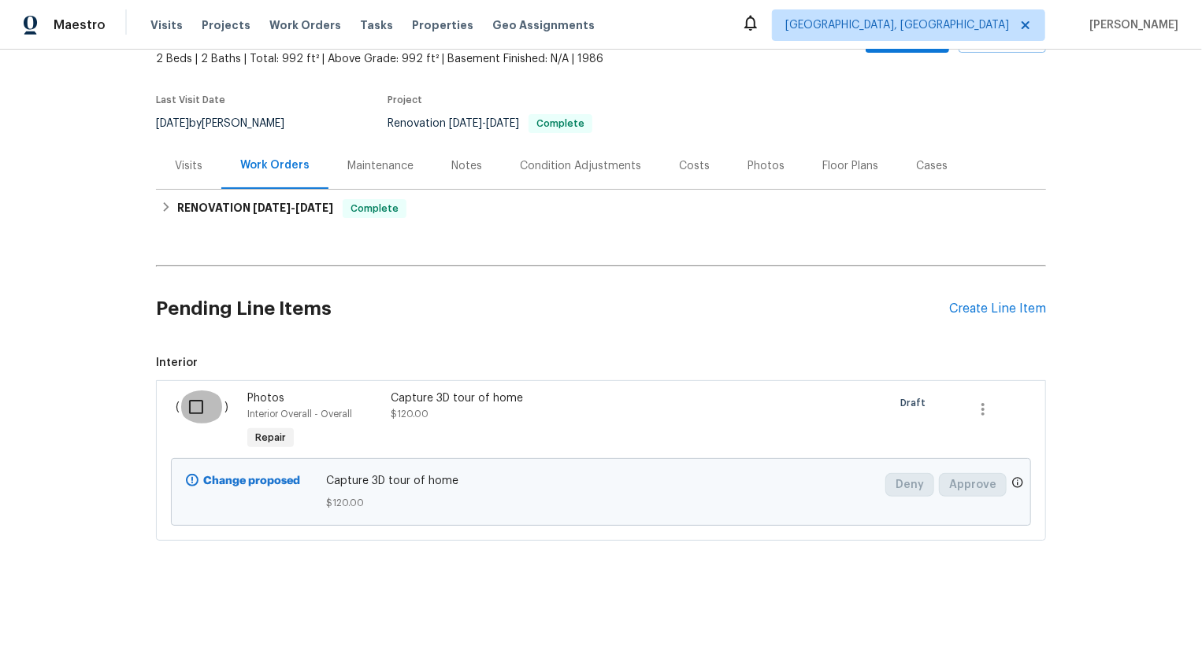
click at [195, 409] on input "checkbox" at bounding box center [202, 407] width 45 height 33
checkbox input "true"
click at [1090, 604] on span "Create Work Order" at bounding box center [1111, 609] width 105 height 20
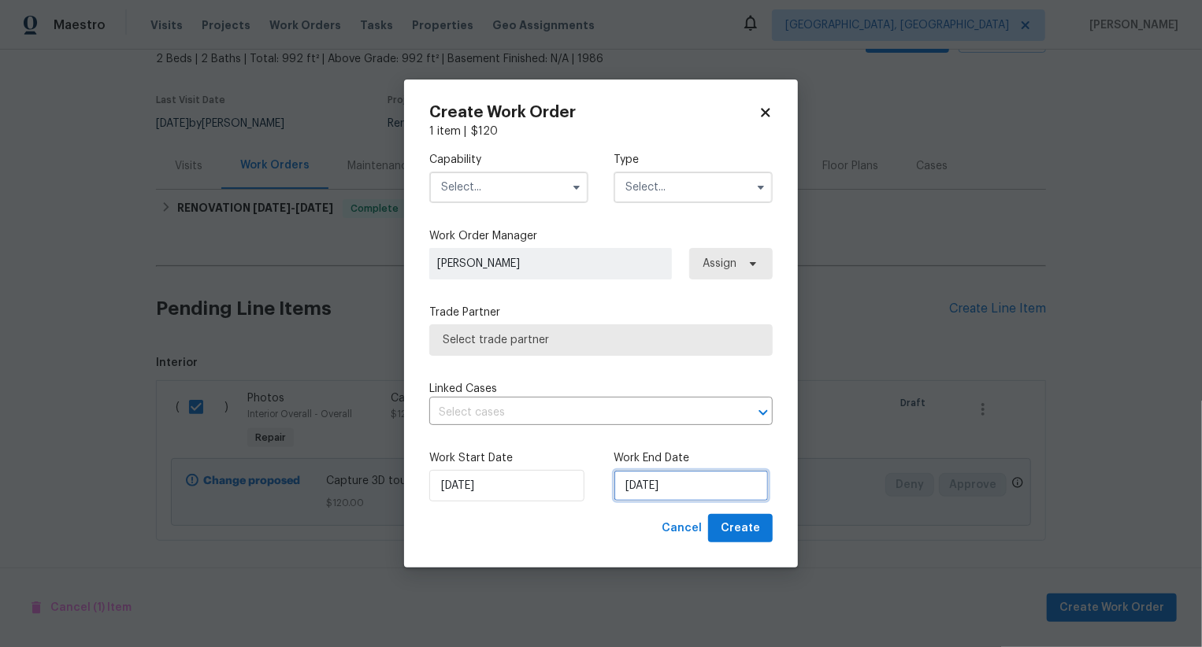
click at [658, 490] on input "[DATE]" at bounding box center [691, 486] width 155 height 32
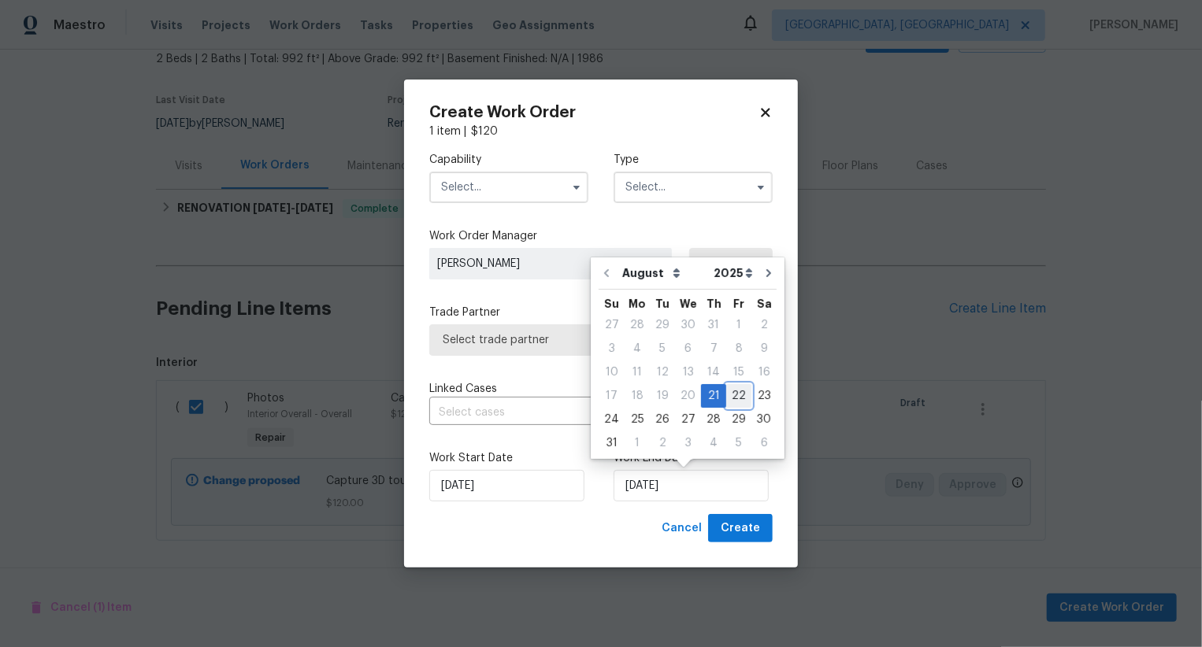
click at [732, 398] on div "22" at bounding box center [738, 396] width 25 height 22
type input "[DATE]"
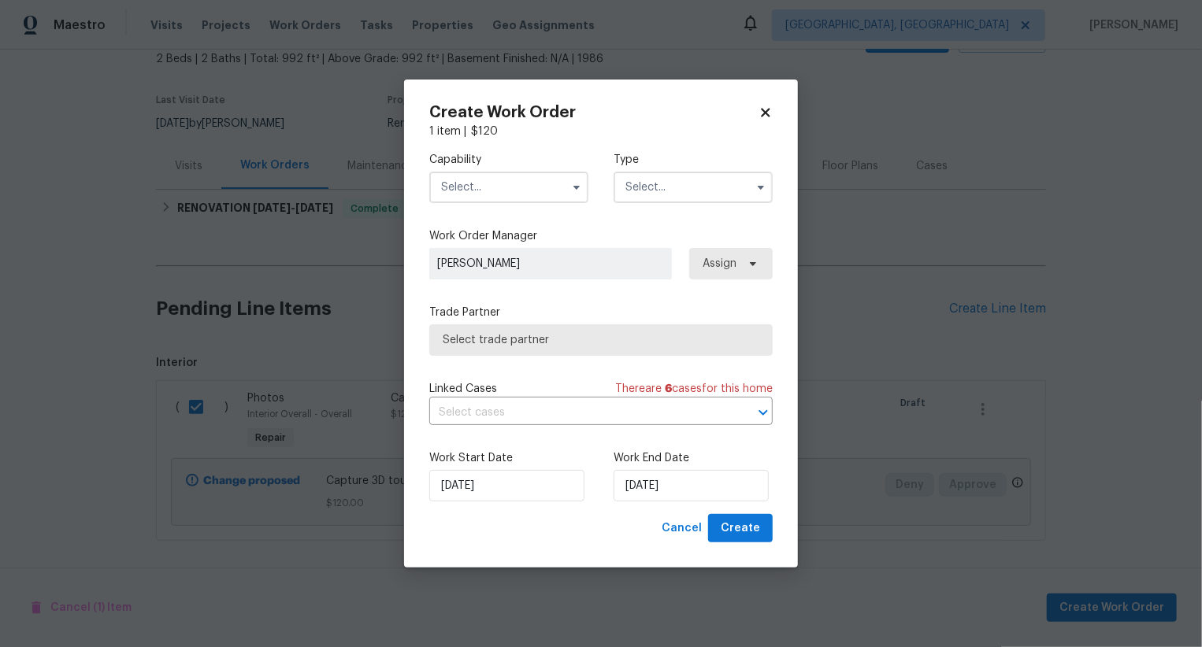
click at [528, 187] on input "text" at bounding box center [508, 188] width 159 height 32
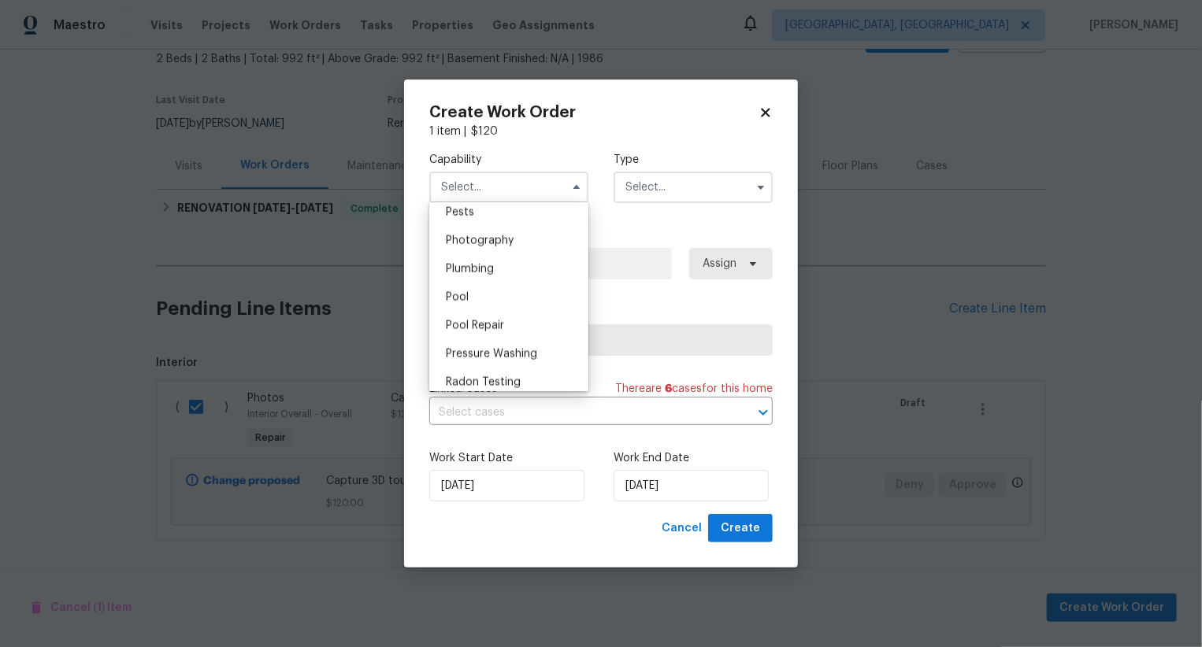
scroll to position [1347, 0]
drag, startPoint x: 527, startPoint y: 255, endPoint x: 646, endPoint y: 195, distance: 133.5
click at [528, 255] on div "Photography" at bounding box center [508, 253] width 151 height 28
type input "Photography"
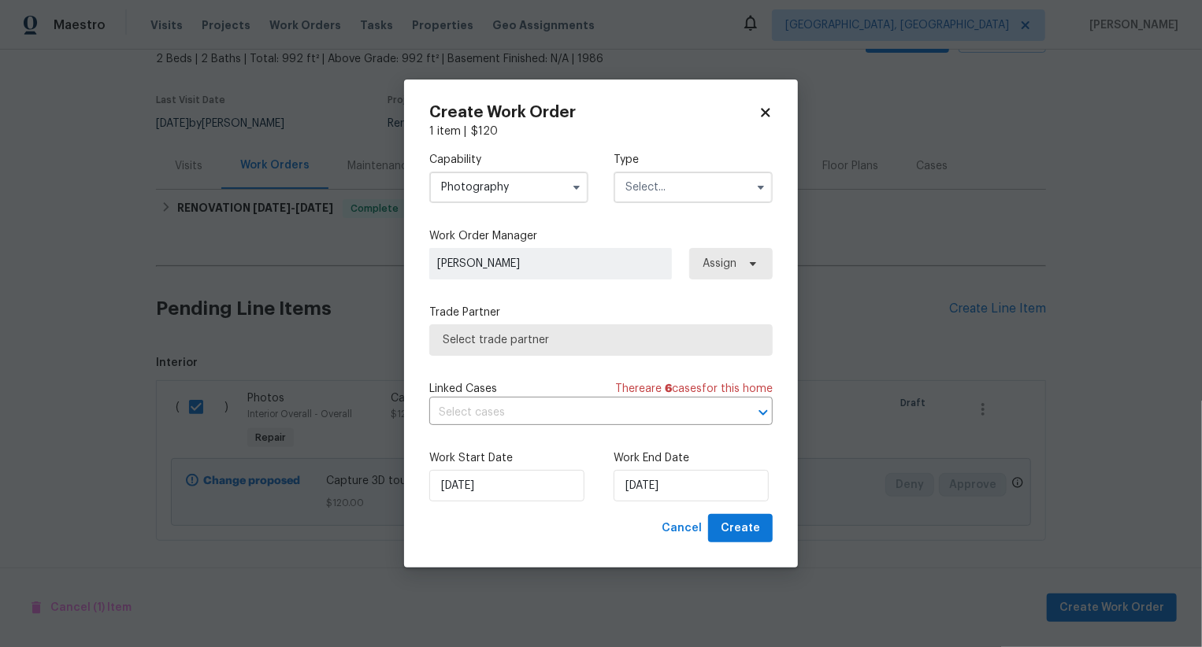
drag, startPoint x: 655, startPoint y: 193, endPoint x: 655, endPoint y: 330, distance: 137.0
click at [655, 211] on div "Capability Photography Type" at bounding box center [600, 177] width 343 height 76
click at [677, 192] on input "text" at bounding box center [693, 188] width 159 height 32
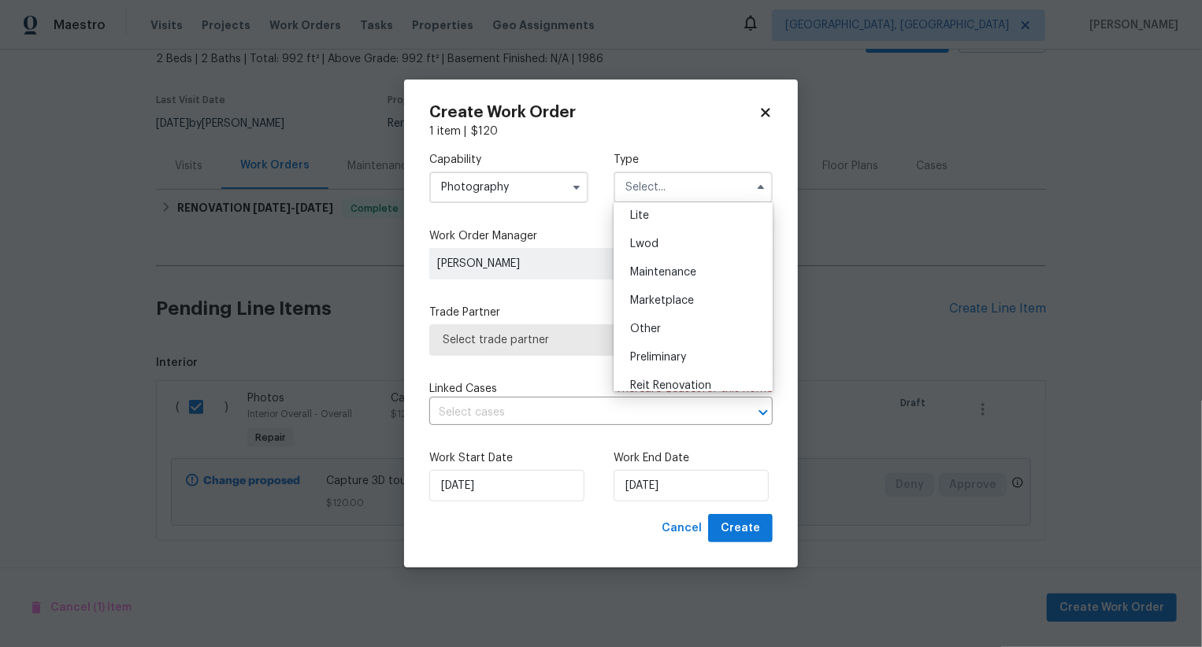
scroll to position [199, 0]
click at [677, 332] on div "Other" at bounding box center [692, 333] width 151 height 28
type input "Other"
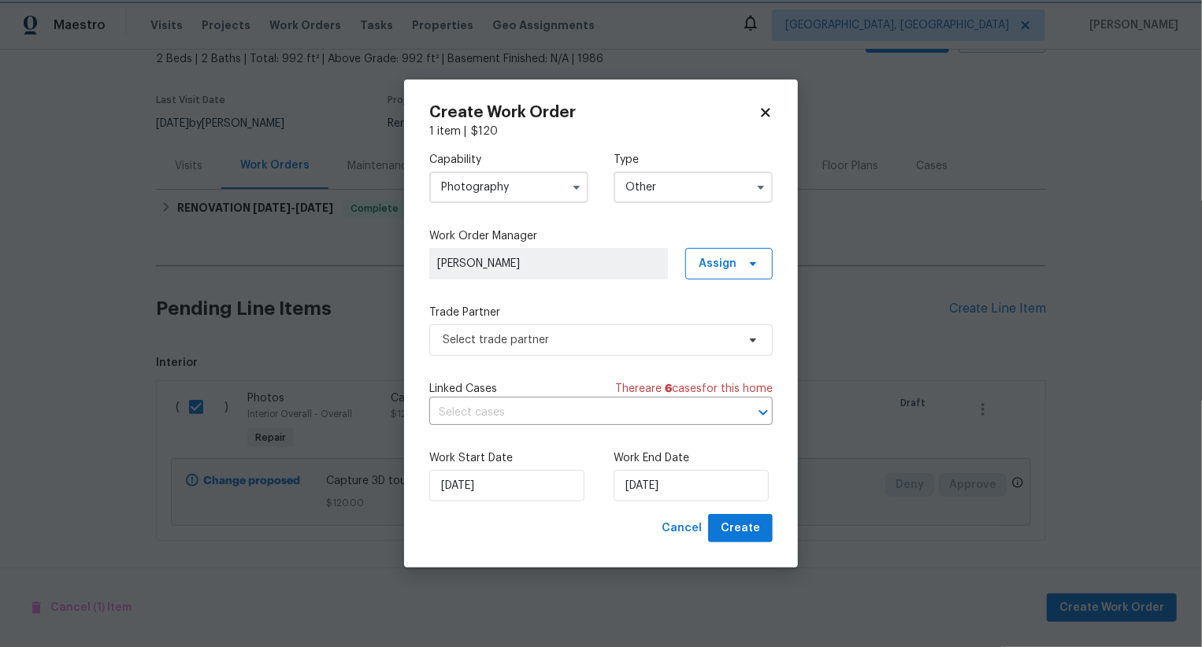
scroll to position [0, 0]
click at [579, 328] on span "Select trade partner" at bounding box center [600, 340] width 343 height 32
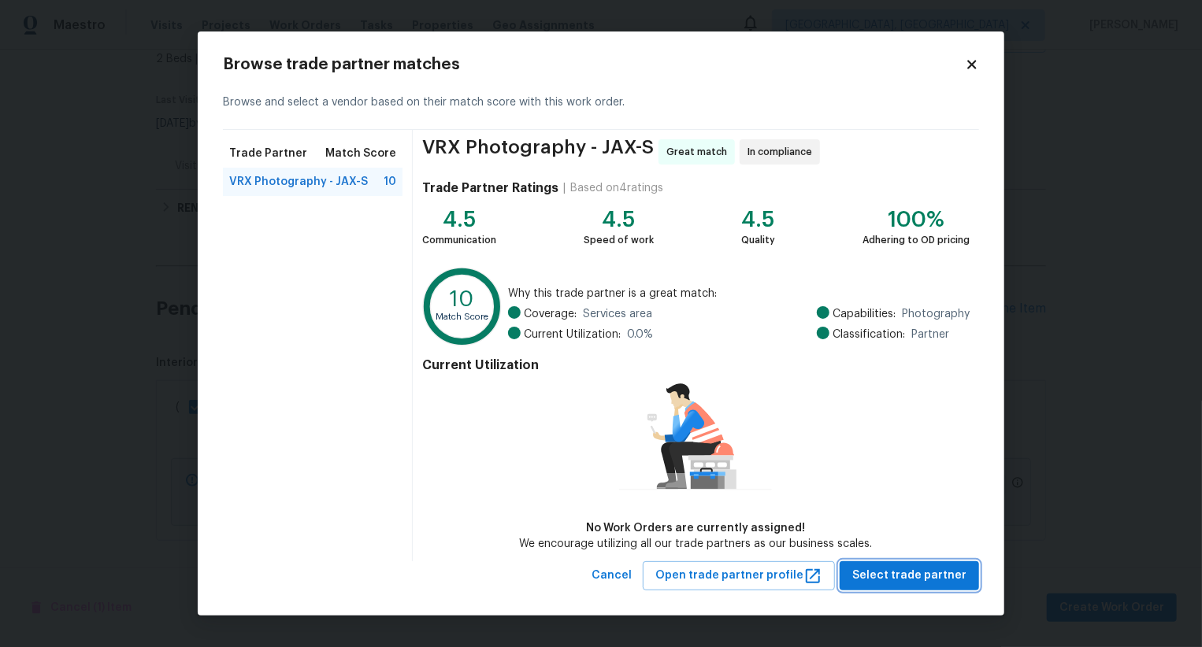
click at [892, 569] on span "Select trade partner" at bounding box center [909, 576] width 114 height 20
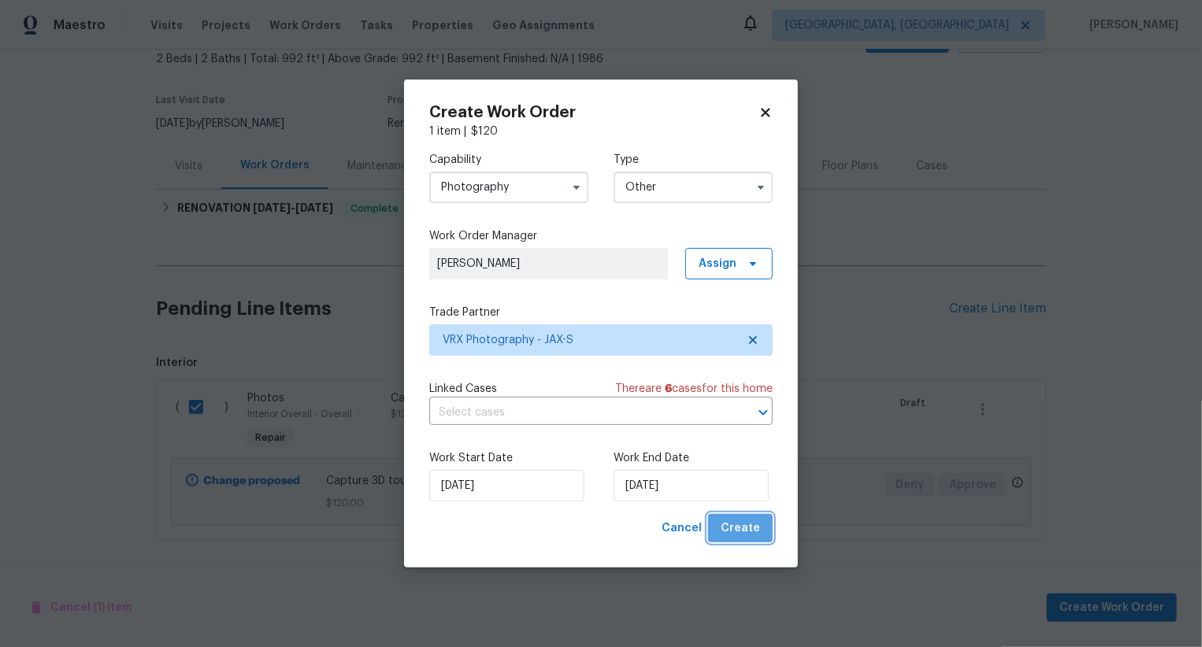
click at [751, 525] on span "Create" at bounding box center [740, 529] width 39 height 20
checkbox input "false"
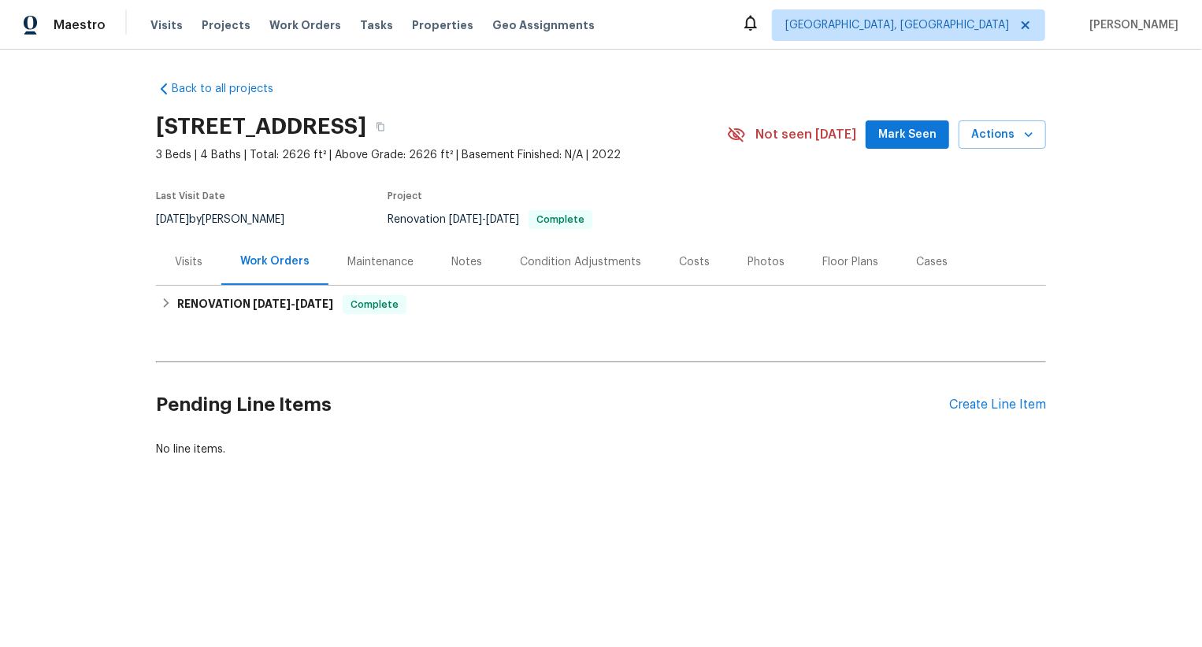
click at [1003, 387] on div "Pending Line Items Create Line Item" at bounding box center [601, 405] width 890 height 73
click at [1003, 402] on div "Create Line Item" at bounding box center [997, 405] width 97 height 15
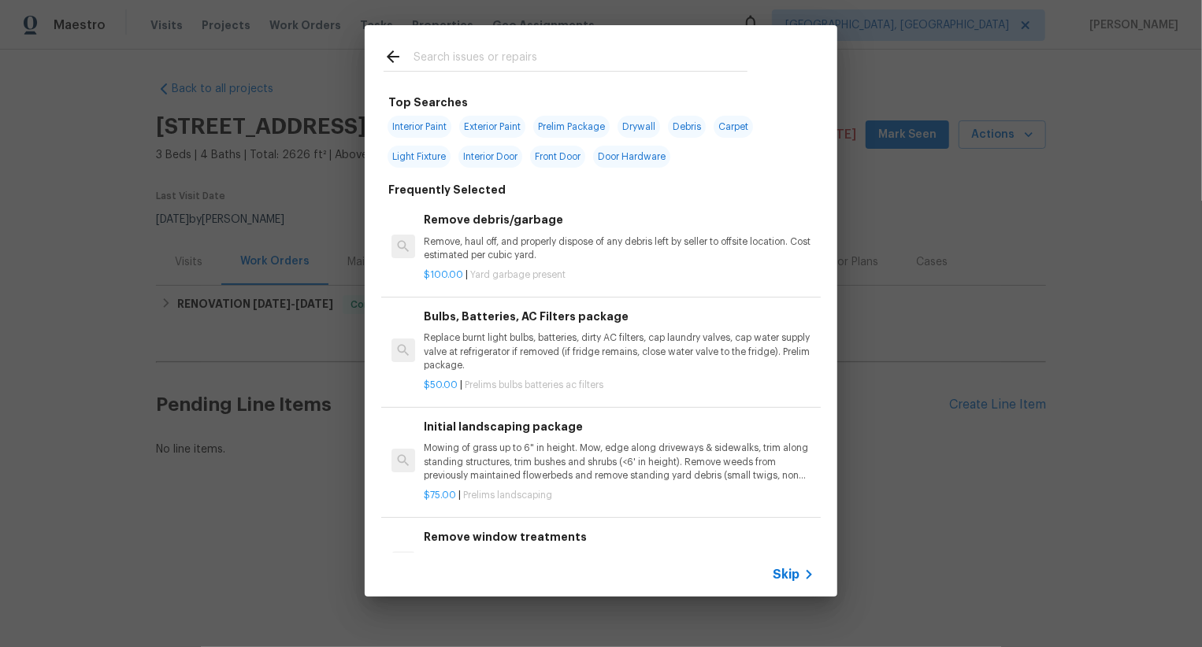
click at [791, 571] on span "Skip" at bounding box center [786, 575] width 27 height 16
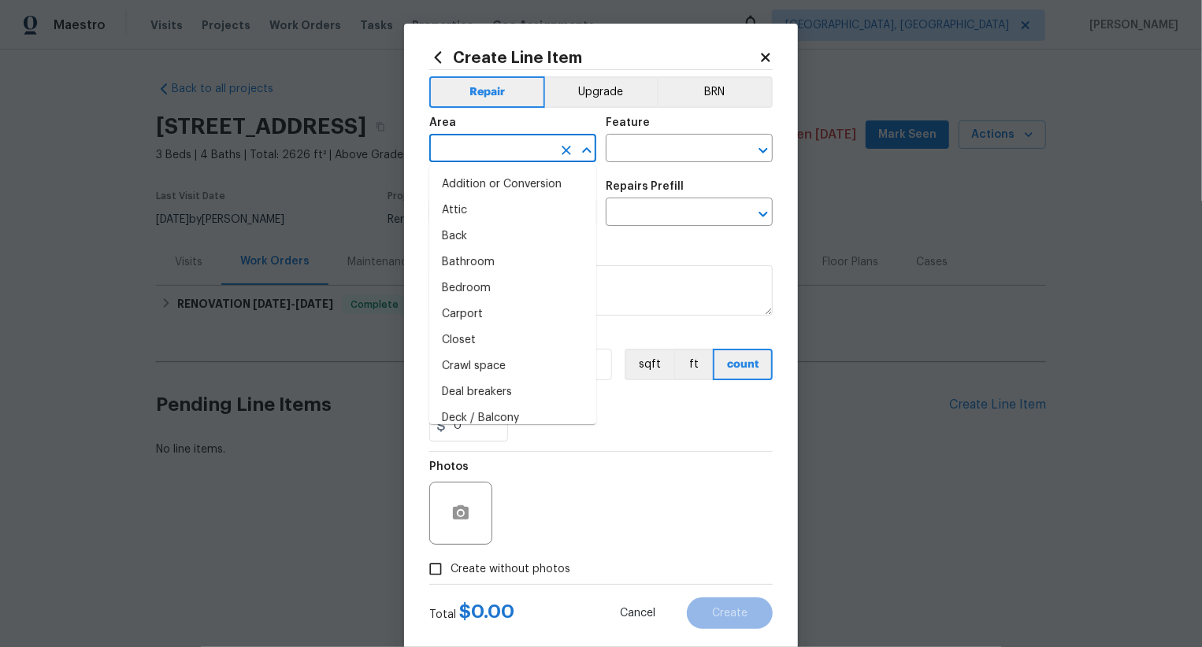
click at [491, 155] on input "text" at bounding box center [490, 150] width 123 height 24
type input "i"
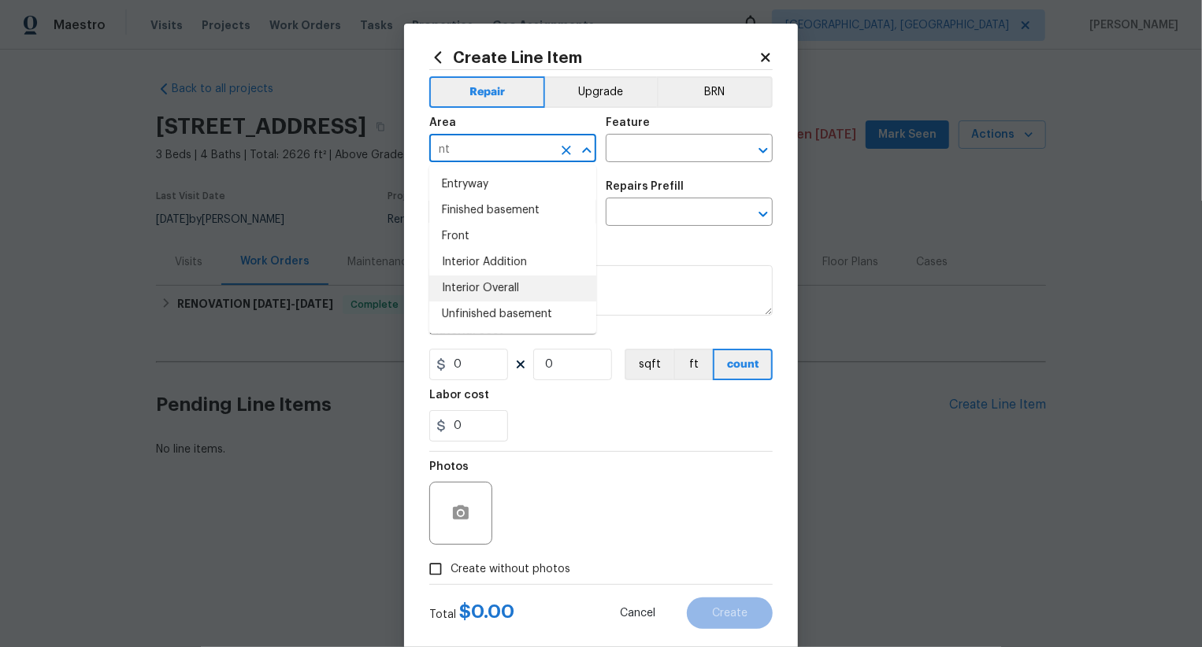
click at [510, 291] on li "Interior Overall" at bounding box center [512, 289] width 167 height 26
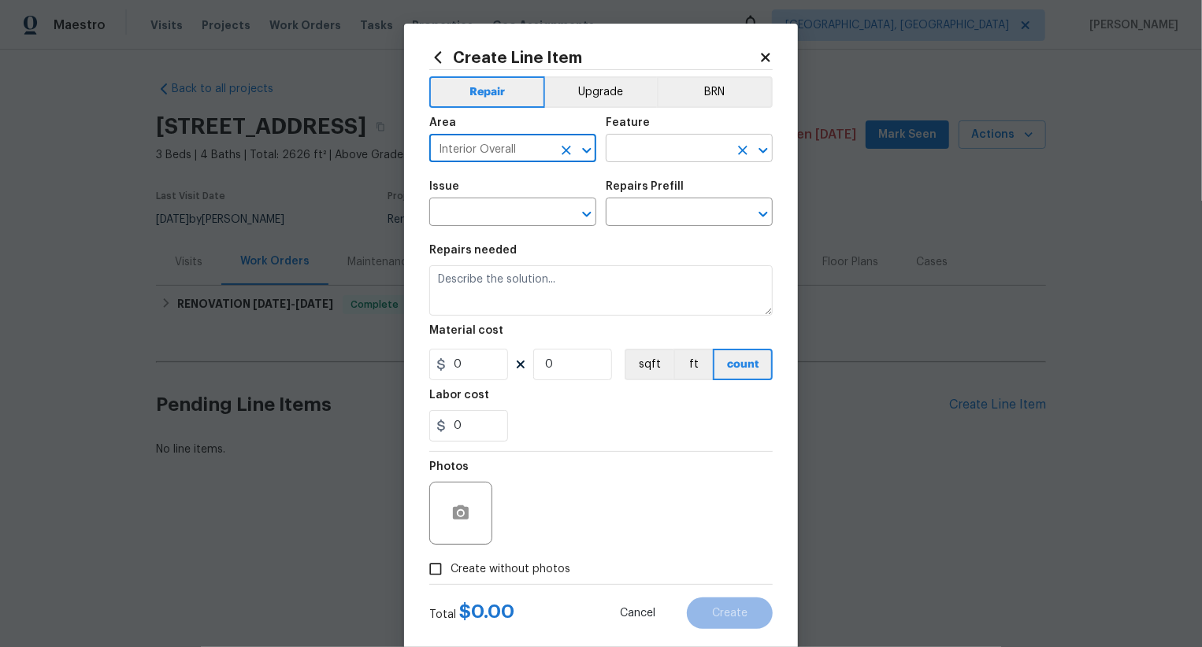
type input "Interior Overall"
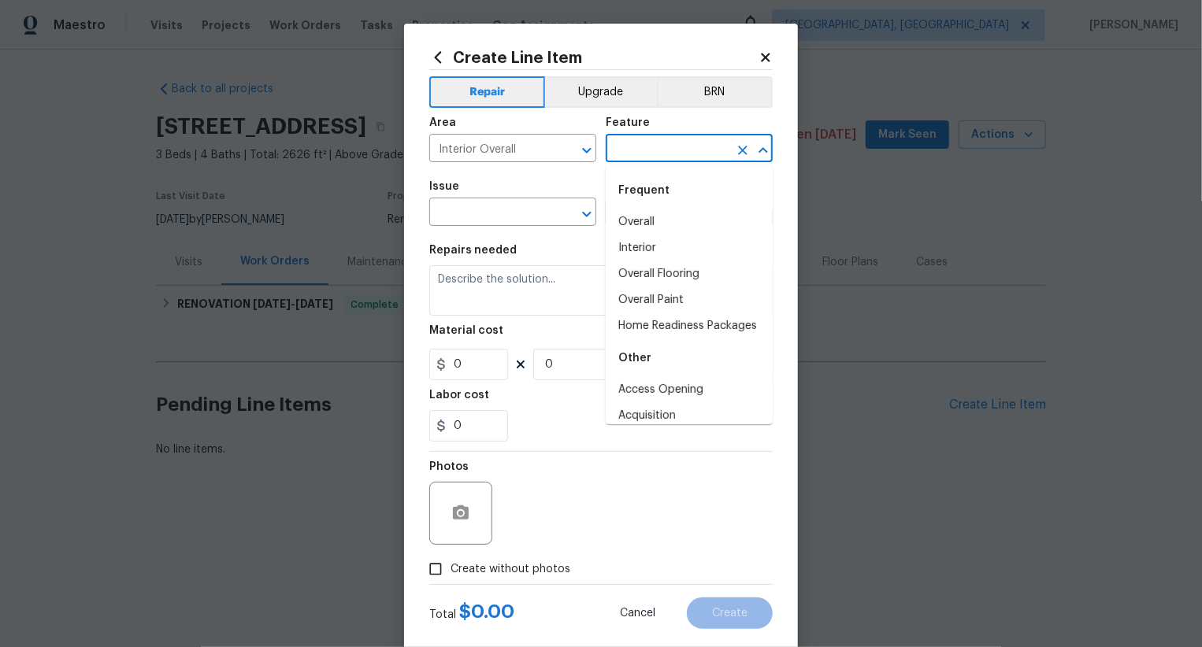
click at [647, 150] on input "text" at bounding box center [667, 150] width 123 height 24
click at [648, 228] on li "Overall" at bounding box center [689, 222] width 167 height 26
type input "Overall"
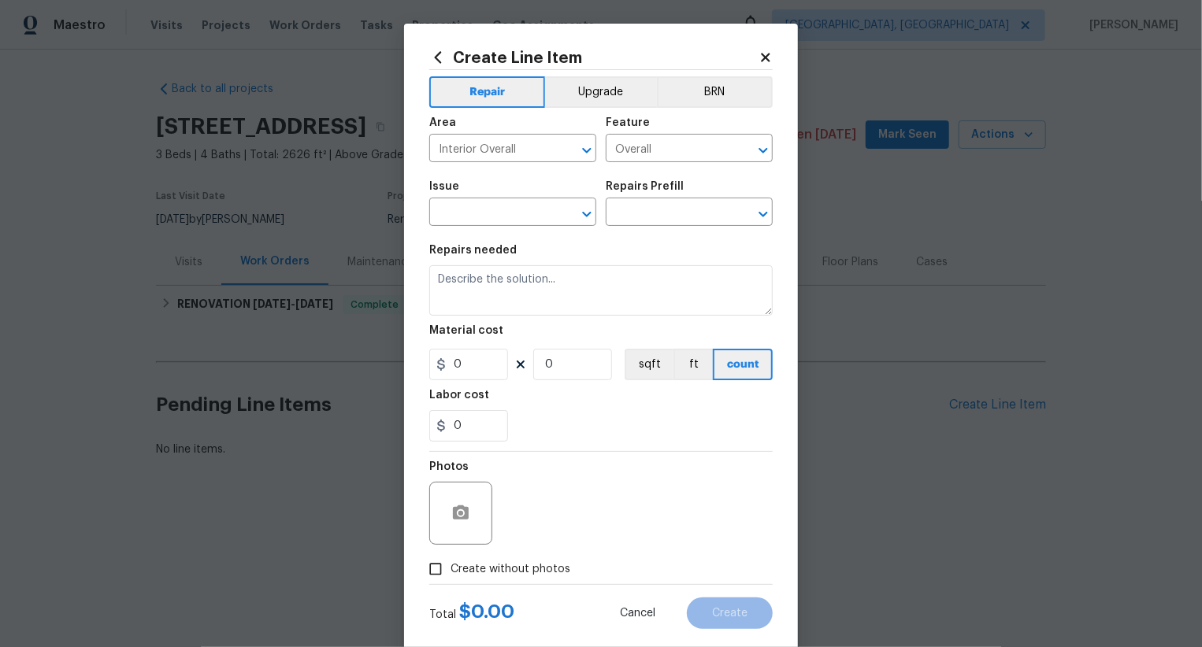
click at [551, 228] on span "Issue ​" at bounding box center [512, 204] width 167 height 64
click at [546, 218] on input "text" at bounding box center [490, 214] width 123 height 24
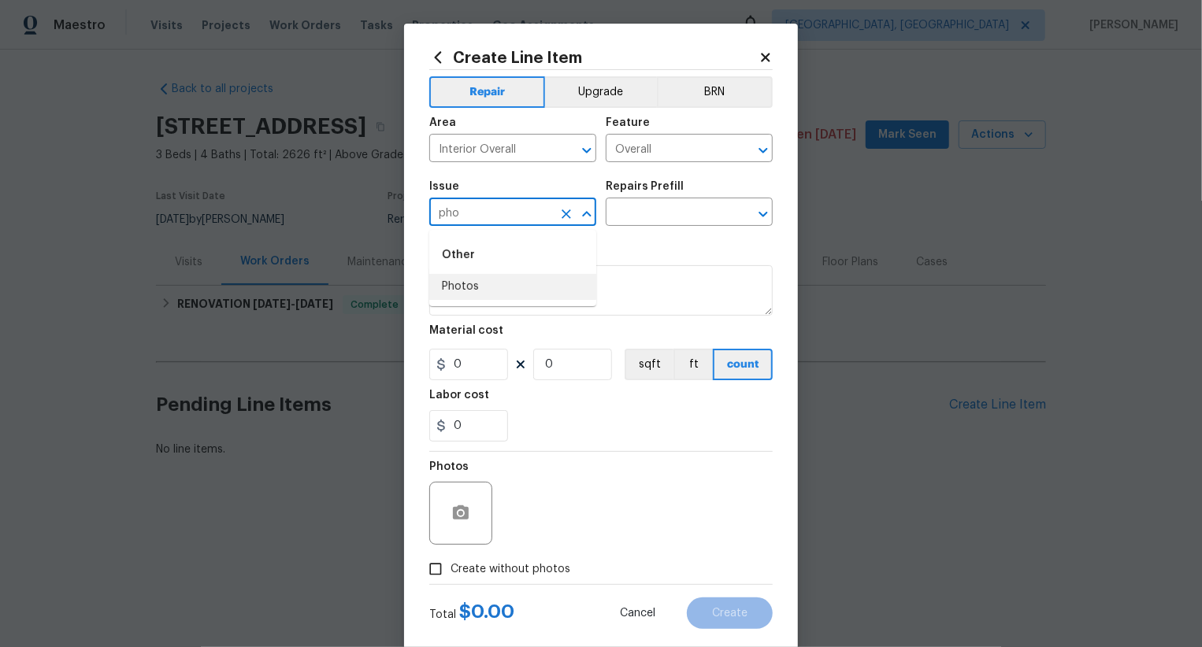
click at [527, 288] on li "Photos" at bounding box center [512, 287] width 167 height 26
type input "Photos"
click at [651, 216] on input "text" at bounding box center [667, 214] width 123 height 24
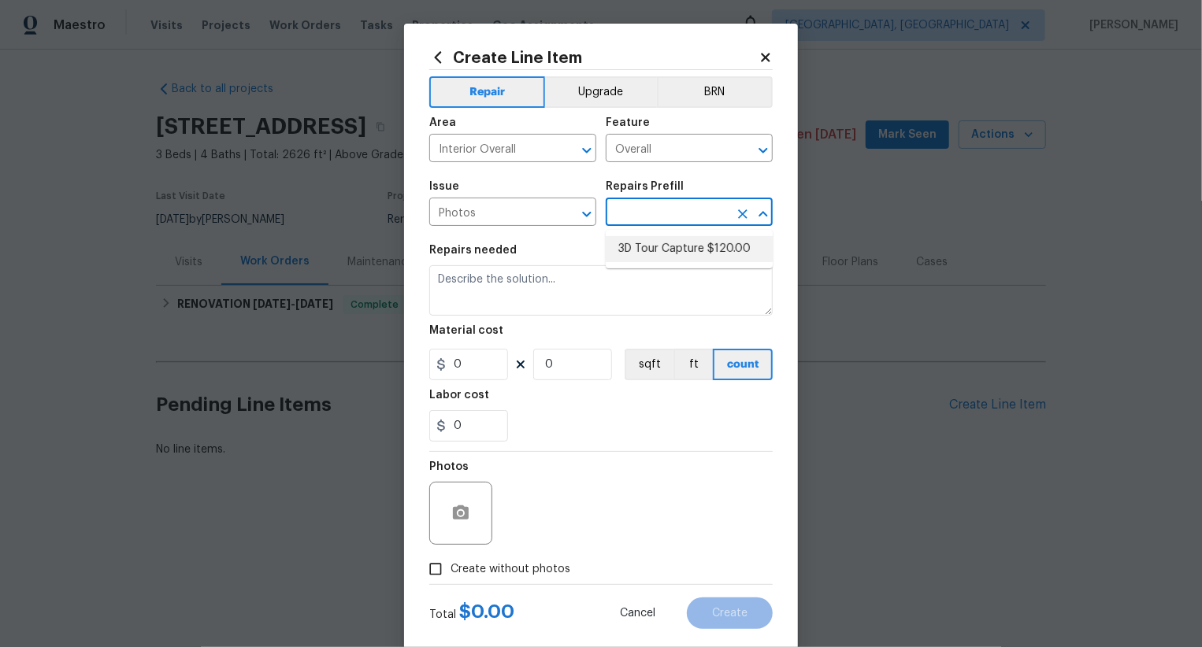
click at [661, 240] on li "3D Tour Capture $120.00" at bounding box center [689, 249] width 167 height 26
type input "3D Tour Capture $120.00"
type textarea "Capture 3D tour of home"
type input "1"
type input "120"
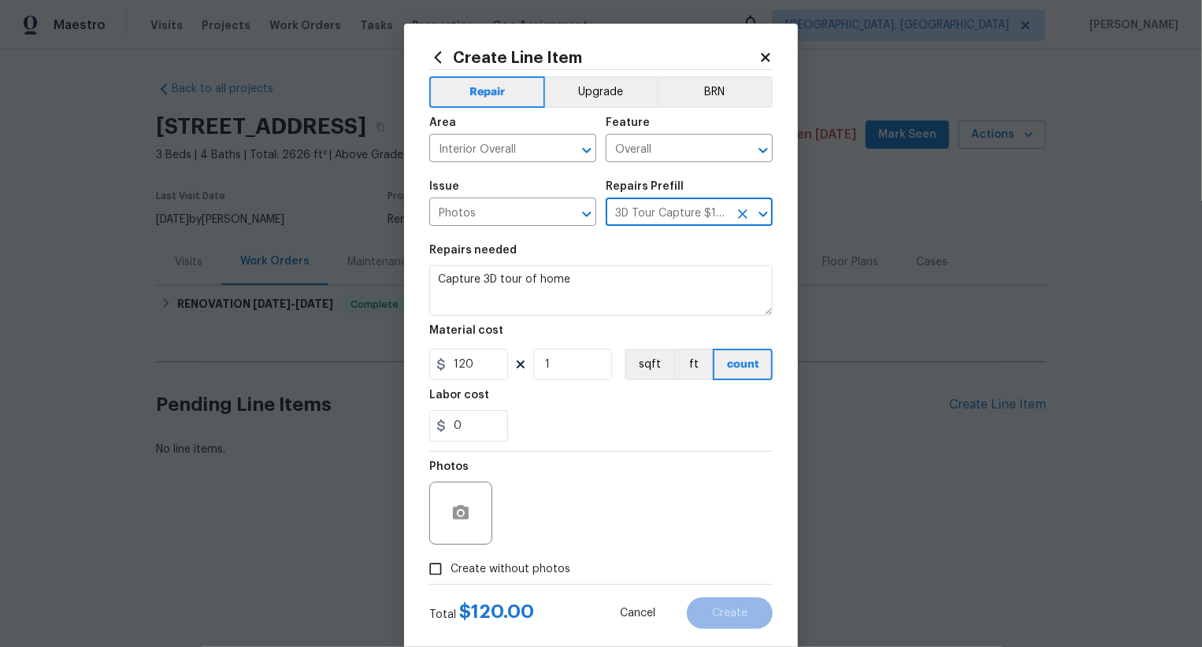
scroll to position [31, 0]
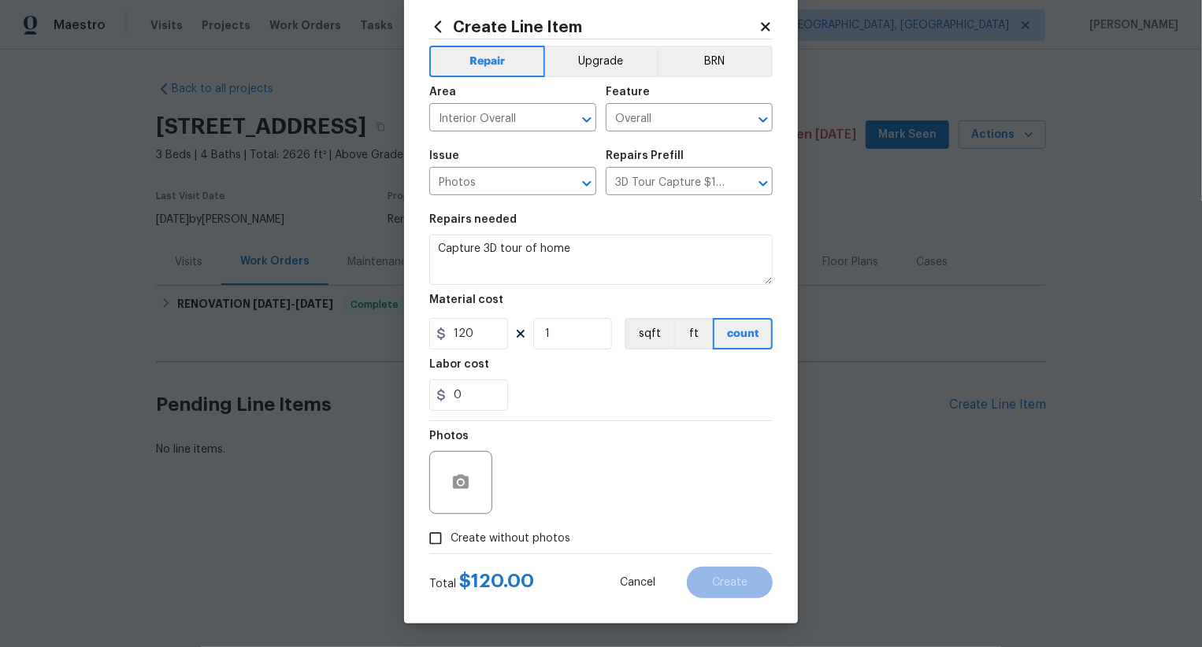
click at [495, 539] on span "Create without photos" at bounding box center [510, 539] width 120 height 17
click at [450, 539] on input "Create without photos" at bounding box center [436, 539] width 30 height 30
checkbox input "true"
click at [584, 489] on textarea at bounding box center [639, 482] width 268 height 63
type textarea ".."
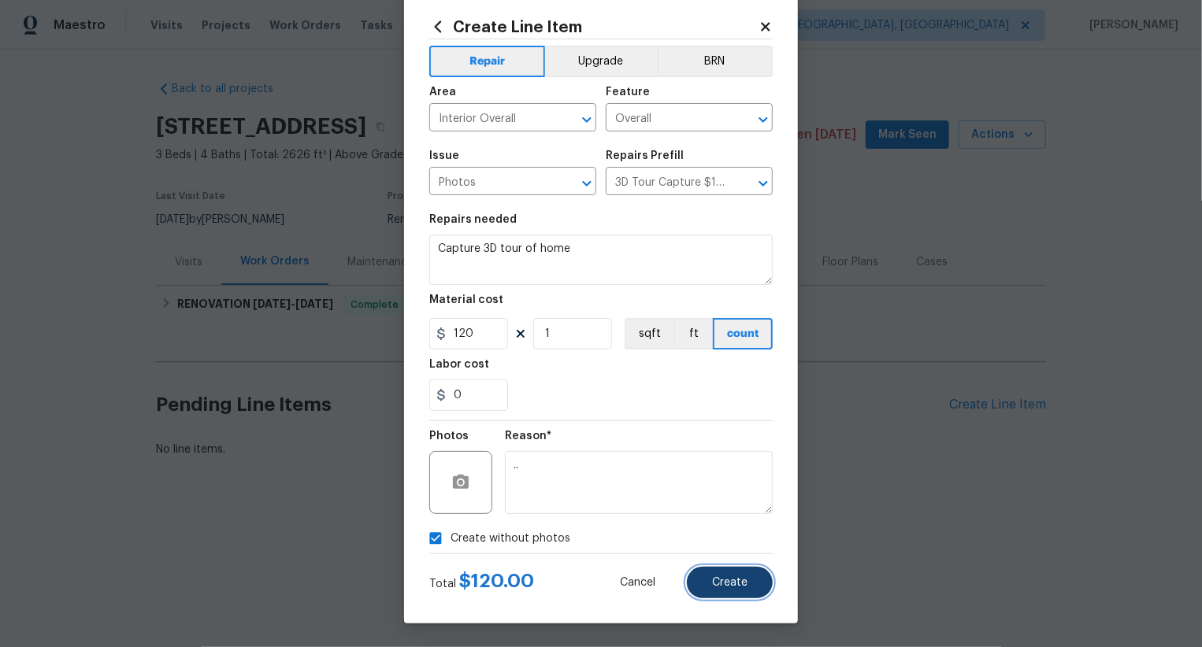
click at [731, 569] on button "Create" at bounding box center [730, 583] width 86 height 32
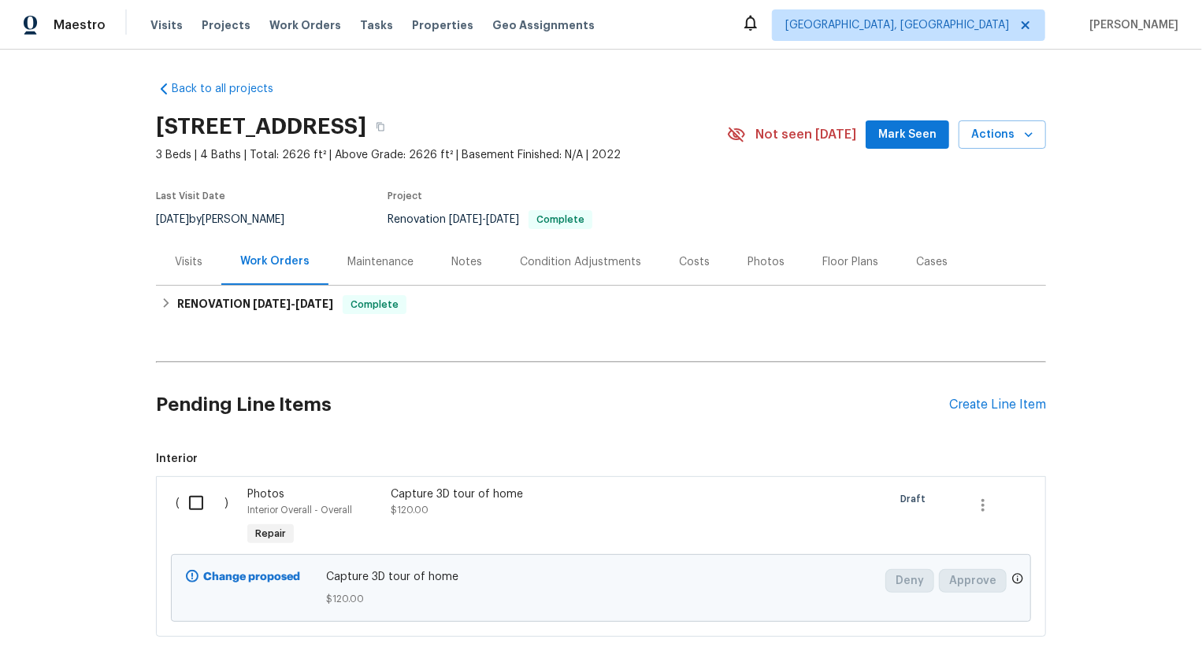
scroll to position [96, 0]
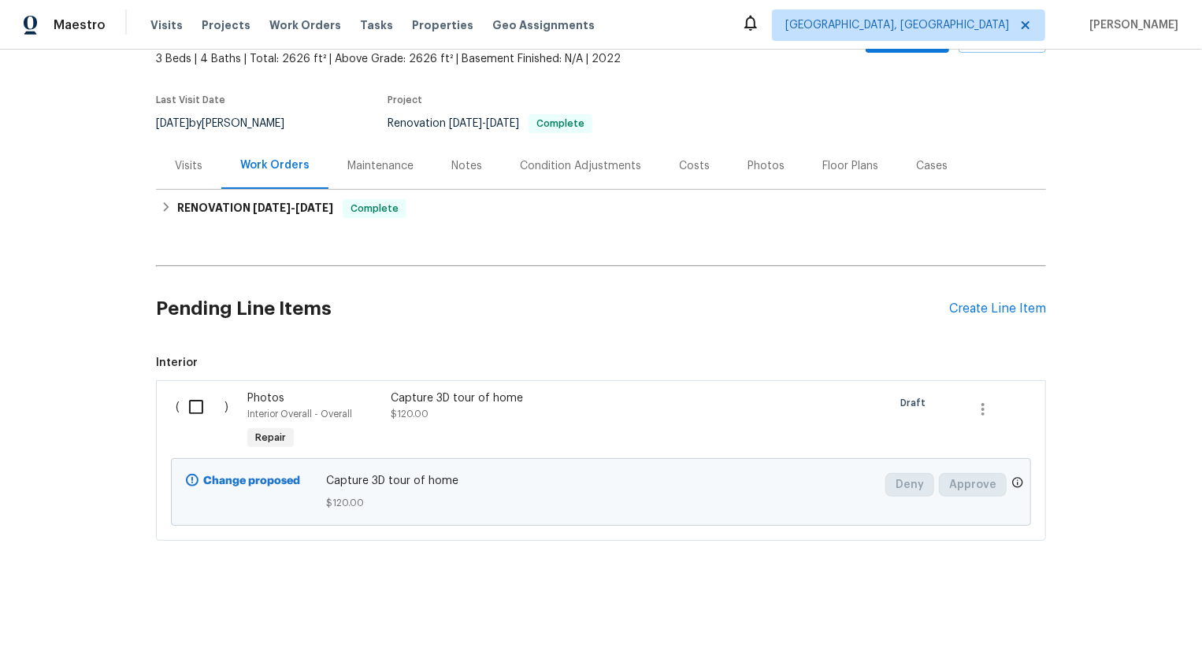
click at [228, 393] on div "( )" at bounding box center [207, 422] width 72 height 72
click at [213, 402] on input "checkbox" at bounding box center [202, 407] width 45 height 33
checkbox input "true"
click at [1100, 610] on span "Create Work Order" at bounding box center [1111, 609] width 105 height 20
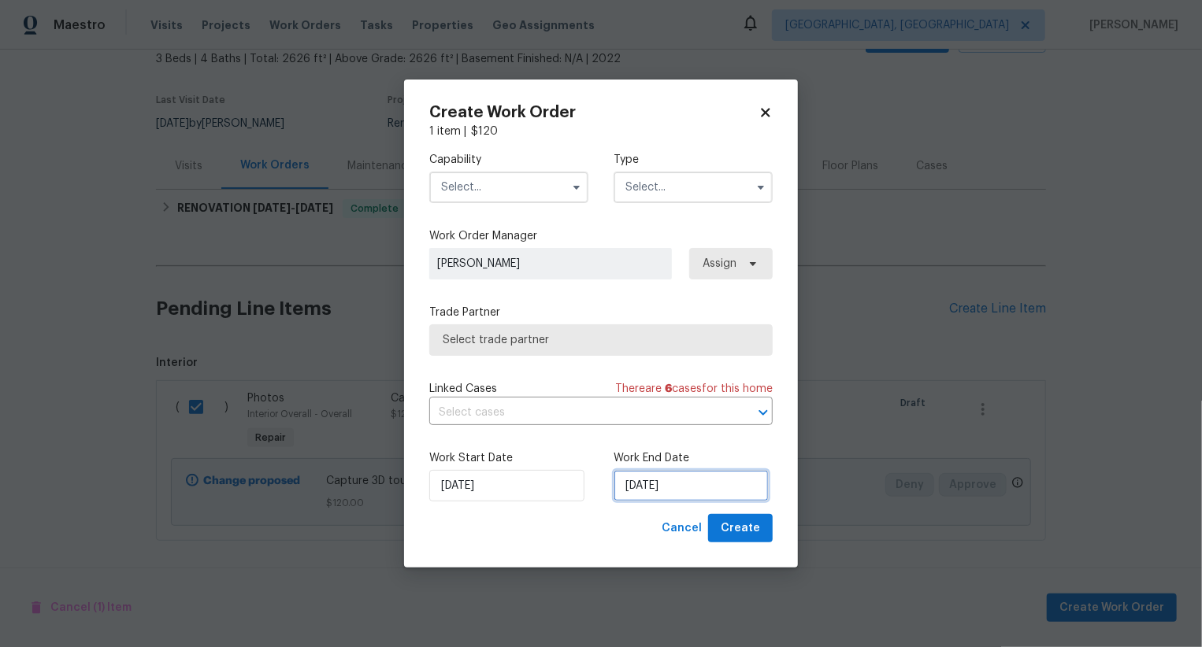
click at [639, 490] on input "21/08/2025" at bounding box center [691, 486] width 155 height 32
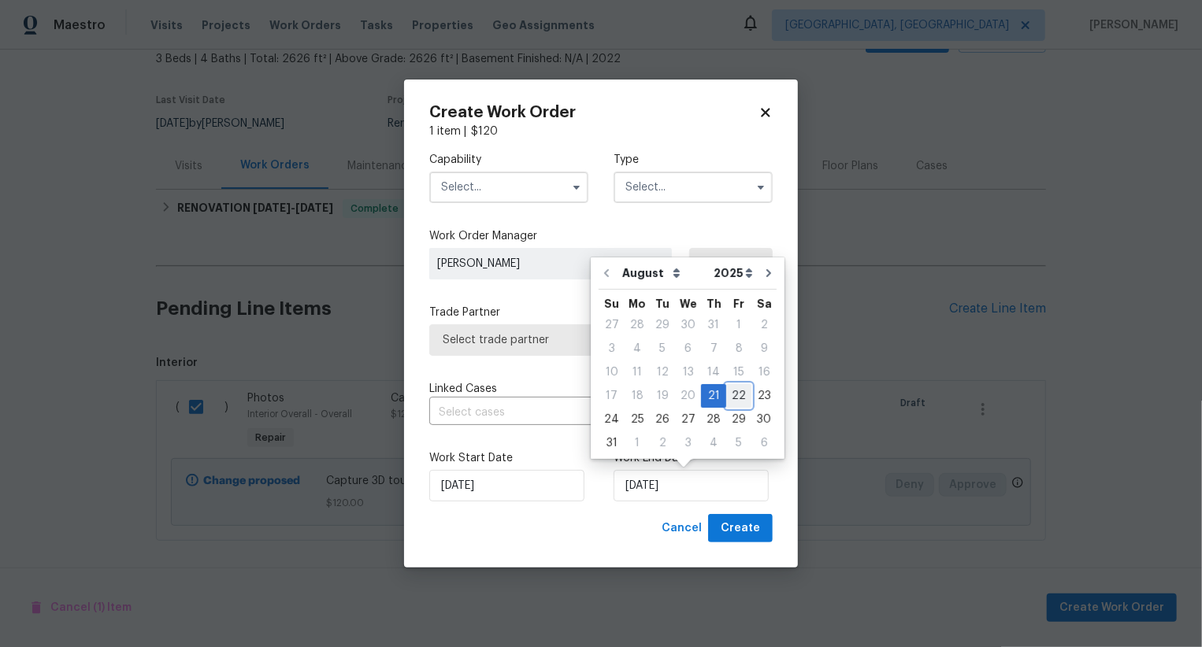
click at [739, 396] on div "22" at bounding box center [738, 396] width 25 height 22
type input "22/08/2025"
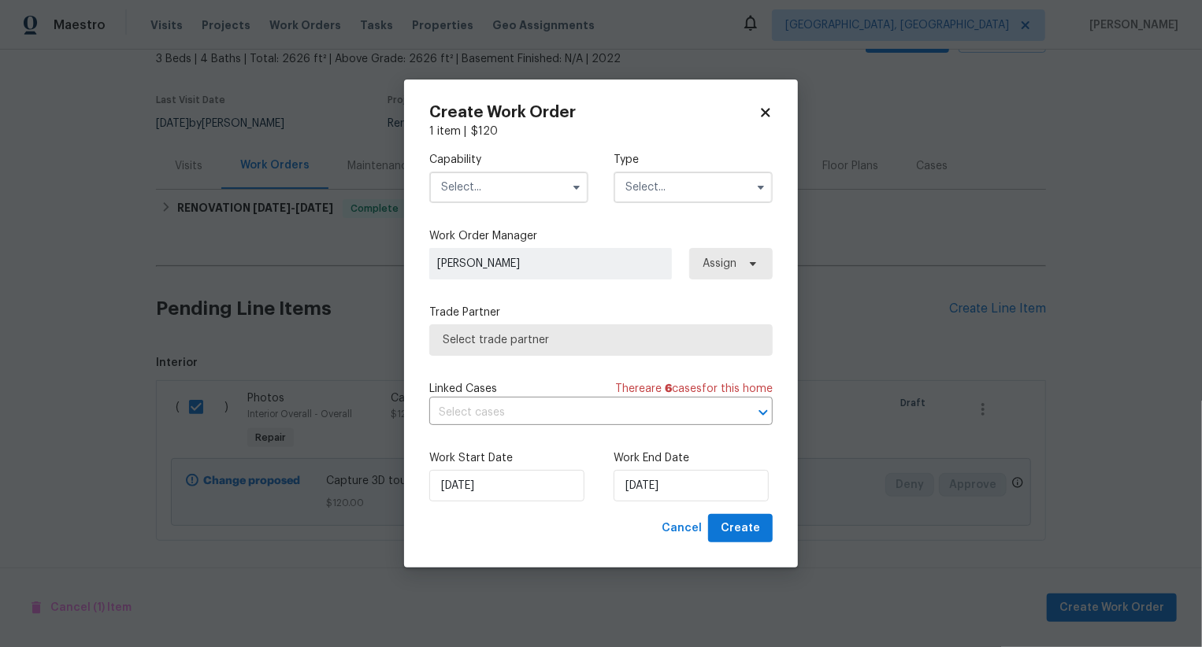
click at [531, 188] on input "text" at bounding box center [508, 188] width 159 height 32
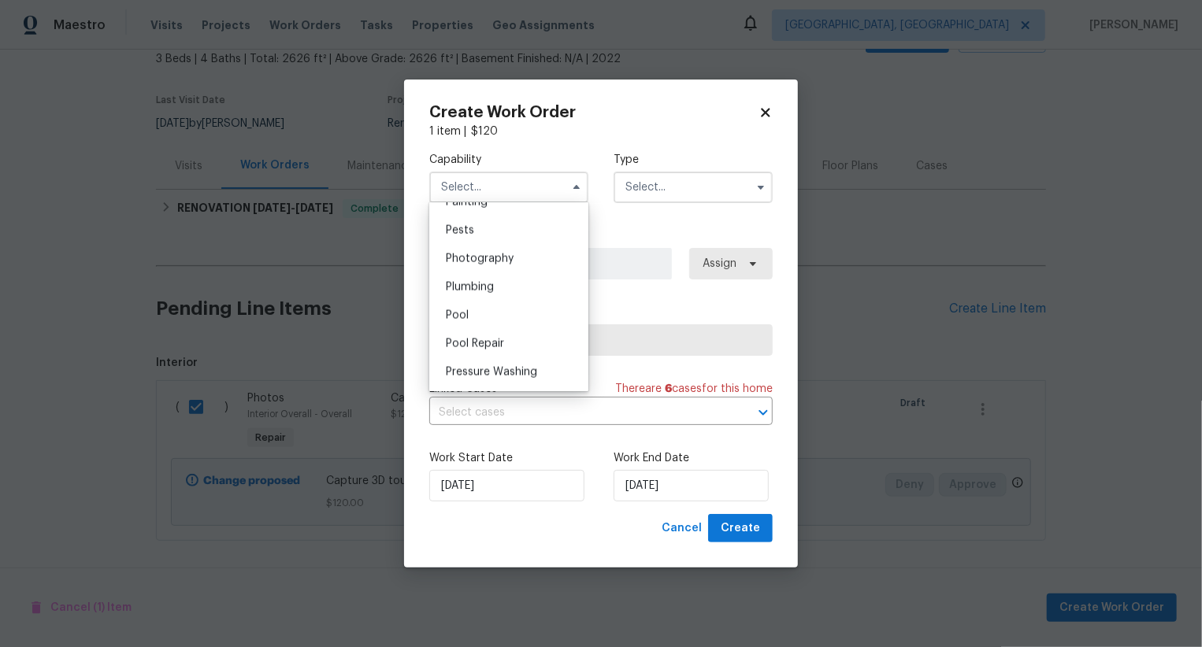
scroll to position [1336, 0]
click at [536, 272] on div "Photography" at bounding box center [508, 264] width 151 height 28
type input "Photography"
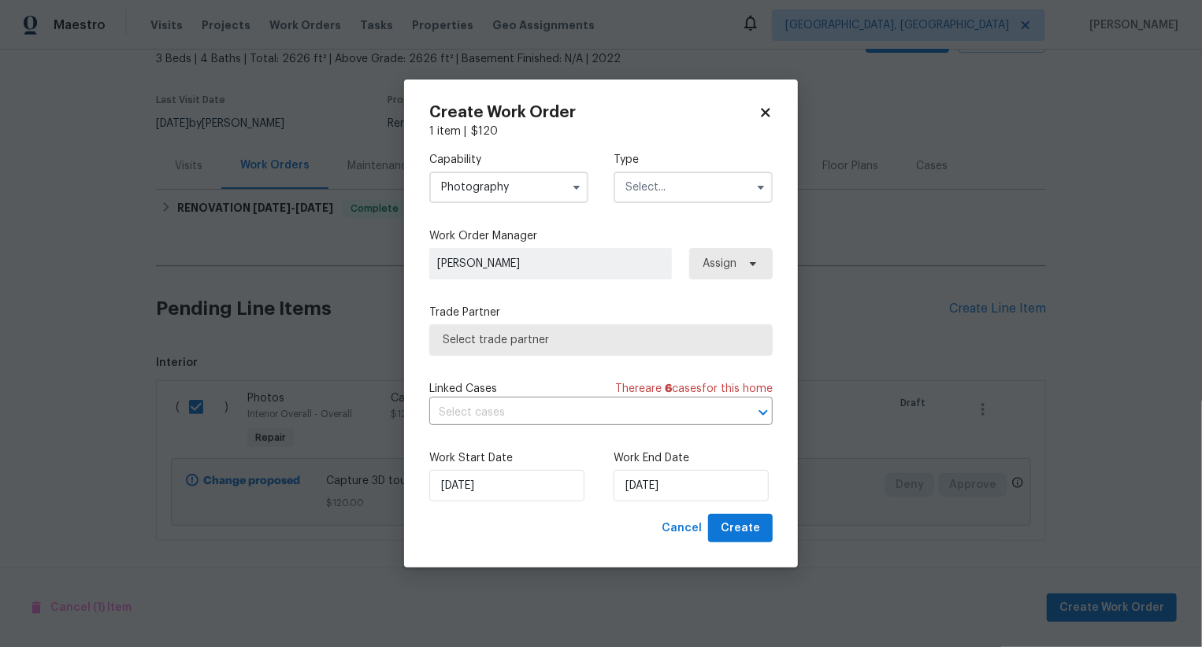
click at [666, 191] on input "text" at bounding box center [693, 188] width 159 height 32
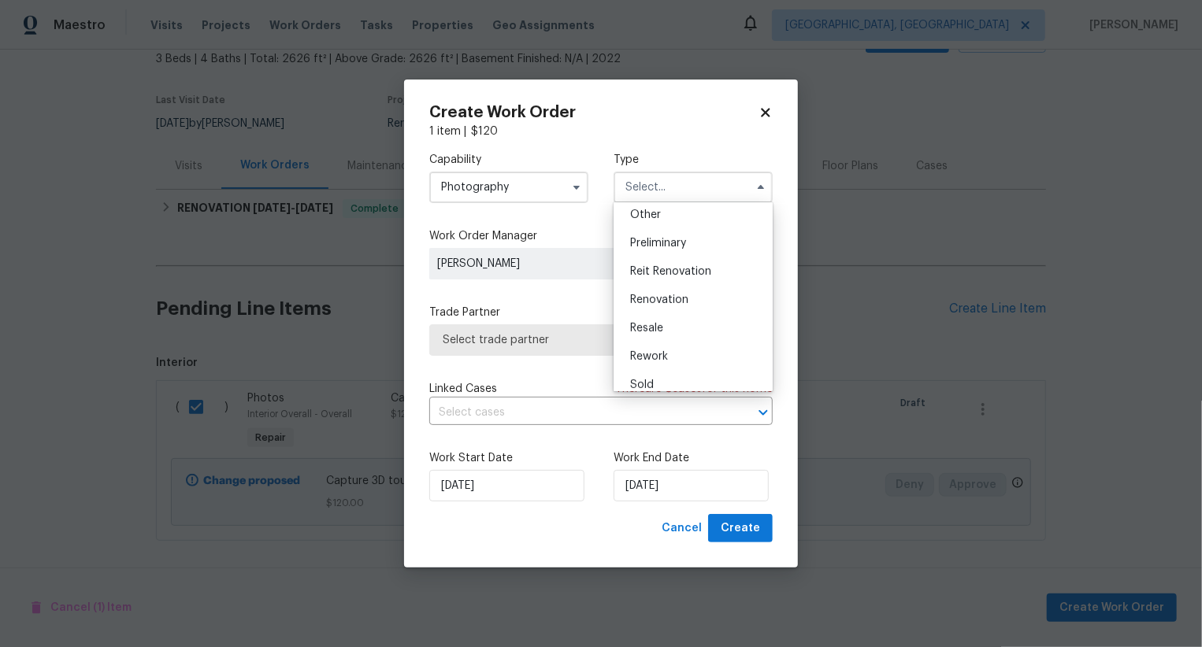
scroll to position [303, 0]
click at [673, 237] on div "Other" at bounding box center [692, 229] width 151 height 28
type input "Other"
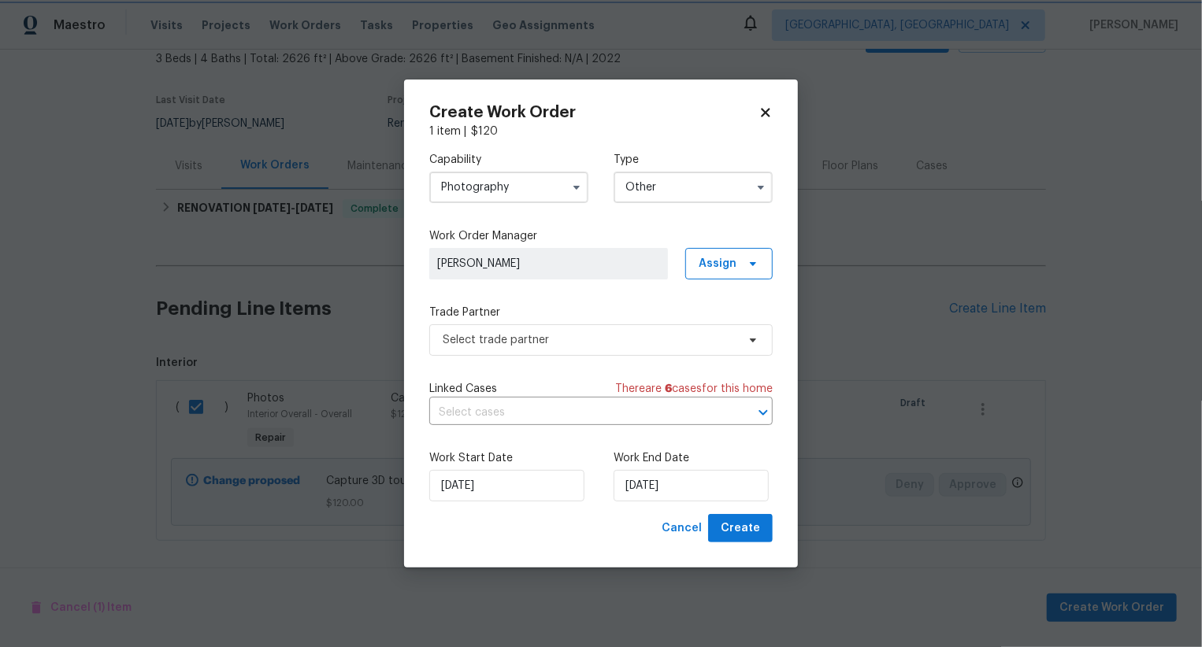
scroll to position [0, 0]
click at [604, 332] on span "Select trade partner" at bounding box center [590, 340] width 294 height 16
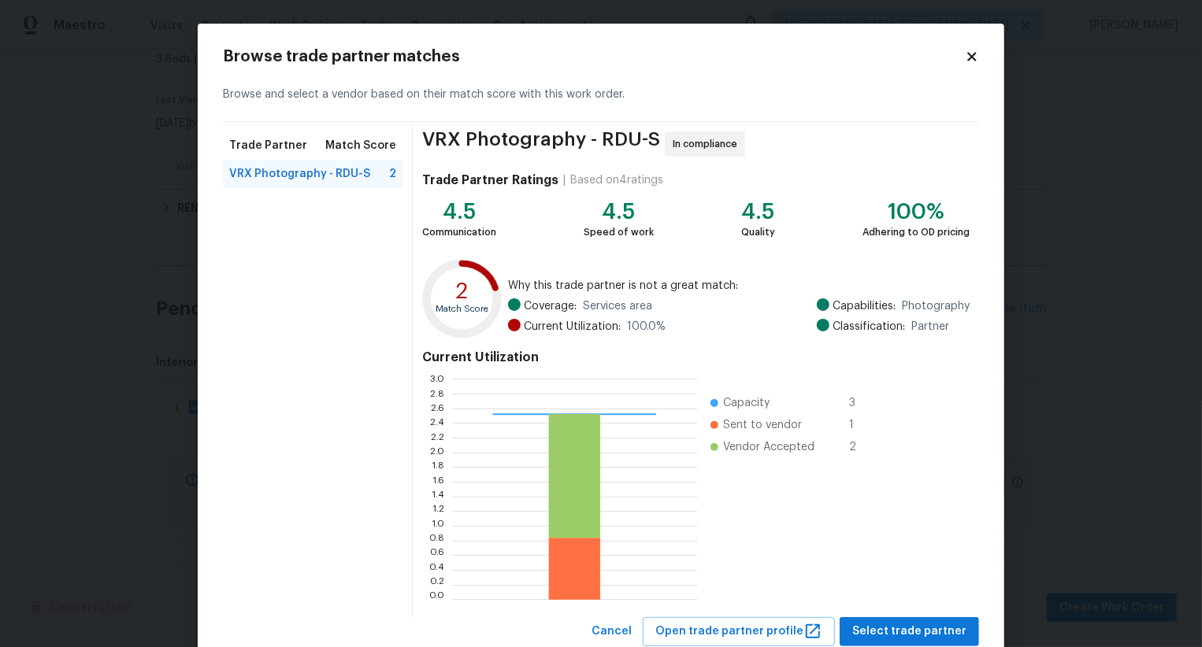
scroll to position [47, 0]
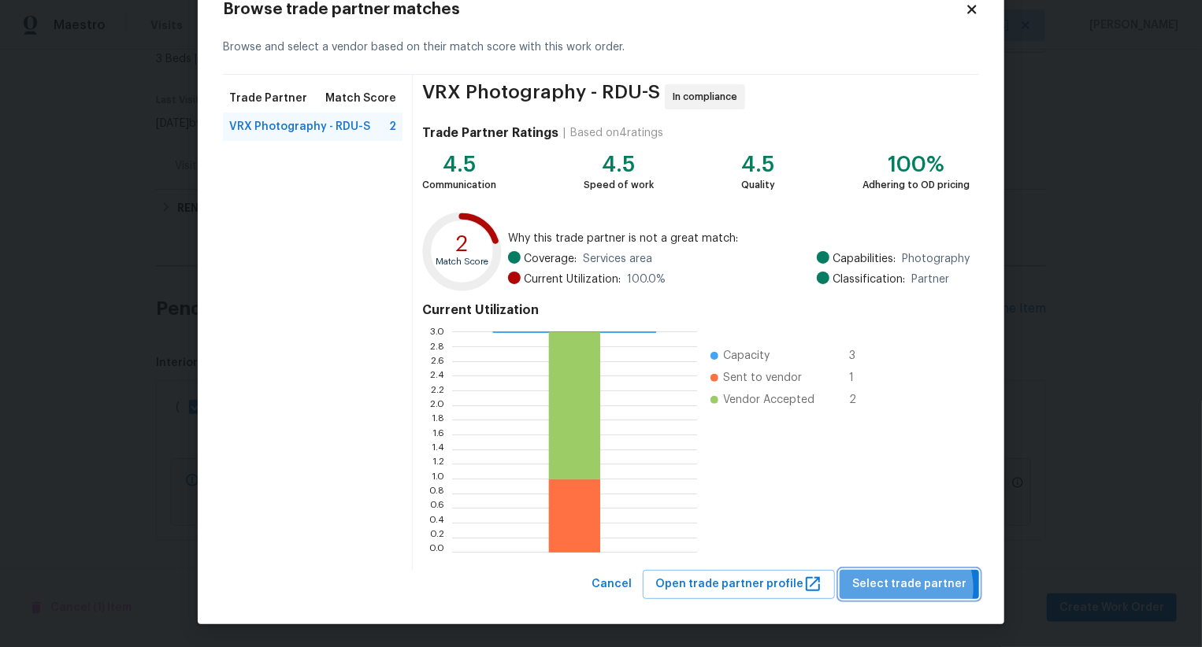
click at [908, 587] on span "Select trade partner" at bounding box center [909, 585] width 114 height 20
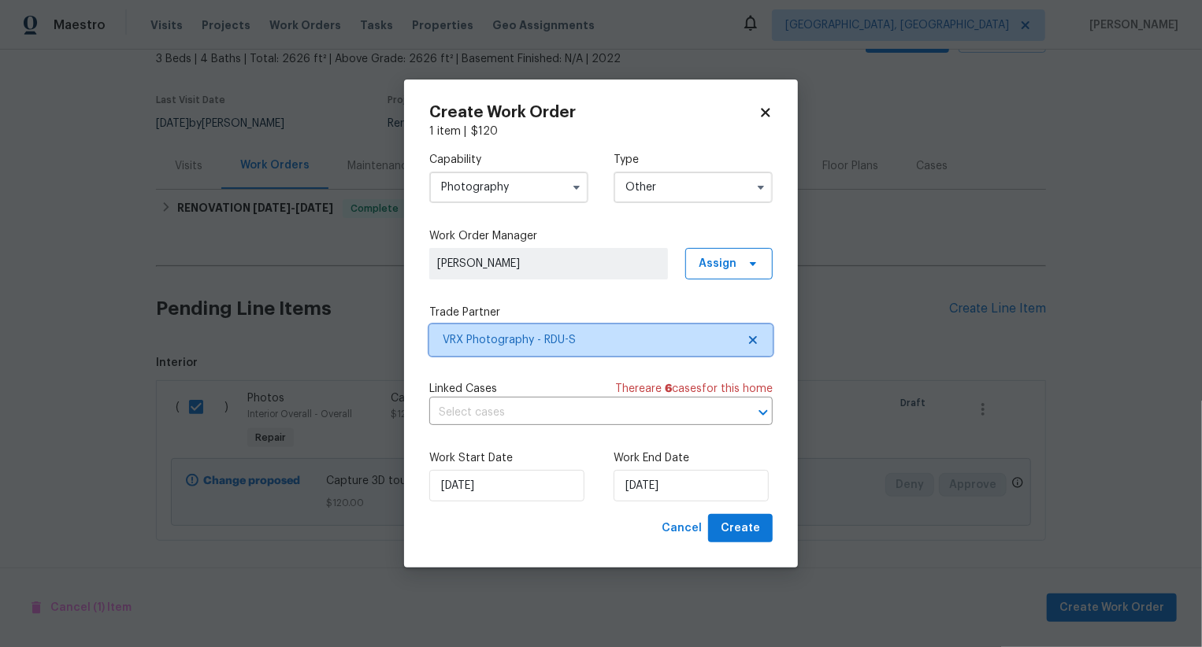
scroll to position [0, 0]
click at [728, 537] on span "Create" at bounding box center [740, 529] width 39 height 20
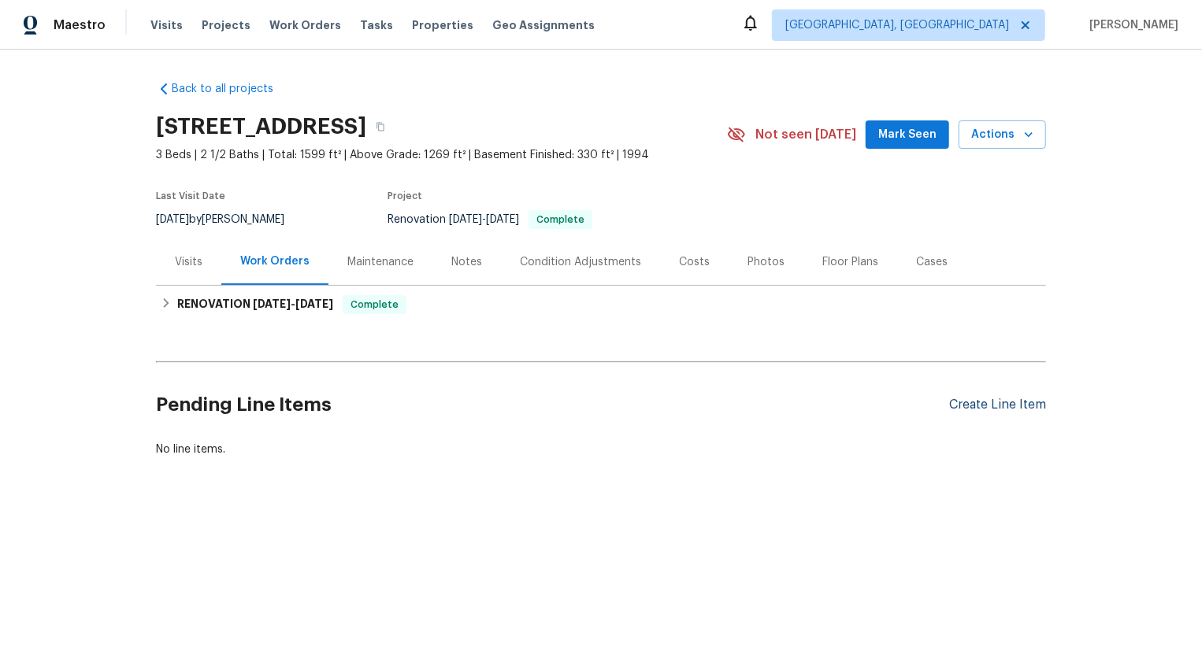
click at [982, 406] on div "Create Line Item" at bounding box center [997, 405] width 97 height 15
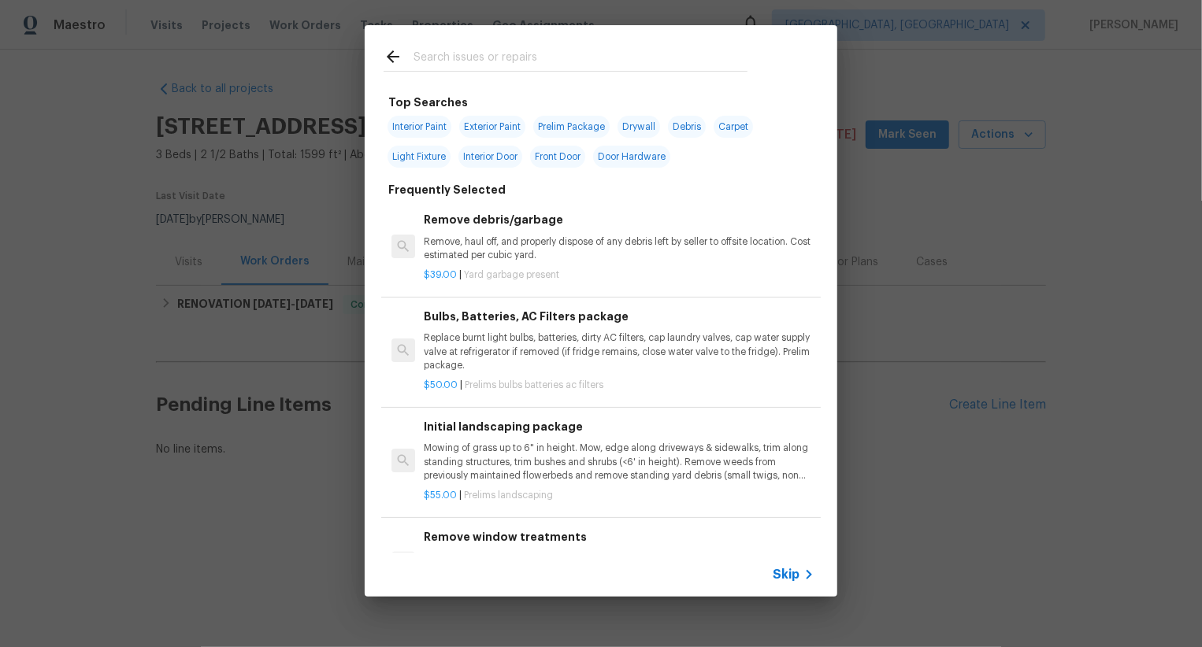
click at [795, 576] on span "Skip" at bounding box center [786, 575] width 27 height 16
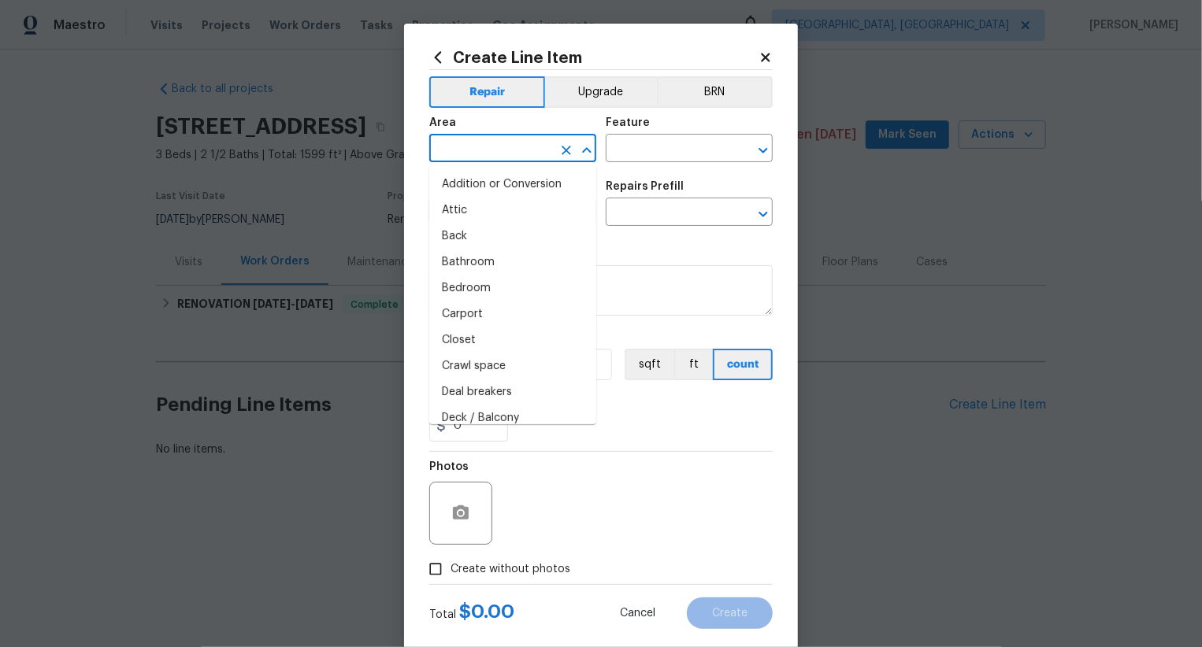
click at [480, 147] on input "text" at bounding box center [490, 150] width 123 height 24
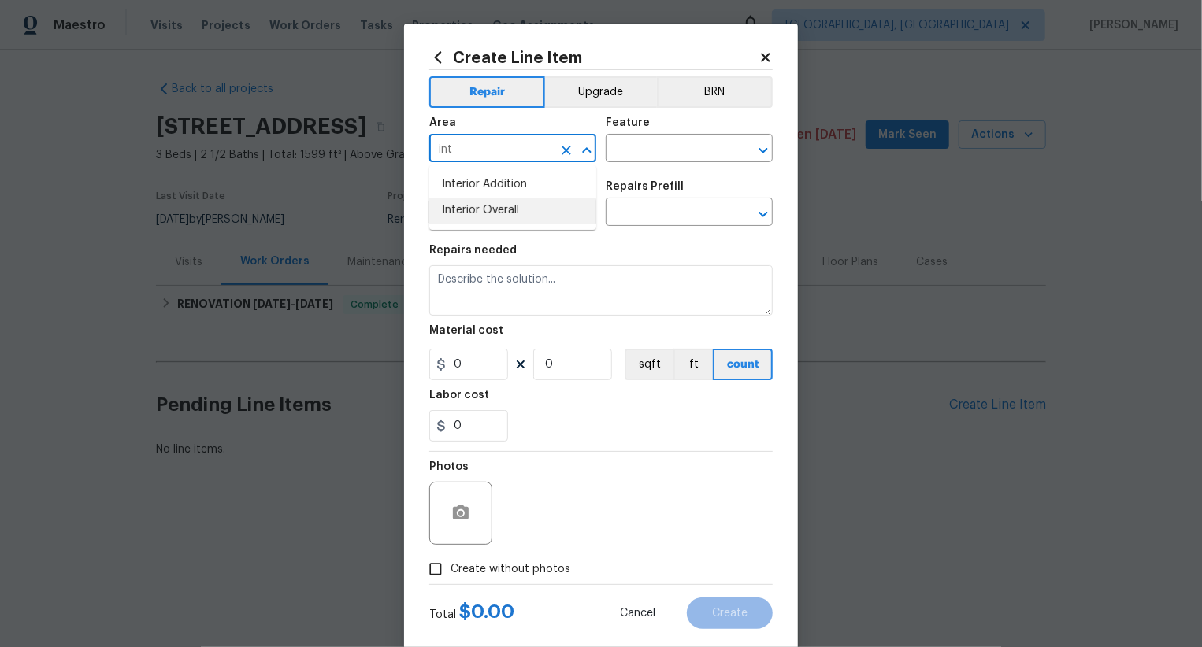
click at [486, 223] on li "Interior Overall" at bounding box center [512, 211] width 167 height 26
type input "Interior Overall"
click at [662, 151] on input "text" at bounding box center [667, 150] width 123 height 24
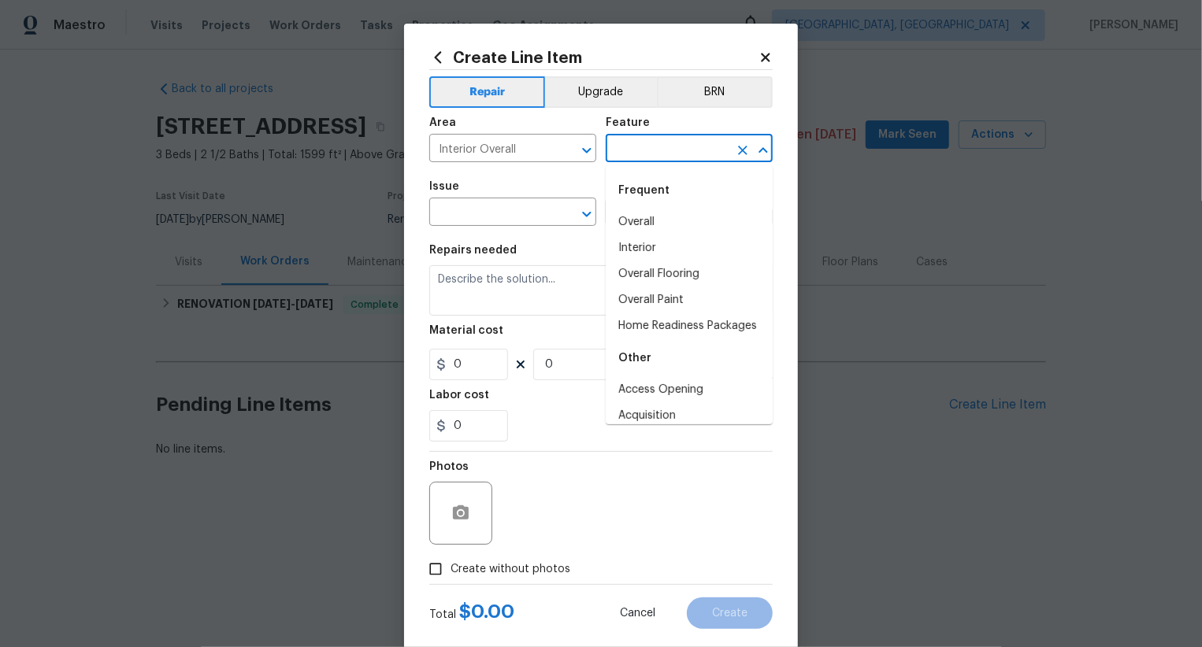
click at [662, 199] on div "Frequent" at bounding box center [689, 191] width 167 height 38
click at [662, 214] on li "Overall" at bounding box center [689, 222] width 167 height 26
type input "Overall"
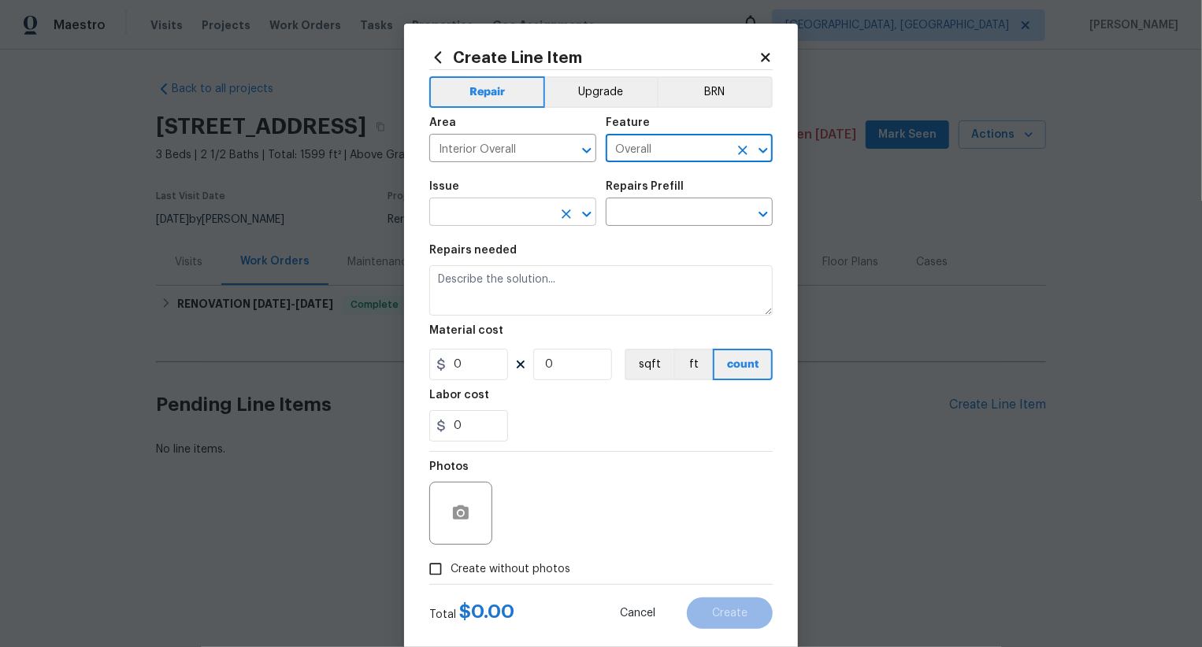
click at [523, 207] on input "text" at bounding box center [490, 214] width 123 height 24
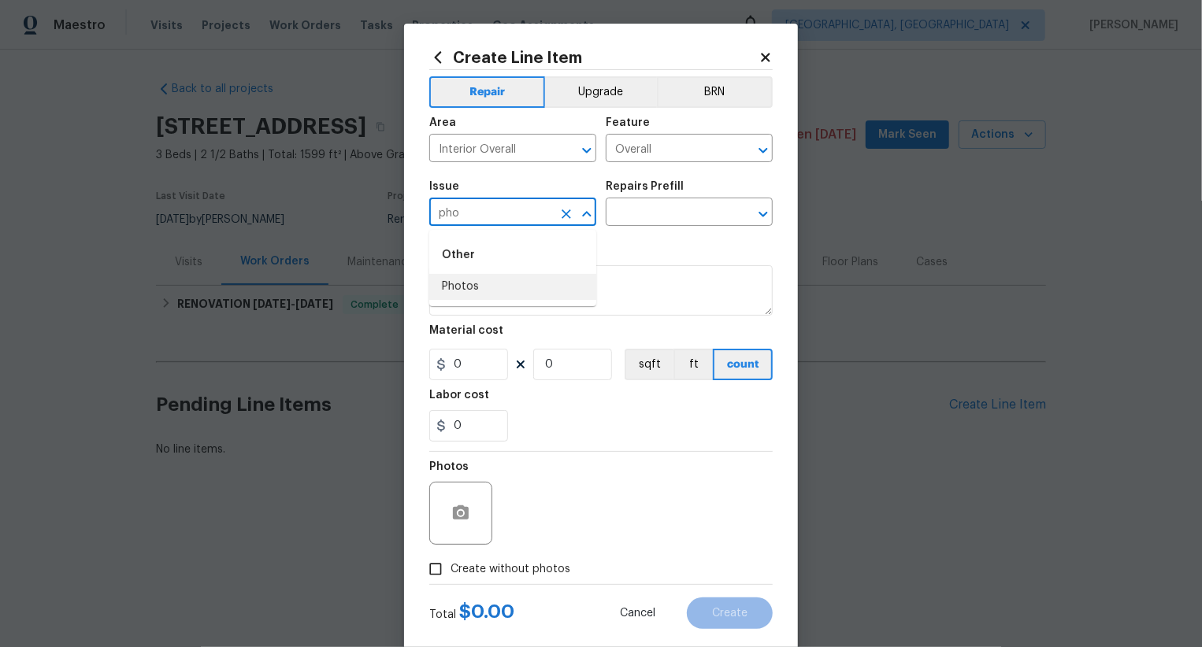
click at [506, 286] on li "Photos" at bounding box center [512, 287] width 167 height 26
type input "Photos"
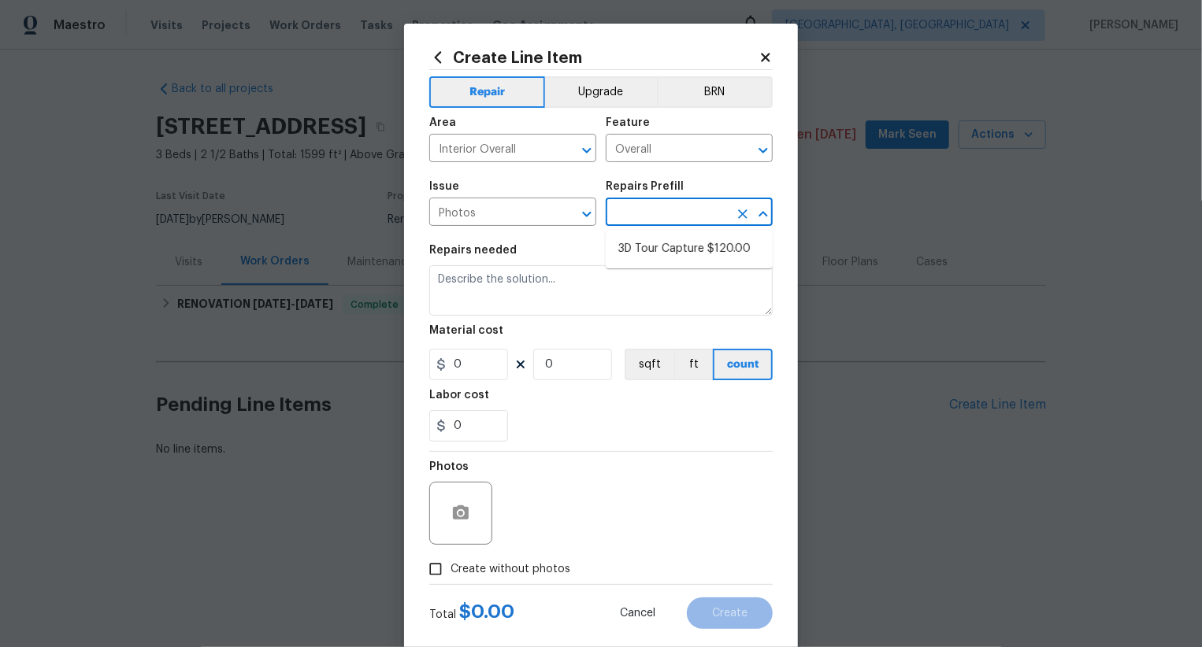
click at [651, 206] on input "text" at bounding box center [667, 214] width 123 height 24
click at [658, 239] on li "3D Tour Capture $120.00" at bounding box center [689, 249] width 167 height 26
type input "3D Tour Capture $120.00"
type textarea "Capture 3D tour of home"
type input "120"
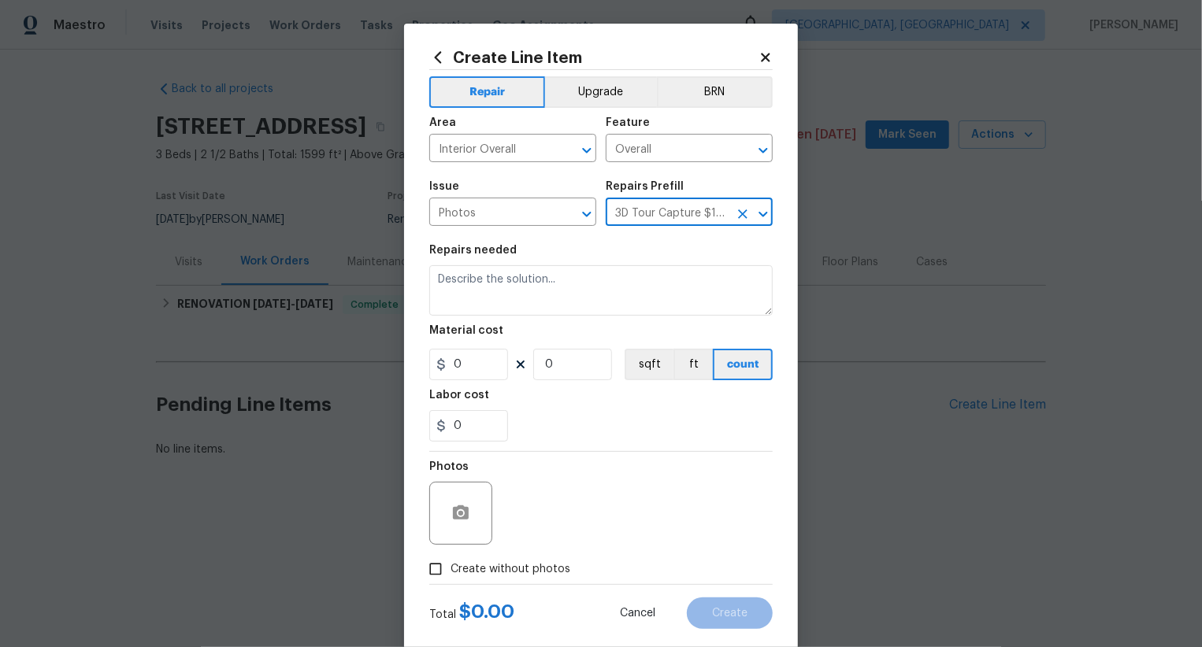
type input "1"
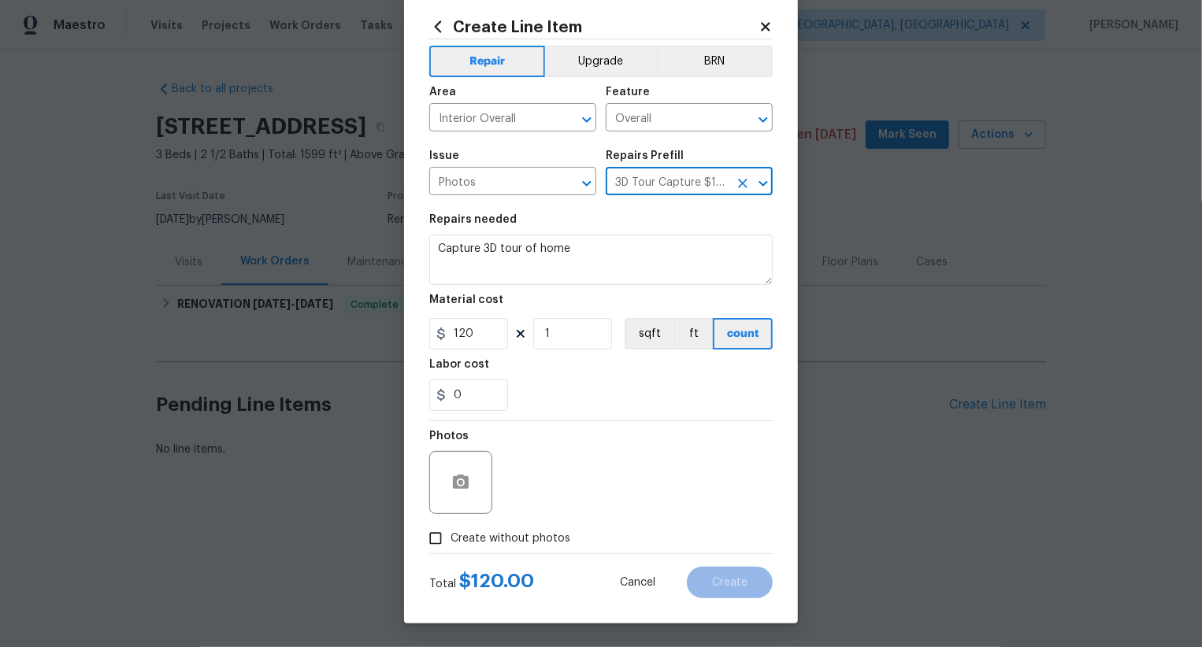
click at [526, 523] on div "Photos" at bounding box center [600, 472] width 343 height 102
click at [576, 503] on div "Photos" at bounding box center [600, 472] width 343 height 102
click at [532, 525] on label "Create without photos" at bounding box center [496, 539] width 150 height 30
click at [450, 525] on input "Create without photos" at bounding box center [436, 539] width 30 height 30
checkbox input "true"
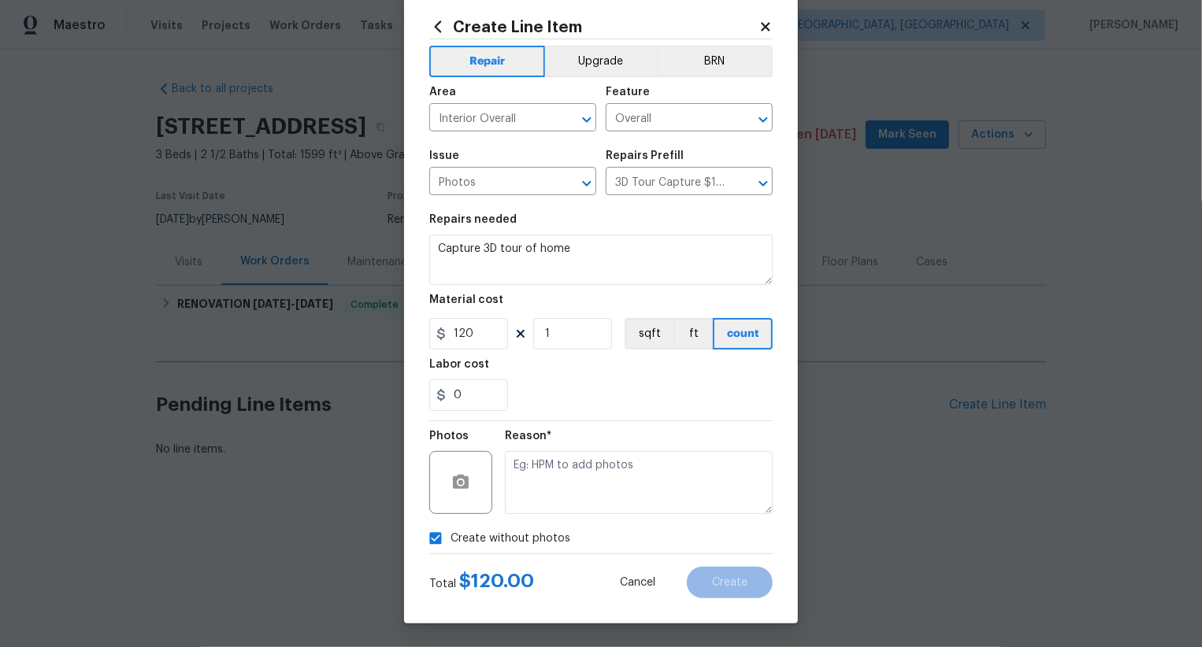
click at [617, 444] on div "Reason*" at bounding box center [639, 441] width 268 height 20
click at [617, 465] on textarea at bounding box center [639, 482] width 268 height 63
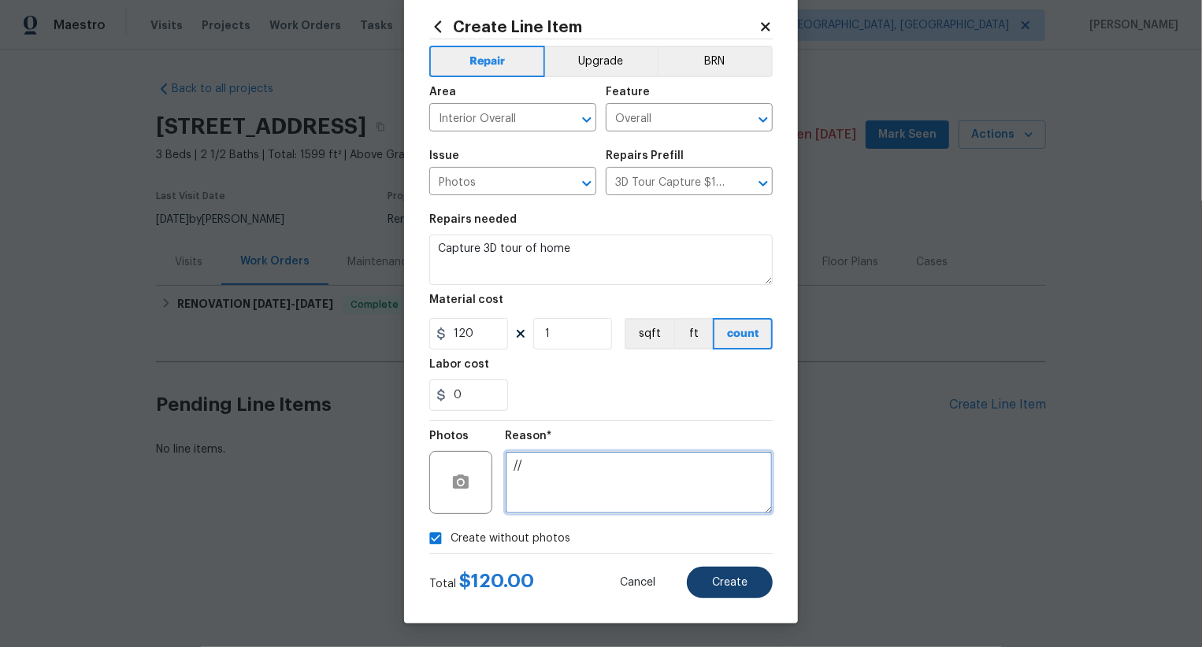
type textarea "//"
click at [748, 595] on button "Create" at bounding box center [730, 583] width 86 height 32
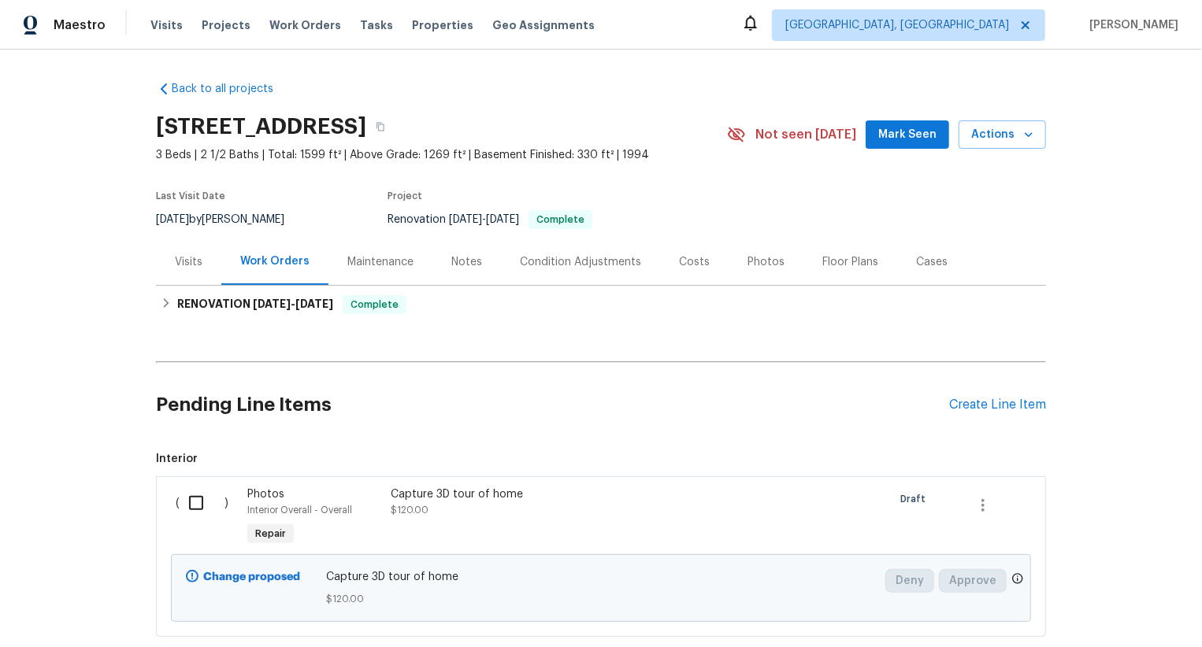
scroll to position [96, 0]
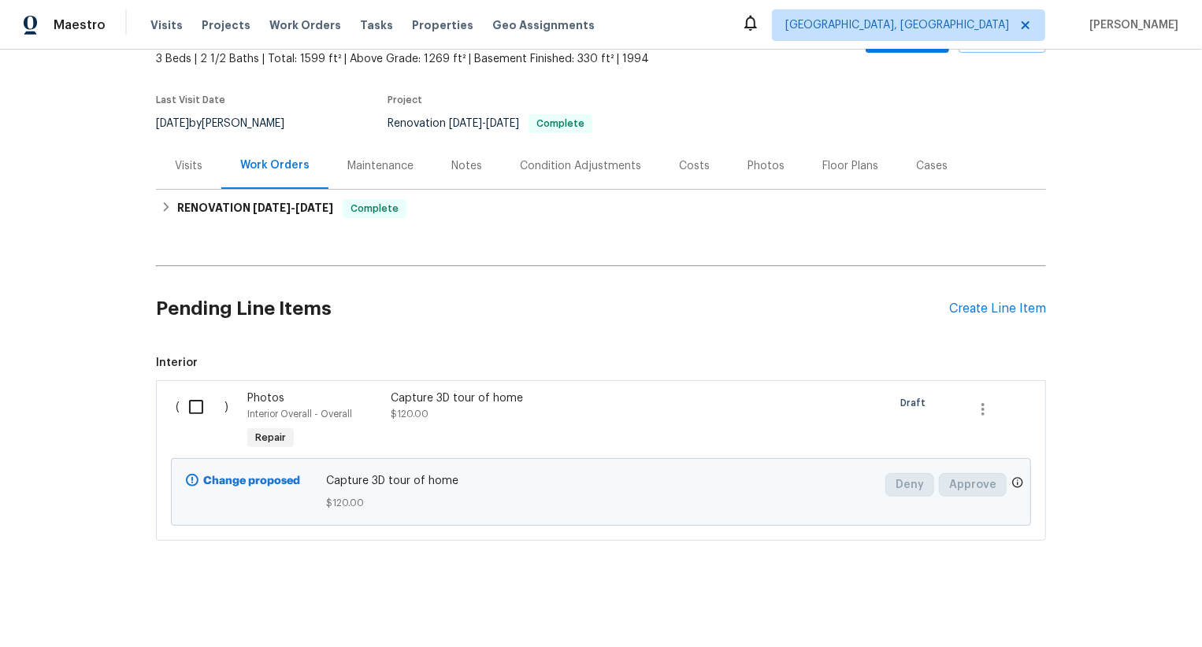
click at [209, 410] on input "checkbox" at bounding box center [202, 407] width 45 height 33
checkbox input "true"
click at [1118, 592] on div "Cancel (1) Item Create Work Order" at bounding box center [601, 608] width 1202 height 80
click at [1119, 605] on span "Create Work Order" at bounding box center [1111, 609] width 105 height 20
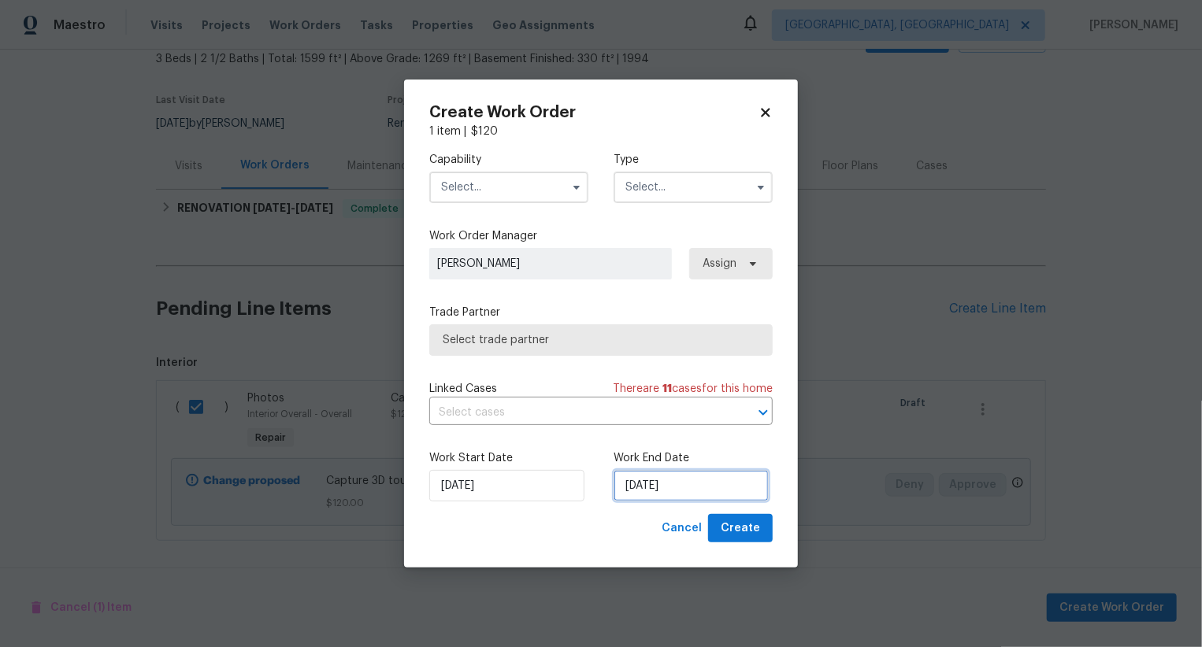
click at [661, 497] on input "[DATE]" at bounding box center [691, 486] width 155 height 32
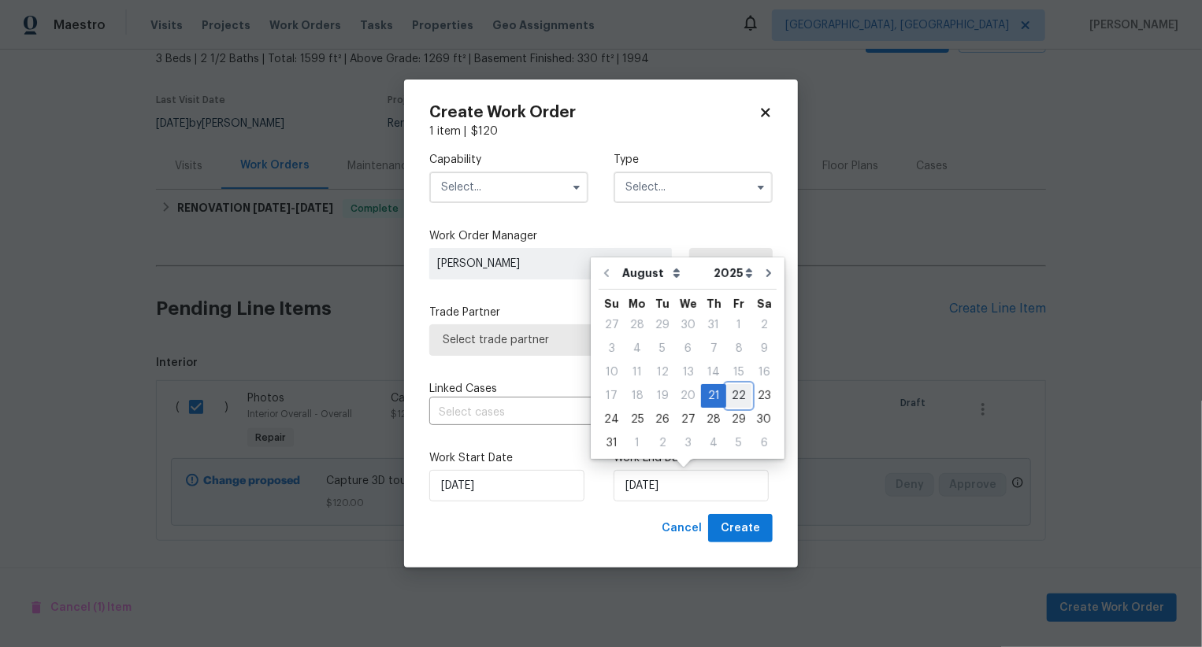
click at [732, 397] on div "22" at bounding box center [738, 396] width 25 height 22
type input "[DATE]"
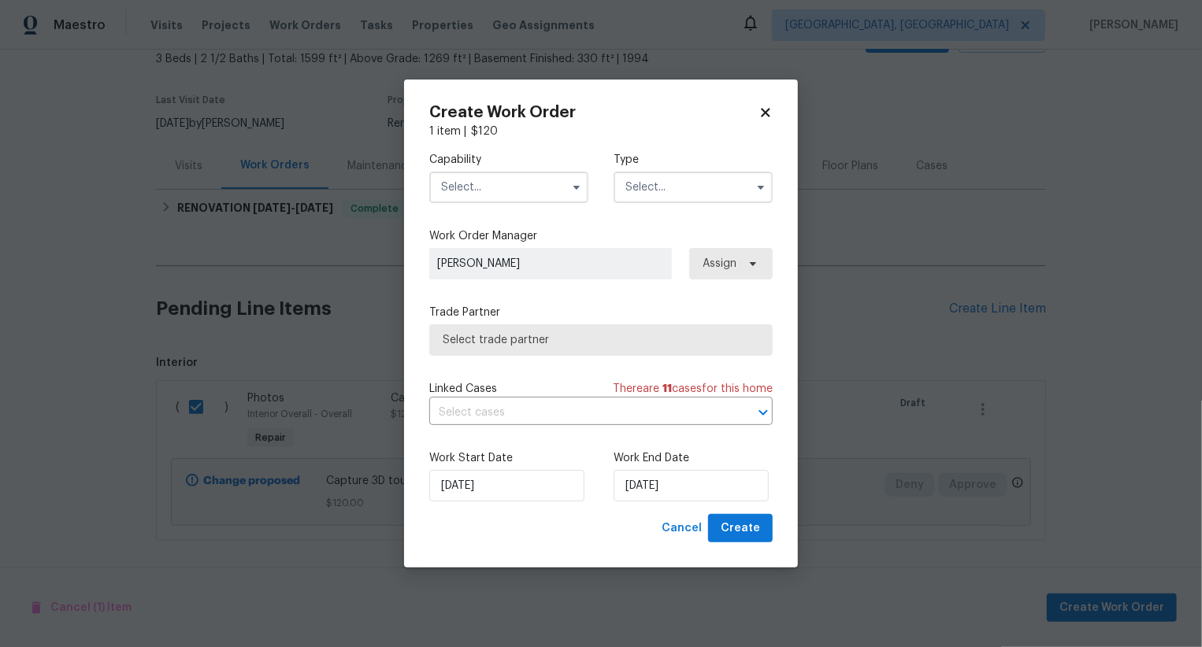
click at [543, 189] on input "text" at bounding box center [508, 188] width 159 height 32
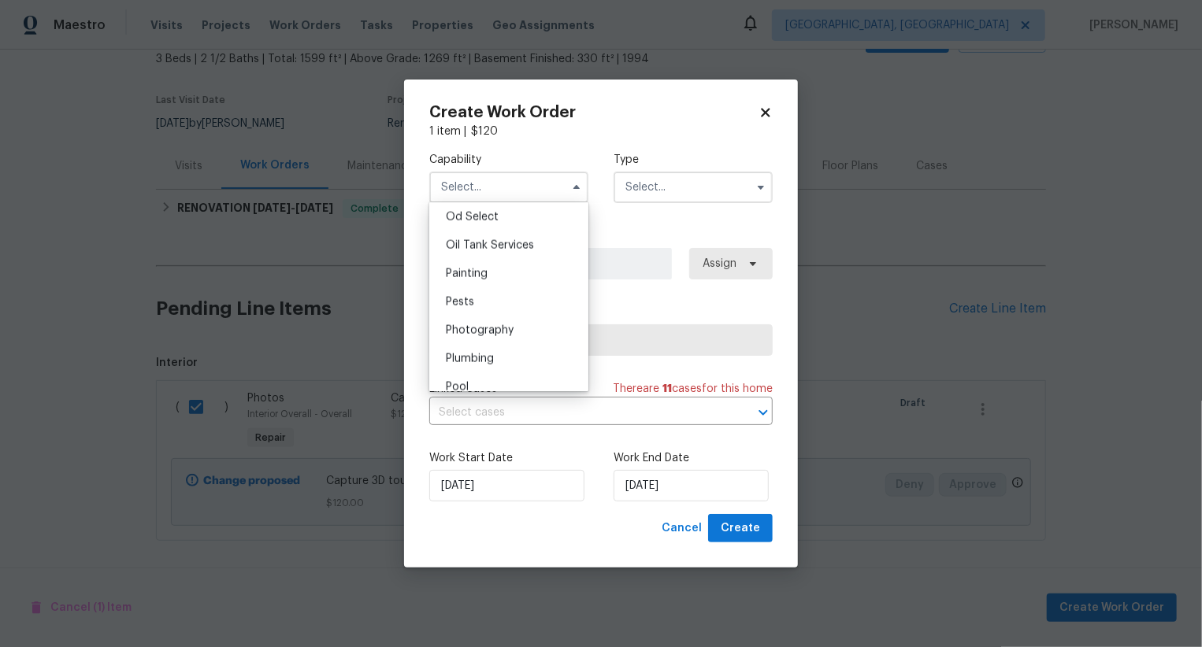
scroll to position [1277, 0]
click at [554, 317] on div "Photography" at bounding box center [508, 323] width 151 height 28
type input "Photography"
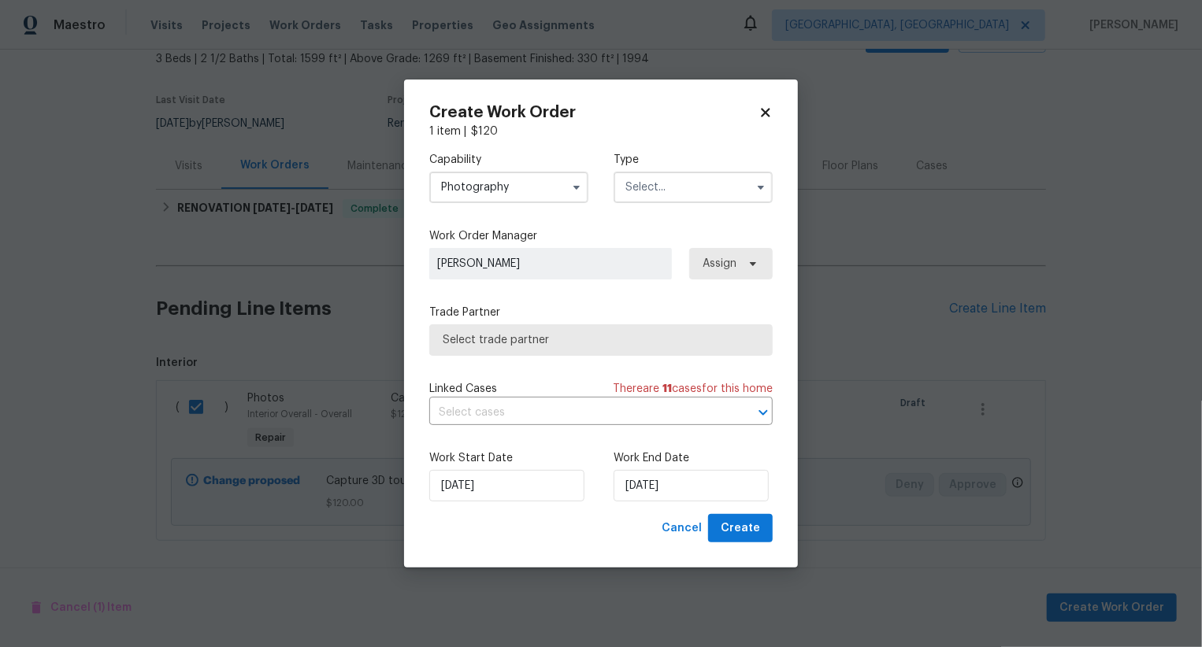
click at [659, 179] on input "text" at bounding box center [693, 188] width 159 height 32
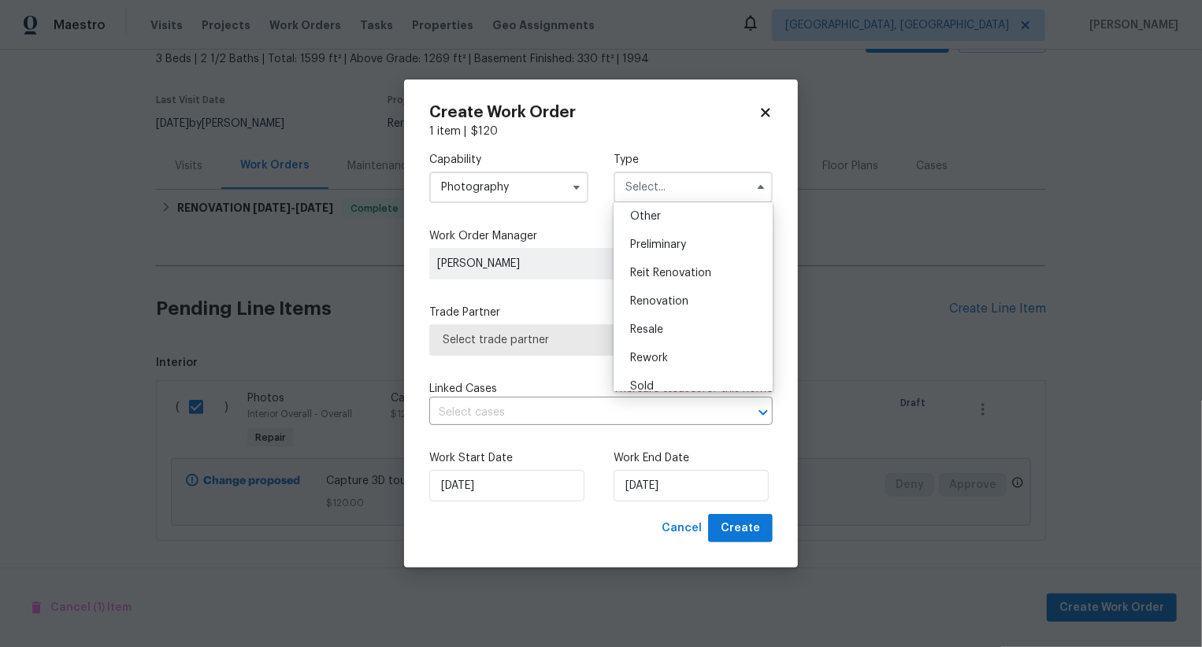
scroll to position [313, 0]
click at [660, 224] on div "Other" at bounding box center [692, 219] width 151 height 28
type input "Other"
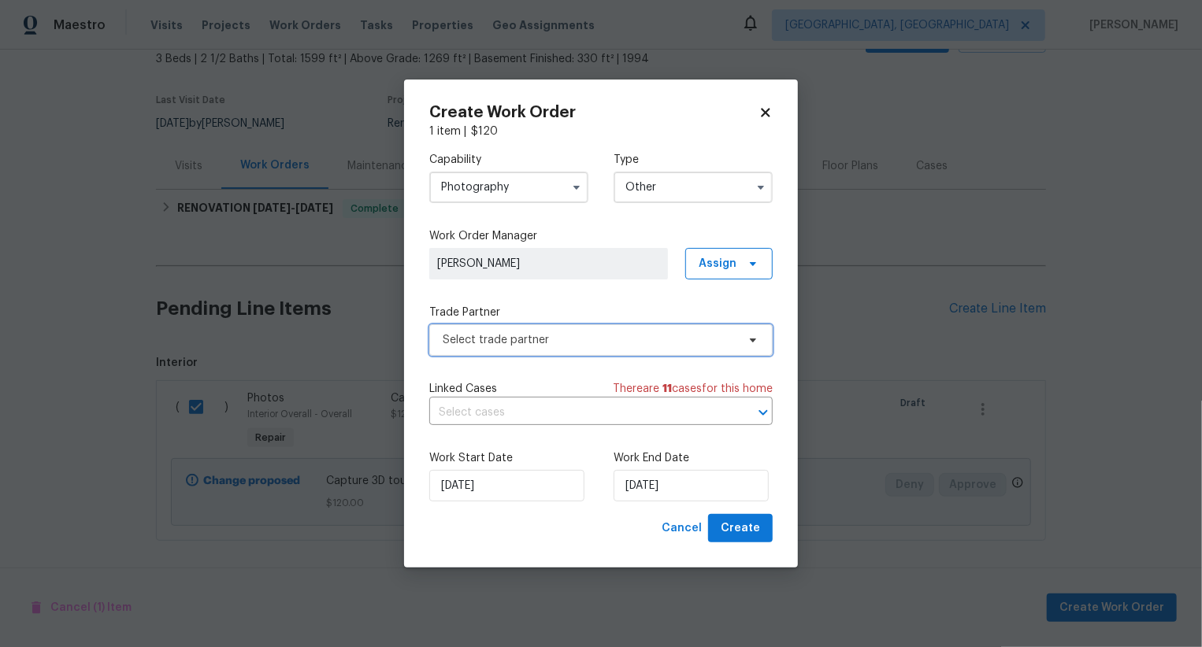
click at [611, 341] on span "Select trade partner" at bounding box center [590, 340] width 294 height 16
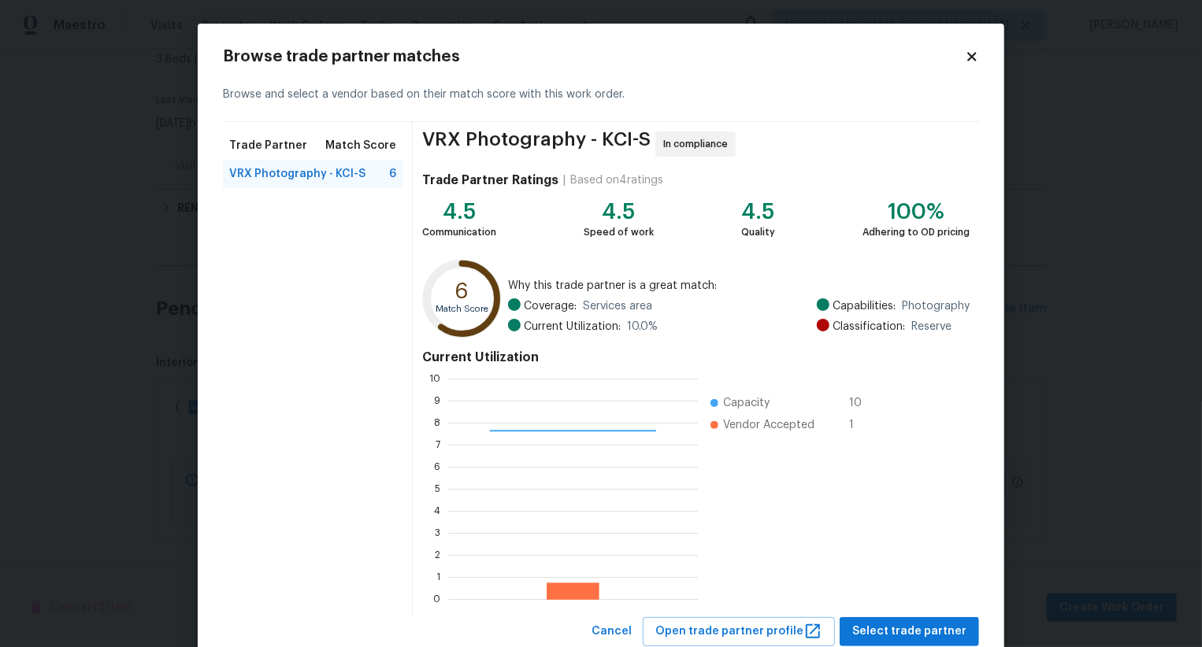
scroll to position [47, 0]
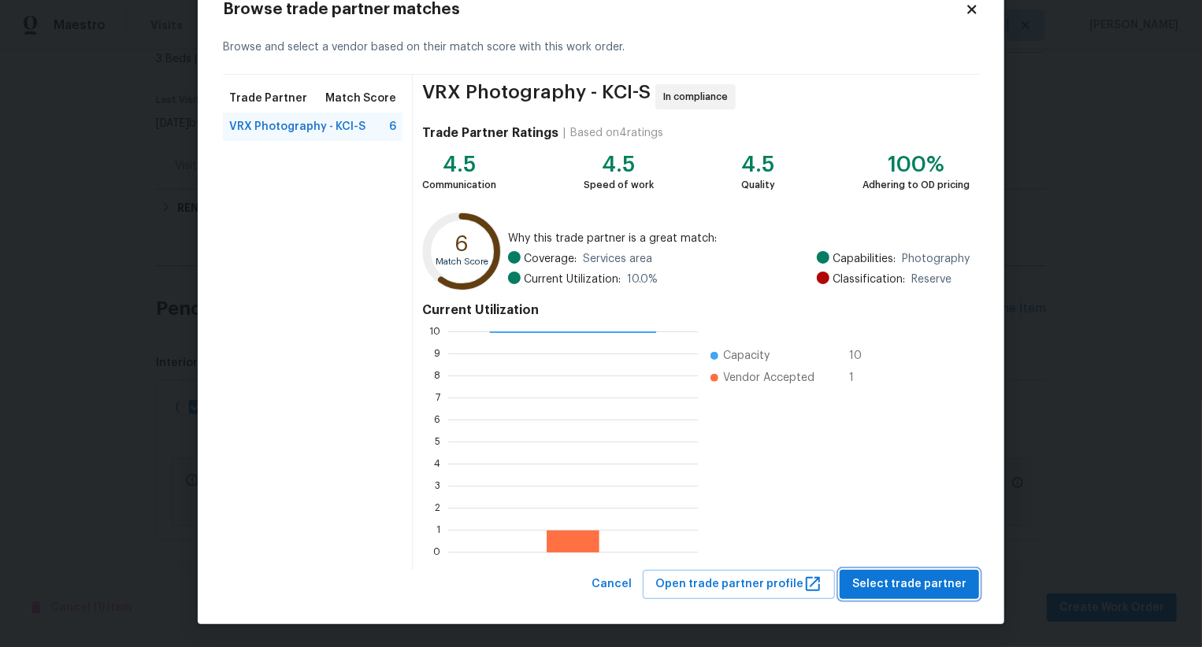
click at [910, 588] on span "Select trade partner" at bounding box center [909, 585] width 114 height 20
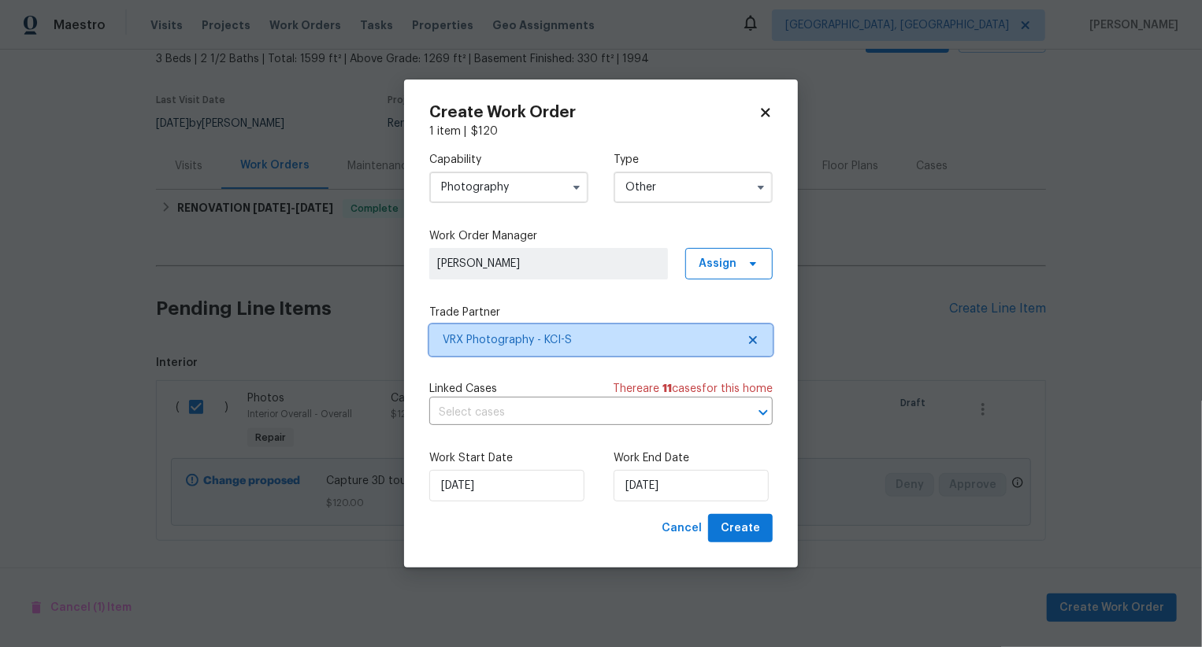
scroll to position [0, 0]
click at [752, 529] on span "Create" at bounding box center [740, 529] width 39 height 20
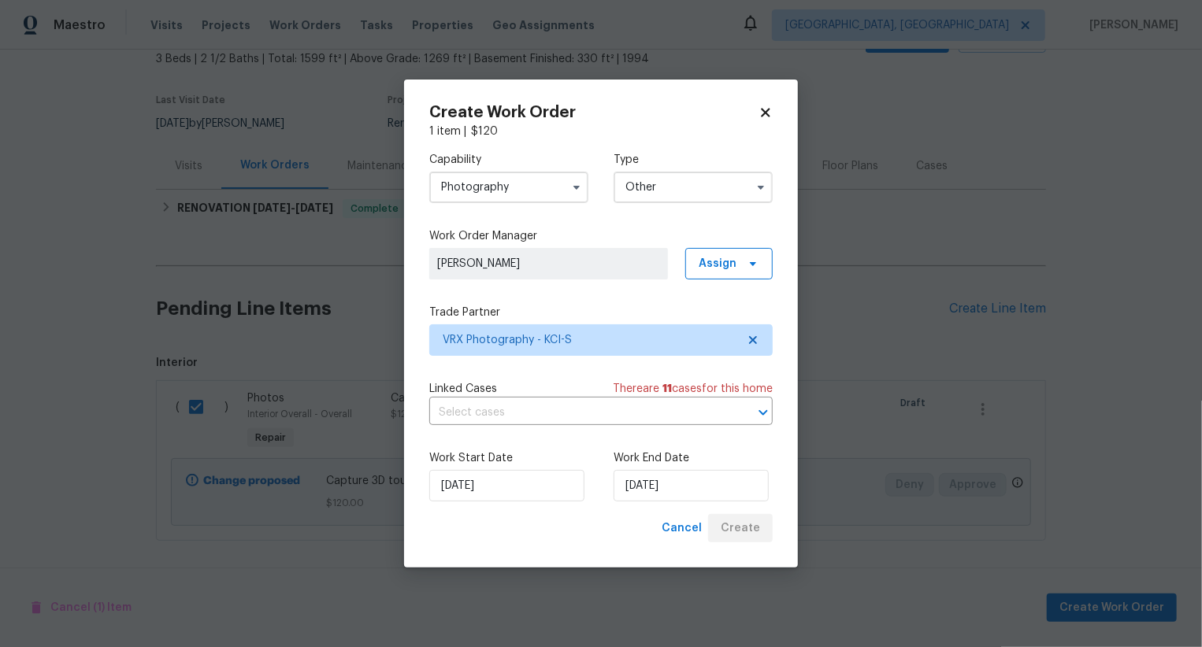
checkbox input "false"
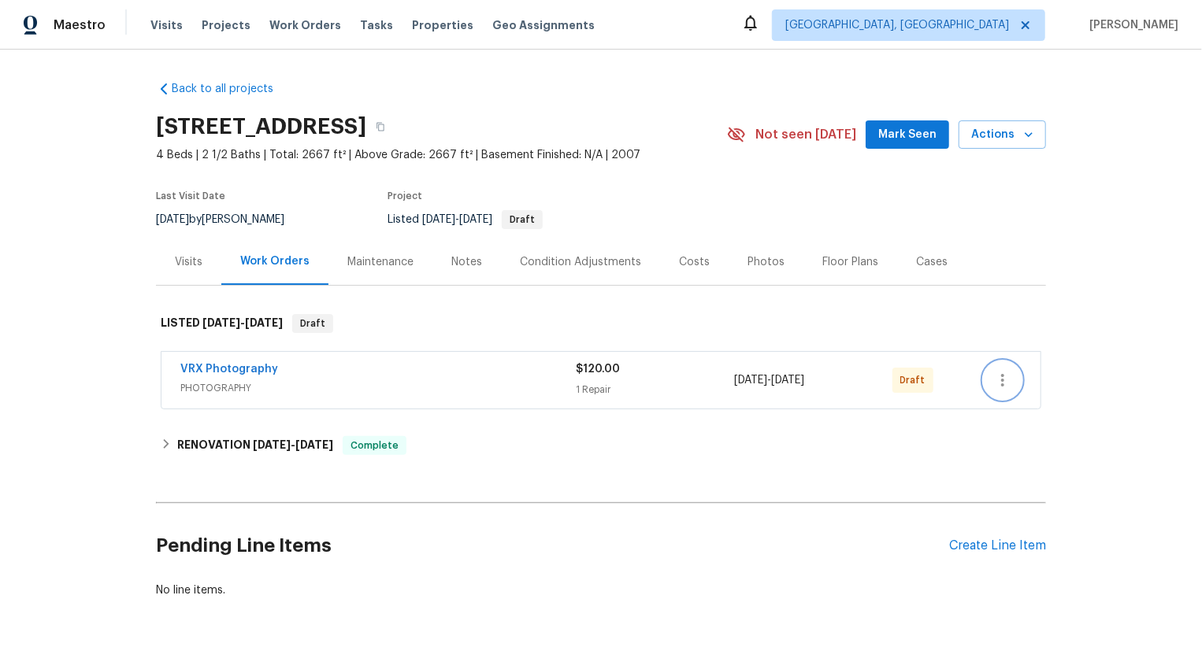
click at [1000, 380] on icon "button" at bounding box center [1002, 380] width 19 height 19
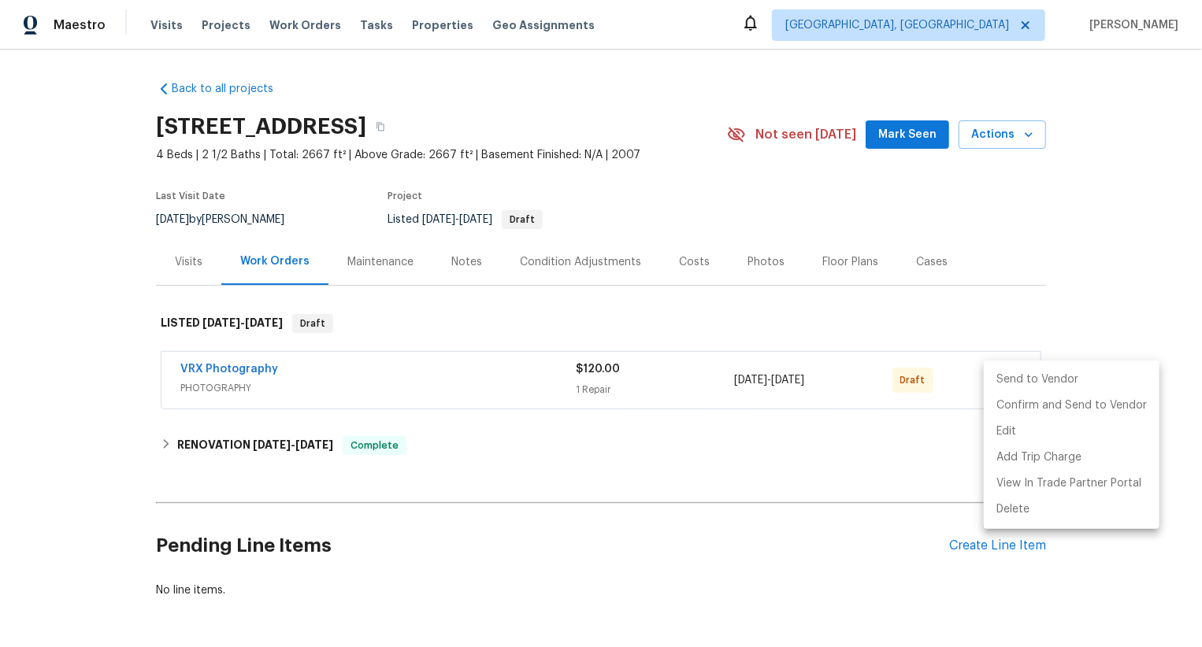
click at [1000, 380] on li "Send to Vendor" at bounding box center [1072, 380] width 176 height 26
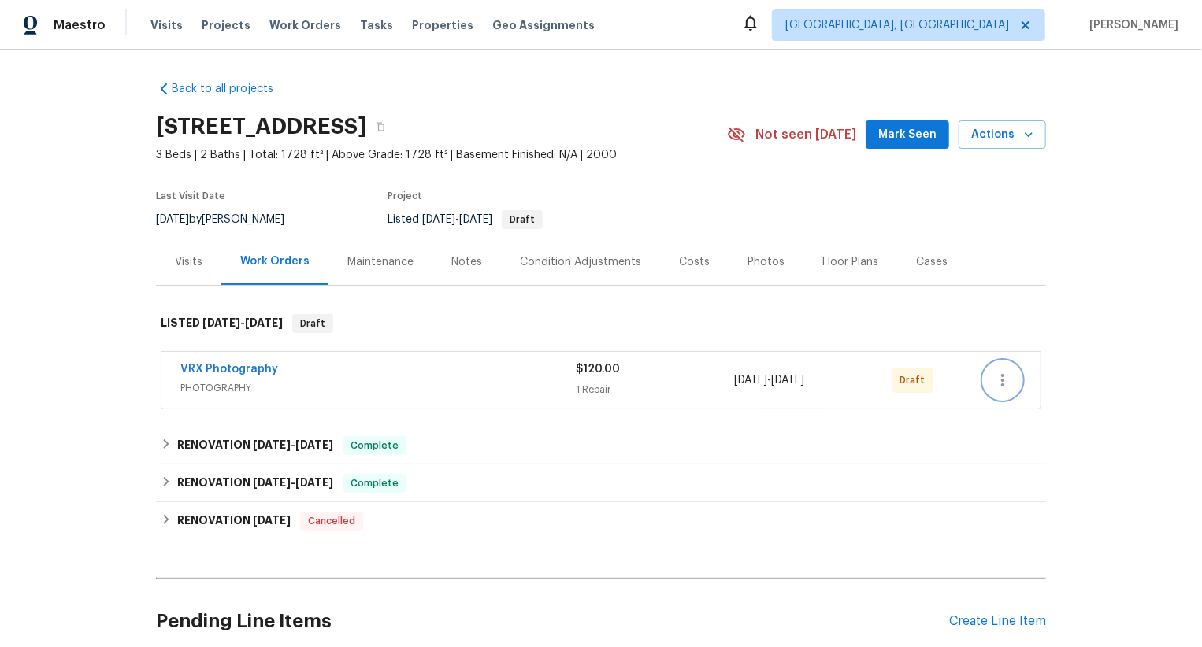
click at [1003, 377] on icon "button" at bounding box center [1002, 380] width 19 height 19
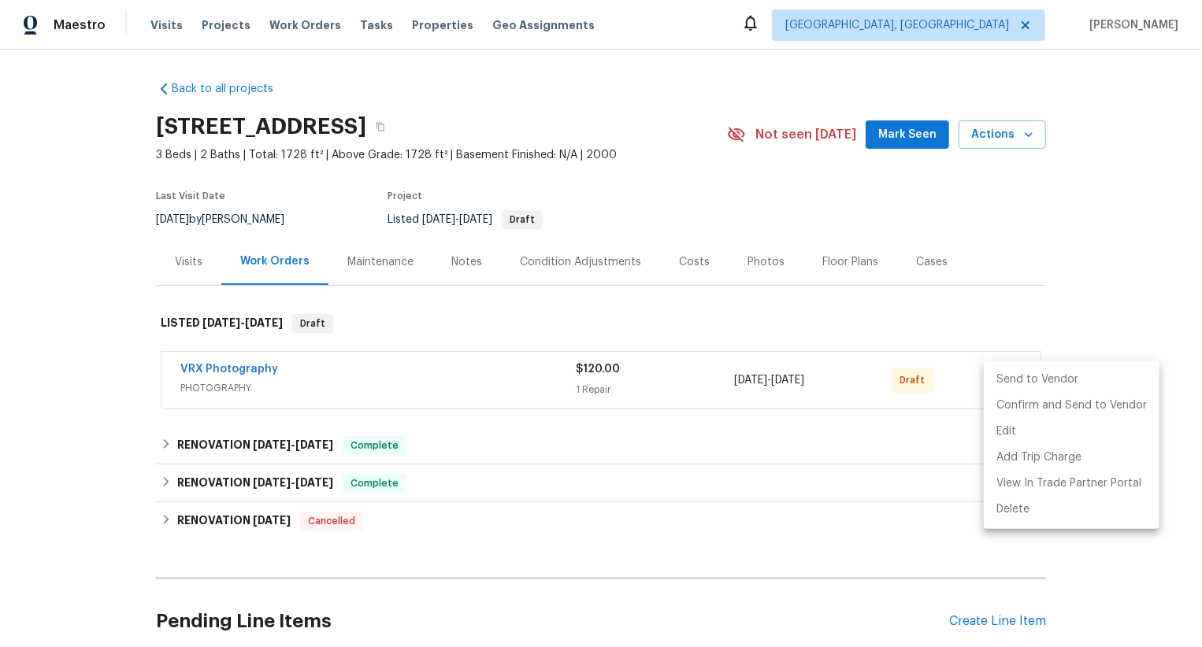
click at [1003, 377] on li "Send to Vendor" at bounding box center [1072, 380] width 176 height 26
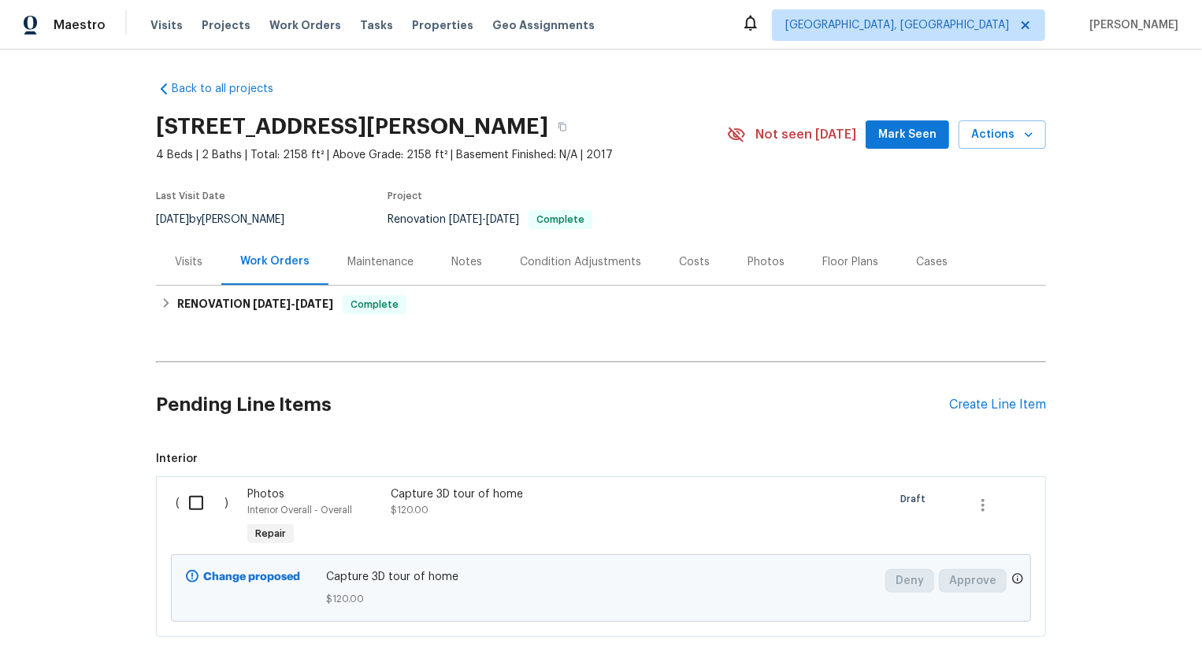
scroll to position [96, 0]
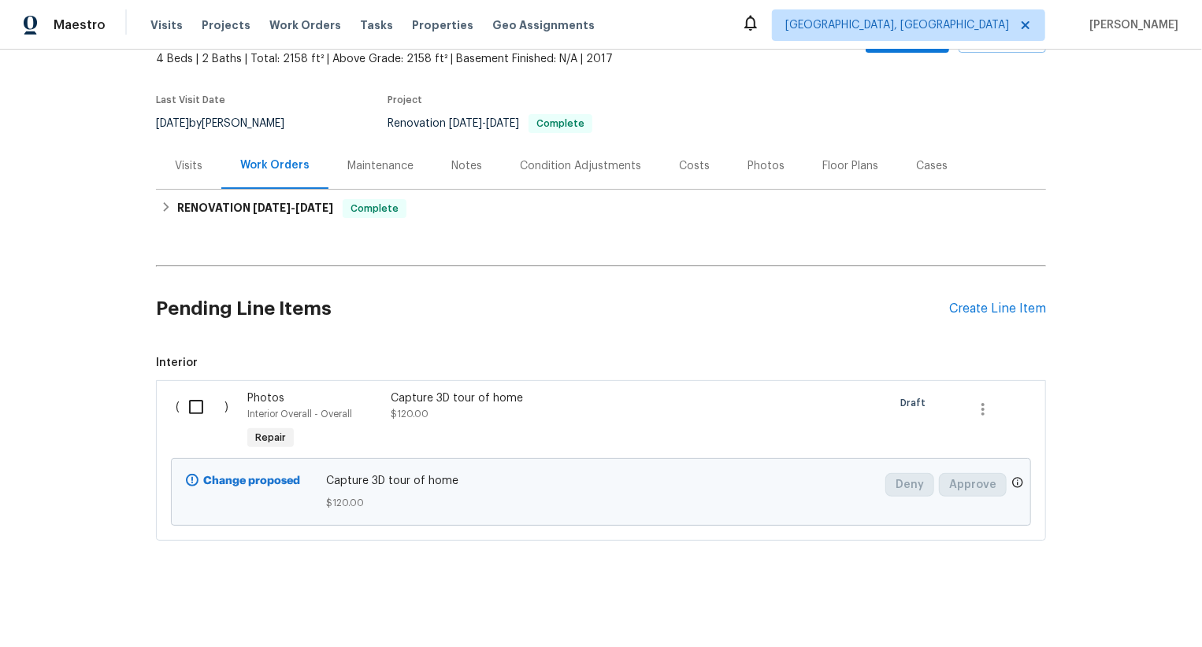
click at [209, 406] on input "checkbox" at bounding box center [202, 407] width 45 height 33
checkbox input "true"
click at [1099, 605] on span "Create Work Order" at bounding box center [1111, 609] width 105 height 20
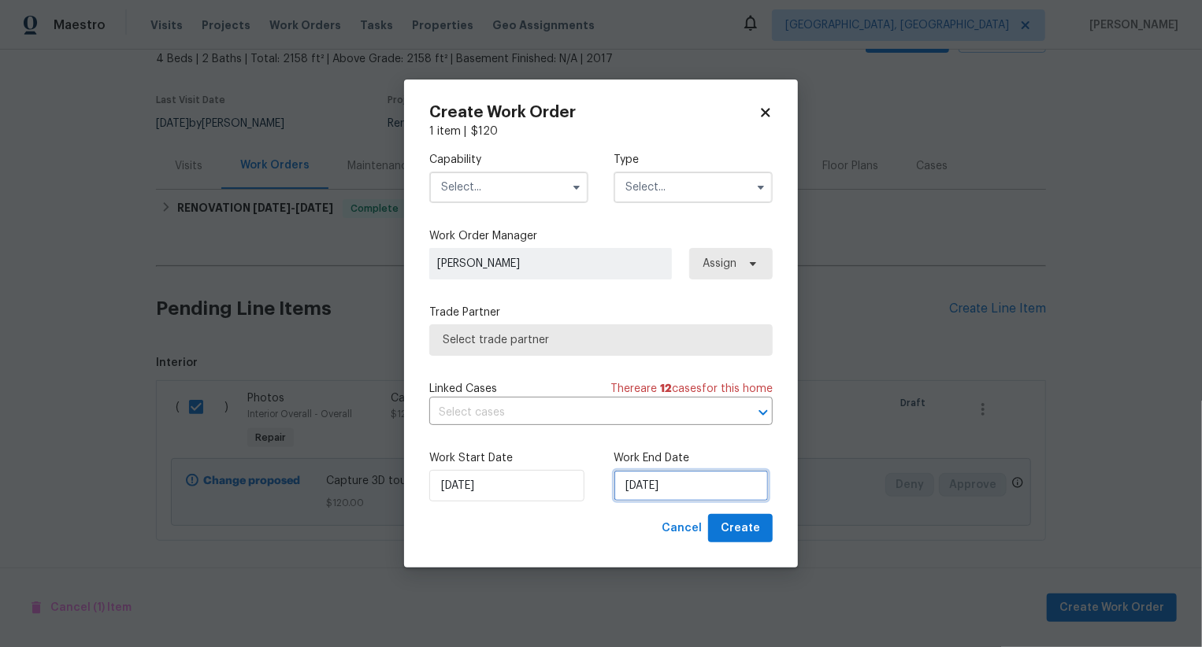
click at [671, 490] on input "[DATE]" at bounding box center [691, 486] width 155 height 32
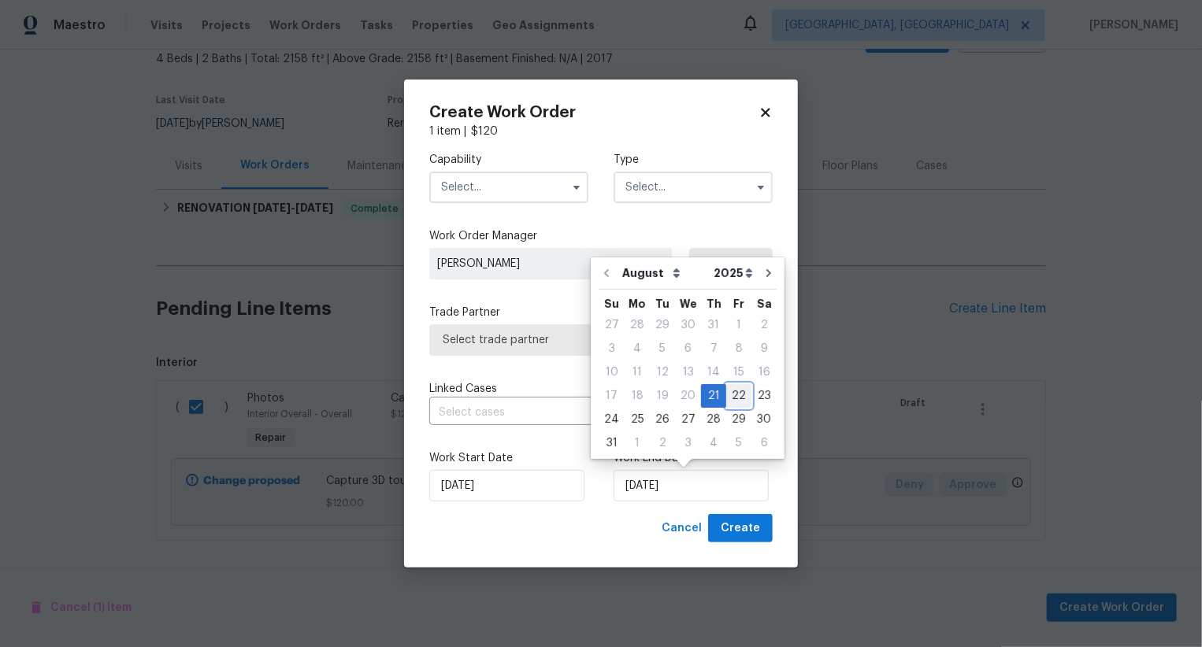
click at [728, 401] on div "22" at bounding box center [738, 396] width 25 height 22
type input "[DATE]"
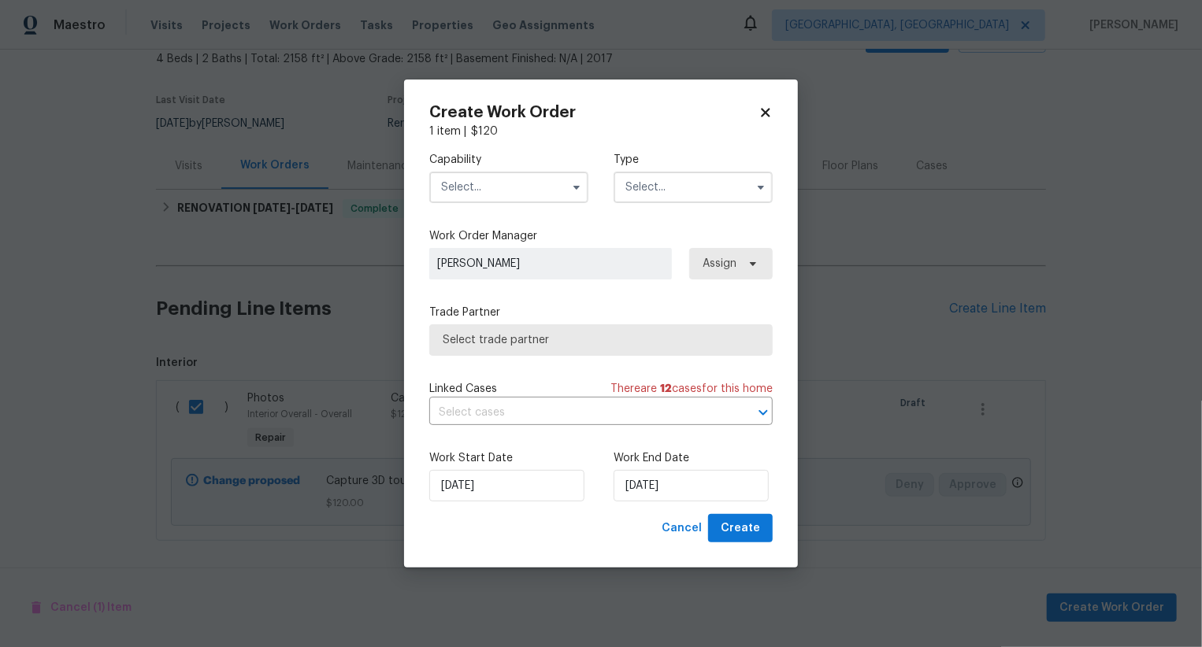
click at [525, 201] on input "text" at bounding box center [508, 188] width 159 height 32
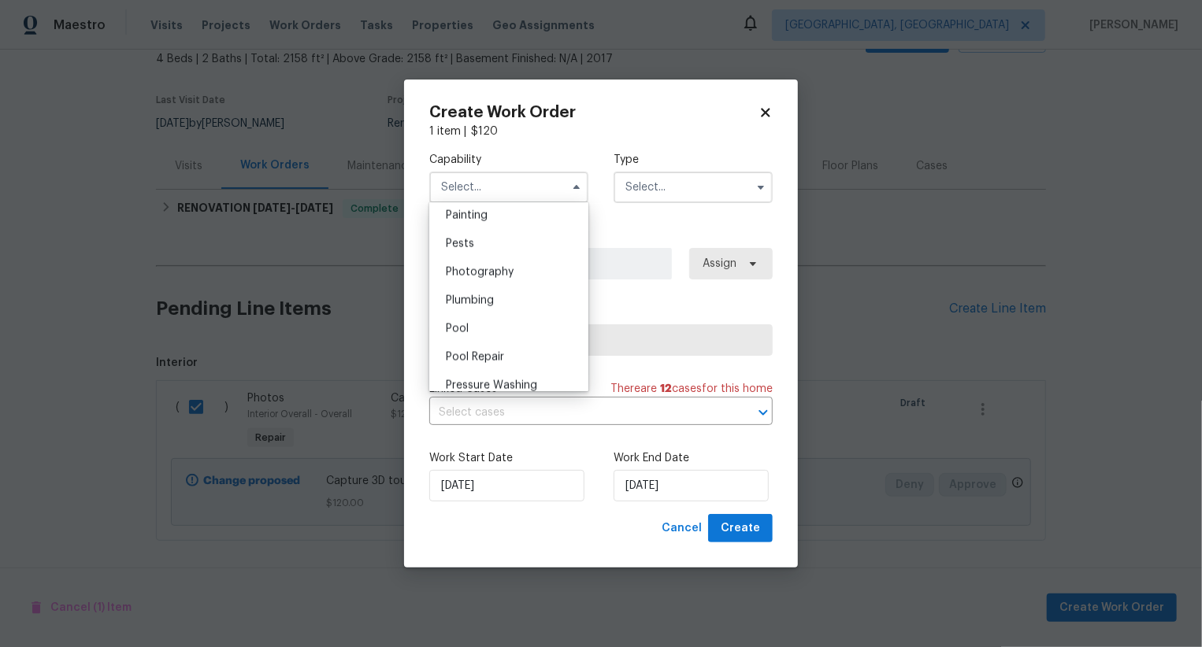
scroll to position [1286, 0]
drag, startPoint x: 525, startPoint y: 201, endPoint x: 701, endPoint y: 146, distance: 183.8
click at [527, 307] on div "Photography" at bounding box center [508, 314] width 151 height 28
type input "Photography"
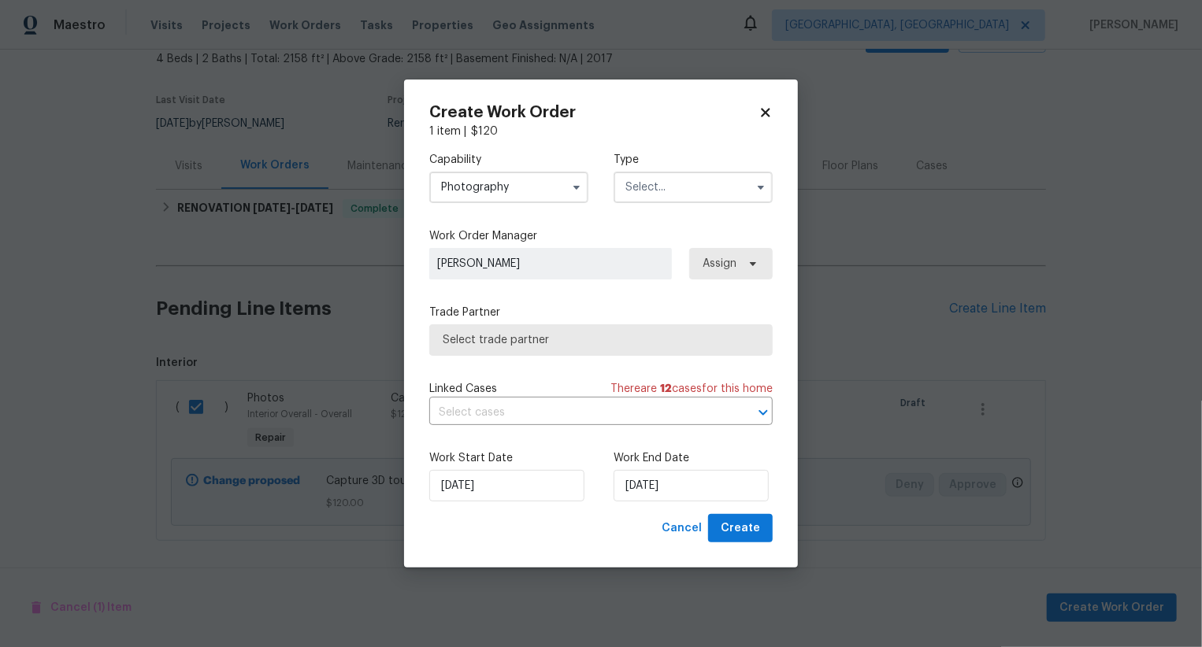
click at [680, 191] on input "text" at bounding box center [693, 188] width 159 height 32
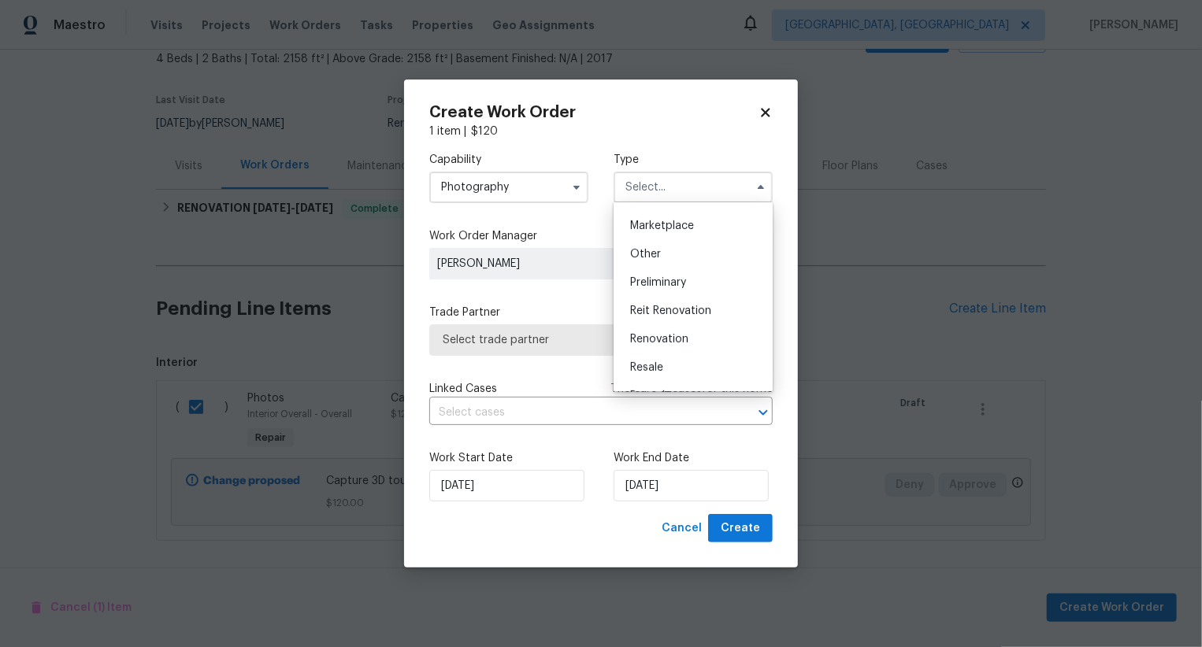
scroll to position [276, 0]
click at [686, 261] on div "Other" at bounding box center [692, 256] width 151 height 28
type input "Other"
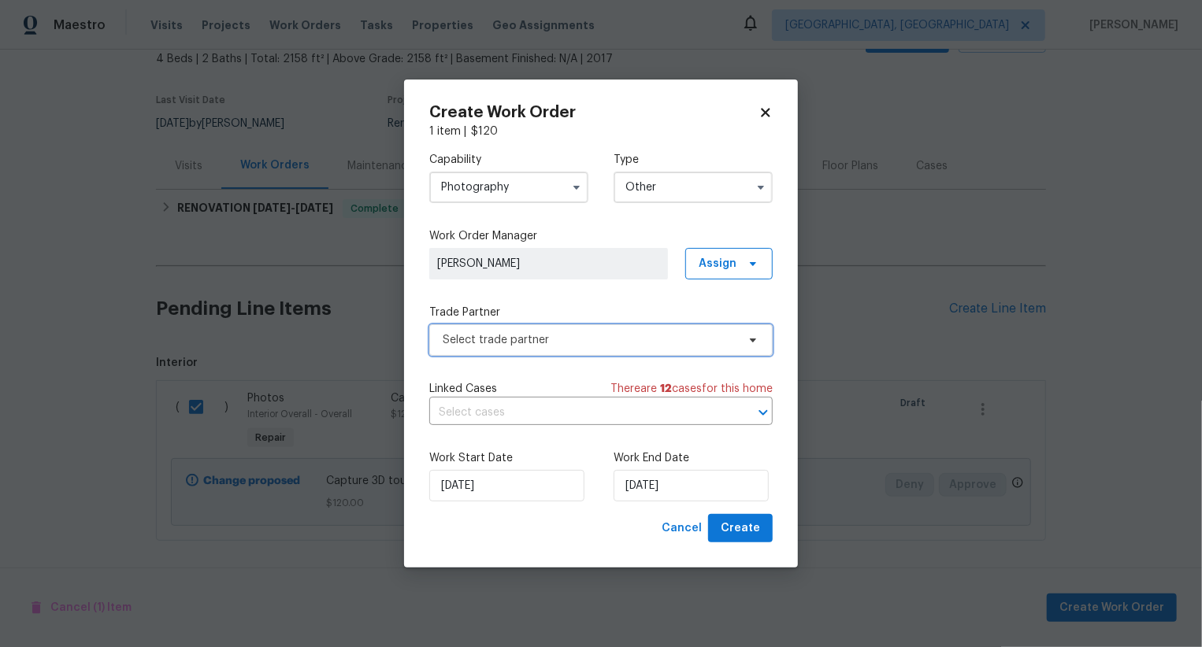
click at [629, 339] on span "Select trade partner" at bounding box center [590, 340] width 294 height 16
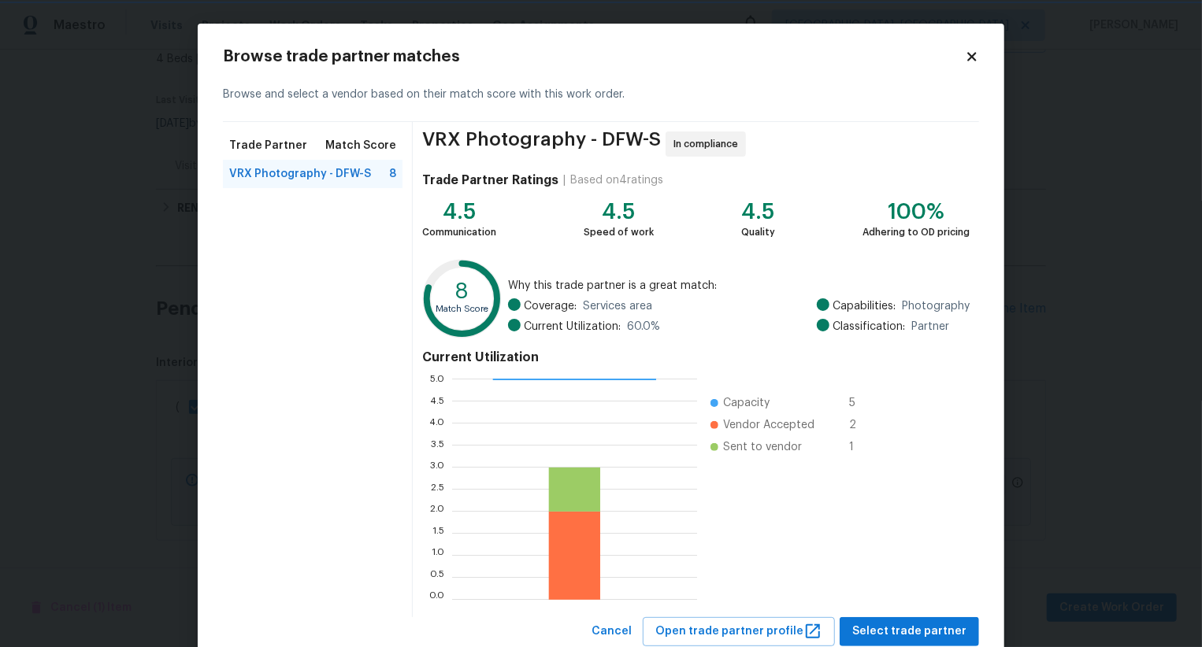
scroll to position [47, 0]
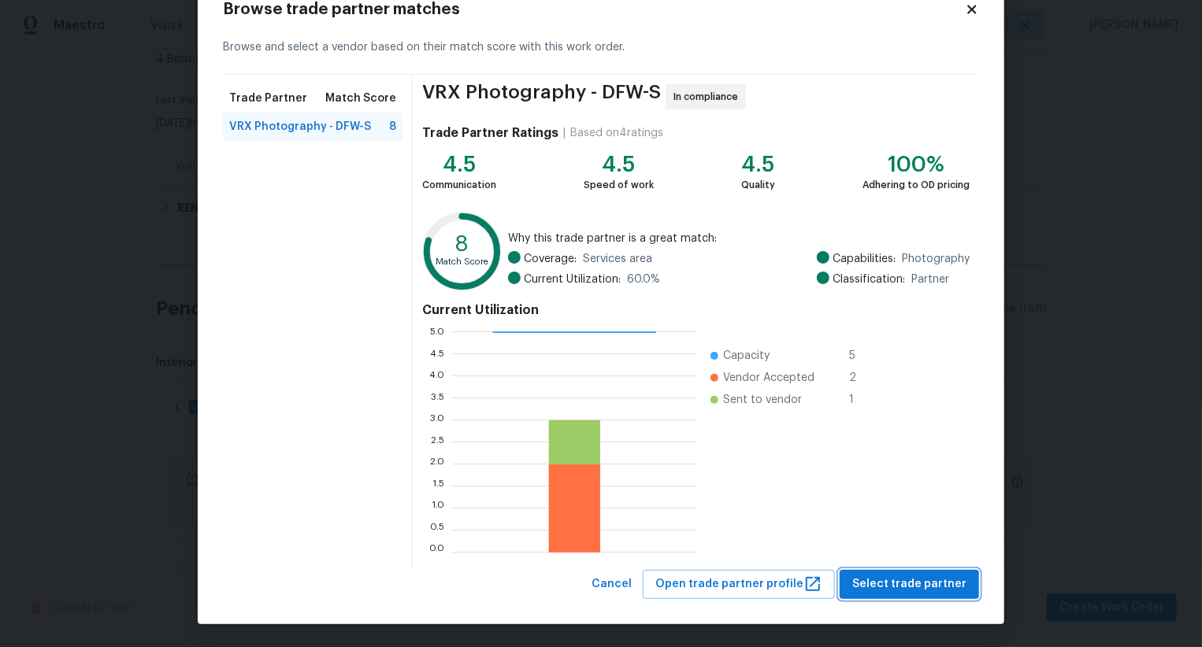
click at [880, 580] on span "Select trade partner" at bounding box center [909, 585] width 114 height 20
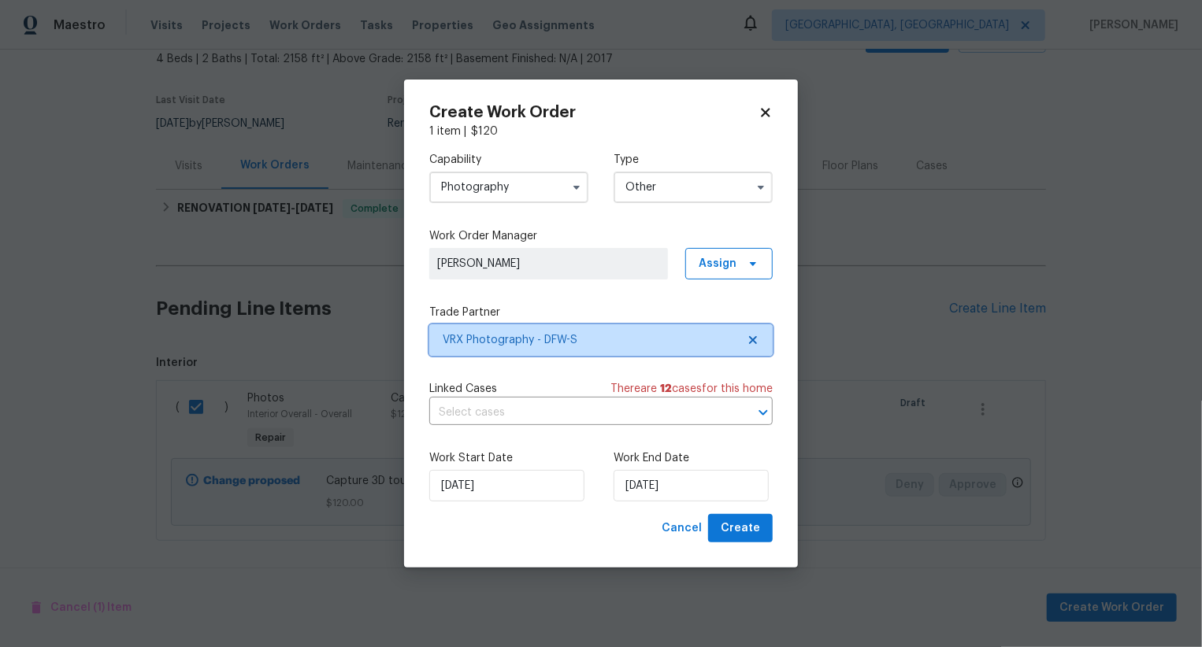
scroll to position [0, 0]
click at [758, 536] on span "Create" at bounding box center [740, 529] width 39 height 20
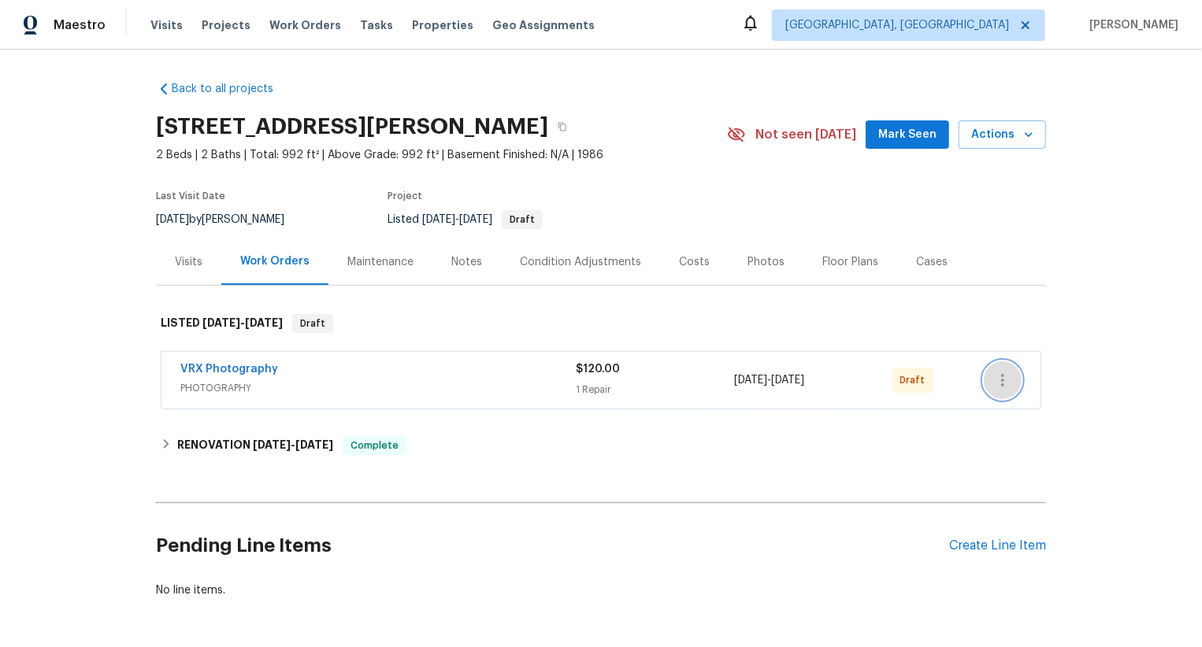
click at [994, 382] on icon "button" at bounding box center [1002, 380] width 19 height 19
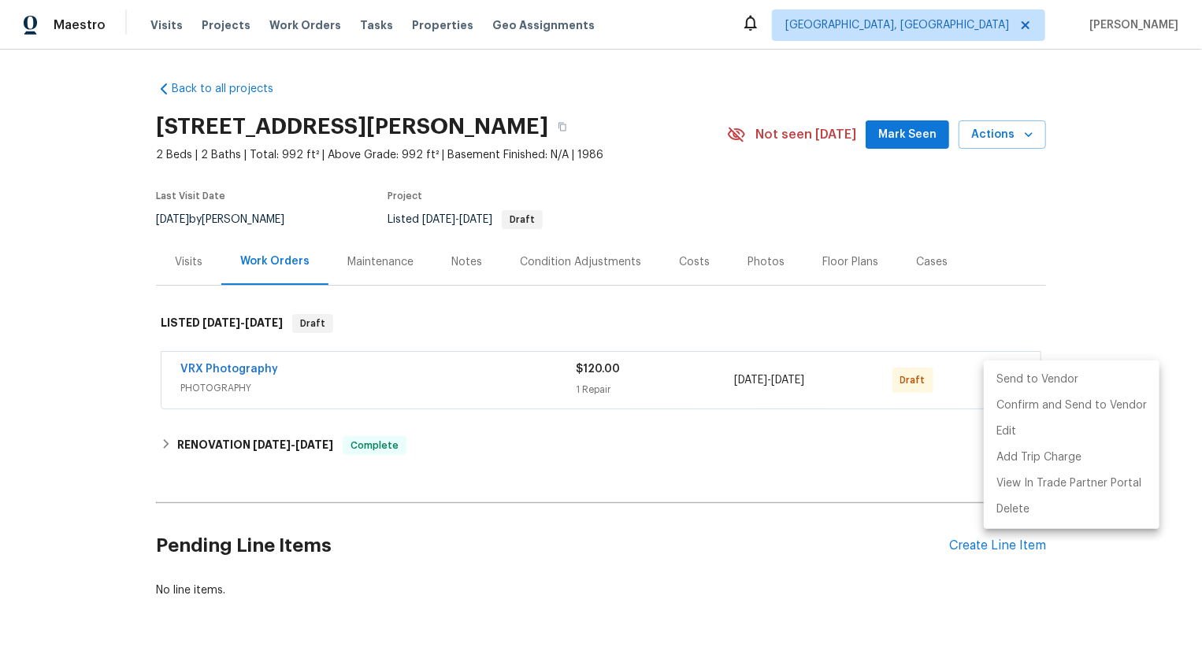
click at [994, 382] on li "Send to Vendor" at bounding box center [1072, 380] width 176 height 26
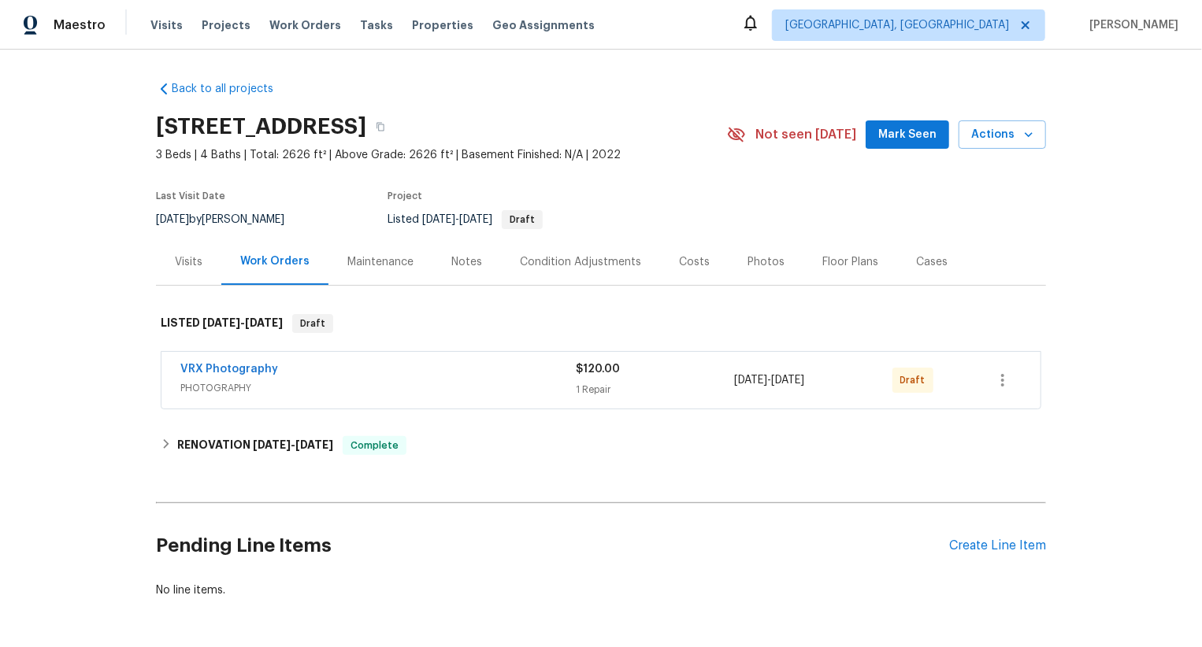
scroll to position [57, 0]
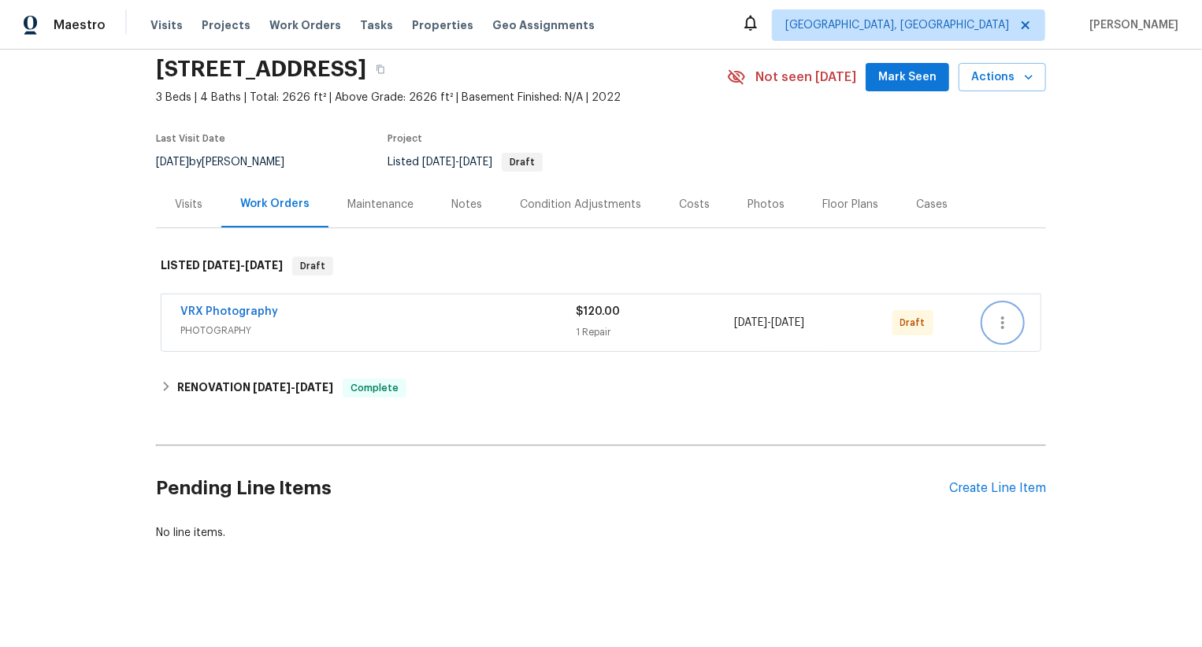
click at [1001, 321] on icon "button" at bounding box center [1002, 323] width 3 height 13
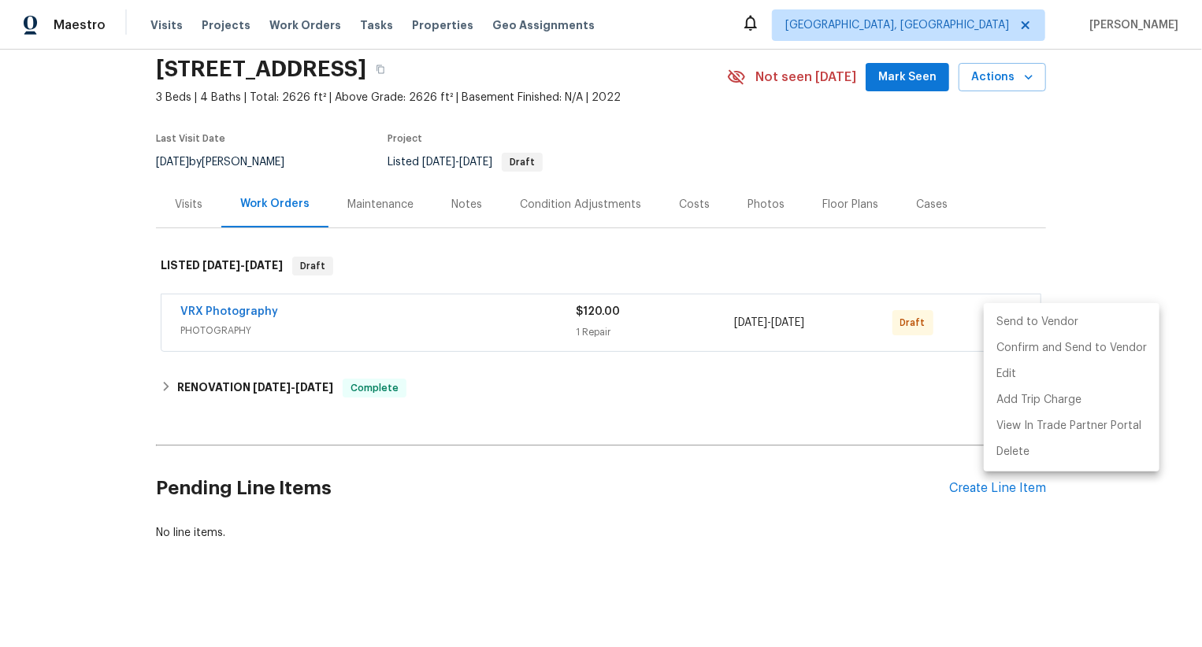
click at [1001, 321] on li "Send to Vendor" at bounding box center [1072, 323] width 176 height 26
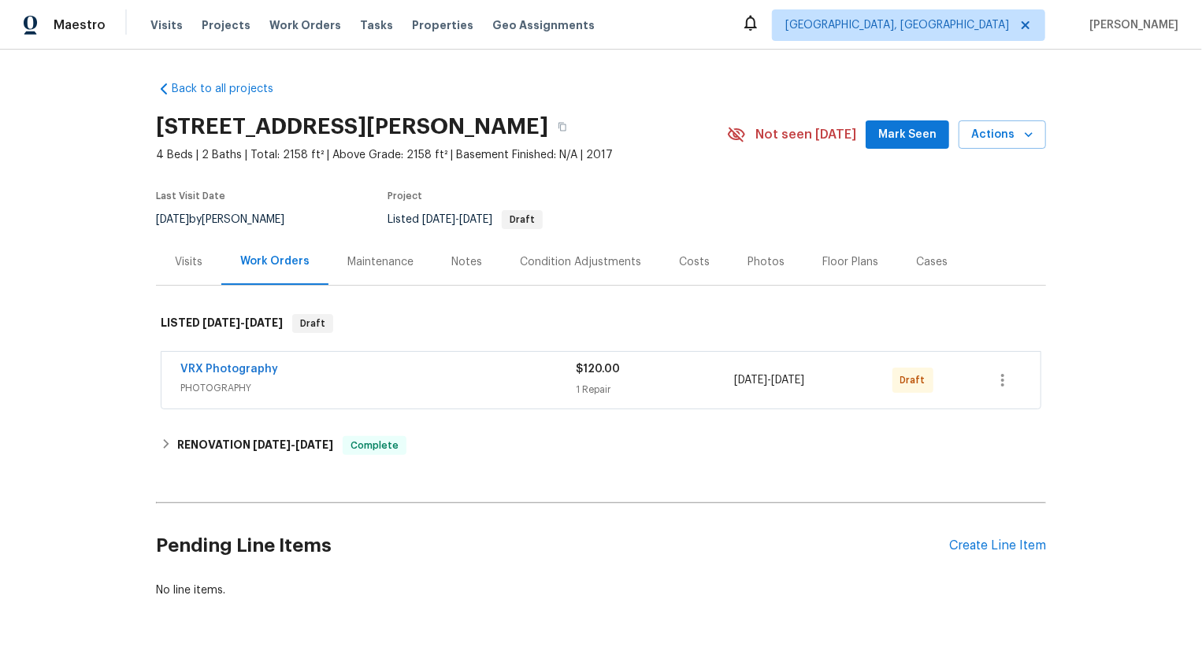
scroll to position [57, 0]
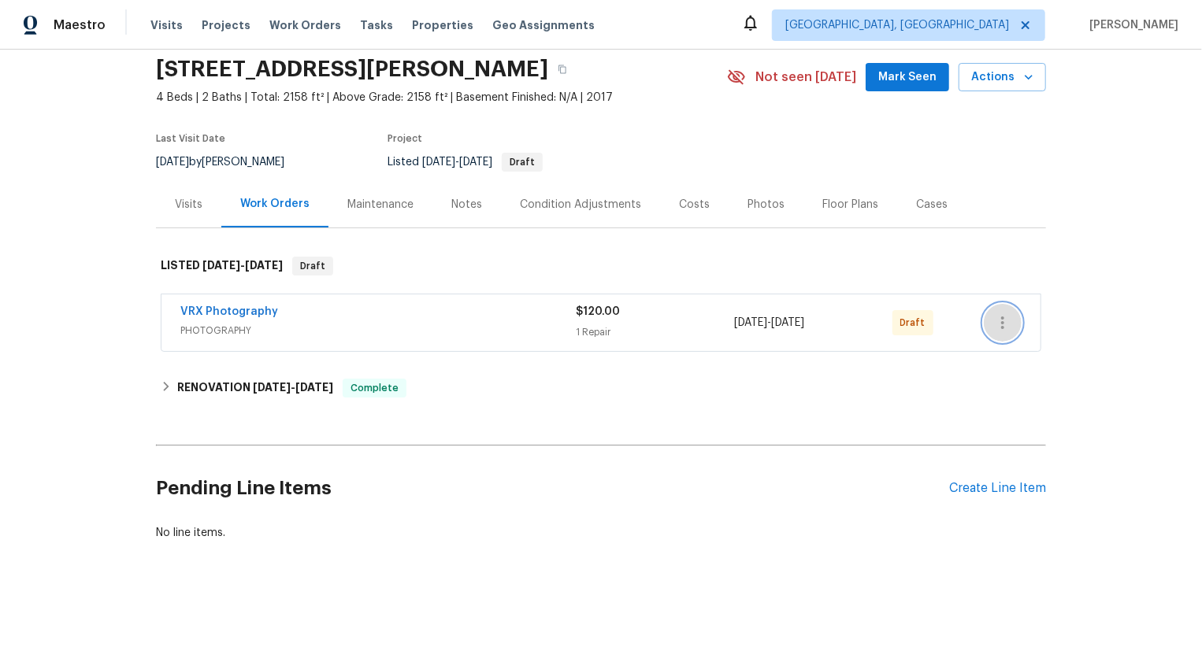
click at [1002, 324] on icon "button" at bounding box center [1002, 323] width 3 height 13
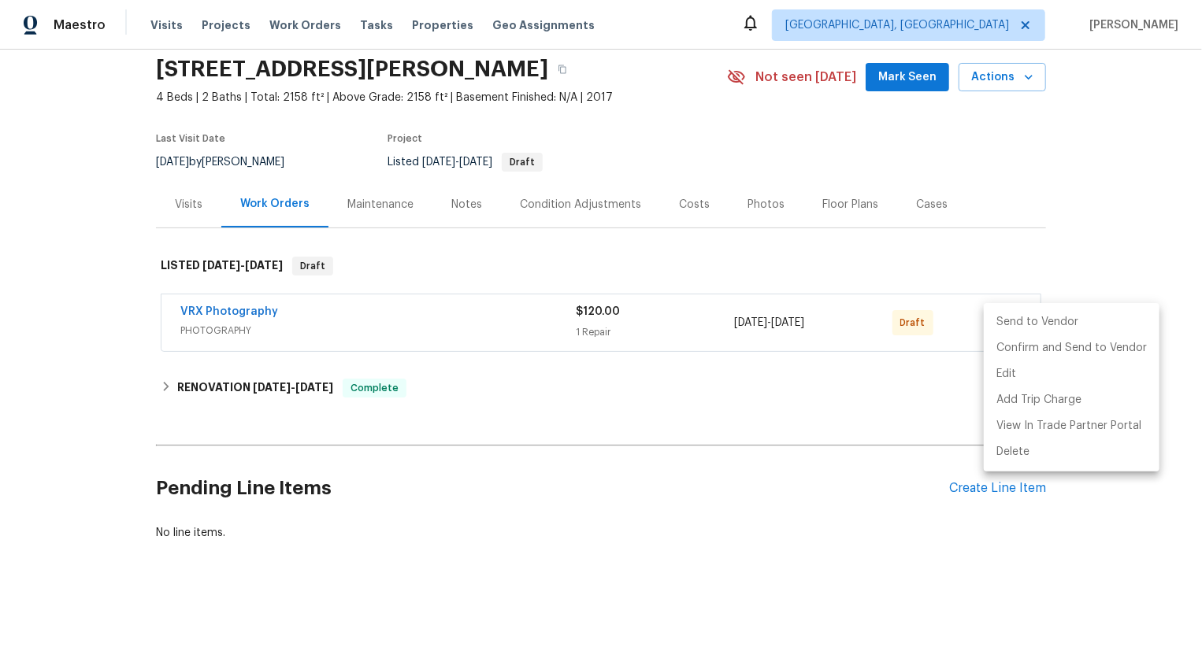
click at [1002, 324] on li "Send to Vendor" at bounding box center [1072, 323] width 176 height 26
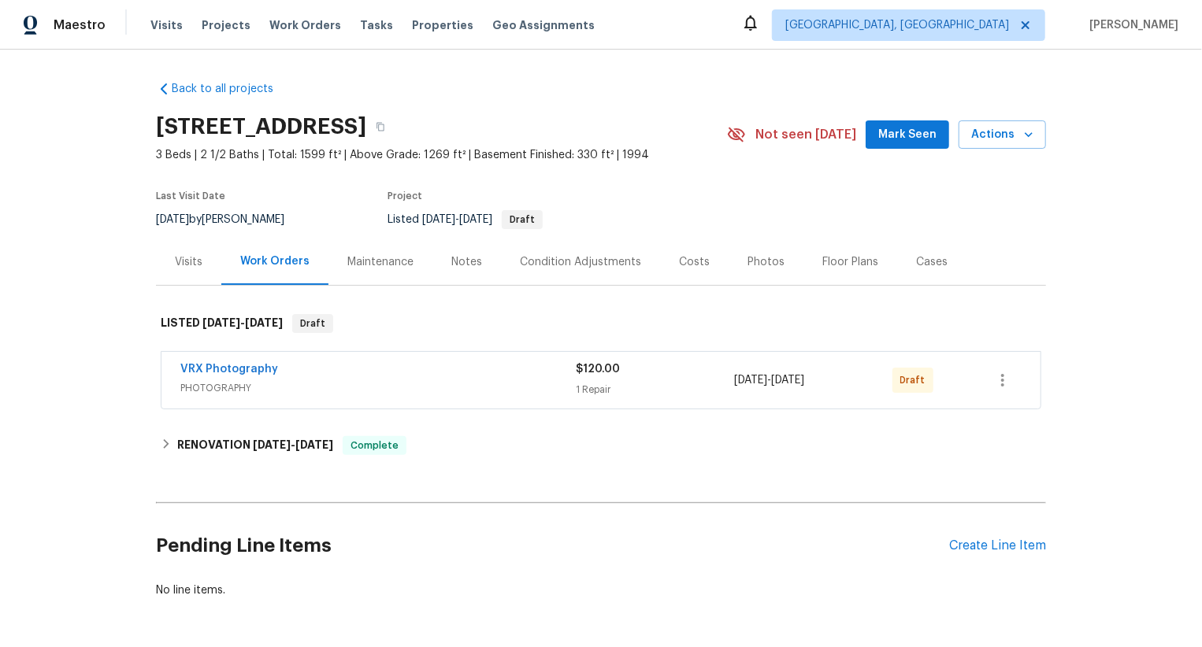
scroll to position [57, 0]
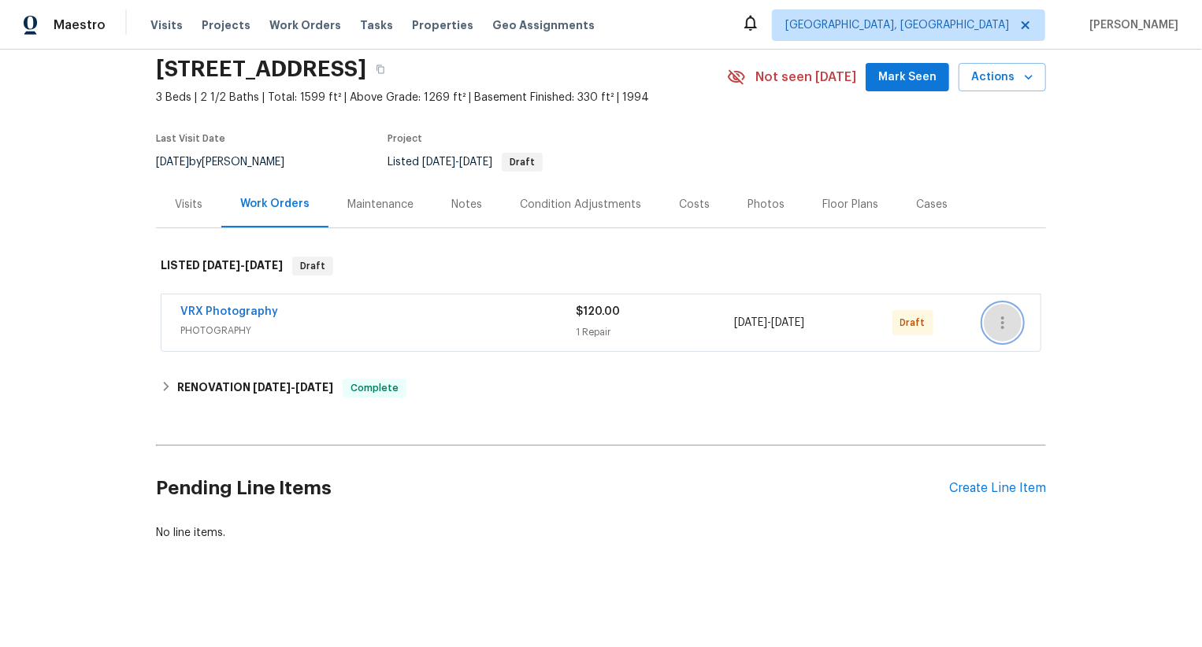
click at [1001, 323] on icon "button" at bounding box center [1002, 322] width 19 height 19
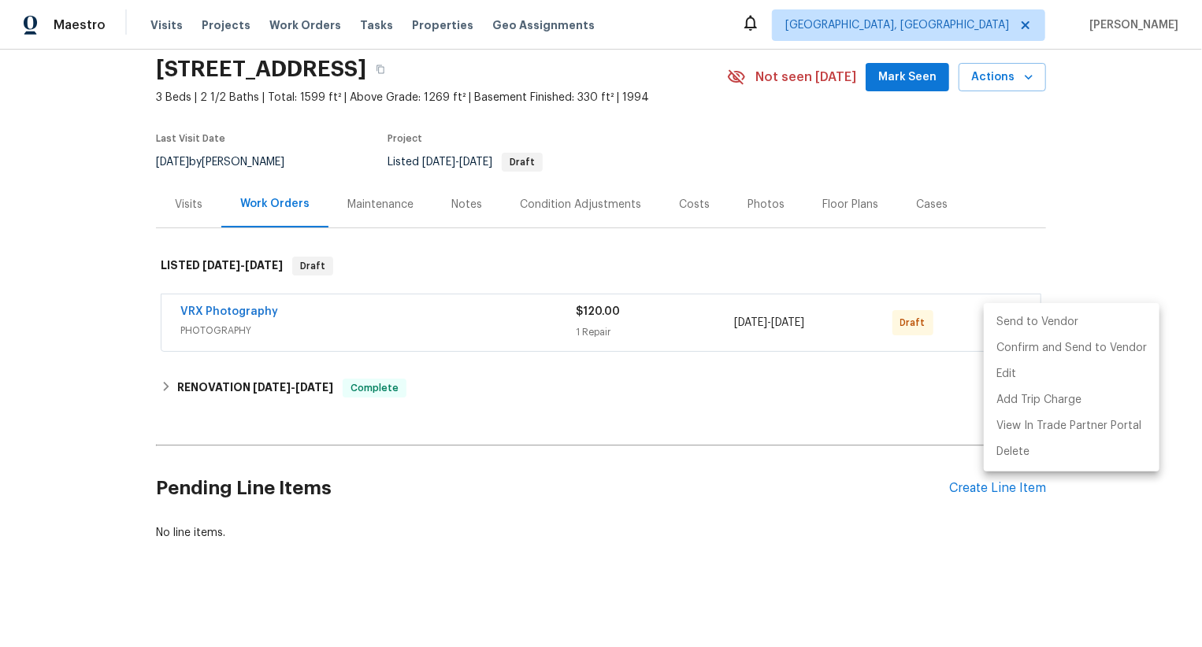
click at [1001, 323] on li "Send to Vendor" at bounding box center [1072, 323] width 176 height 26
